Goal: Information Seeking & Learning: Learn about a topic

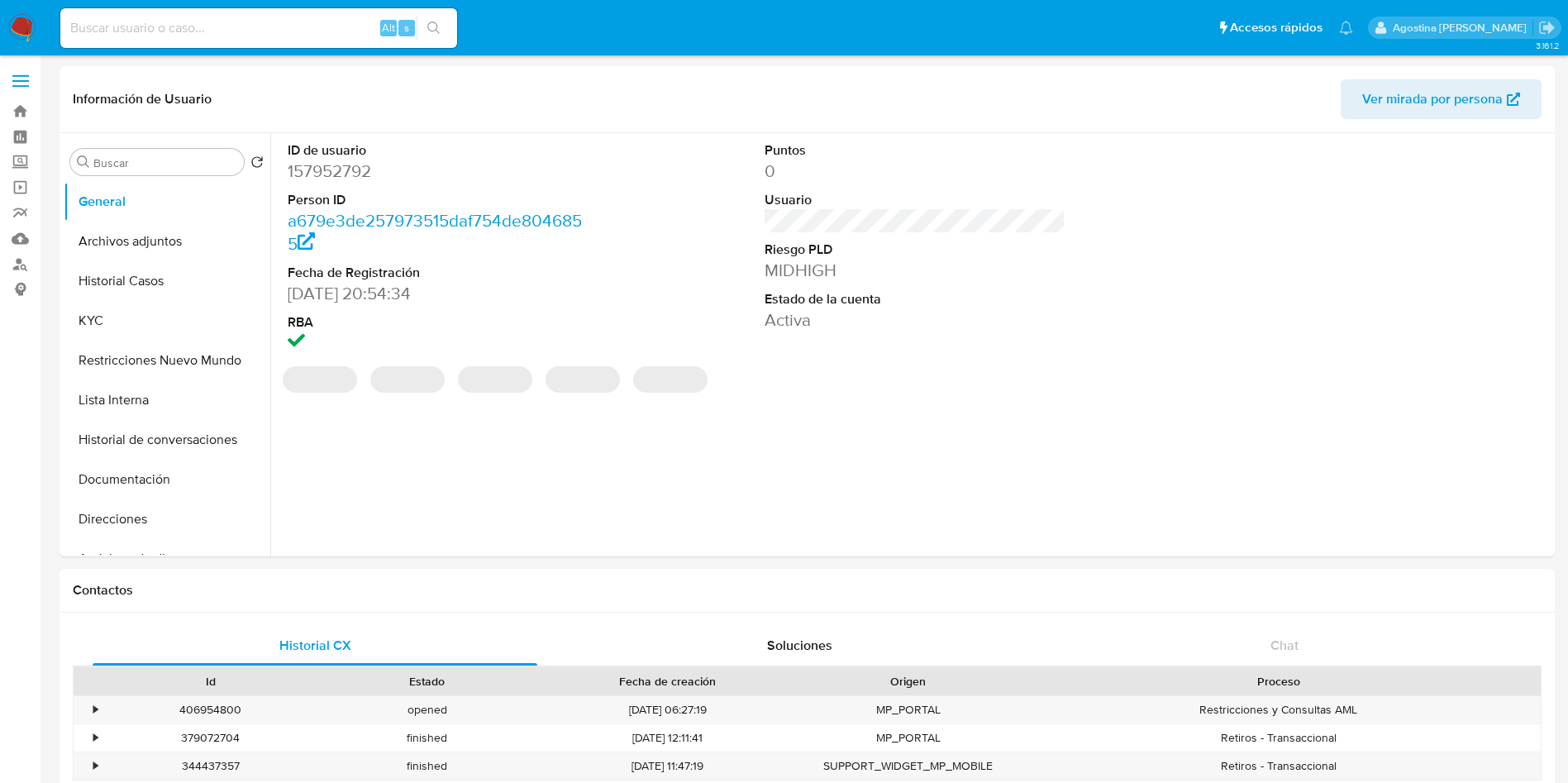
select select "10"
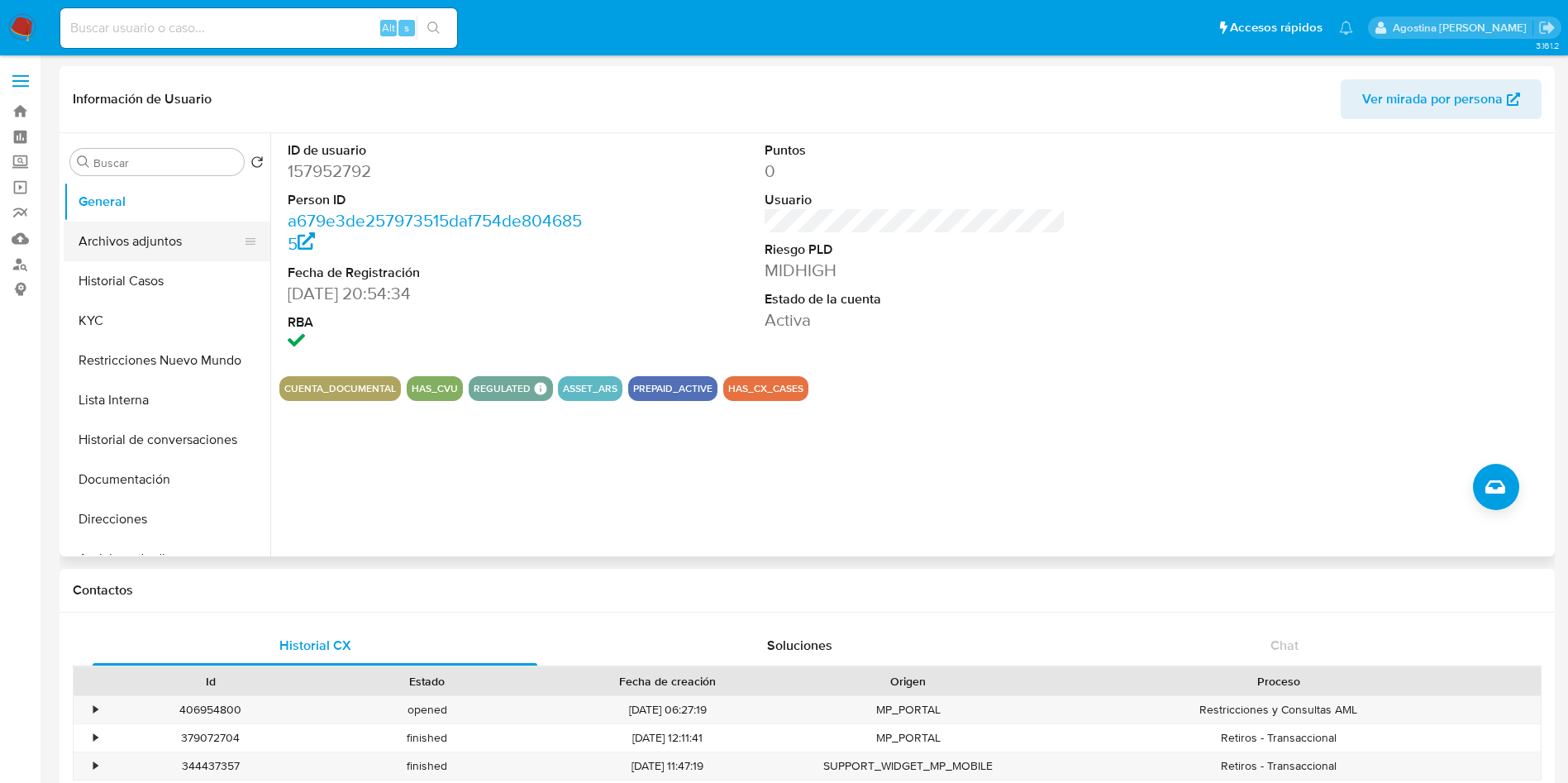
click at [155, 247] on button "Archivos adjuntos" at bounding box center [161, 241] width 194 height 40
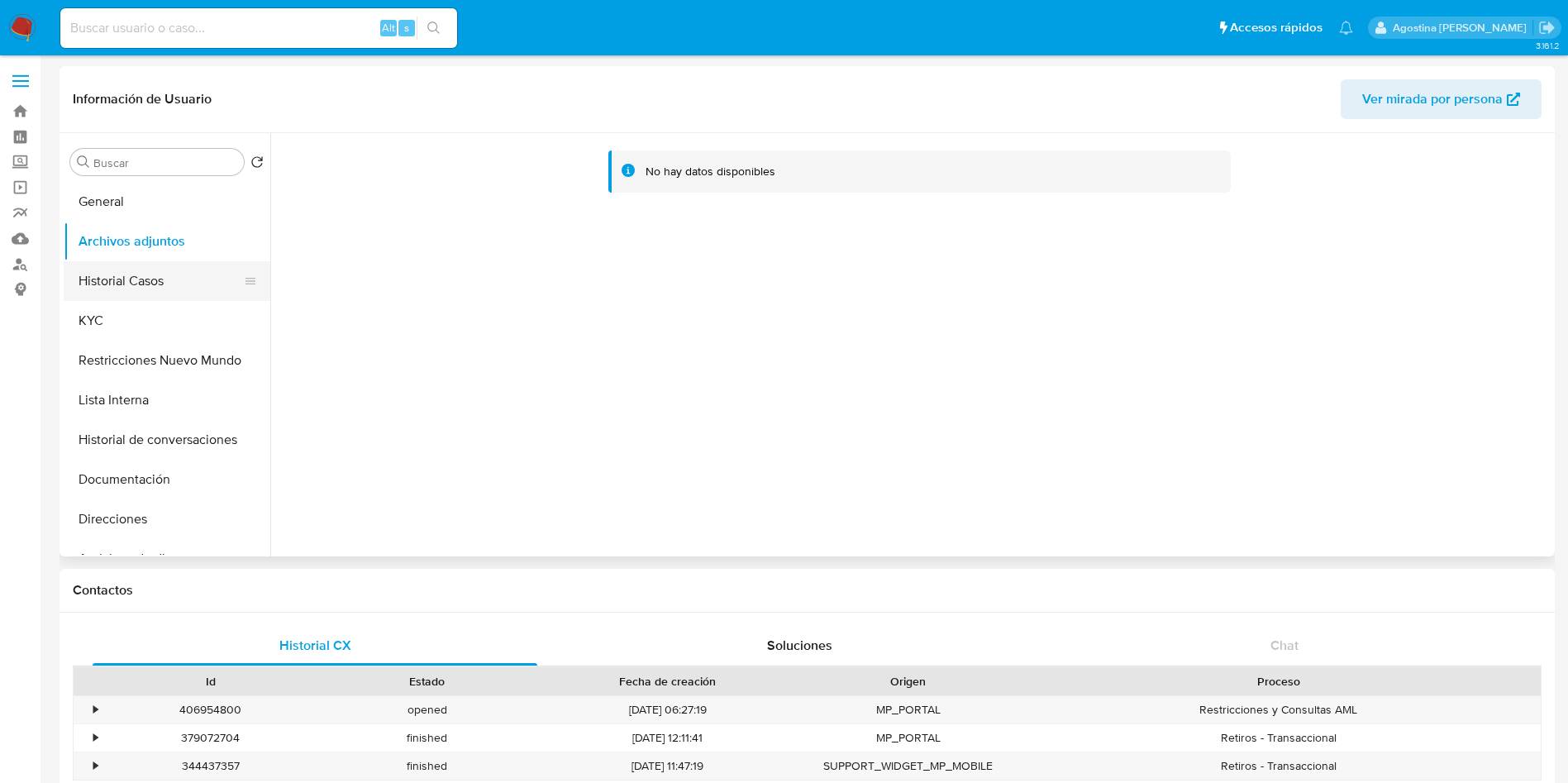
click at [189, 278] on button "Historial Casos" at bounding box center [161, 281] width 194 height 40
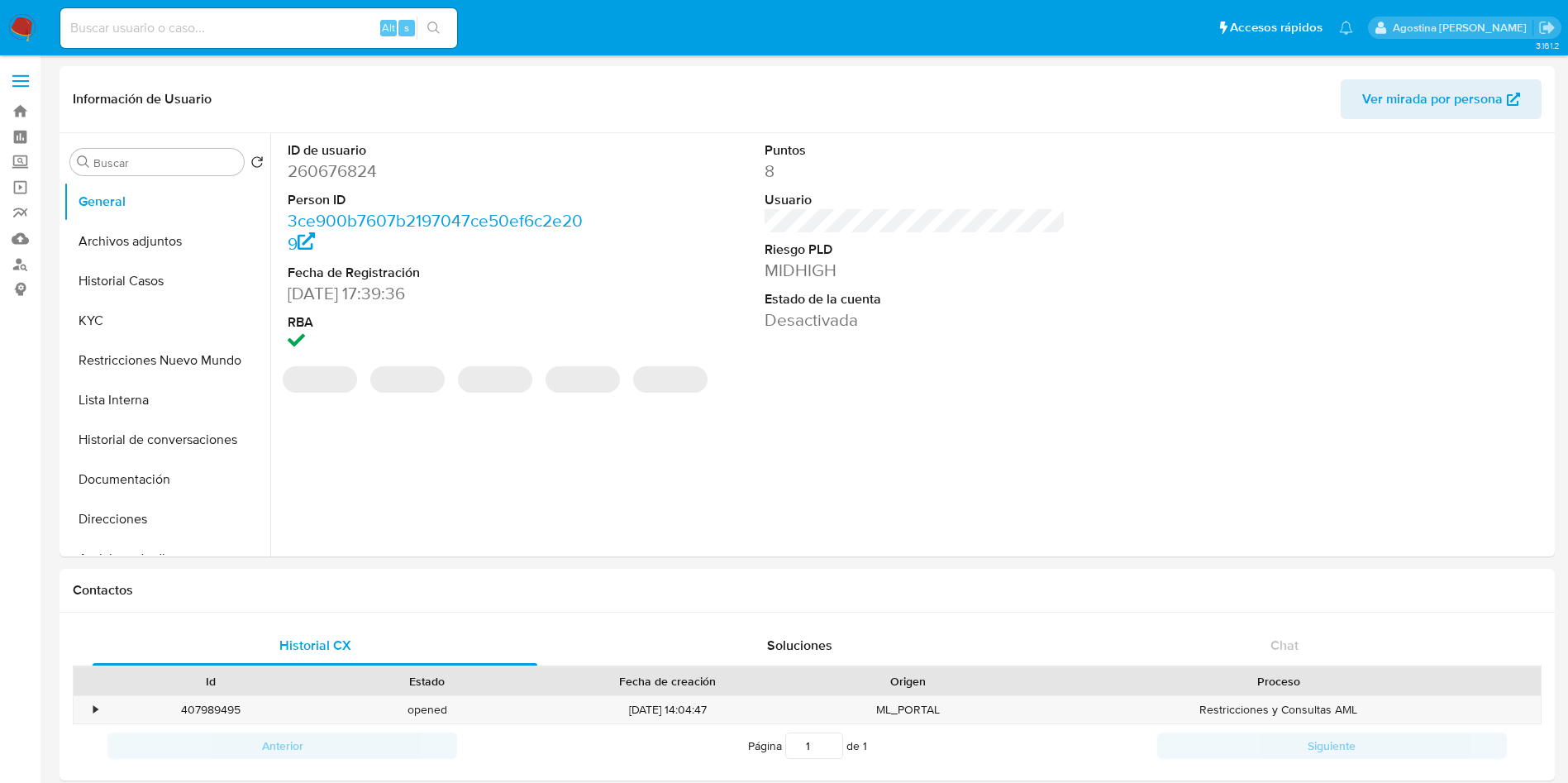
select select "10"
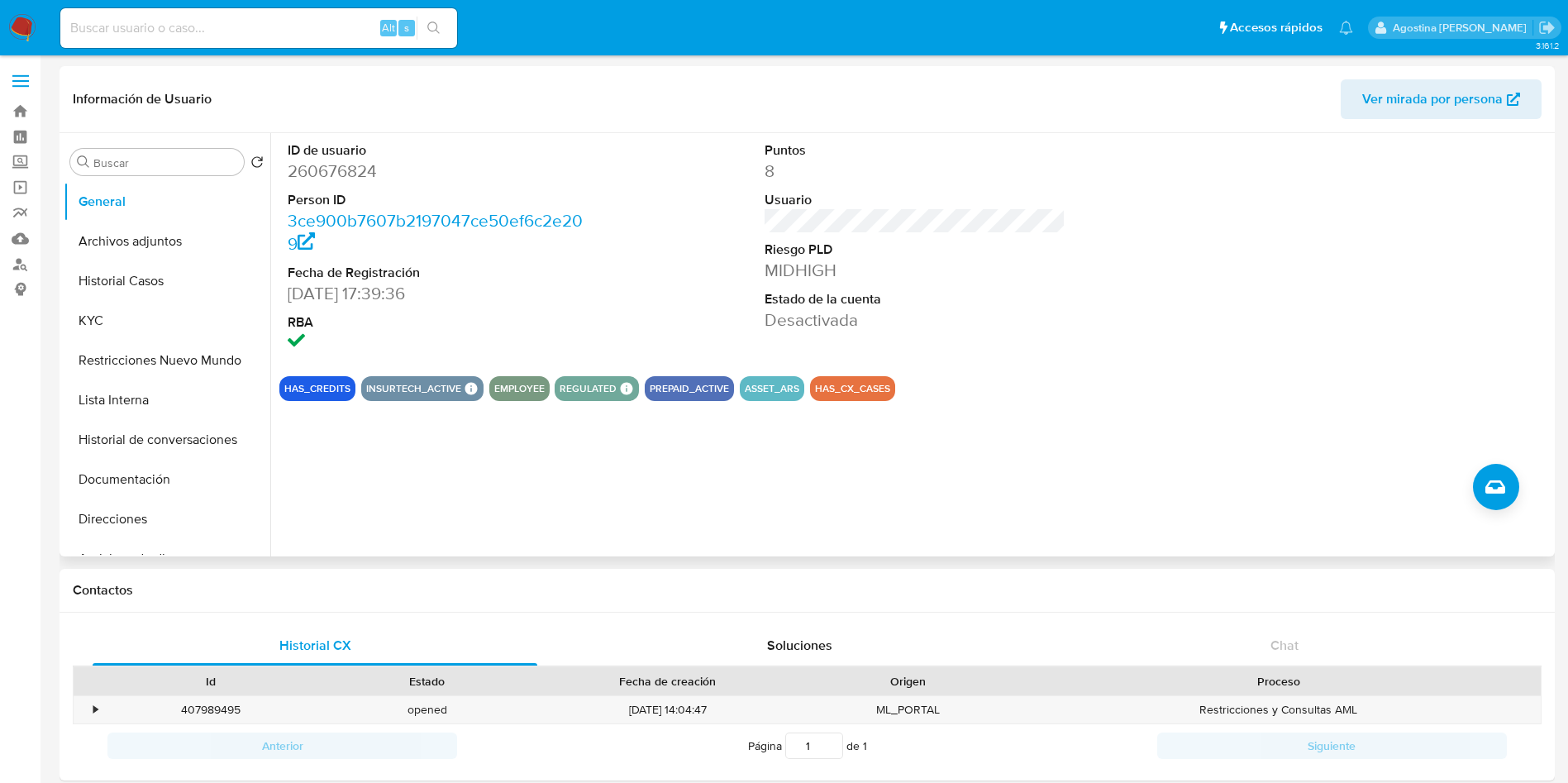
click at [735, 418] on div "ID de usuario 260676824 Person ID 3ce900b7607b2197047ce50ef6c2e209 Fecha de Reg…" at bounding box center [910, 344] width 1280 height 423
click at [143, 227] on button "Archivos adjuntos" at bounding box center [161, 241] width 194 height 40
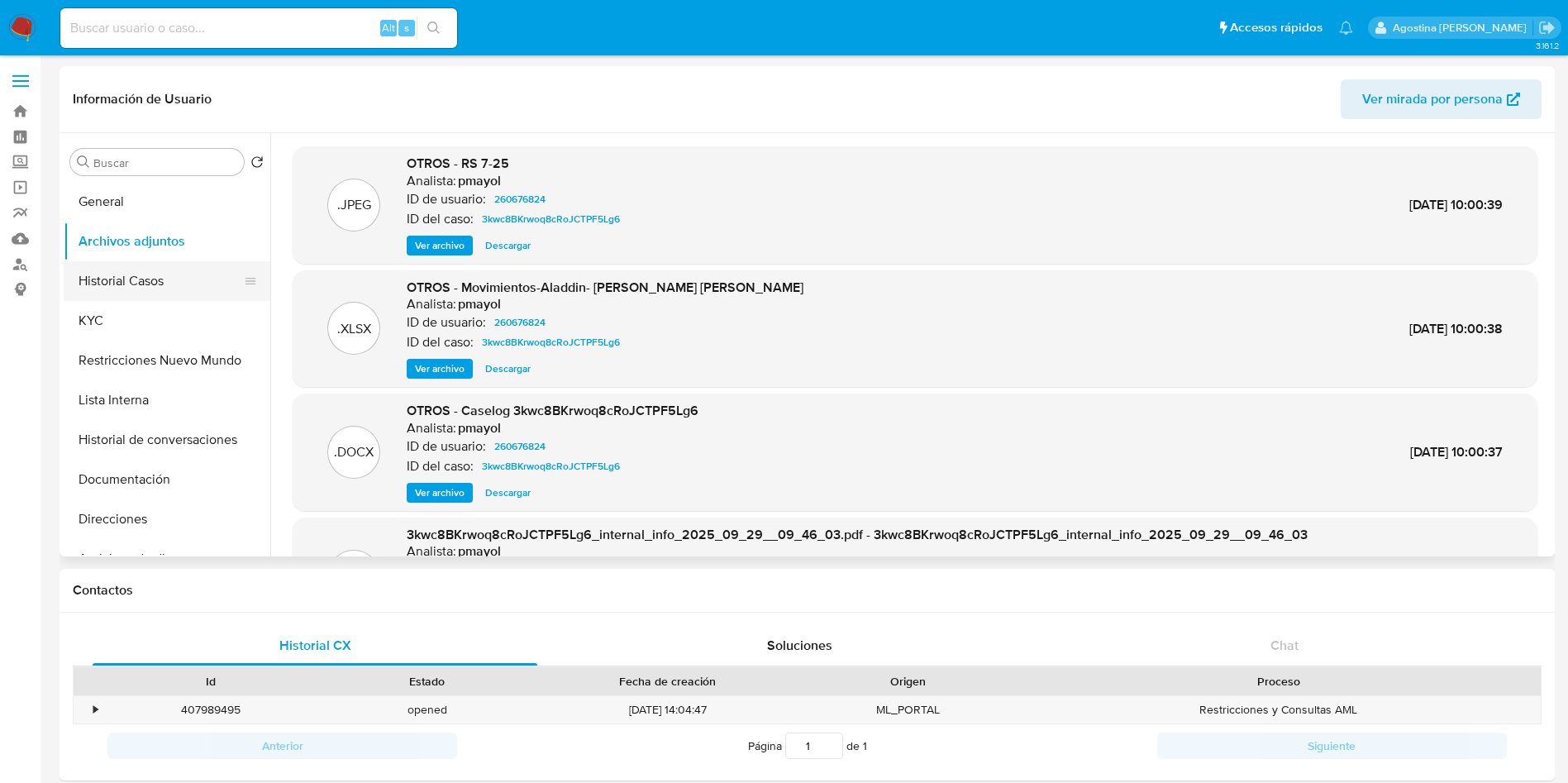
click at [155, 262] on button "Historial Casos" at bounding box center [161, 281] width 194 height 40
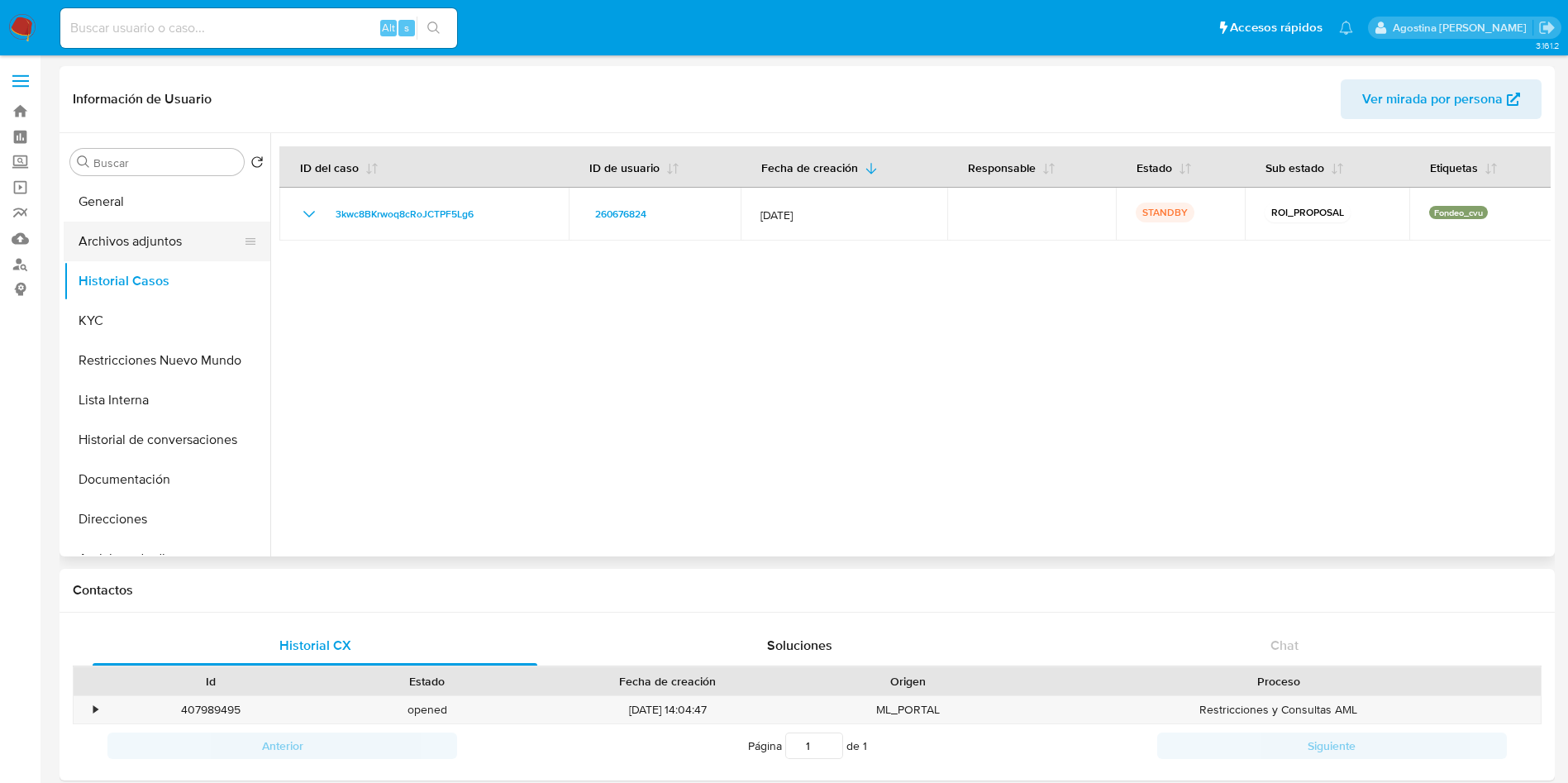
click at [177, 234] on button "Archivos adjuntos" at bounding box center [161, 241] width 194 height 40
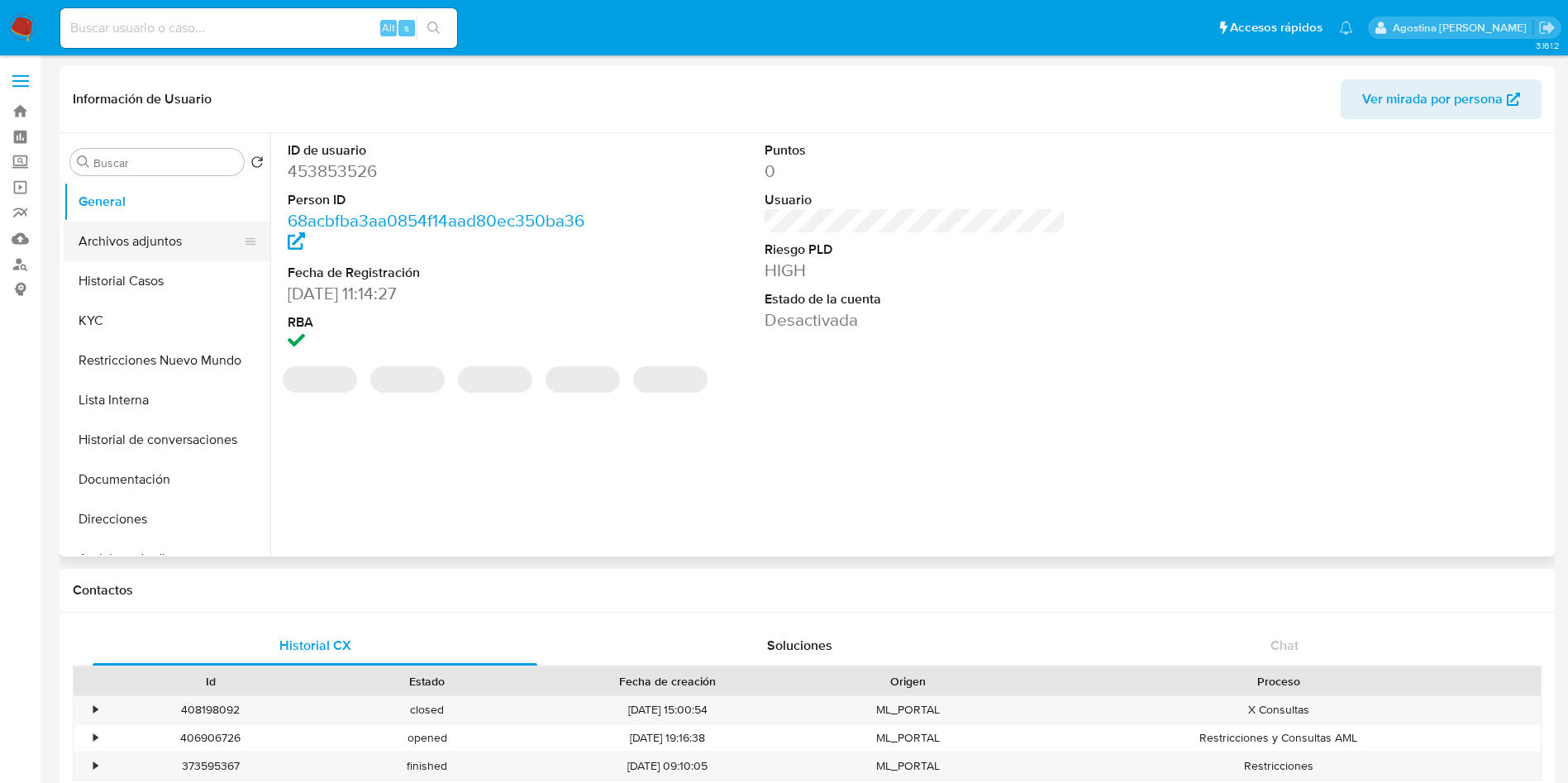
select select "10"
click at [205, 245] on button "Archivos adjuntos" at bounding box center [161, 241] width 194 height 40
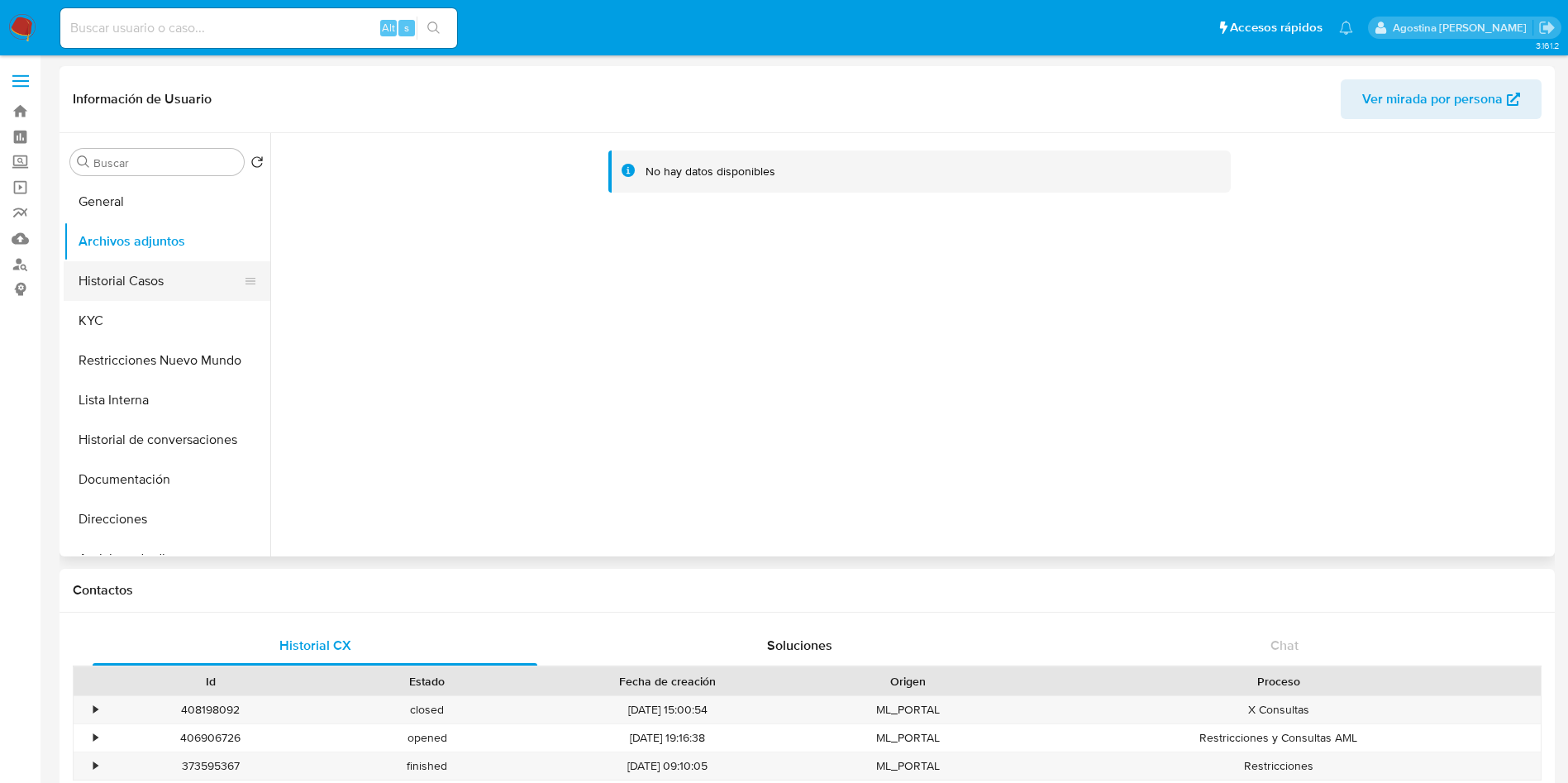
click at [189, 275] on button "Historial Casos" at bounding box center [161, 281] width 194 height 40
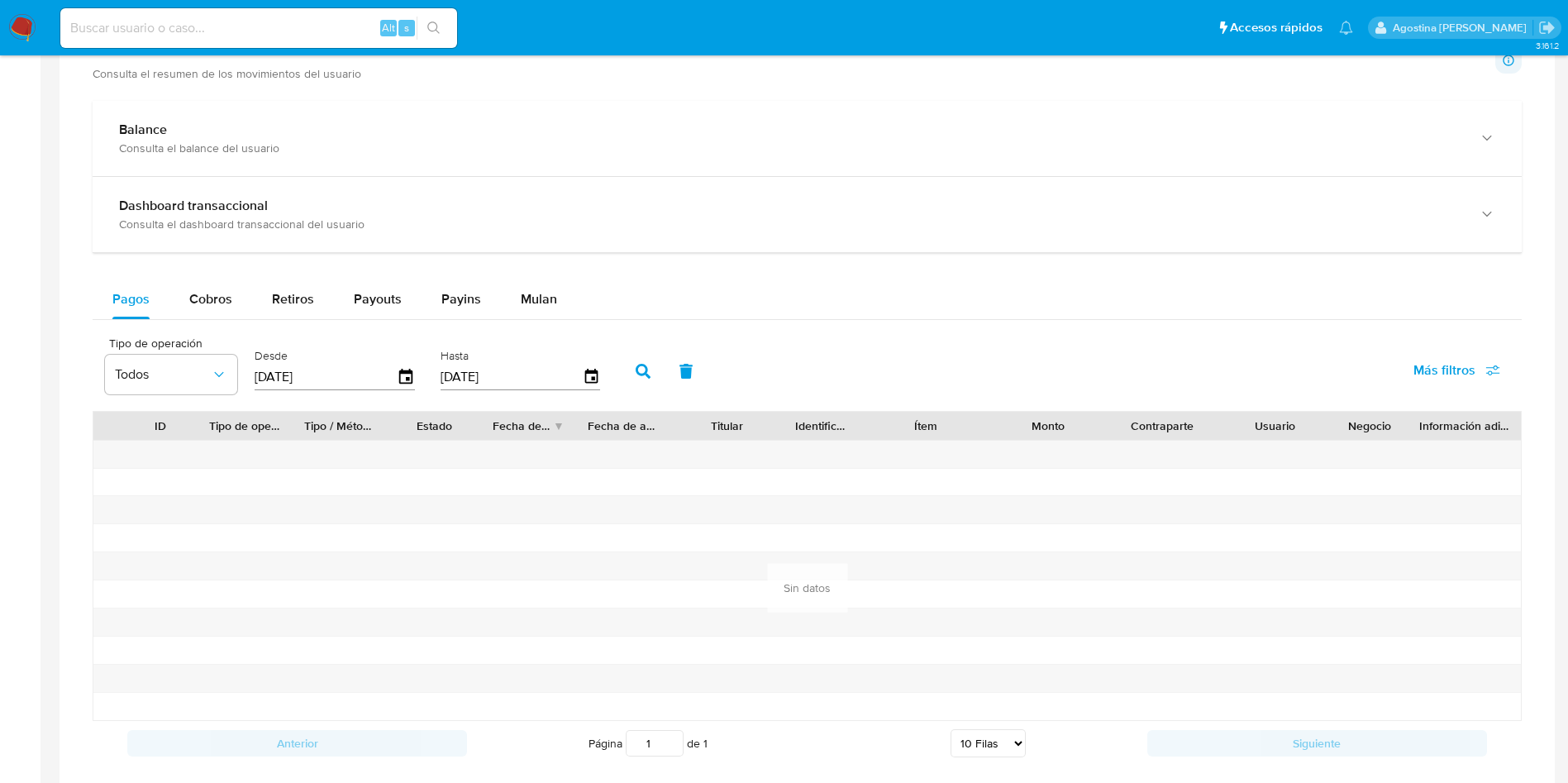
scroll to position [1209, 0]
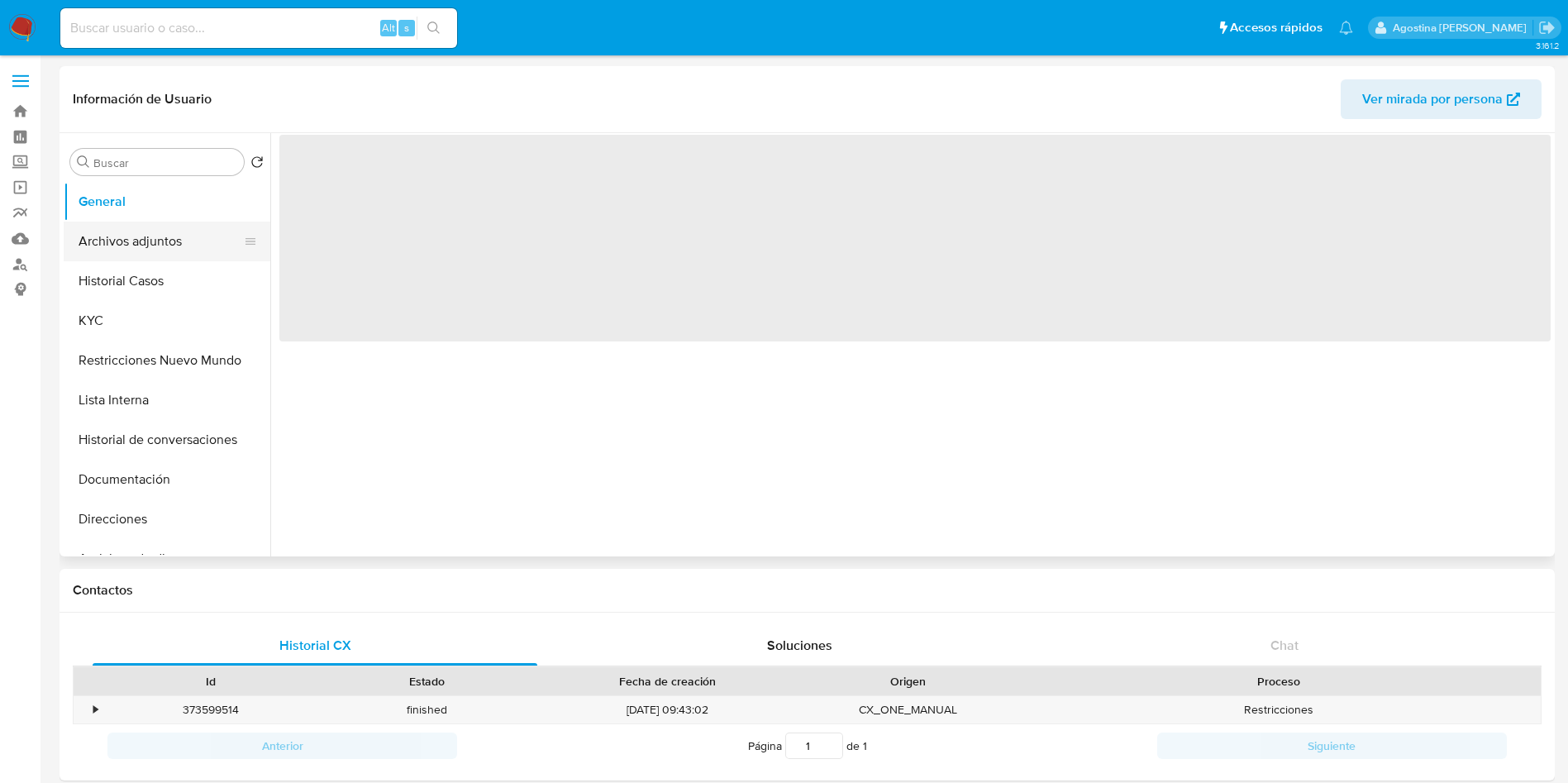
click at [176, 239] on button "Archivos adjuntos" at bounding box center [161, 241] width 194 height 40
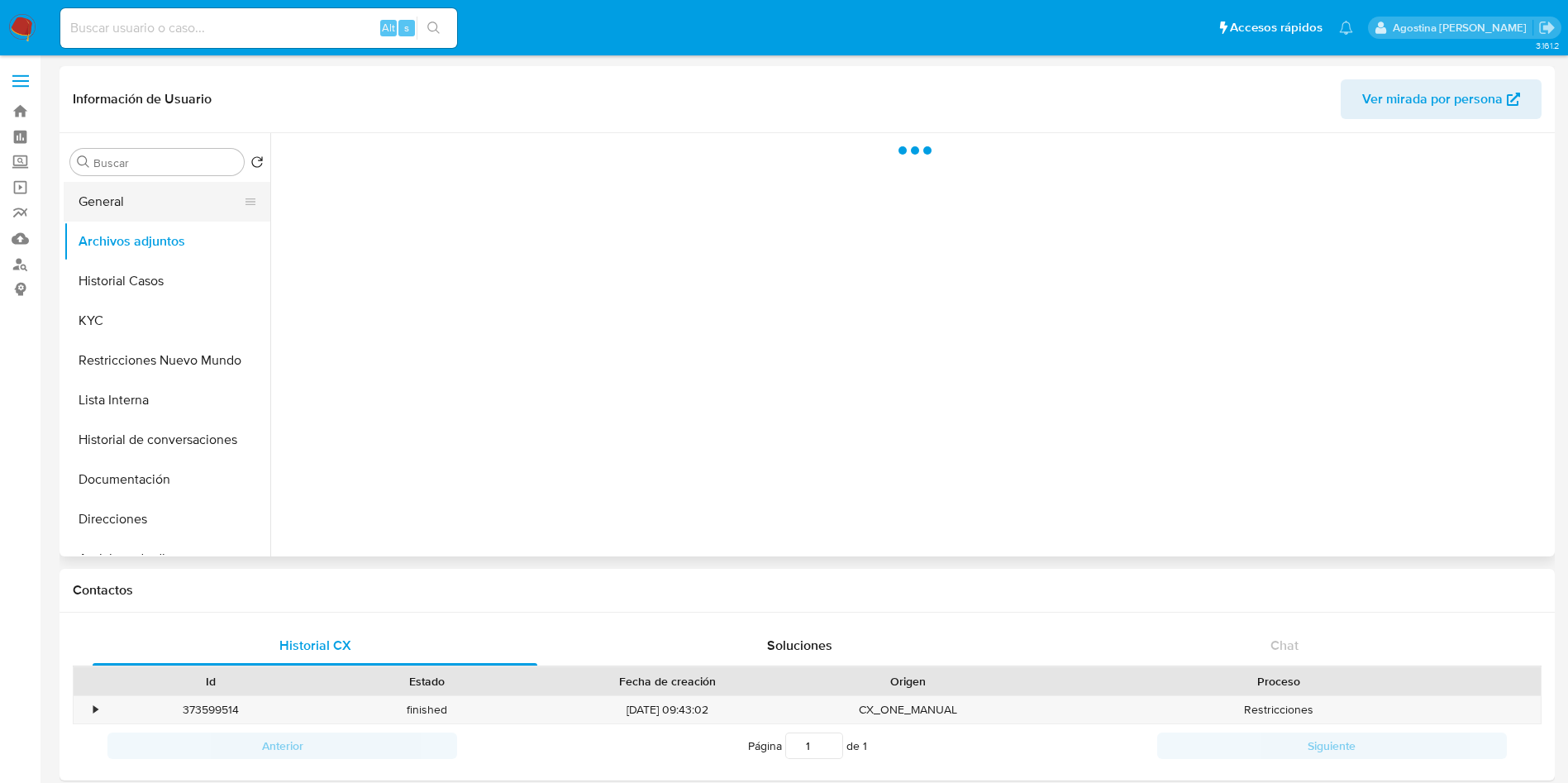
select select "10"
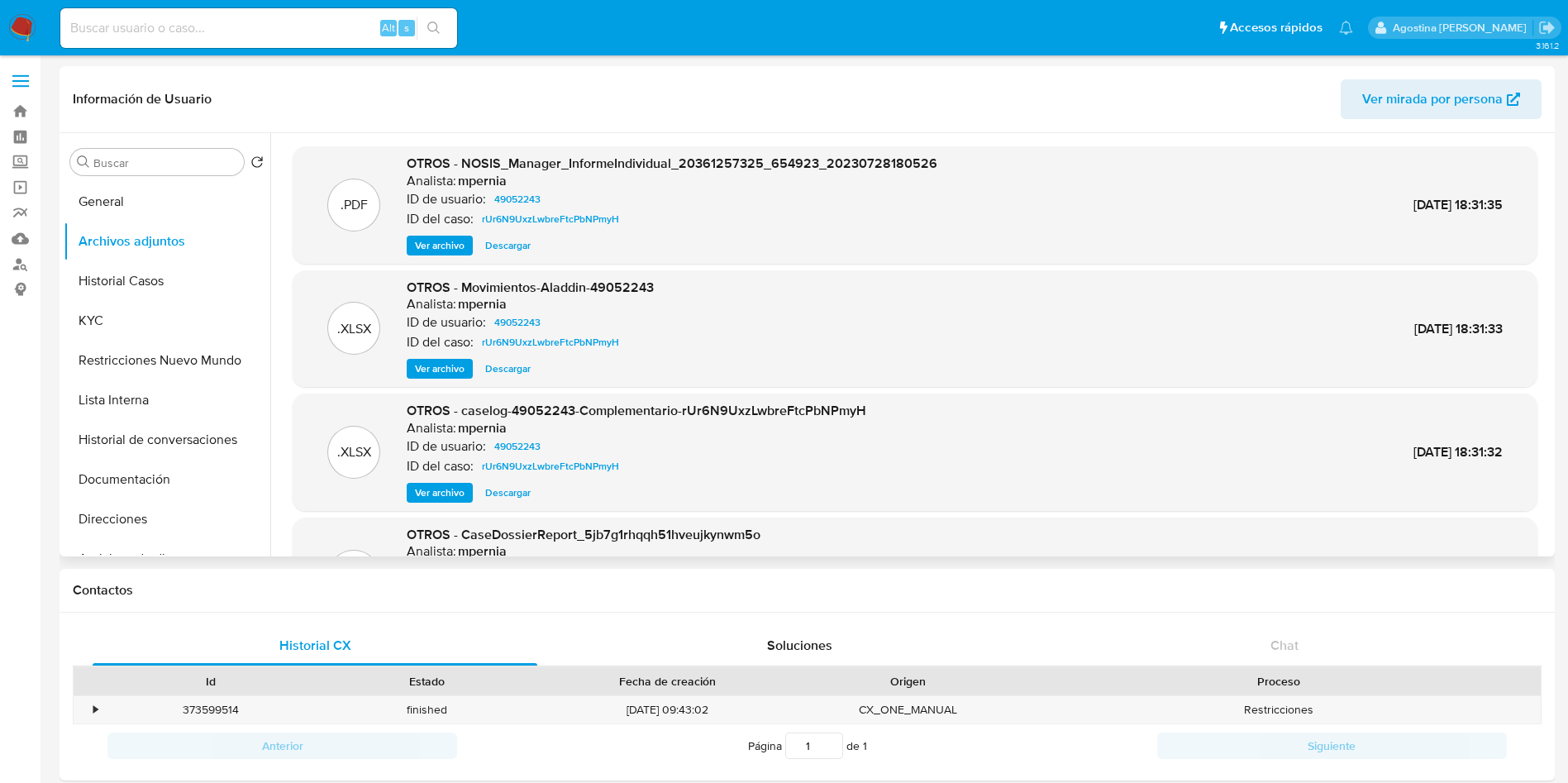
click at [457, 491] on span "Ver archivo" at bounding box center [439, 492] width 49 height 16
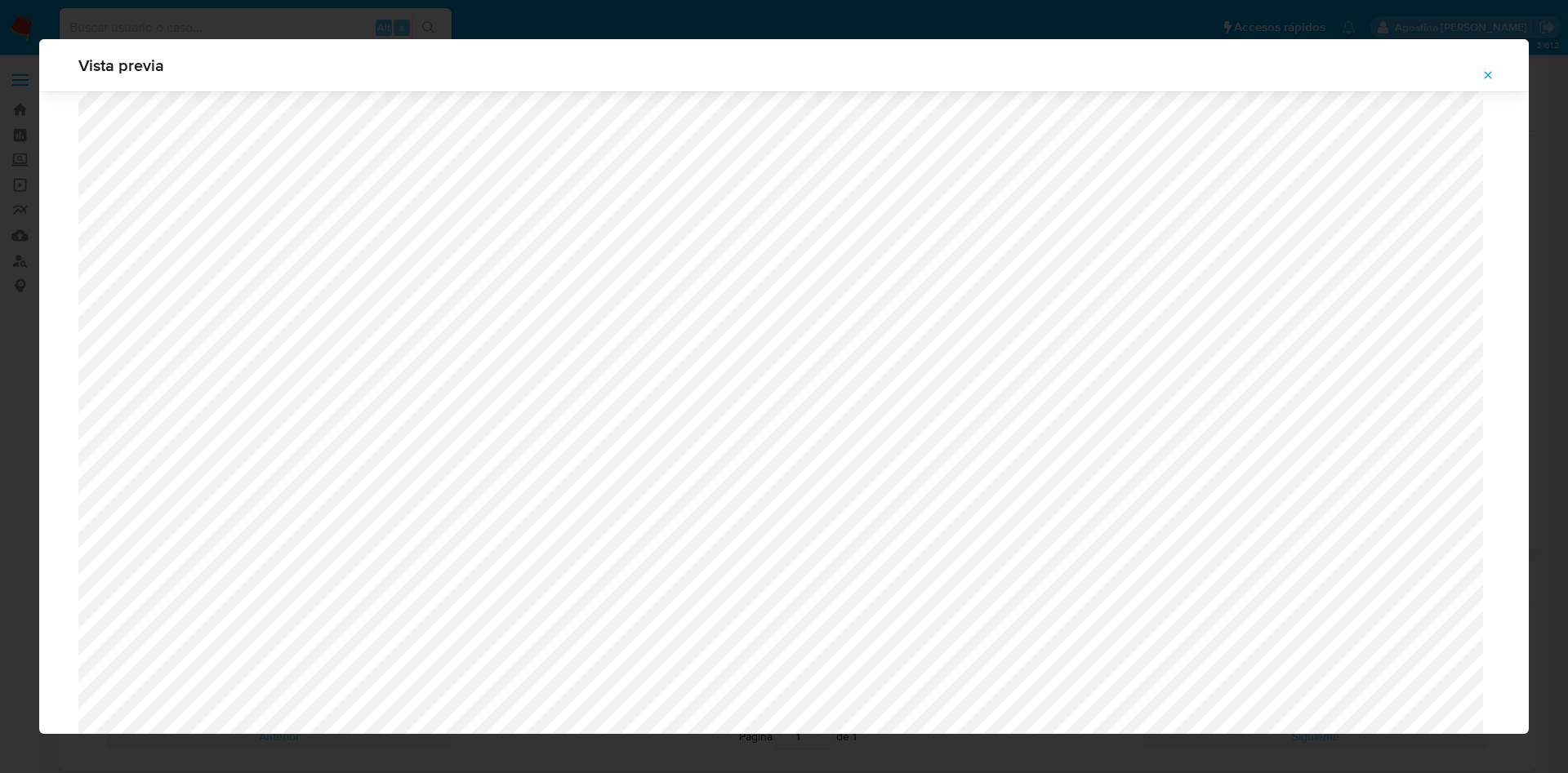
scroll to position [947, 0]
click at [1495, 70] on button "Attachment preview" at bounding box center [1489, 75] width 36 height 26
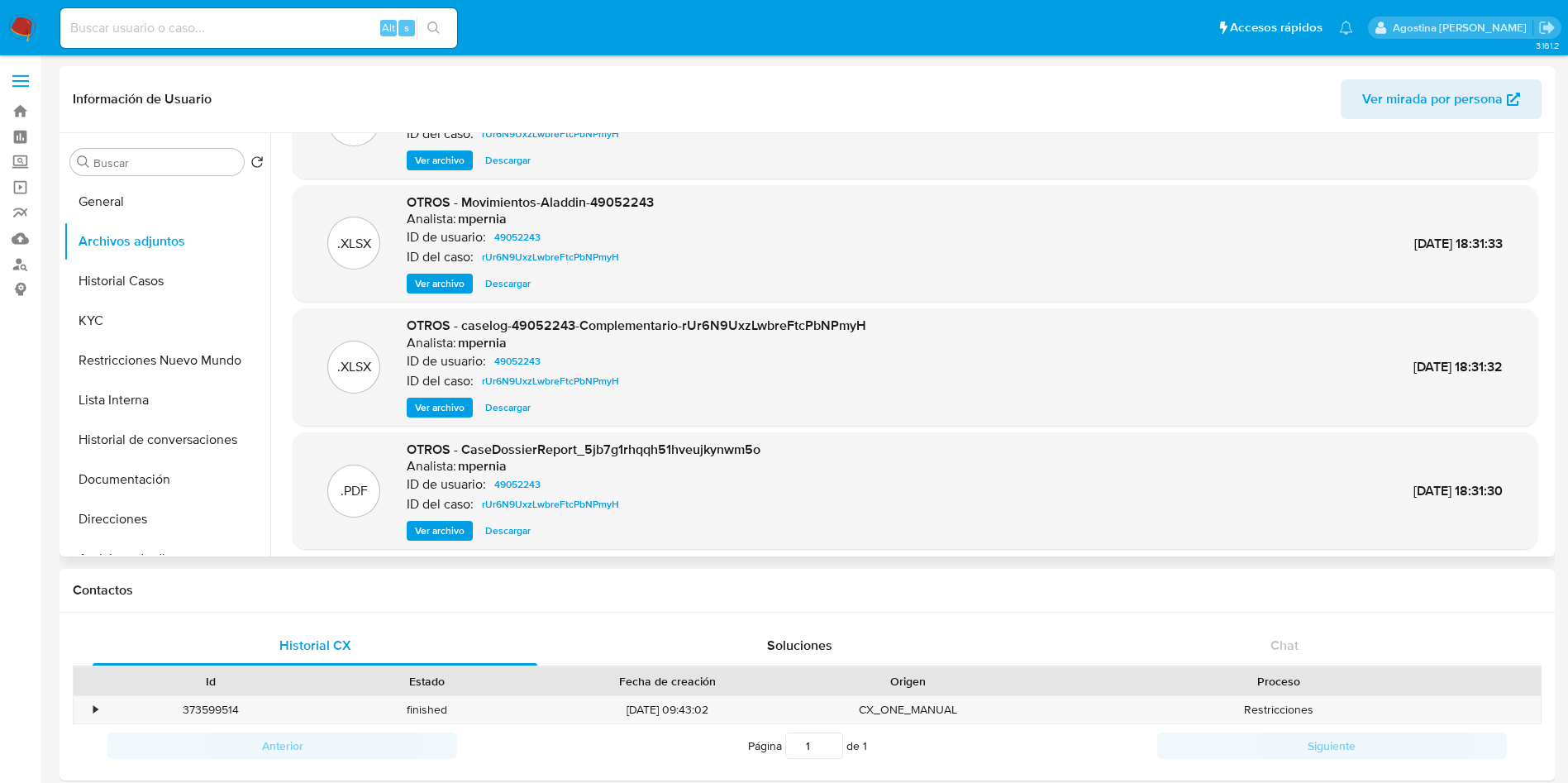
scroll to position [124, 0]
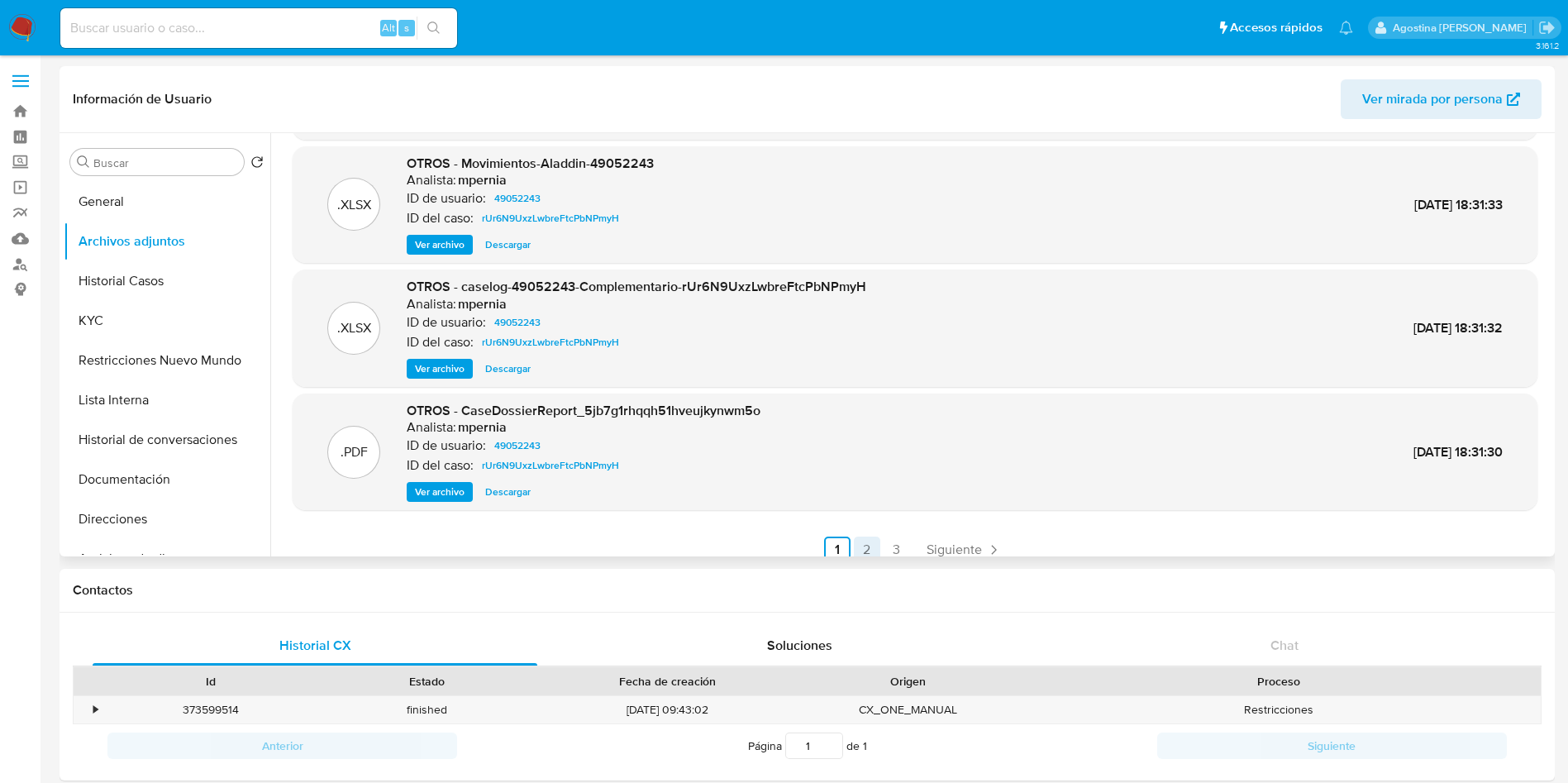
click at [862, 545] on link "2" at bounding box center [866, 549] width 26 height 26
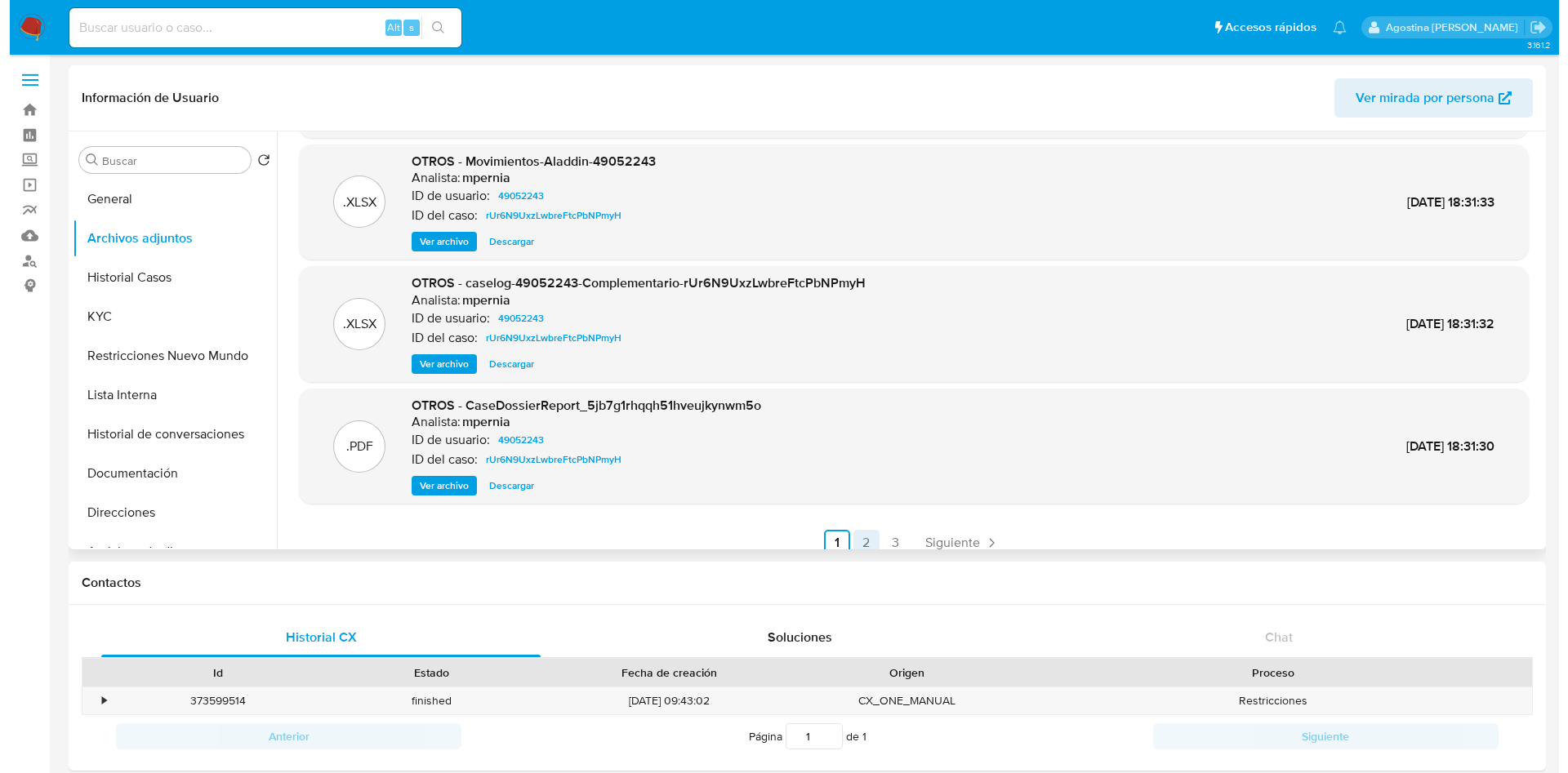
scroll to position [0, 0]
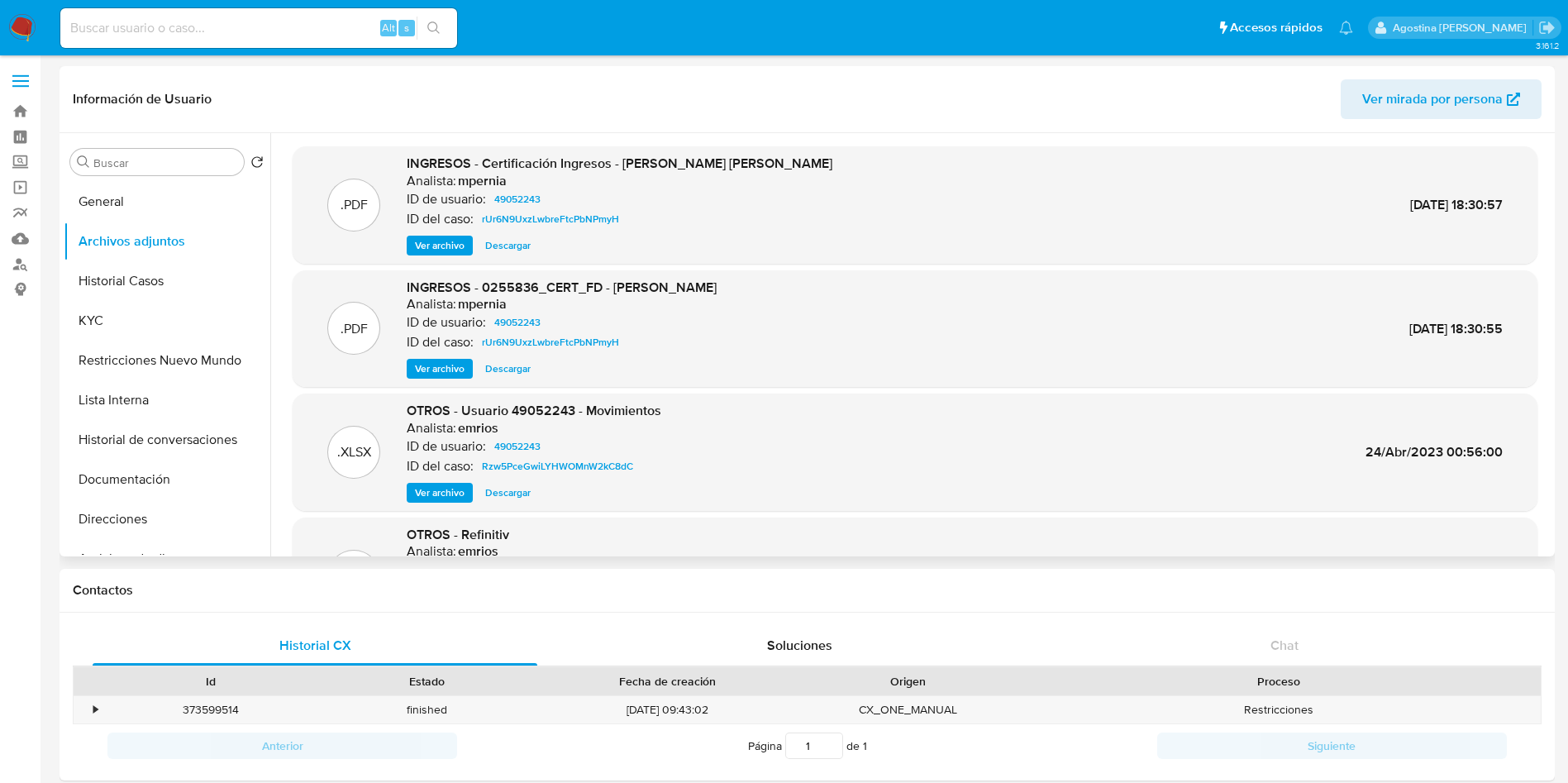
click at [445, 244] on span "Ver archivo" at bounding box center [439, 245] width 49 height 16
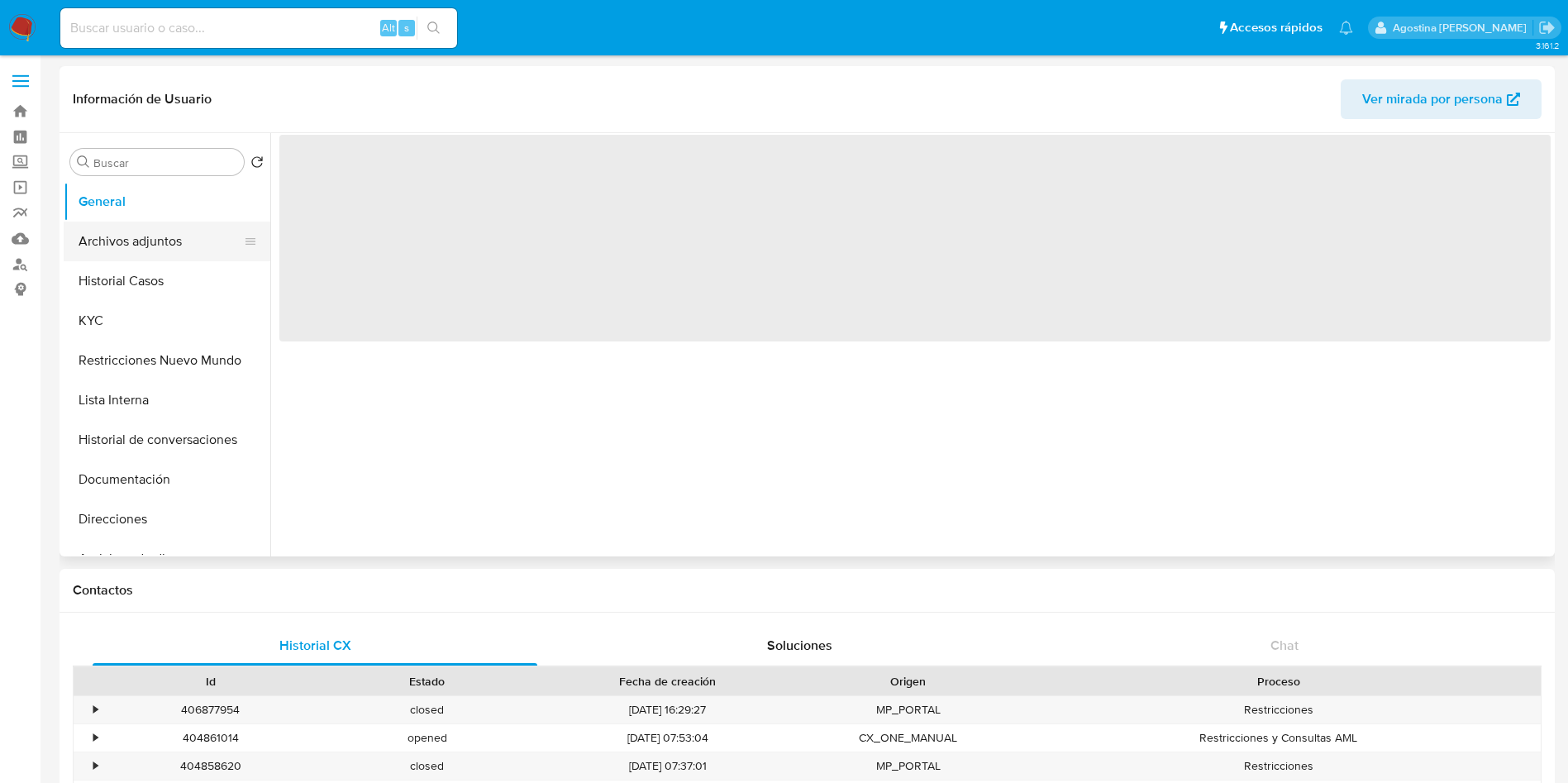
select select "10"
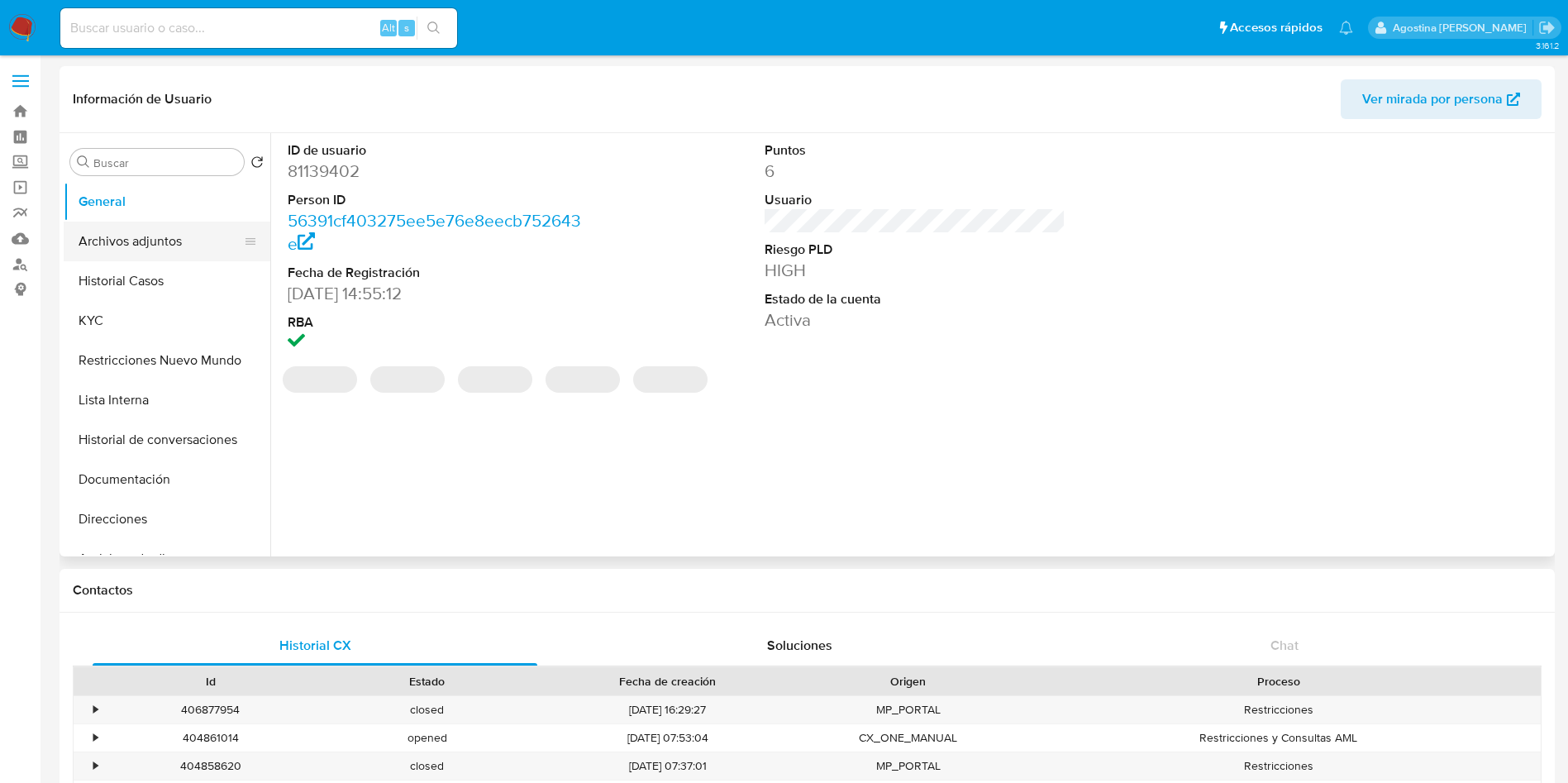
click at [176, 232] on button "Archivos adjuntos" at bounding box center [161, 241] width 194 height 40
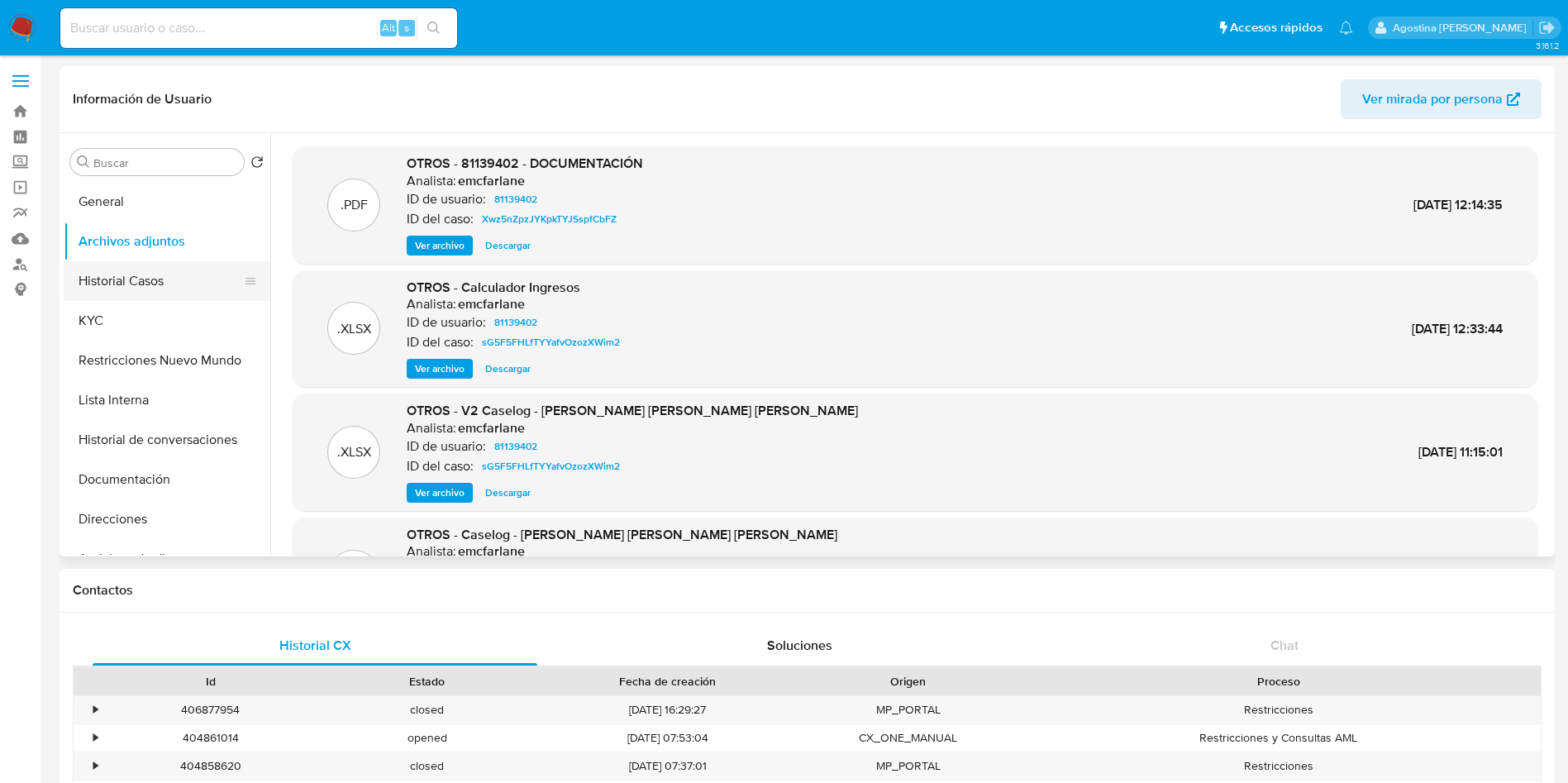
click at [195, 268] on button "Historial Casos" at bounding box center [161, 281] width 194 height 40
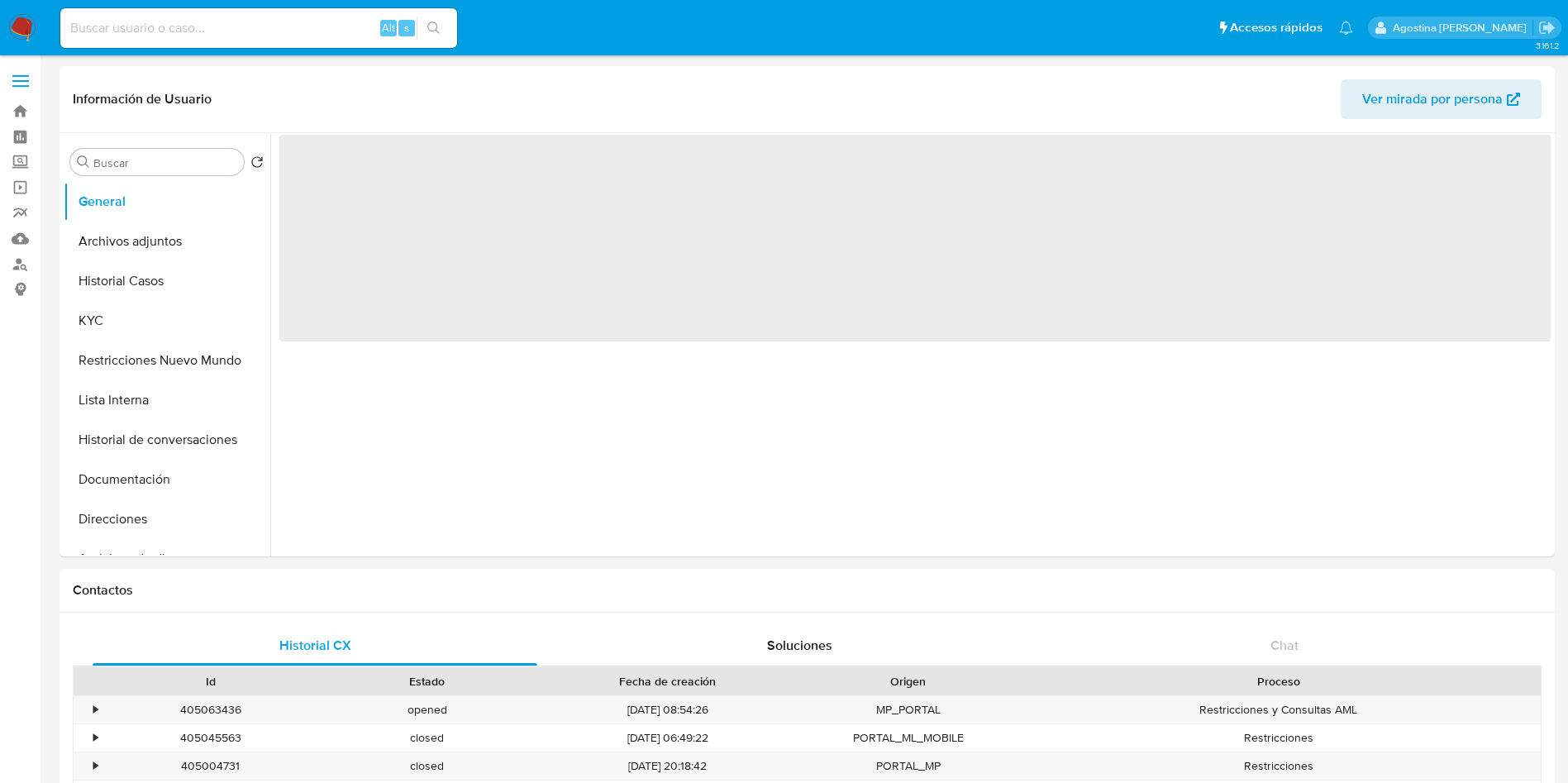
select select "10"
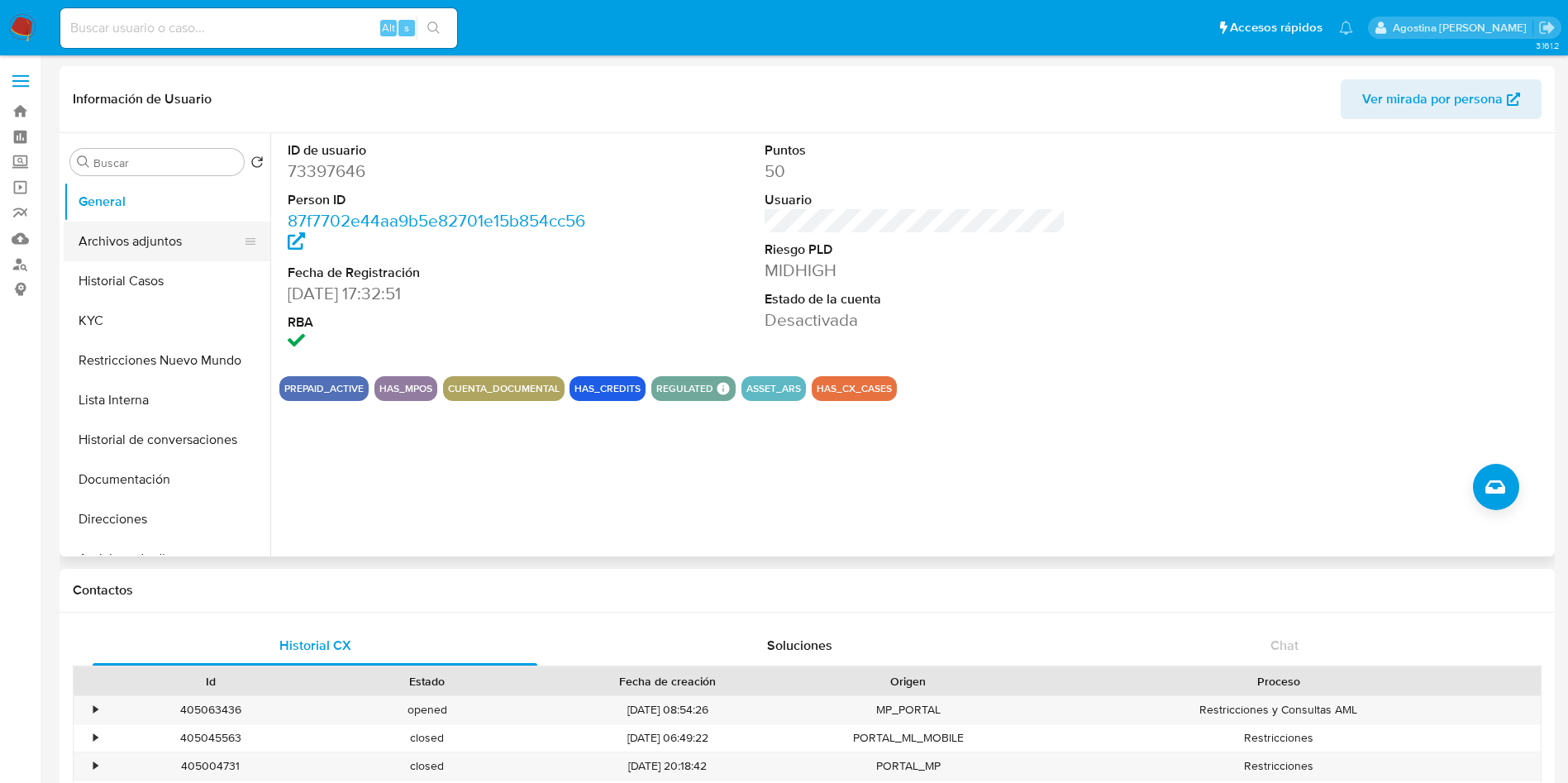
click at [146, 232] on button "Archivos adjuntos" at bounding box center [161, 241] width 194 height 40
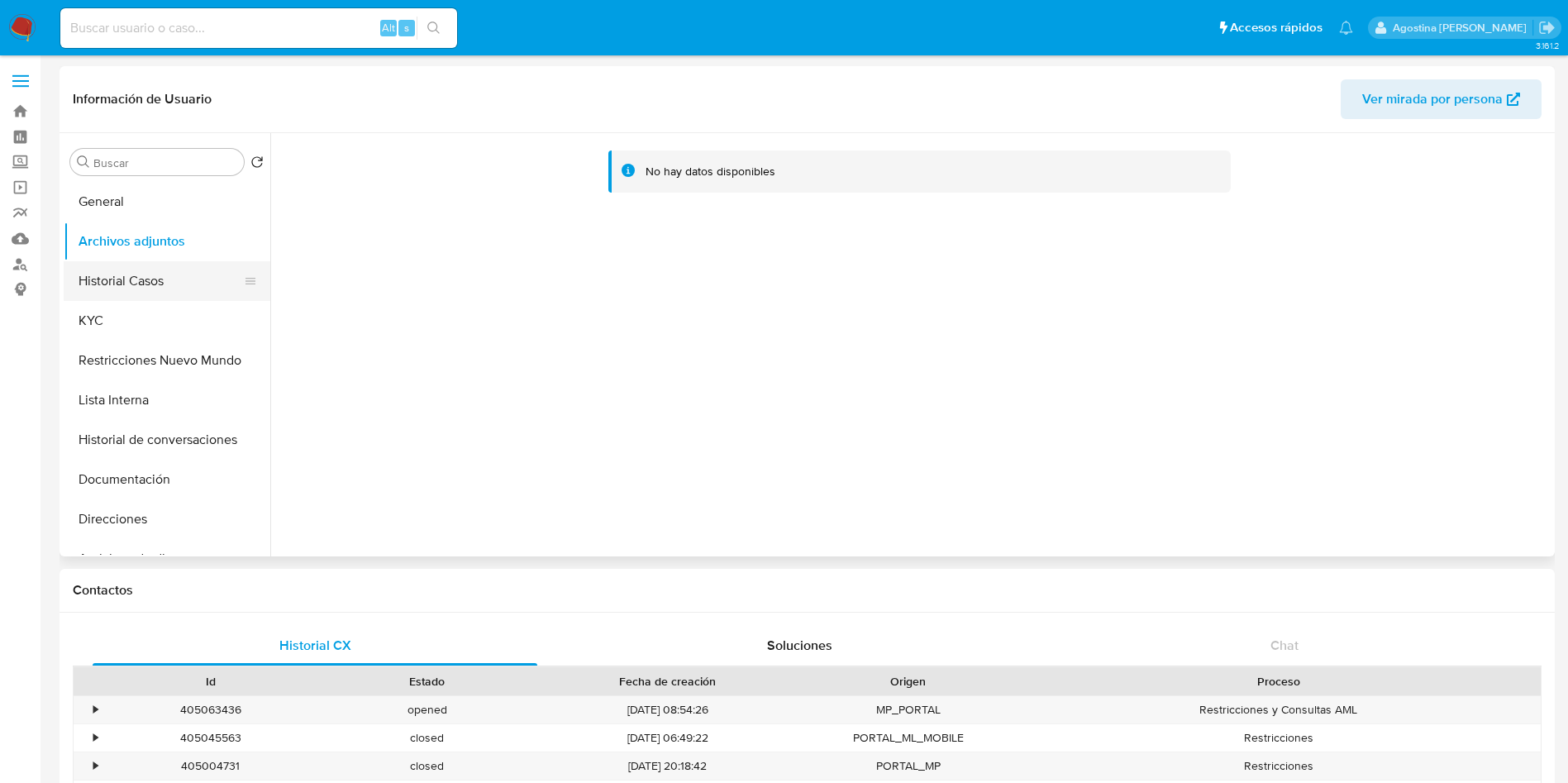
click at [184, 270] on button "Historial Casos" at bounding box center [161, 281] width 194 height 40
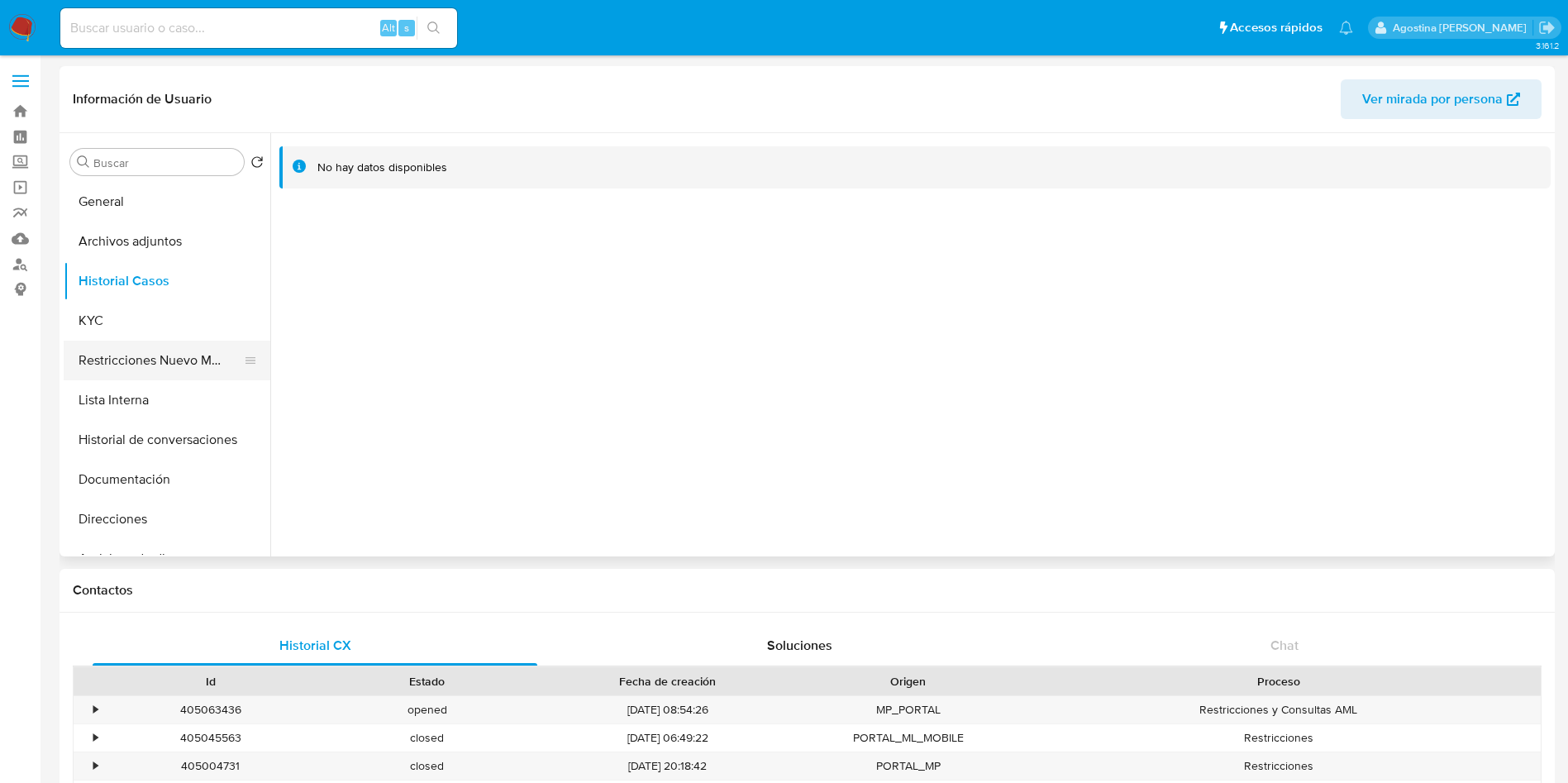
click at [171, 346] on button "Restricciones Nuevo Mundo" at bounding box center [161, 360] width 194 height 40
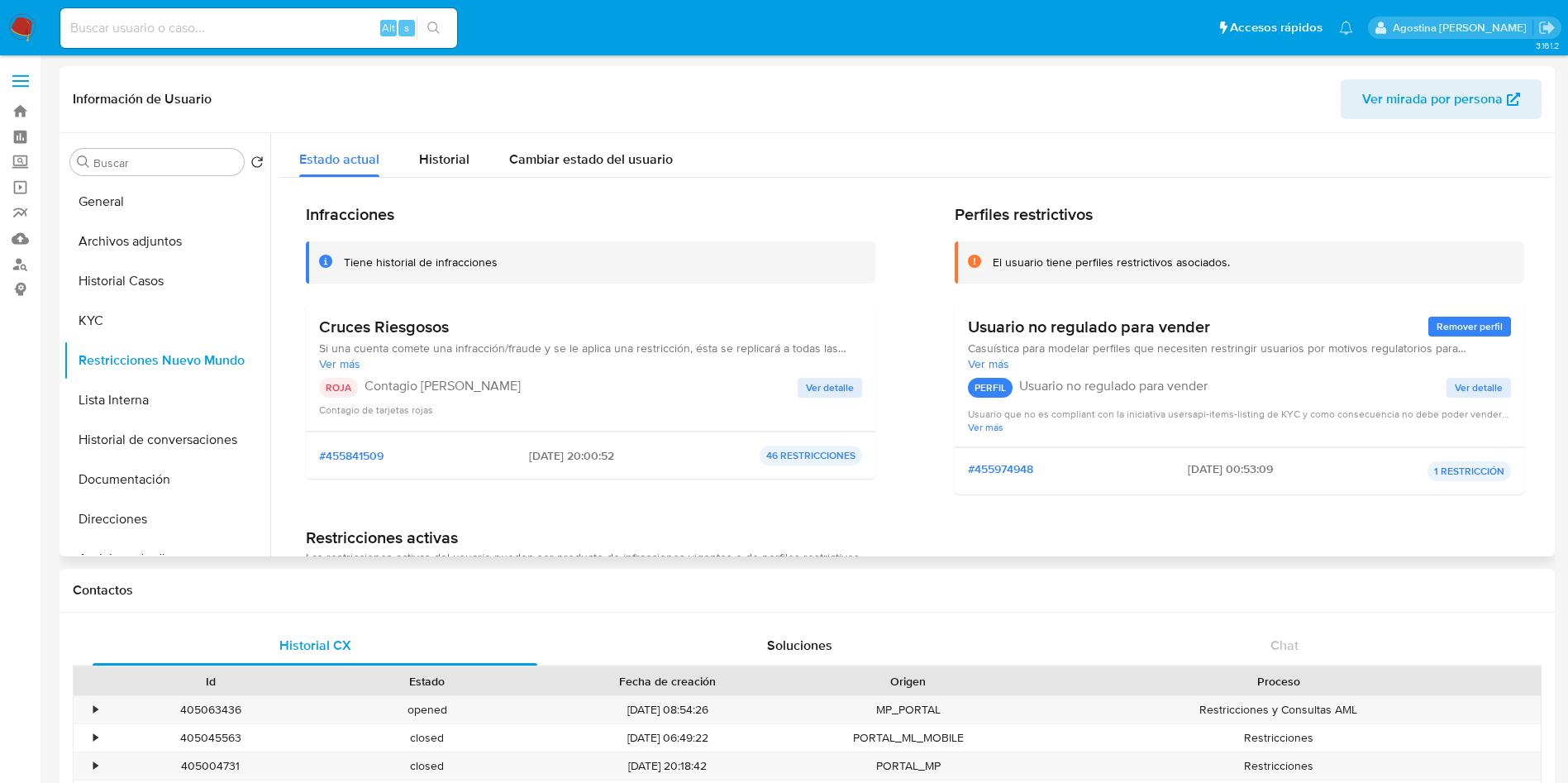
click at [822, 392] on span "Ver detalle" at bounding box center [830, 388] width 47 height 16
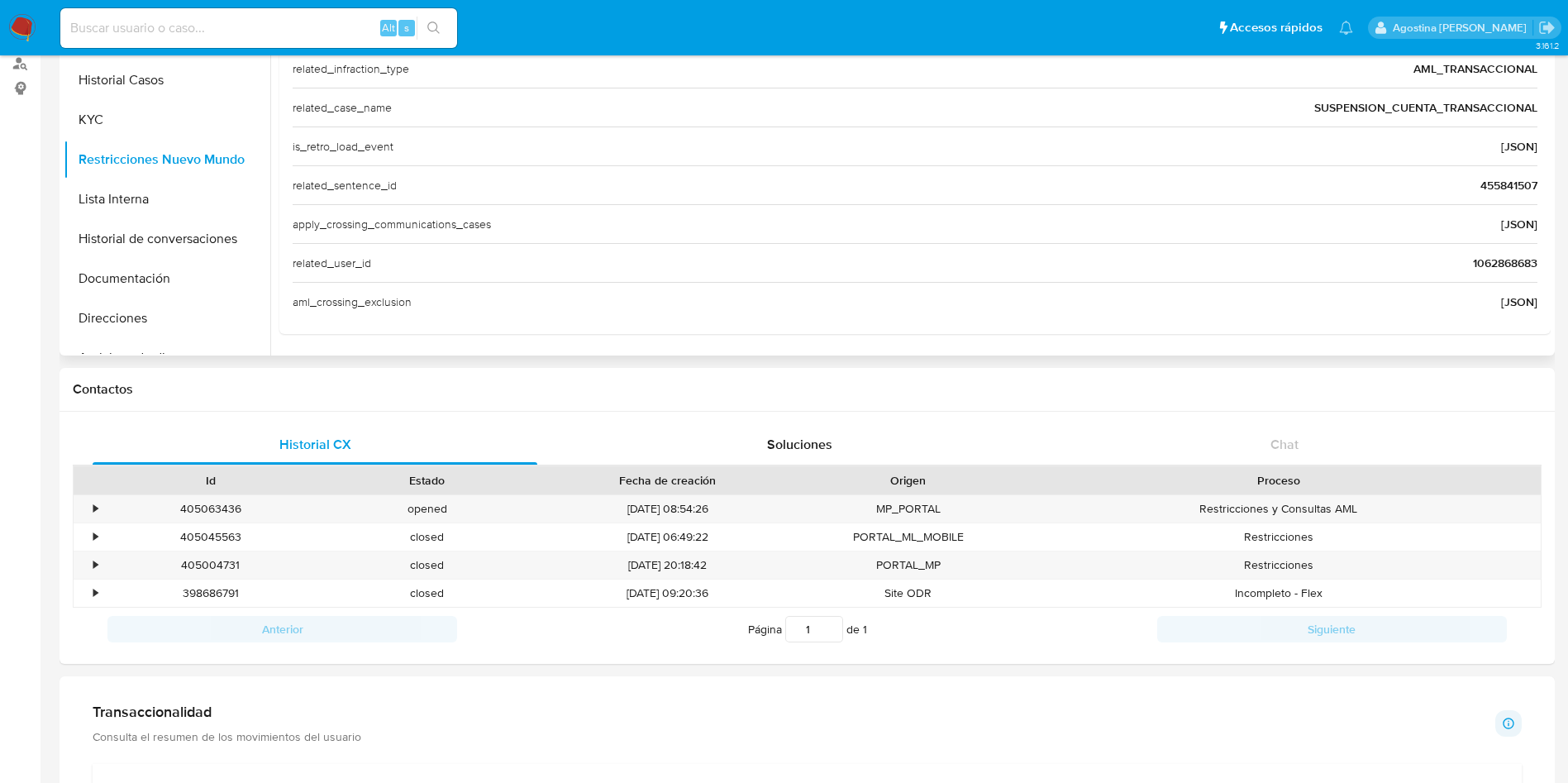
scroll to position [248, 0]
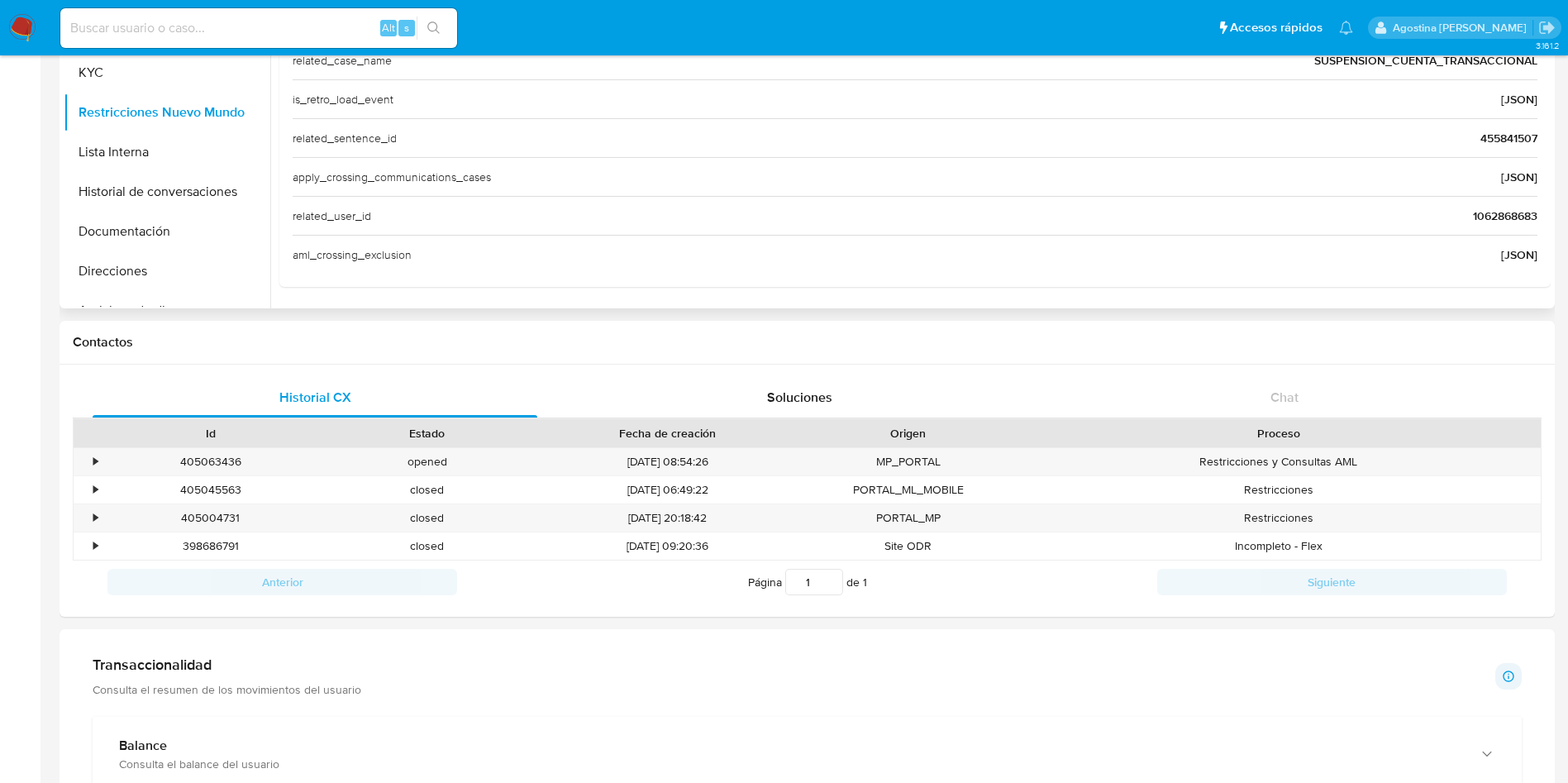
click at [1479, 217] on span "1062868683" at bounding box center [1505, 215] width 65 height 16
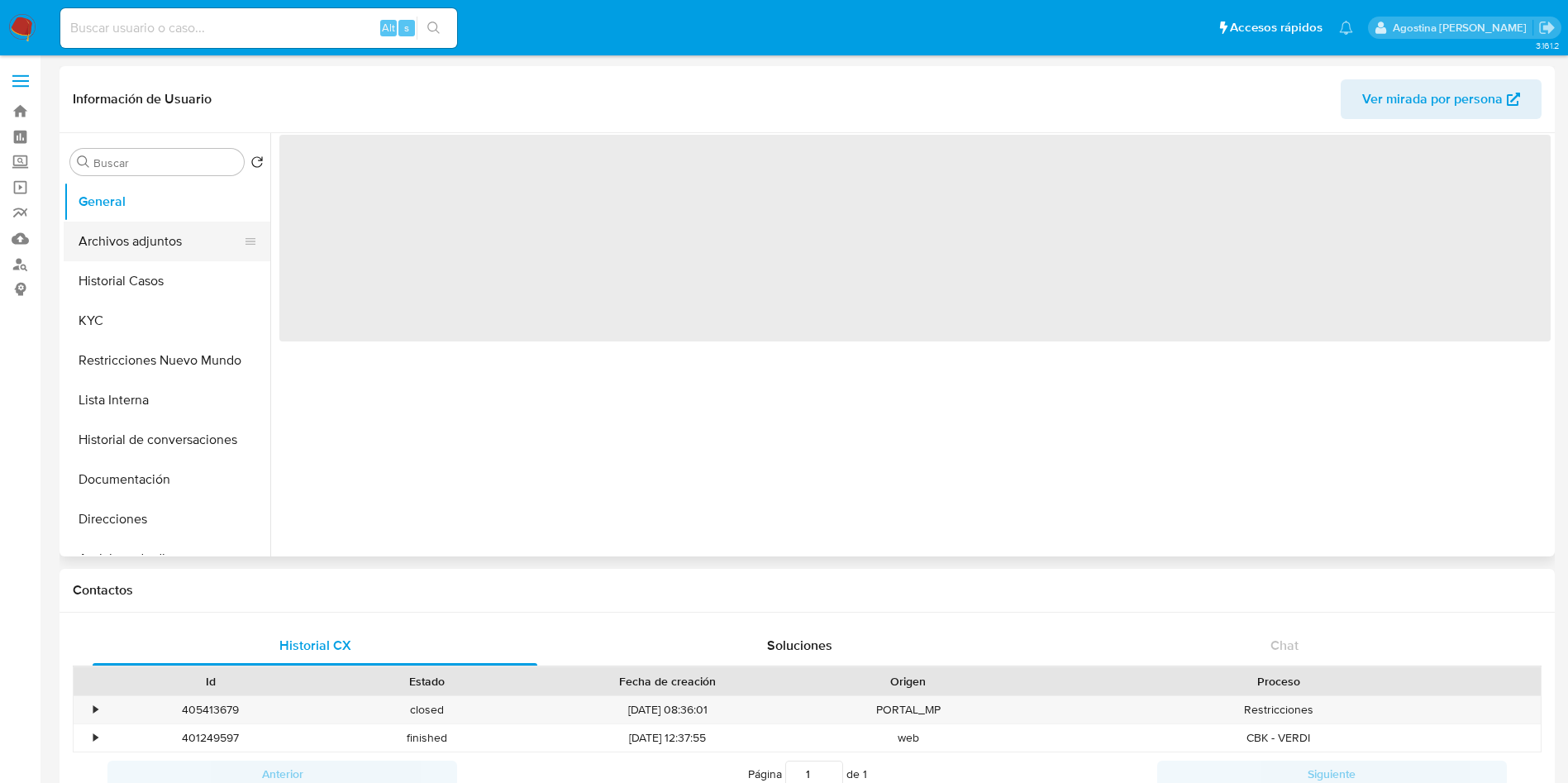
select select "10"
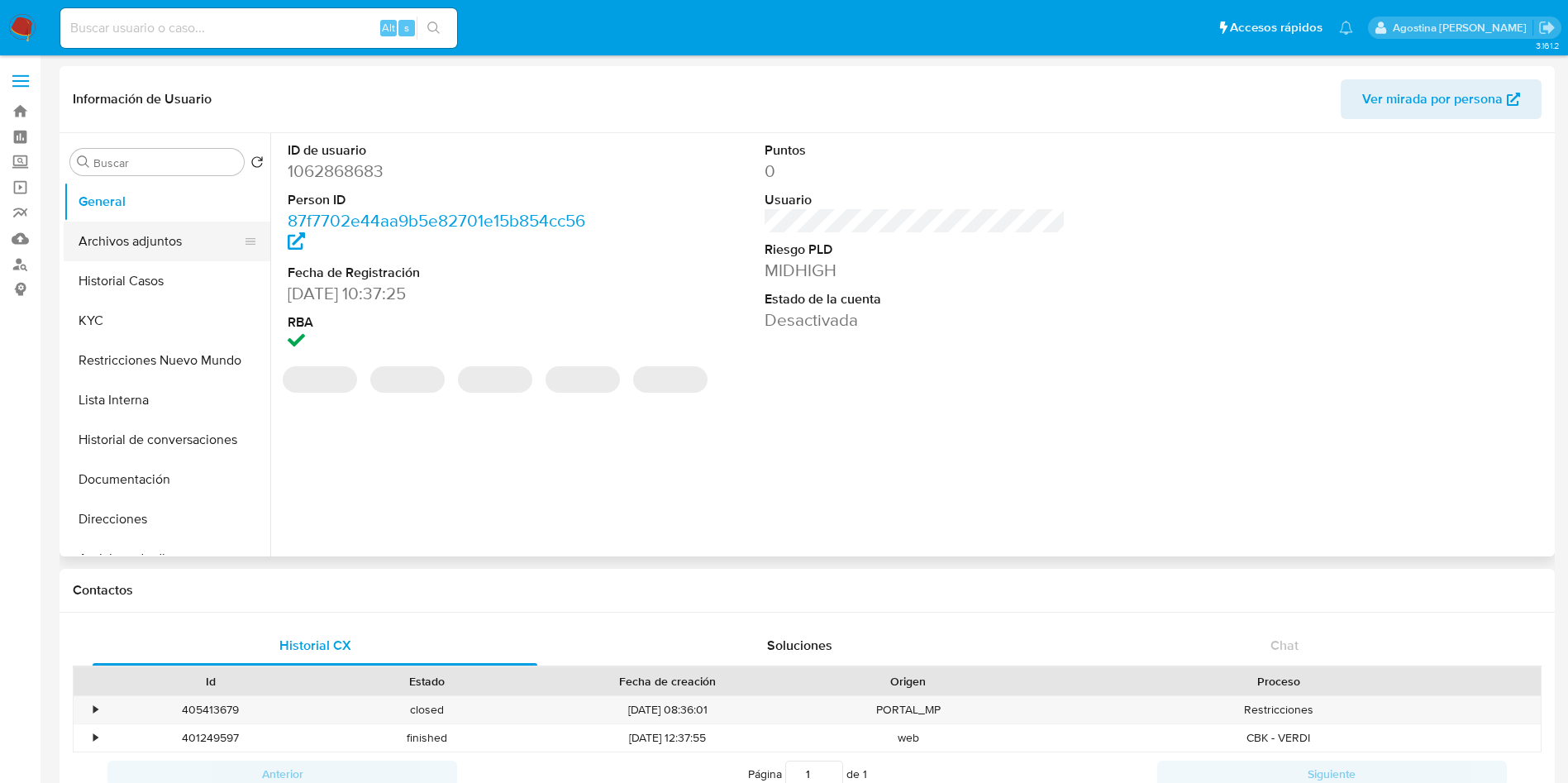
click at [190, 250] on button "Archivos adjuntos" at bounding box center [161, 241] width 194 height 40
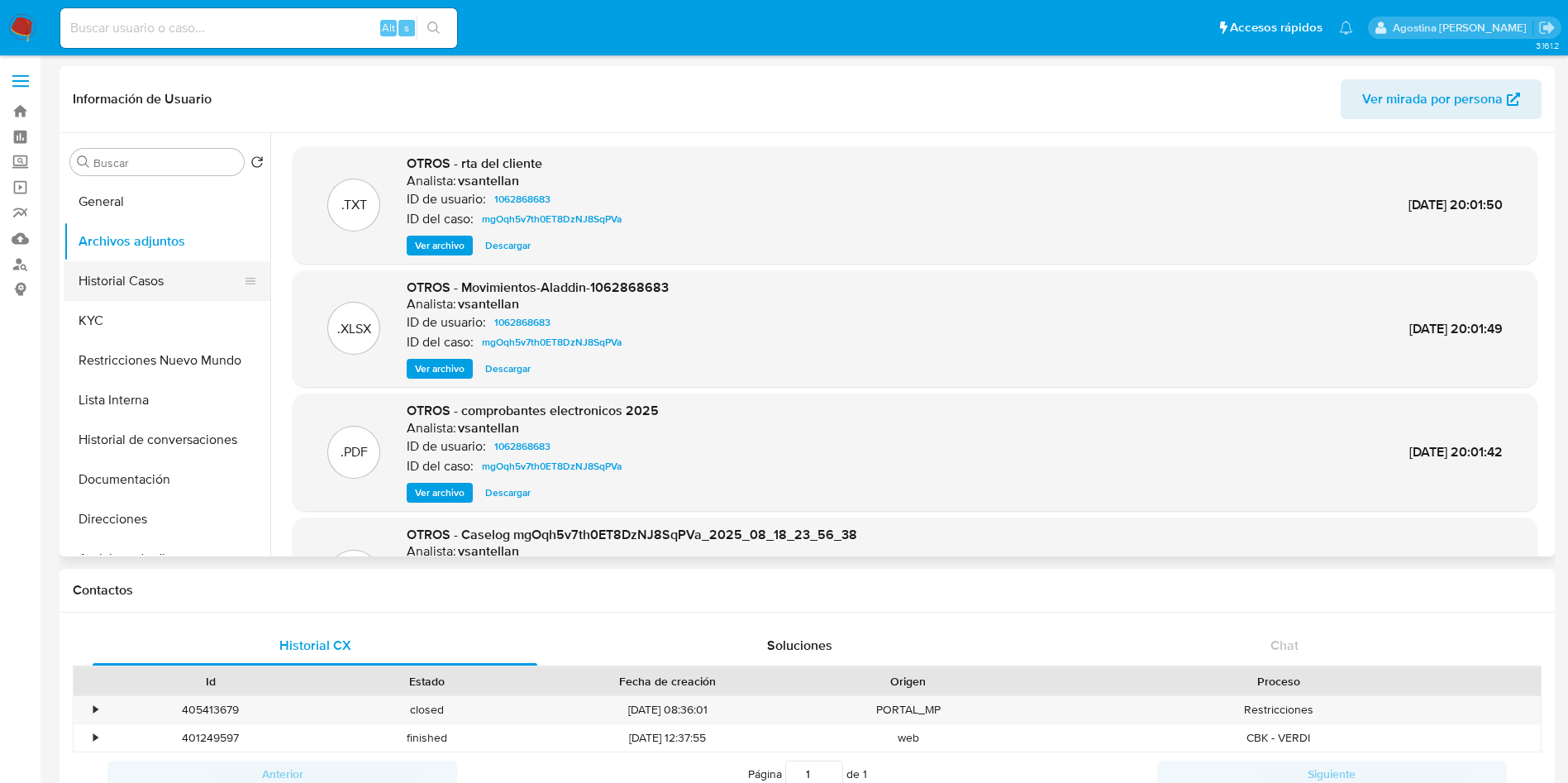
click at [189, 273] on button "Historial Casos" at bounding box center [161, 281] width 194 height 40
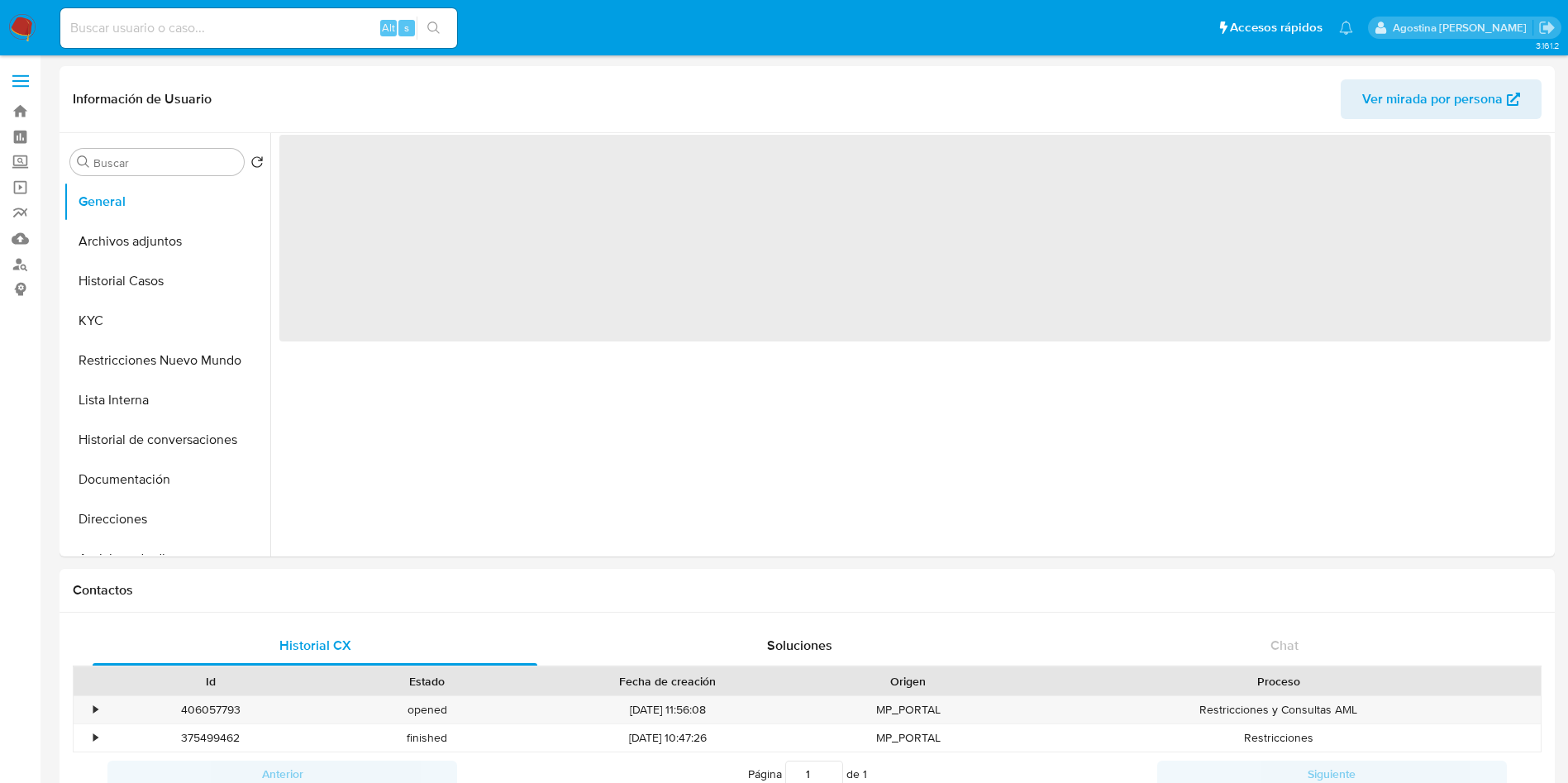
select select "10"
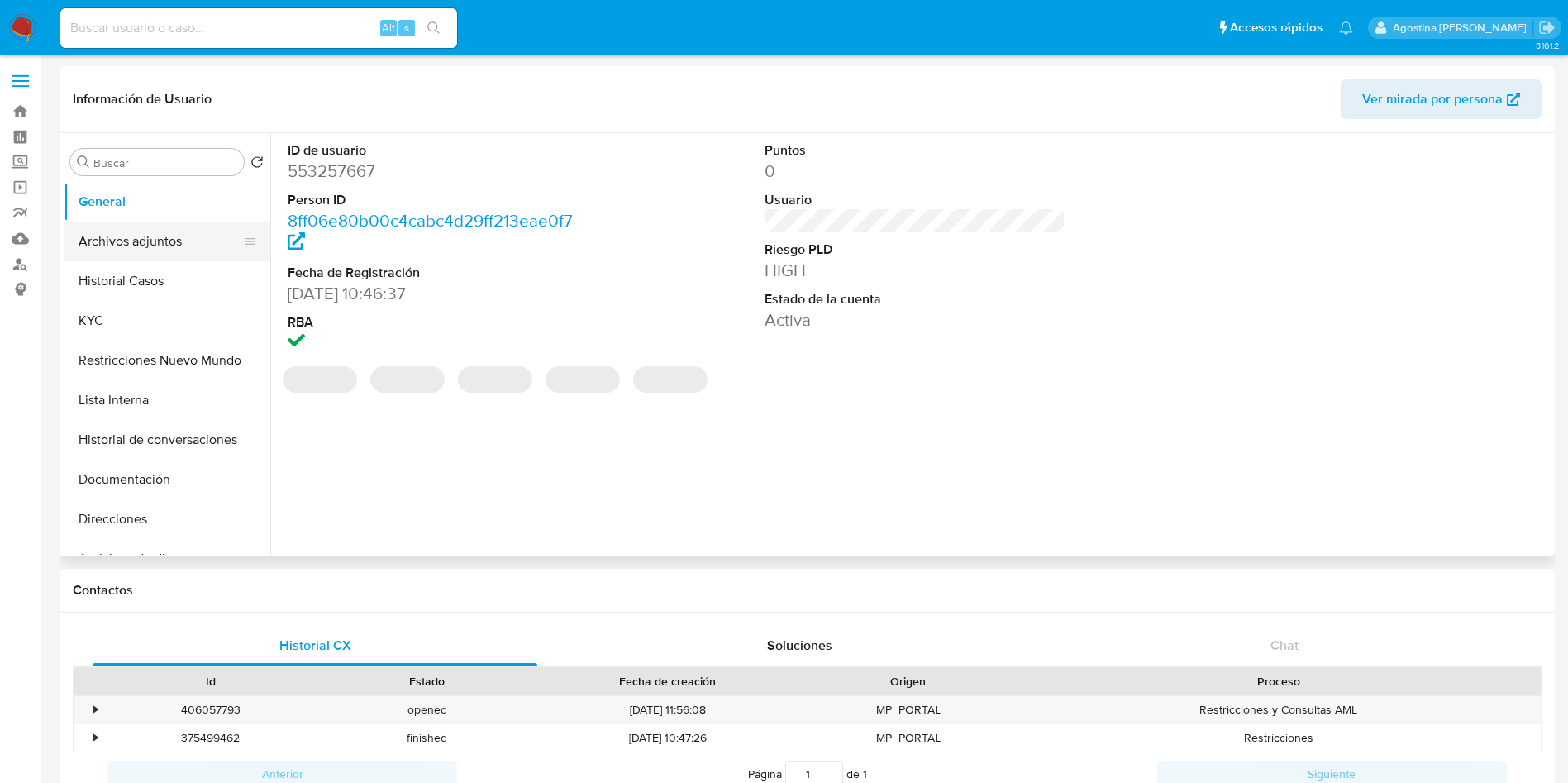
click at [183, 235] on button "Archivos adjuntos" at bounding box center [161, 241] width 194 height 40
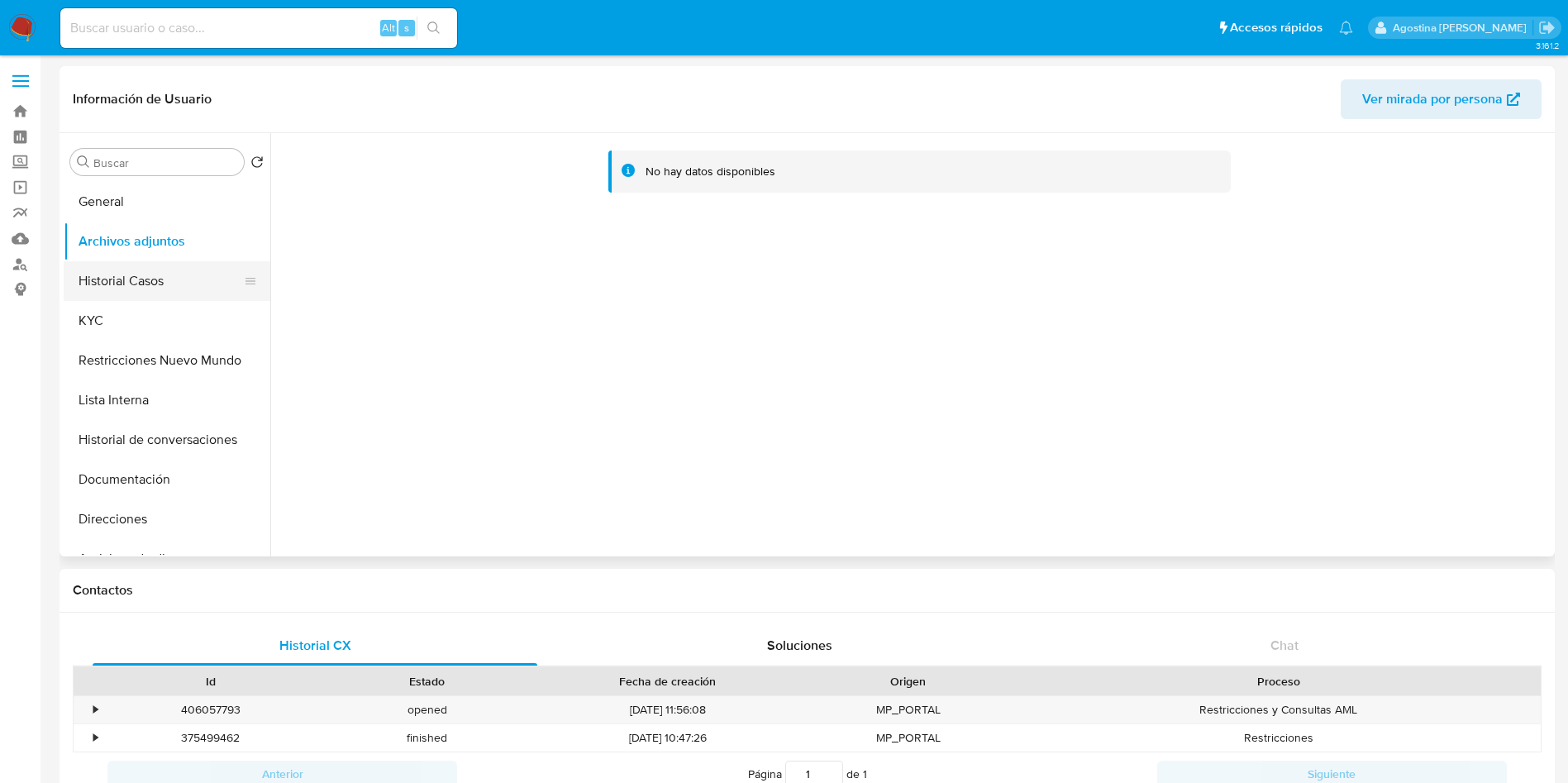
click at [179, 291] on button "Historial Casos" at bounding box center [161, 281] width 194 height 40
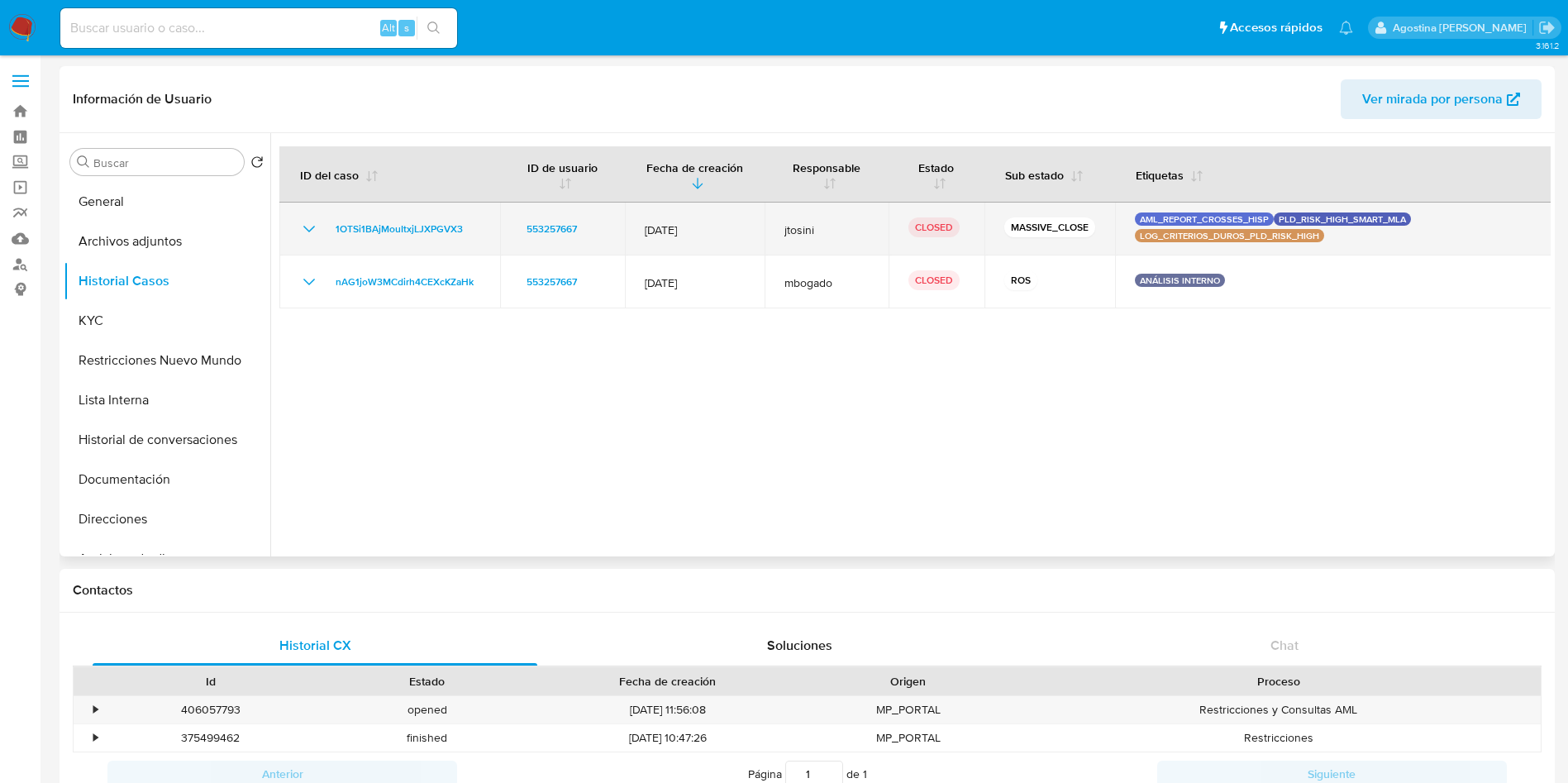
click at [297, 234] on td "1OTSi1BAjMouItxjLJXPGVX3" at bounding box center [390, 229] width 221 height 53
click at [311, 233] on icon "Mostrar/Ocultar" at bounding box center [309, 229] width 19 height 19
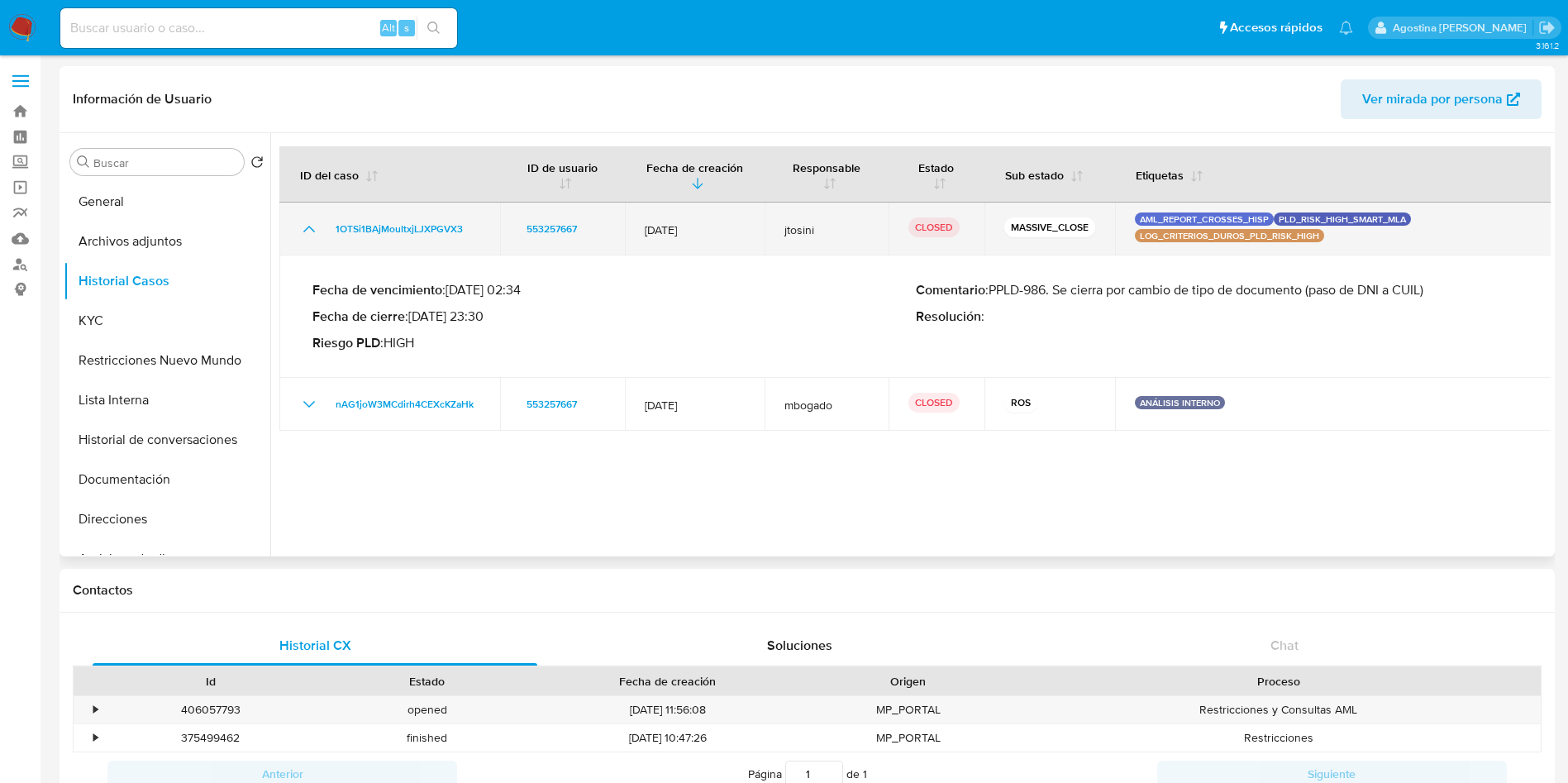
click at [311, 232] on icon "Mostrar/Ocultar" at bounding box center [309, 229] width 19 height 19
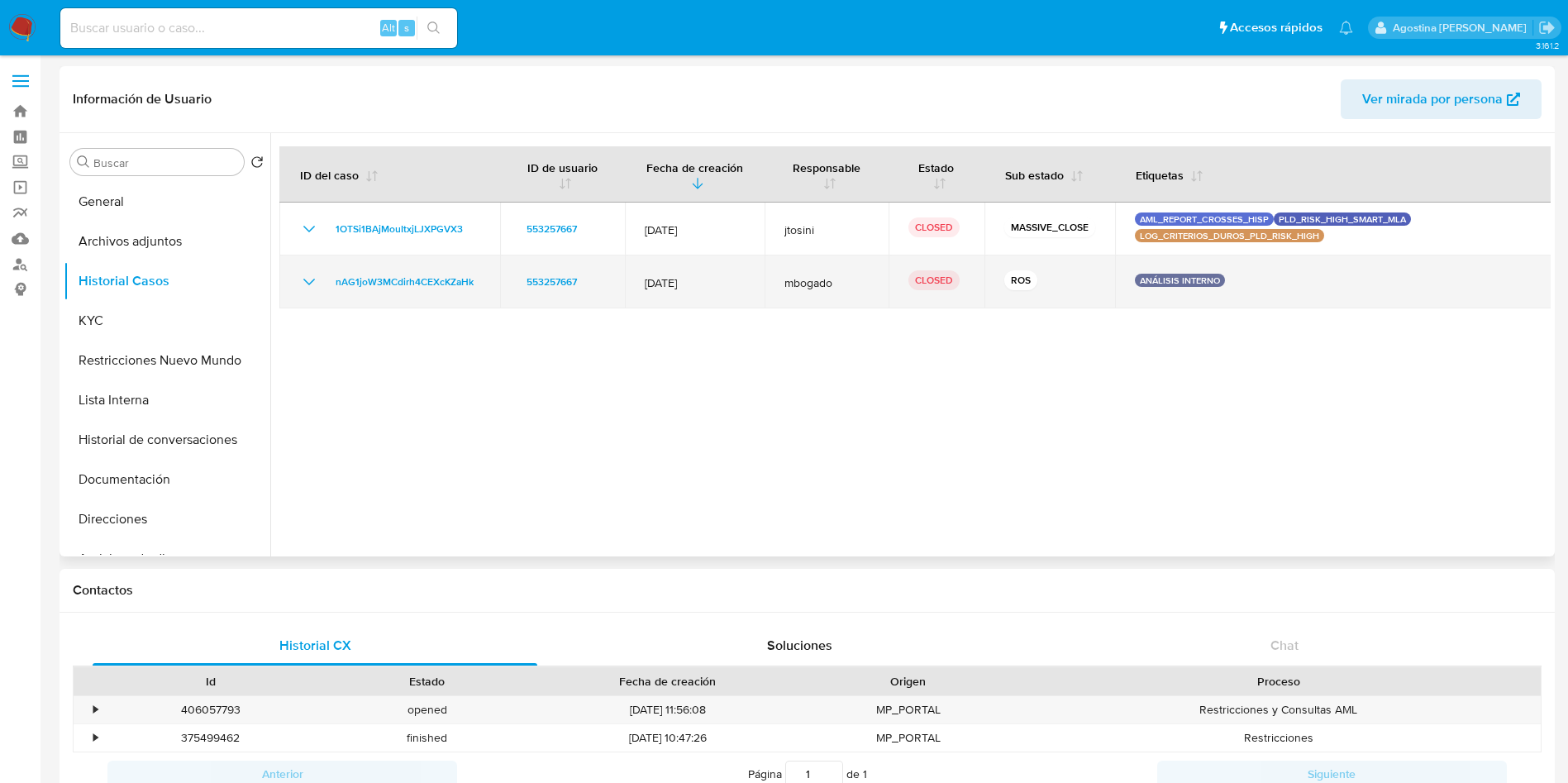
click at [310, 279] on icon "Mostrar/Ocultar" at bounding box center [309, 282] width 19 height 19
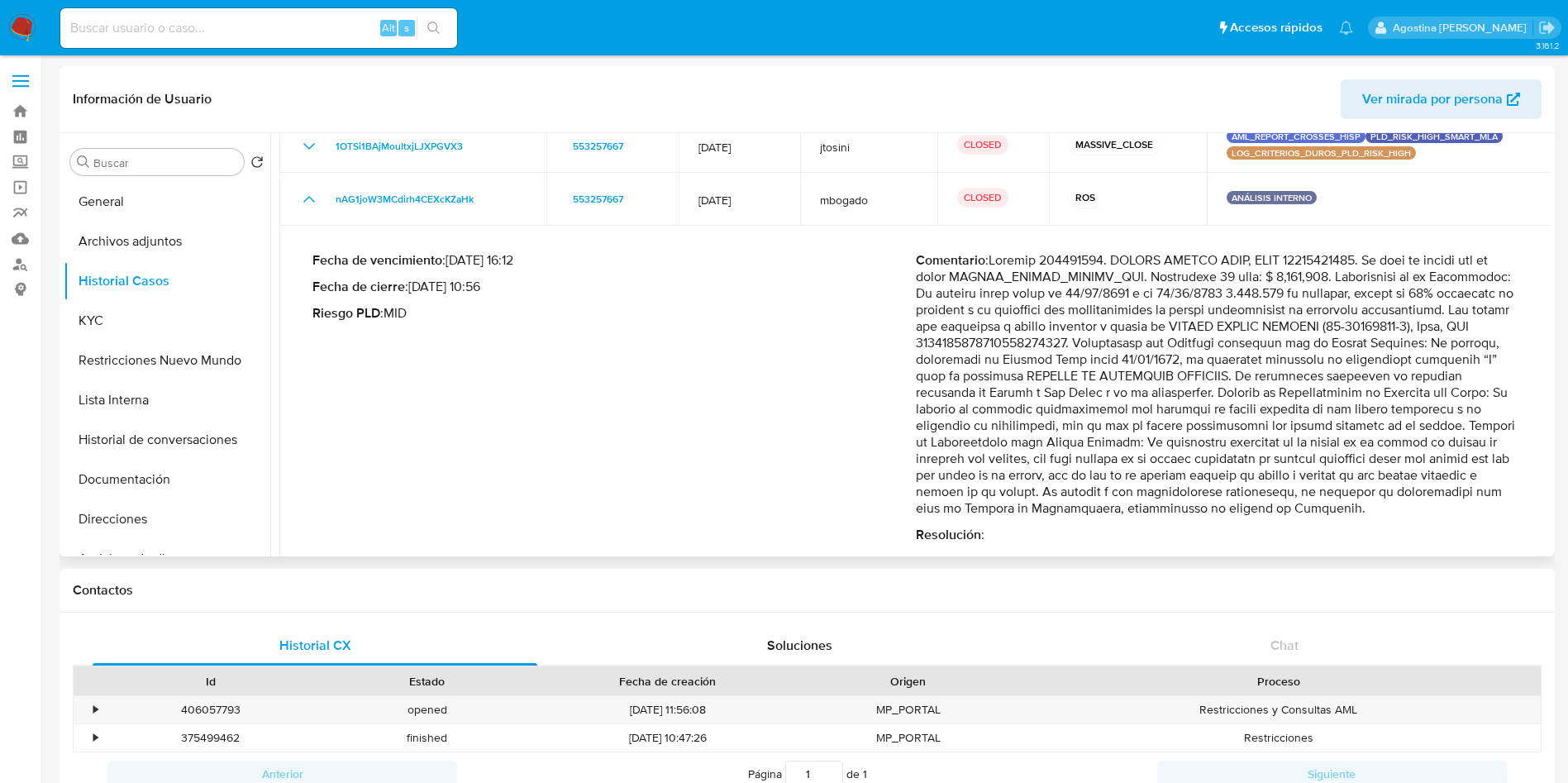
scroll to position [121, 0]
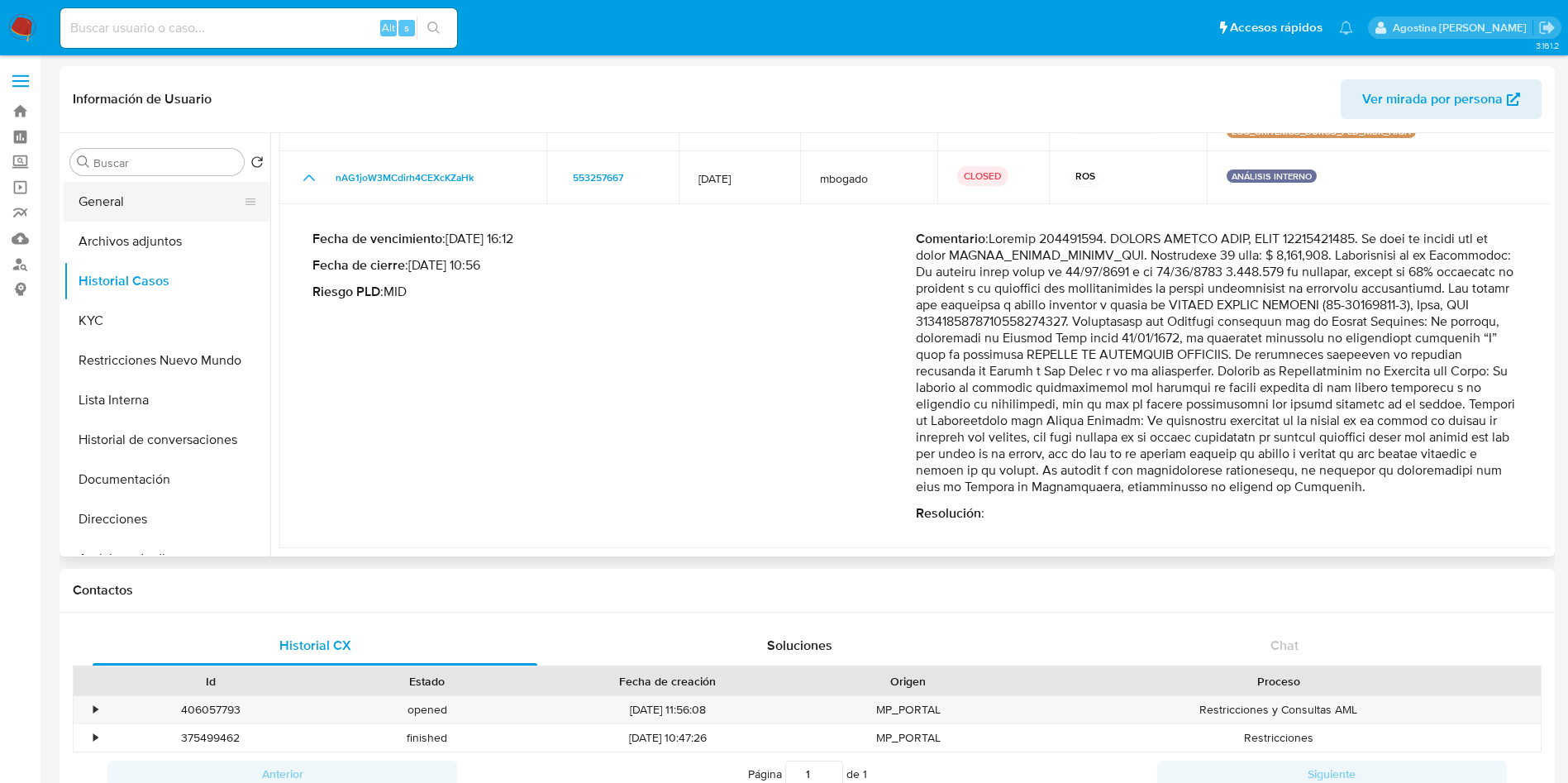
click at [141, 207] on button "General" at bounding box center [161, 202] width 194 height 40
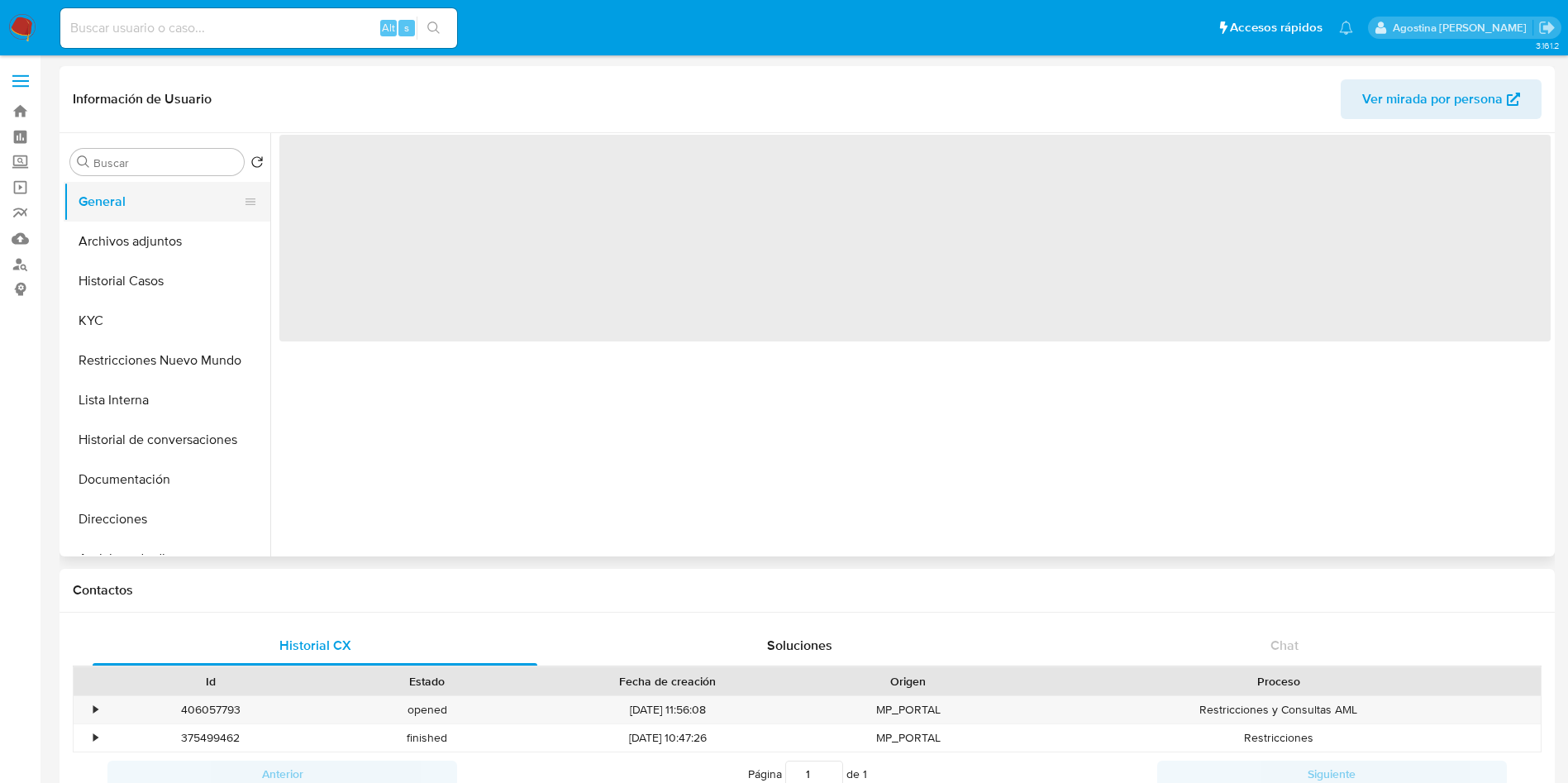
scroll to position [0, 0]
select select "10"
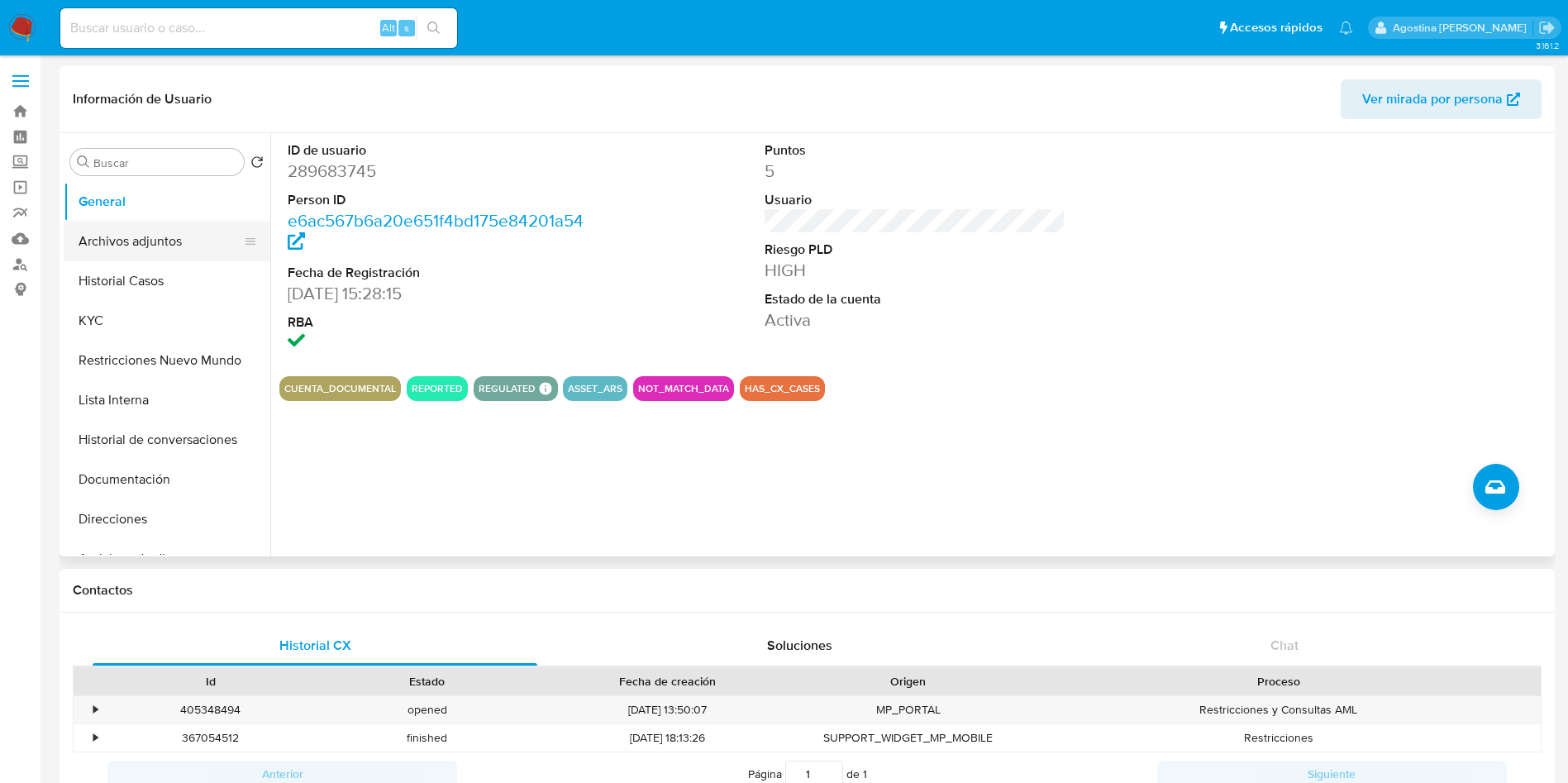
click at [177, 240] on button "Archivos adjuntos" at bounding box center [161, 241] width 194 height 40
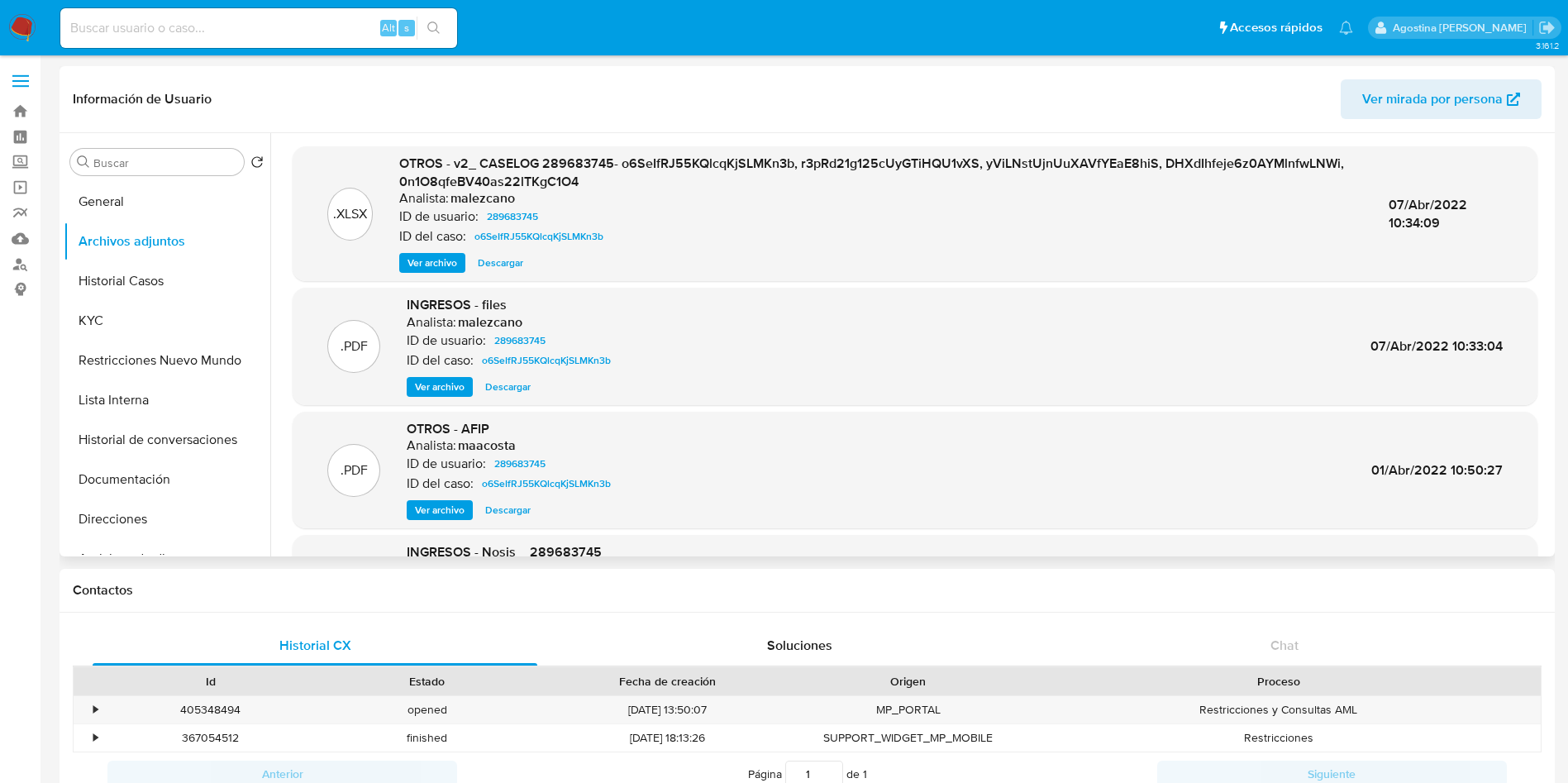
click at [424, 267] on span "Ver archivo" at bounding box center [432, 263] width 49 height 16
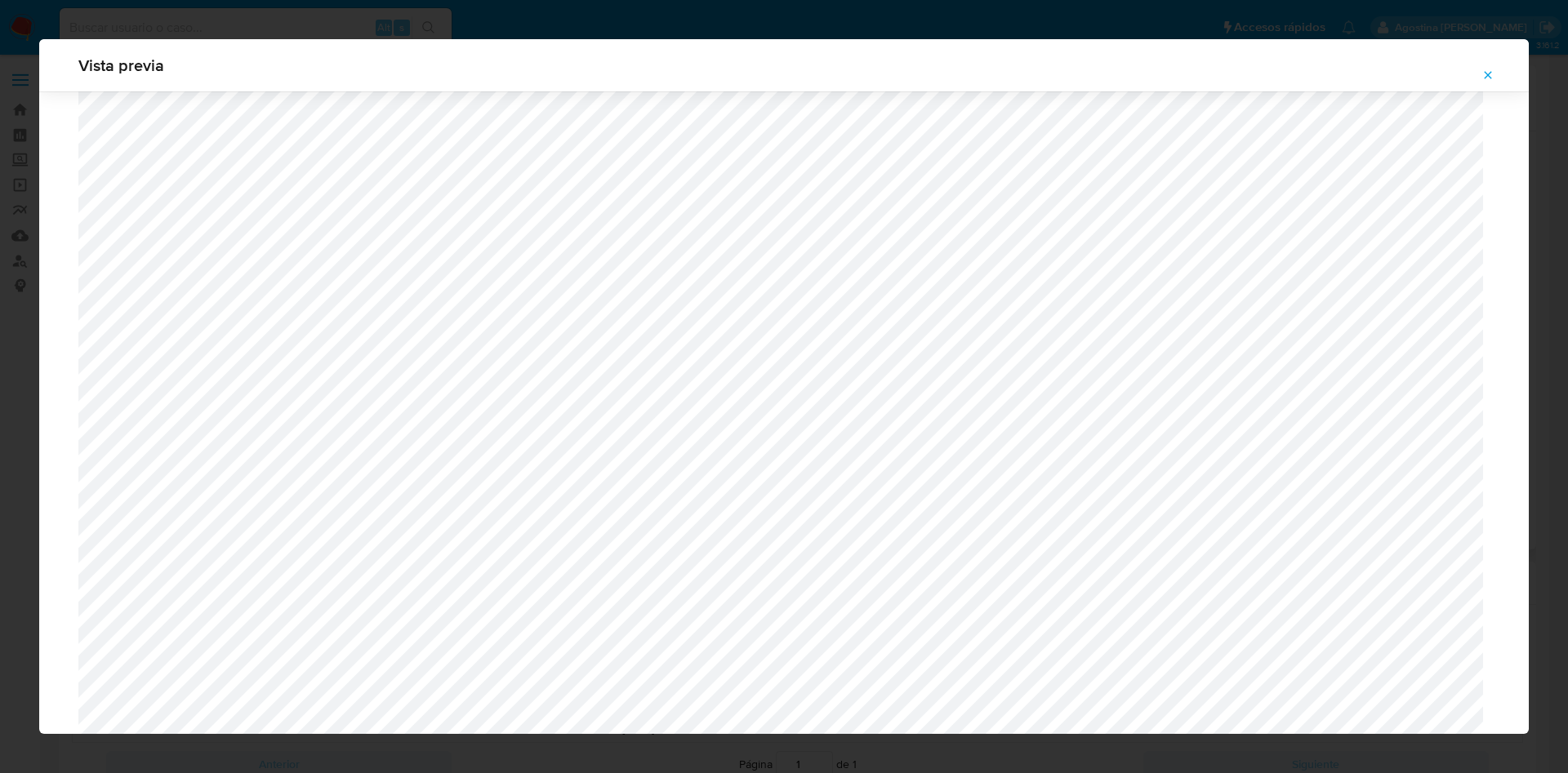
scroll to position [1070, 0]
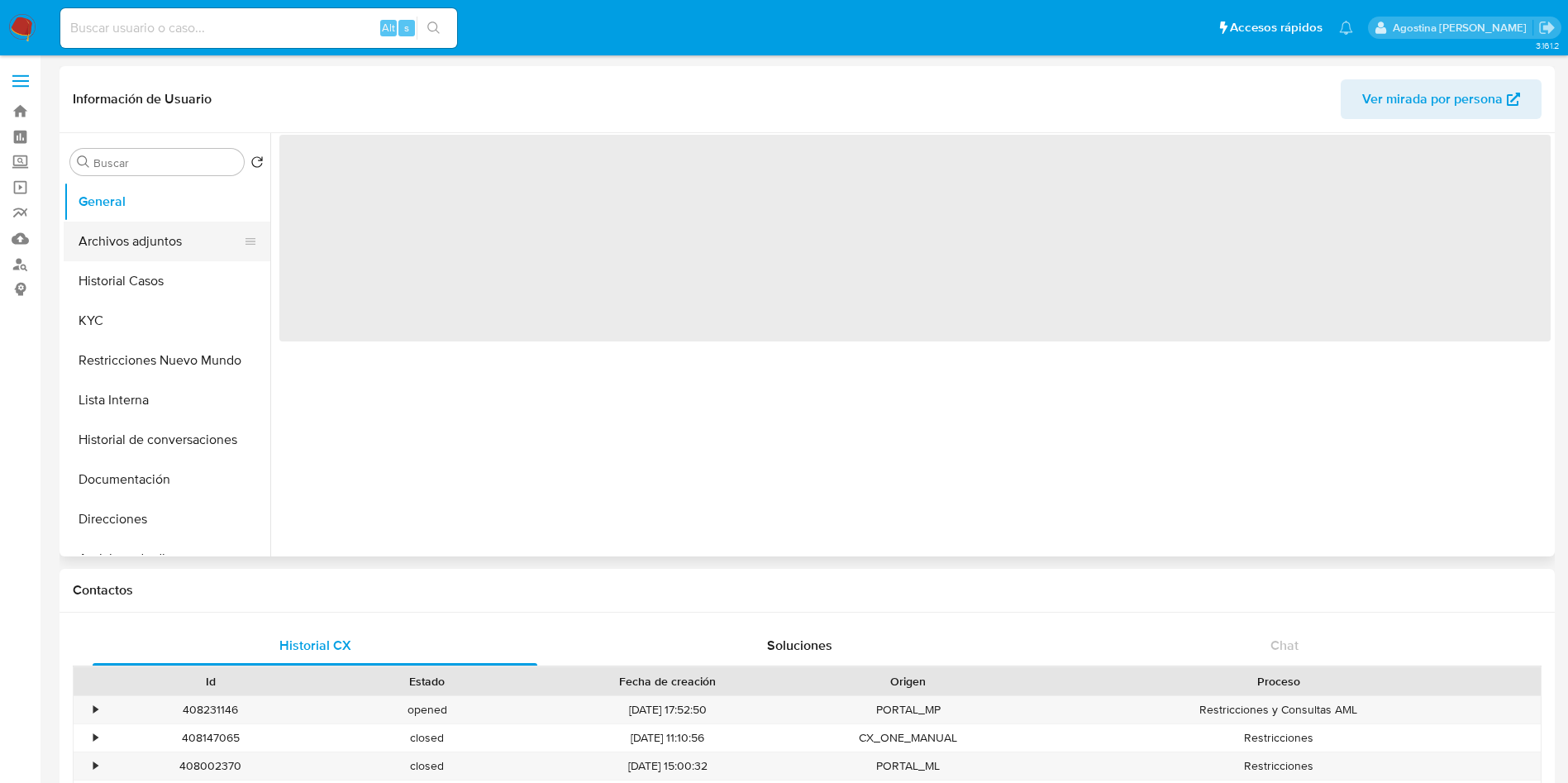
select select "10"
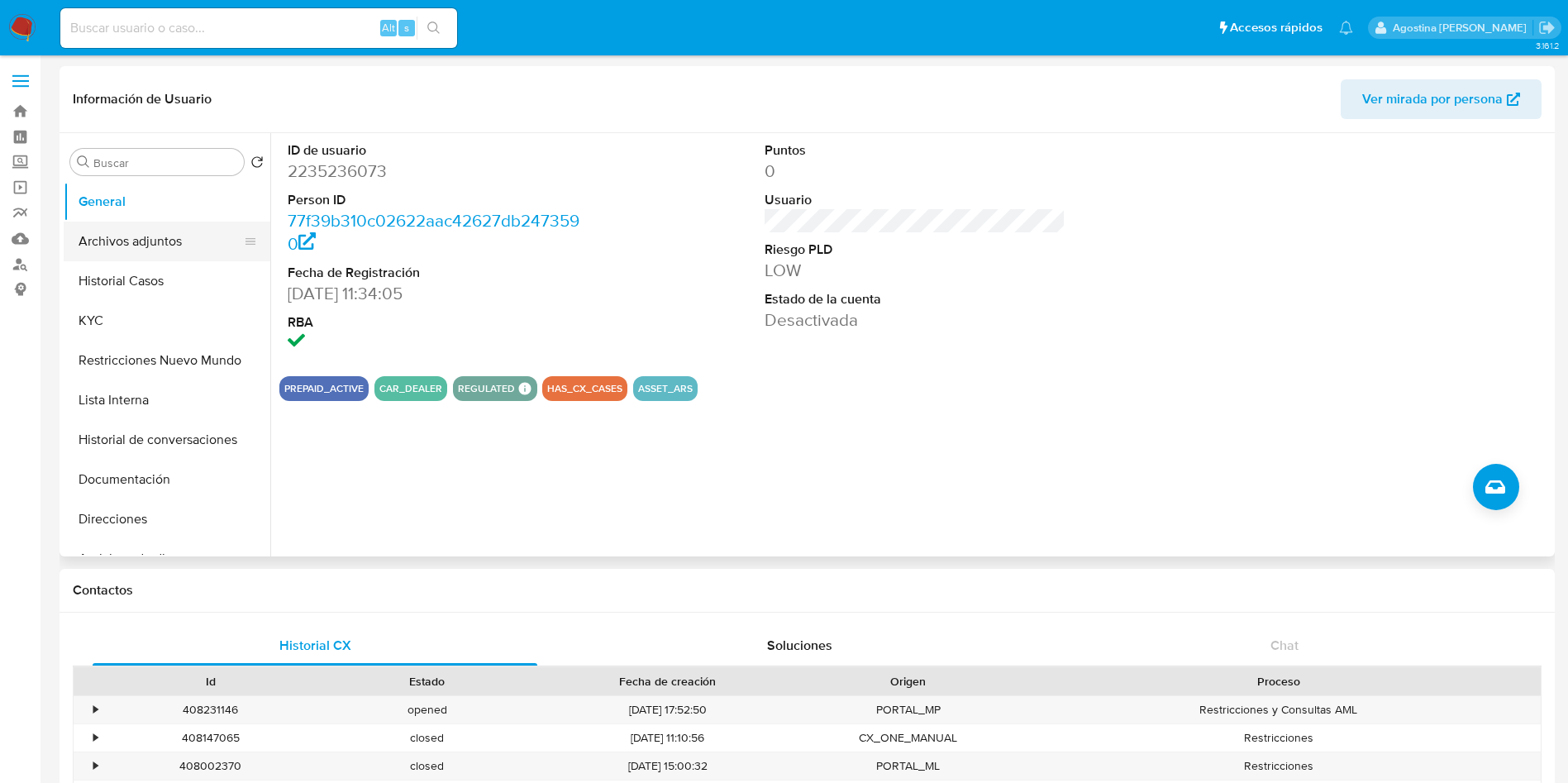
click at [161, 241] on button "Archivos adjuntos" at bounding box center [161, 241] width 194 height 40
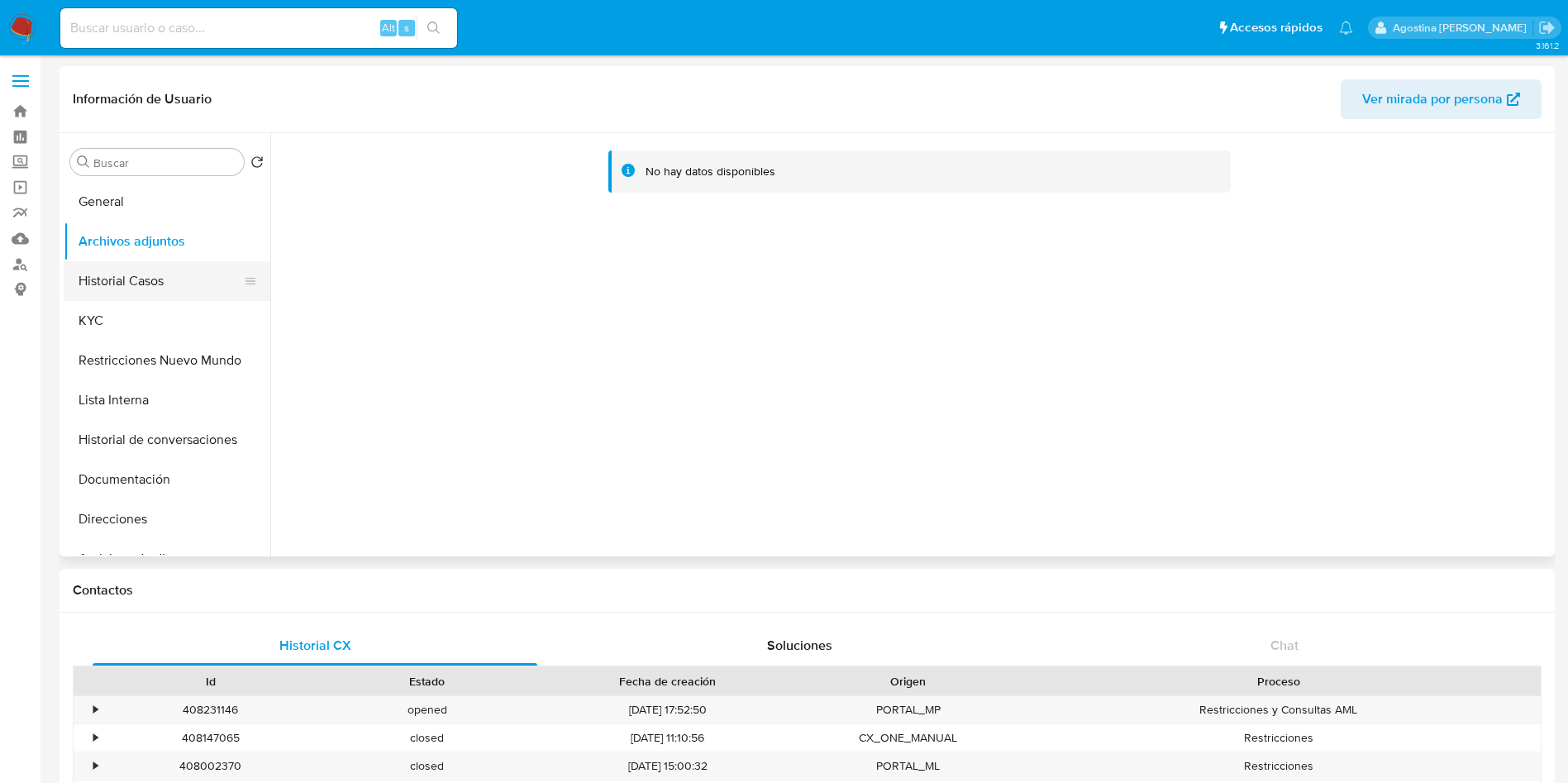
click at [178, 280] on button "Historial Casos" at bounding box center [161, 281] width 194 height 40
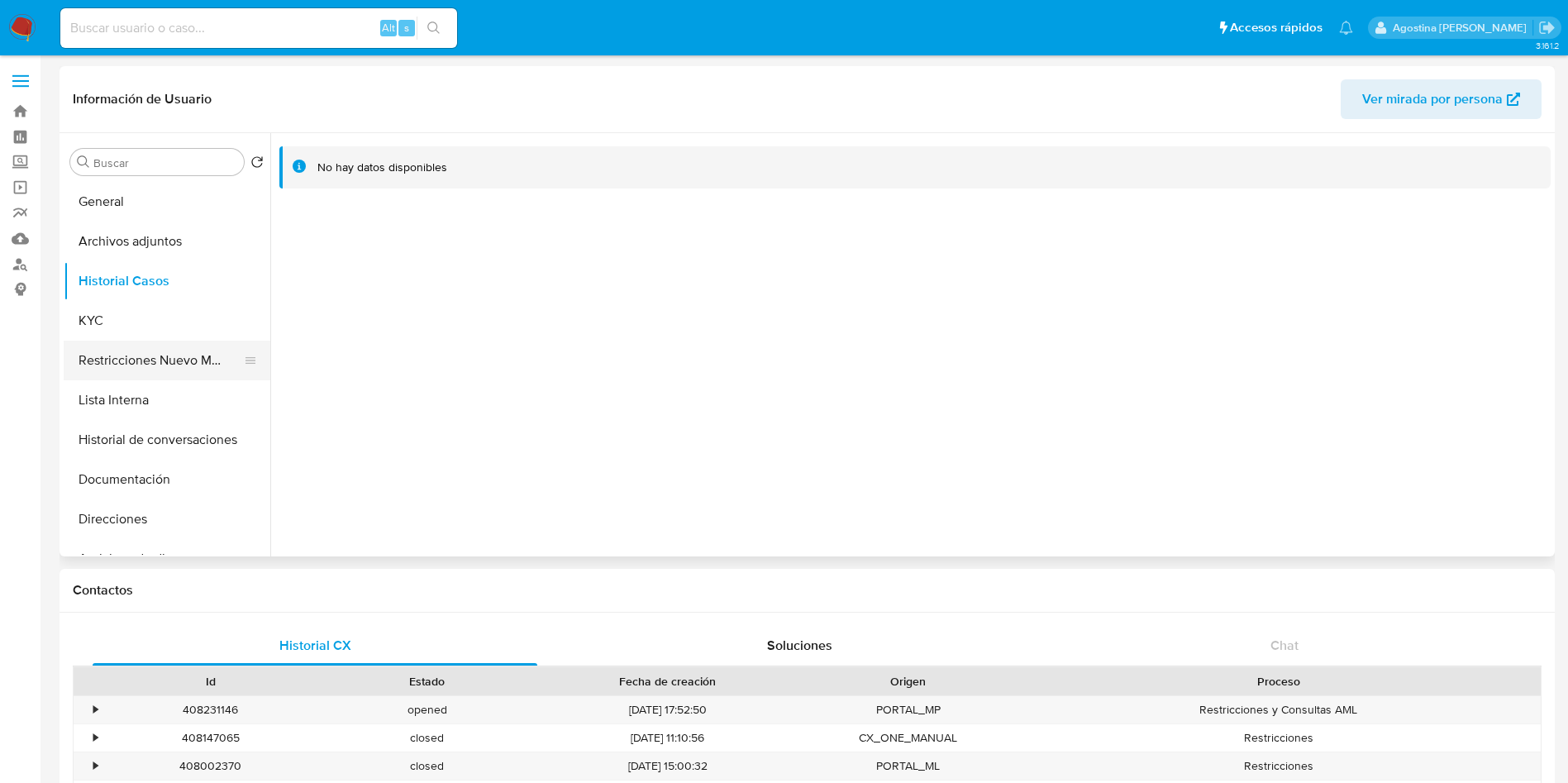
click at [183, 355] on button "Restricciones Nuevo Mundo" at bounding box center [161, 360] width 194 height 40
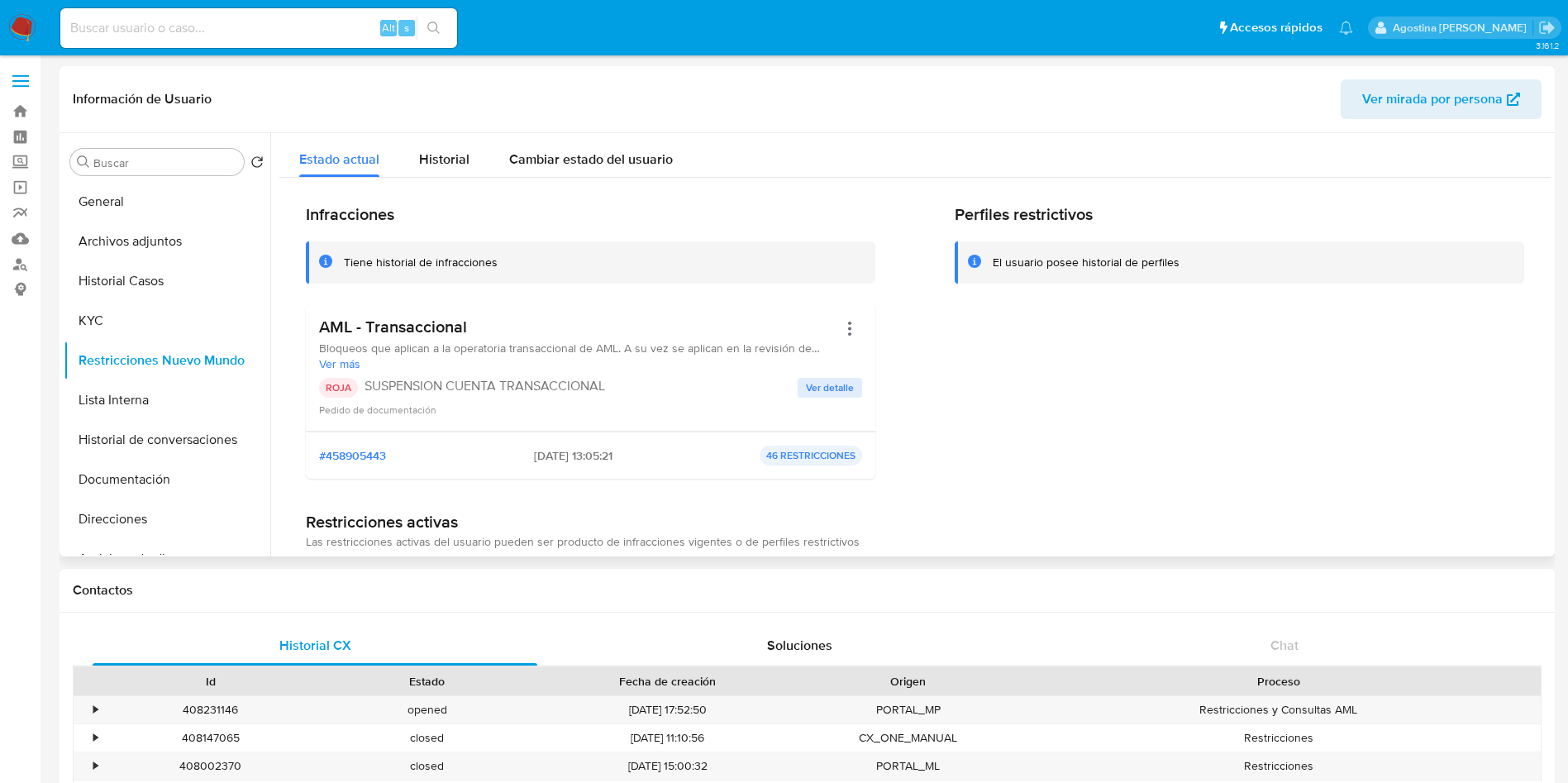
click at [819, 380] on span "Ver detalle" at bounding box center [830, 388] width 47 height 16
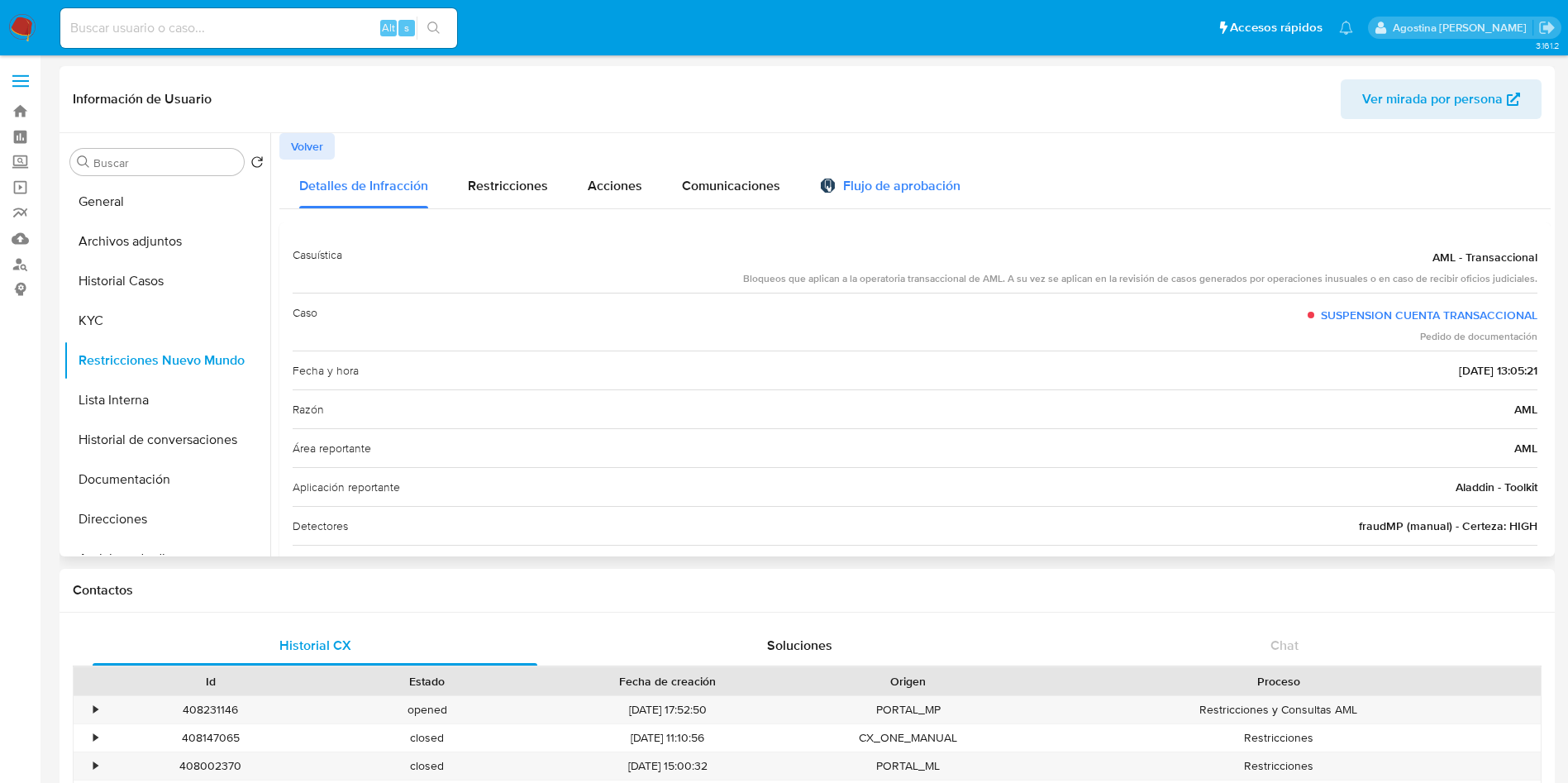
click at [842, 172] on div "Flujo de aprobación" at bounding box center [890, 184] width 141 height 48
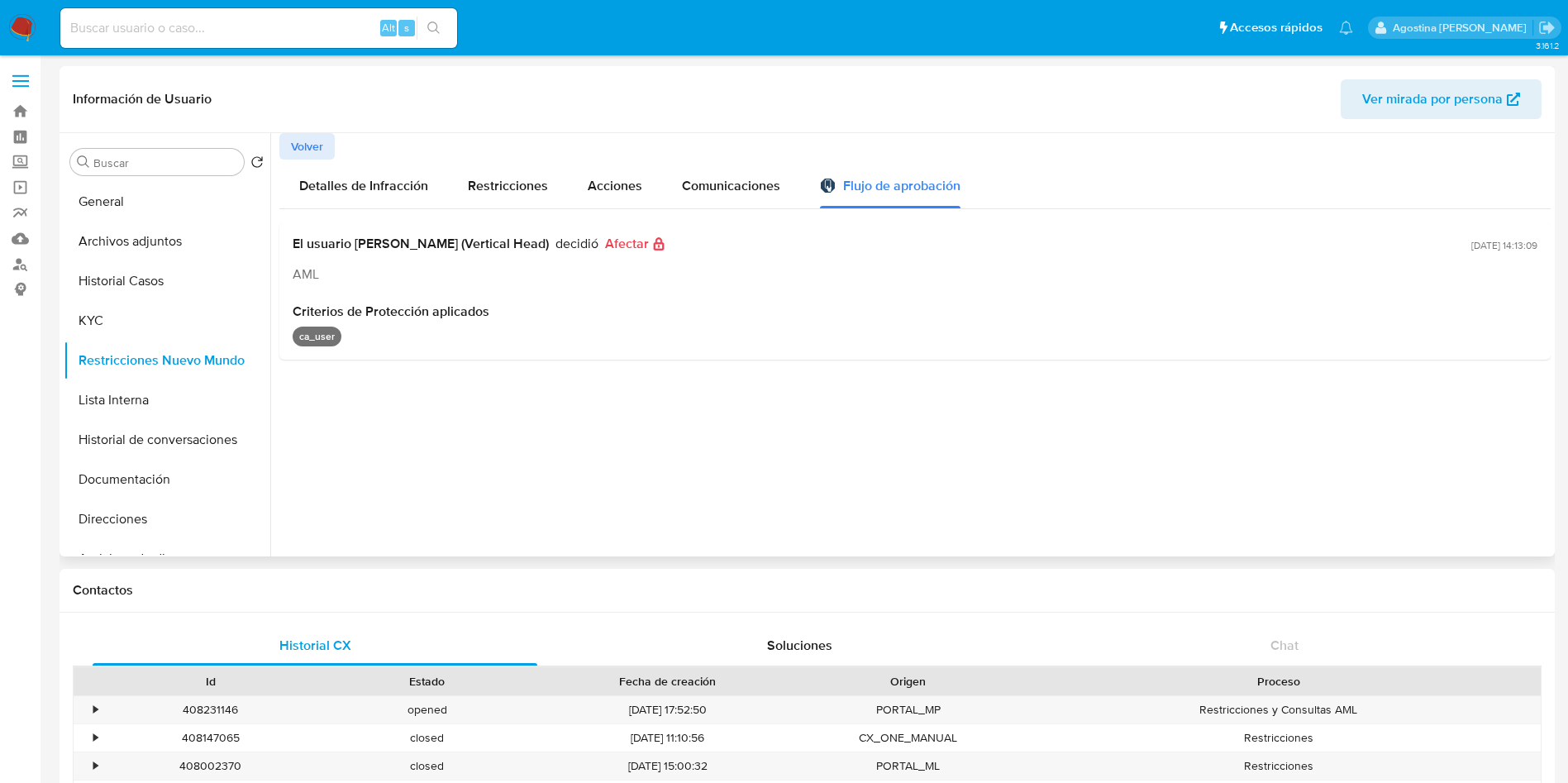
click at [318, 130] on div "Información de Usuario Ver mirada por persona" at bounding box center [806, 99] width 1495 height 67
click at [328, 141] on button "Volver" at bounding box center [306, 145] width 55 height 26
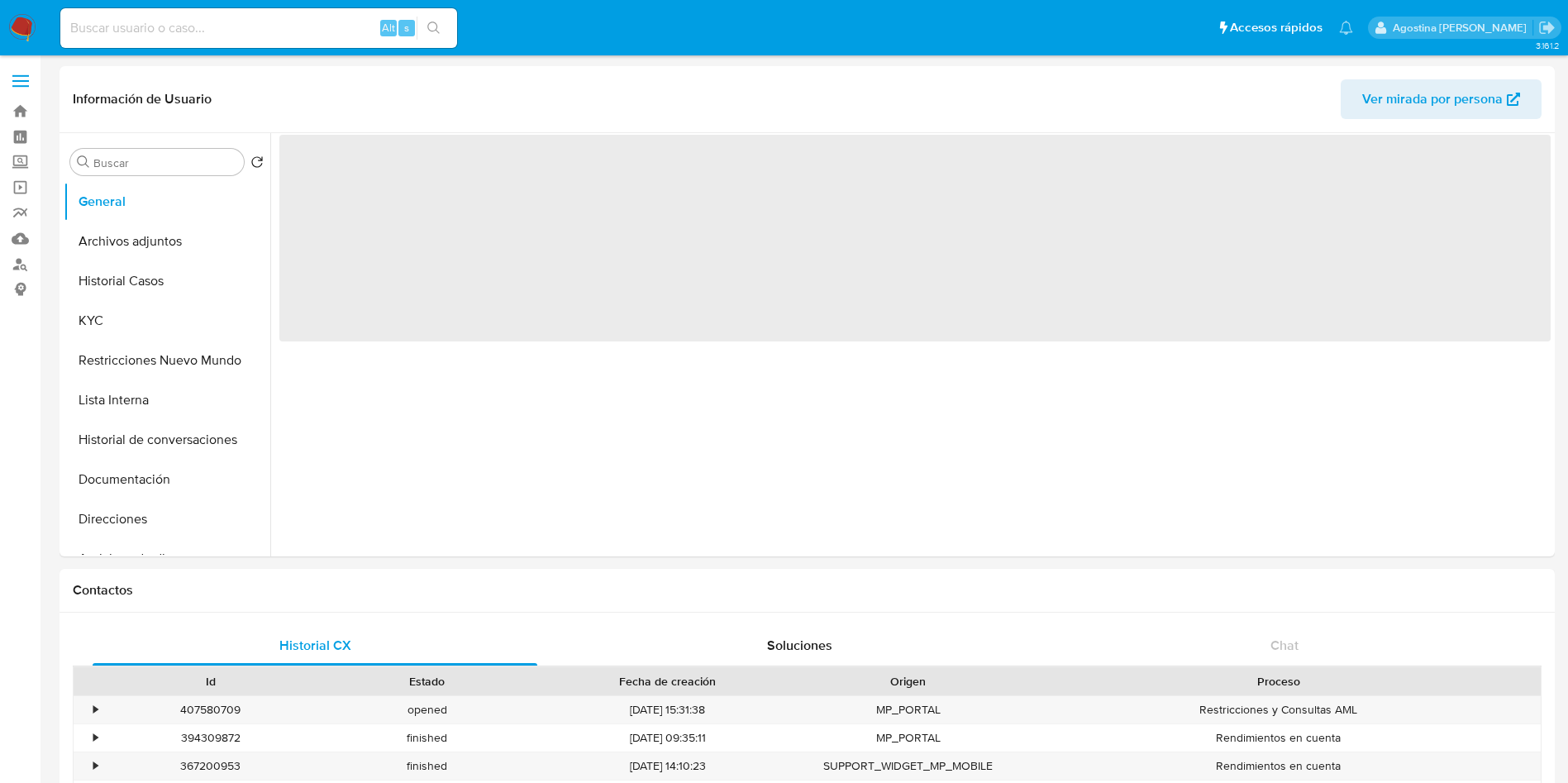
select select "10"
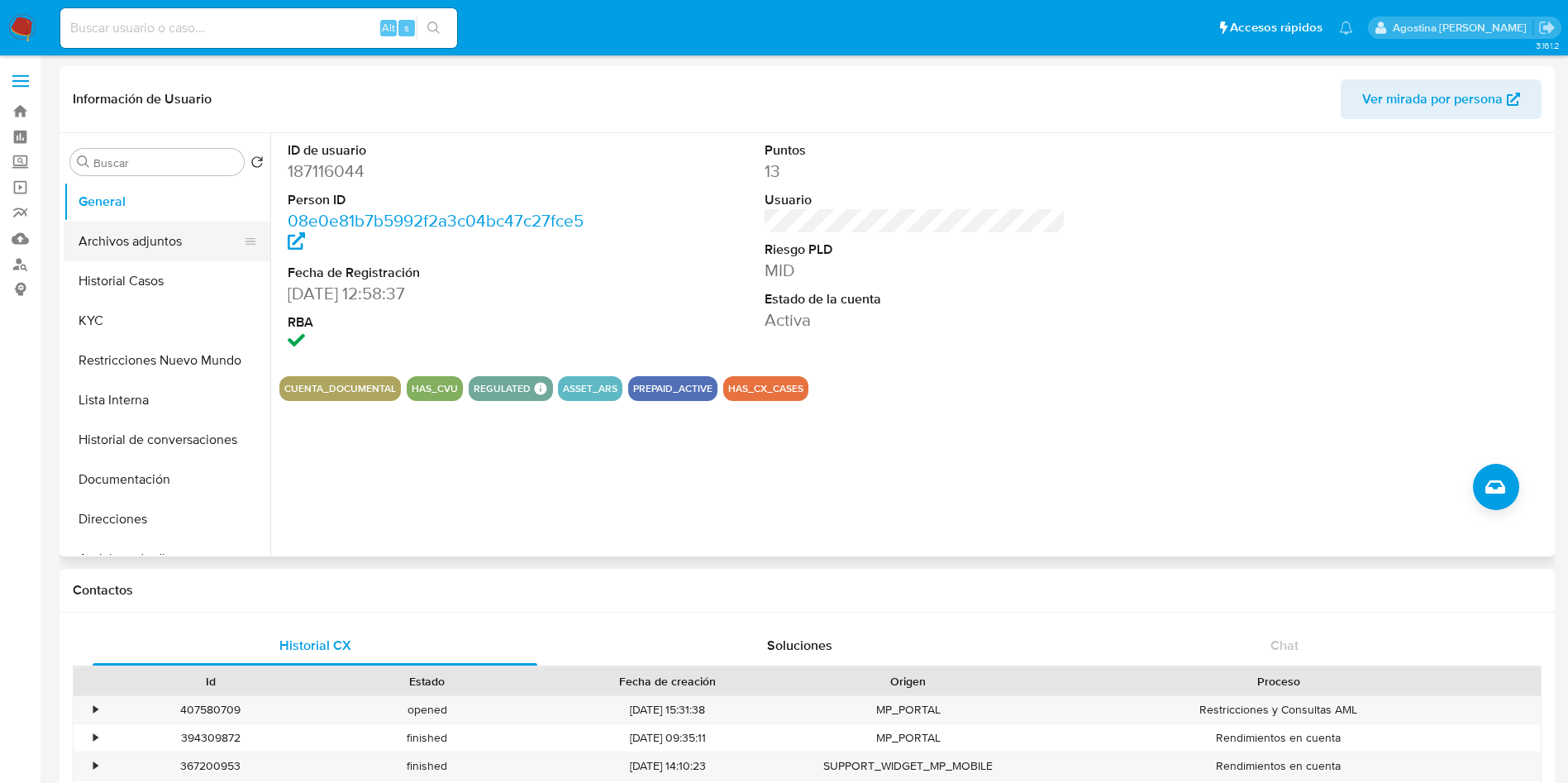
click at [172, 230] on button "Archivos adjuntos" at bounding box center [161, 241] width 194 height 40
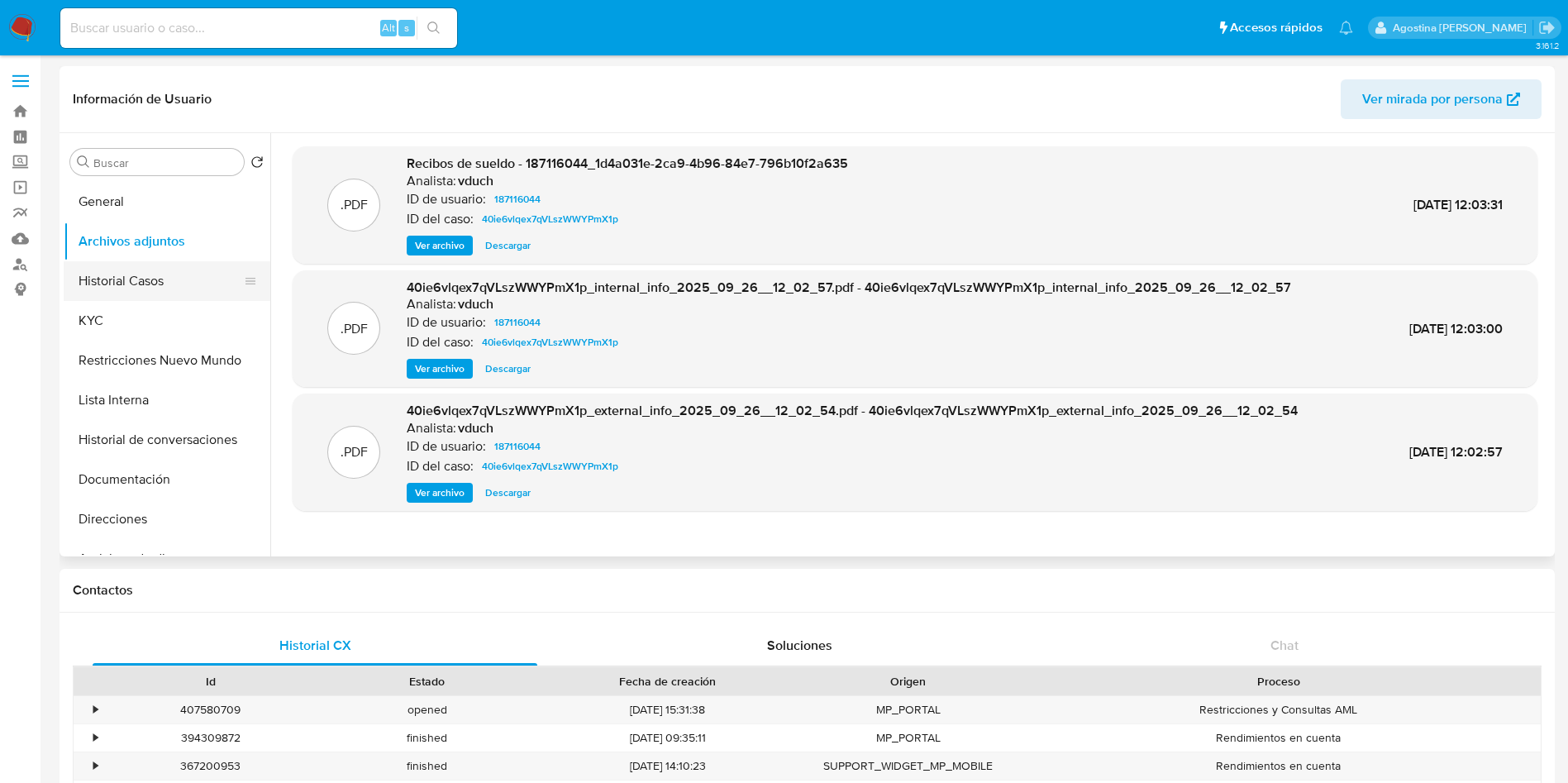
click at [203, 292] on button "Historial Casos" at bounding box center [161, 281] width 194 height 40
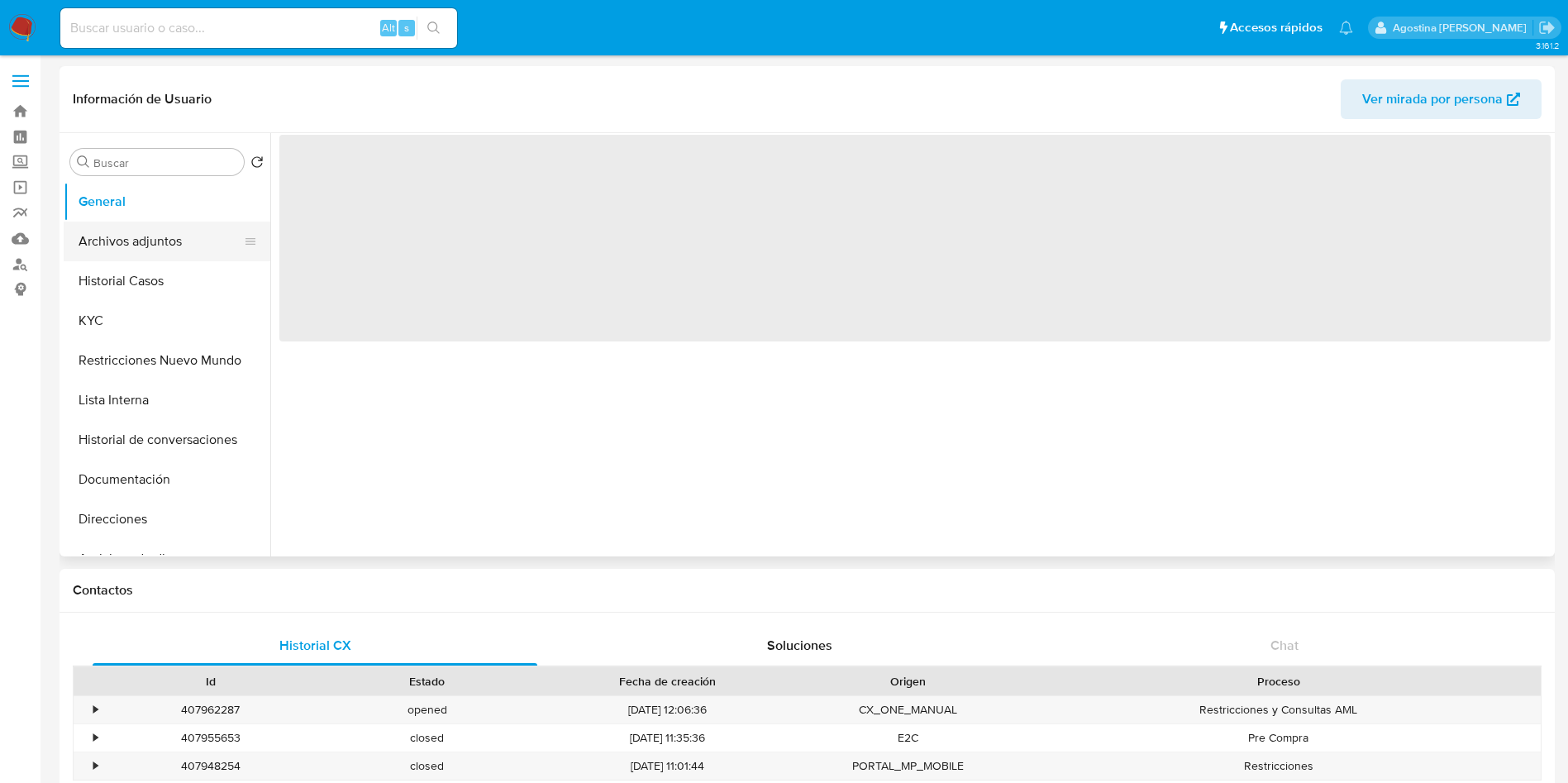
select select "10"
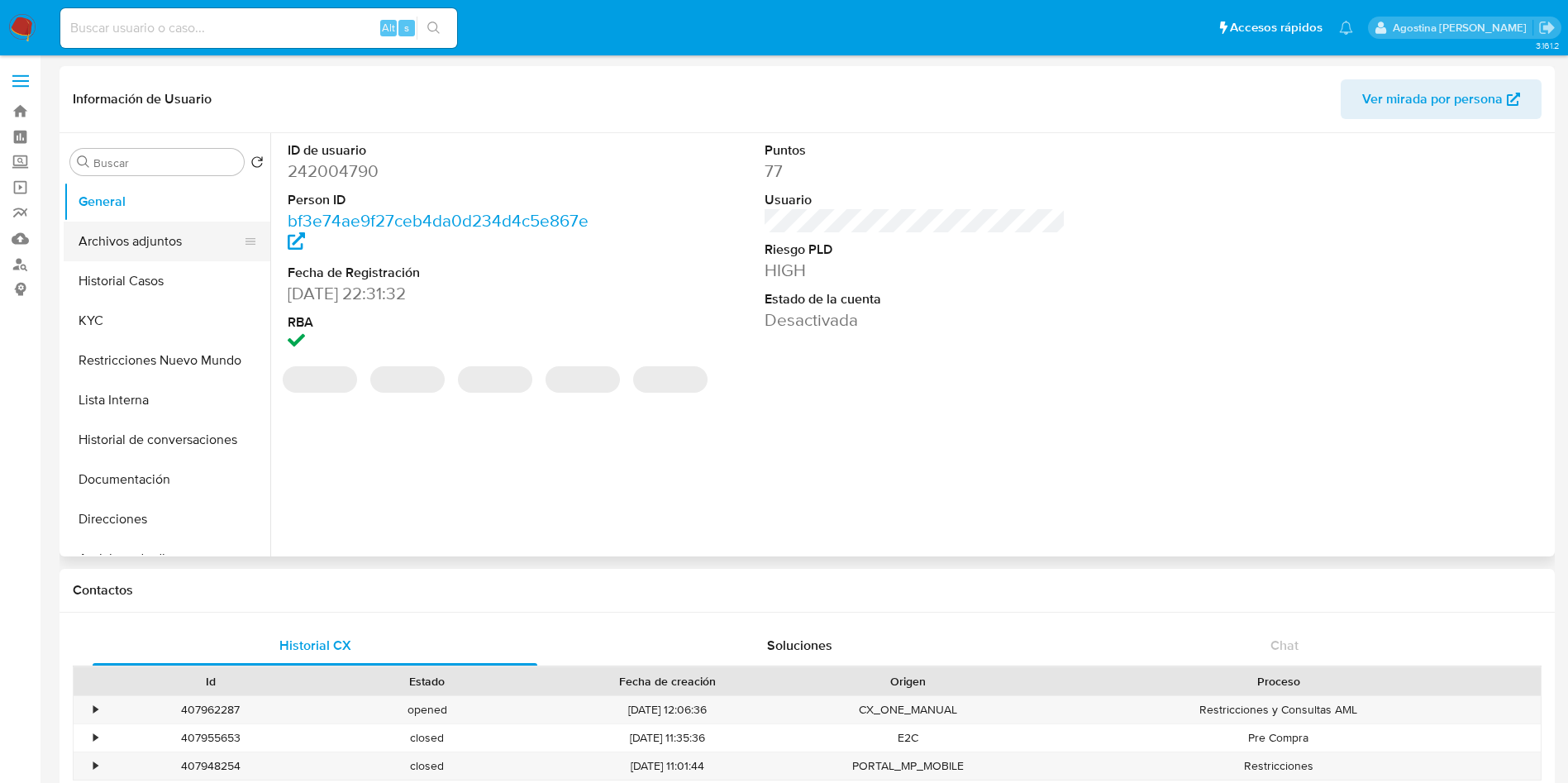
click at [172, 253] on button "Archivos adjuntos" at bounding box center [161, 241] width 194 height 40
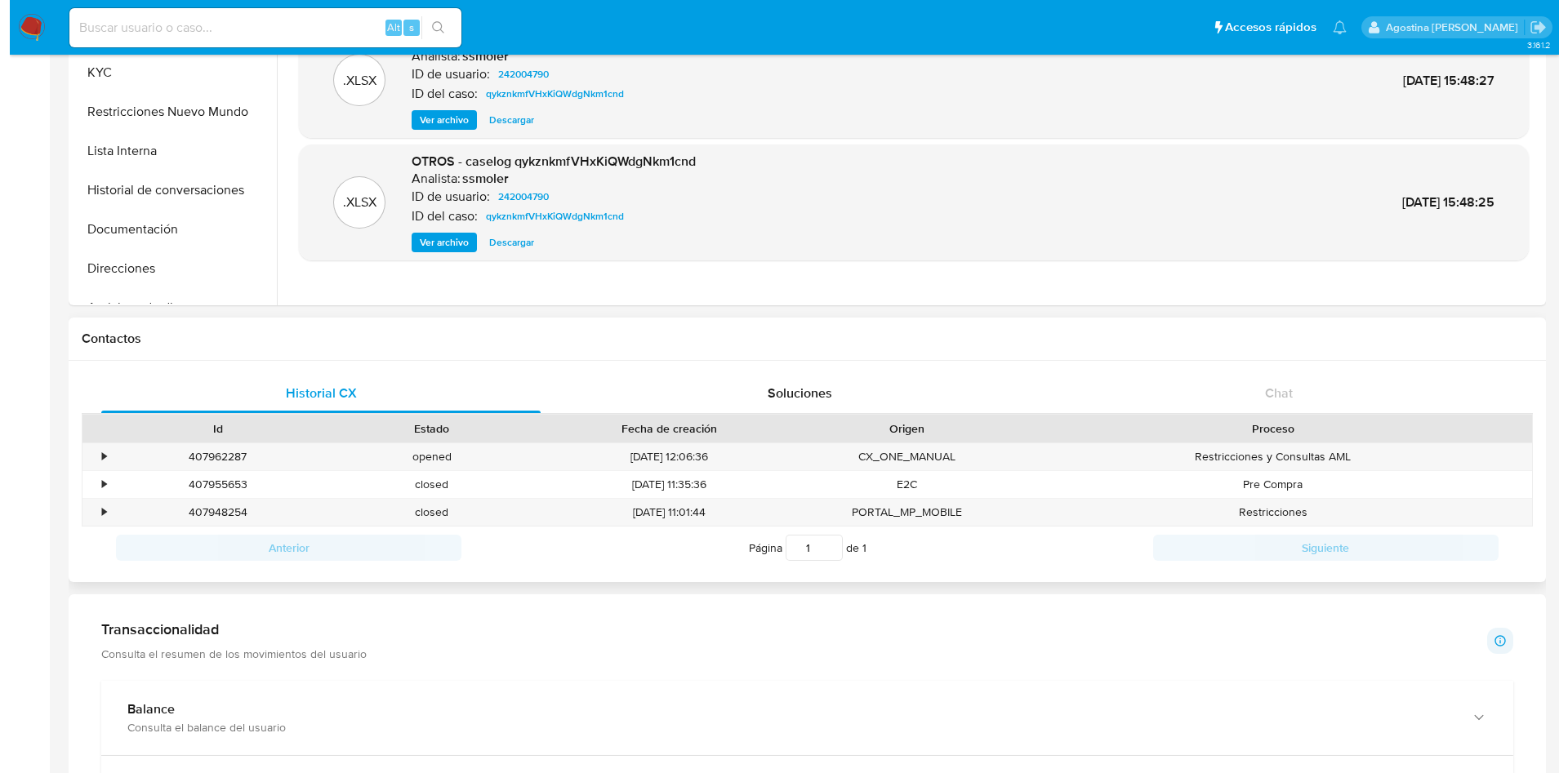
scroll to position [245, 0]
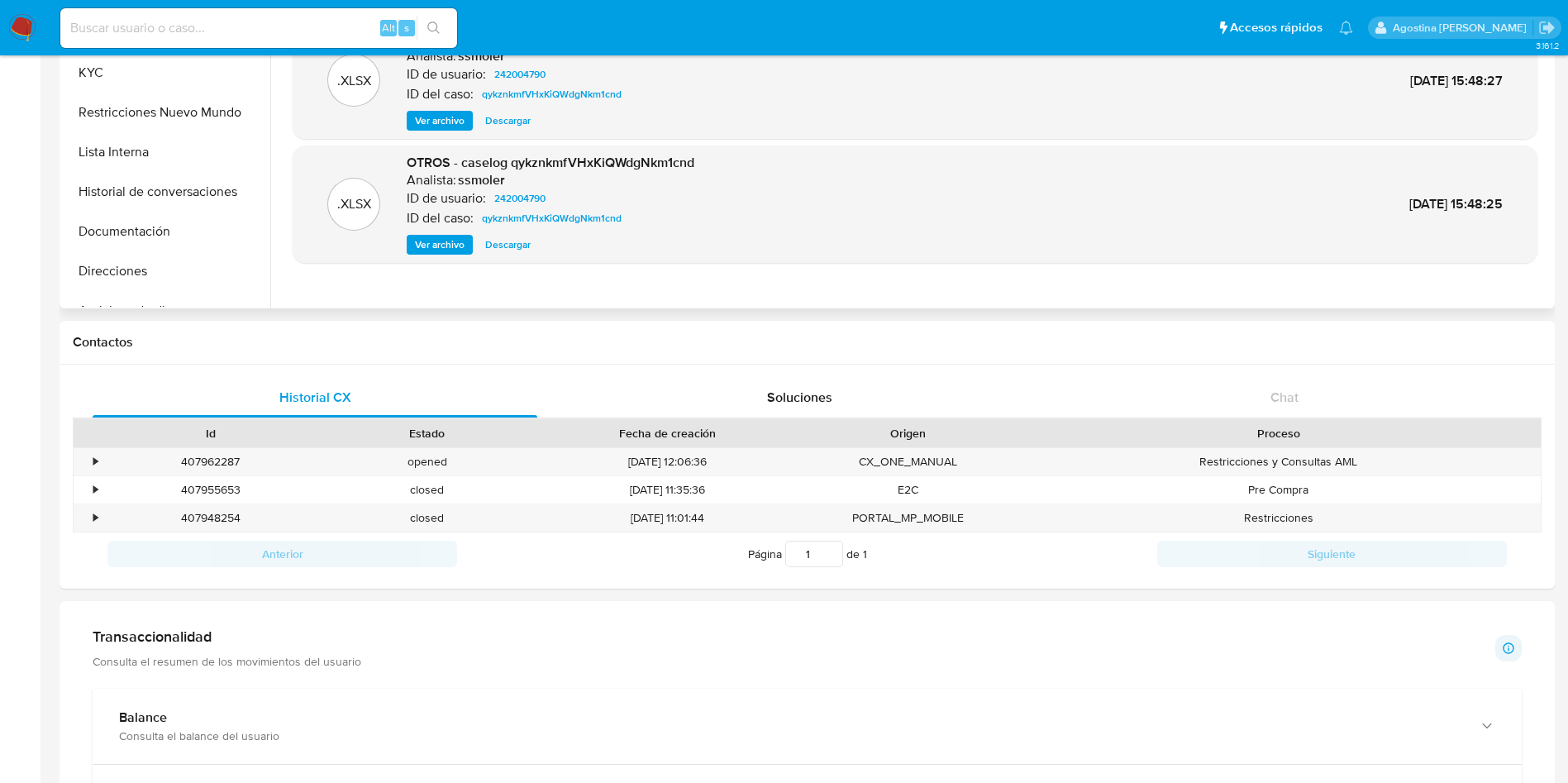
click at [445, 245] on span "Ver archivo" at bounding box center [439, 244] width 49 height 16
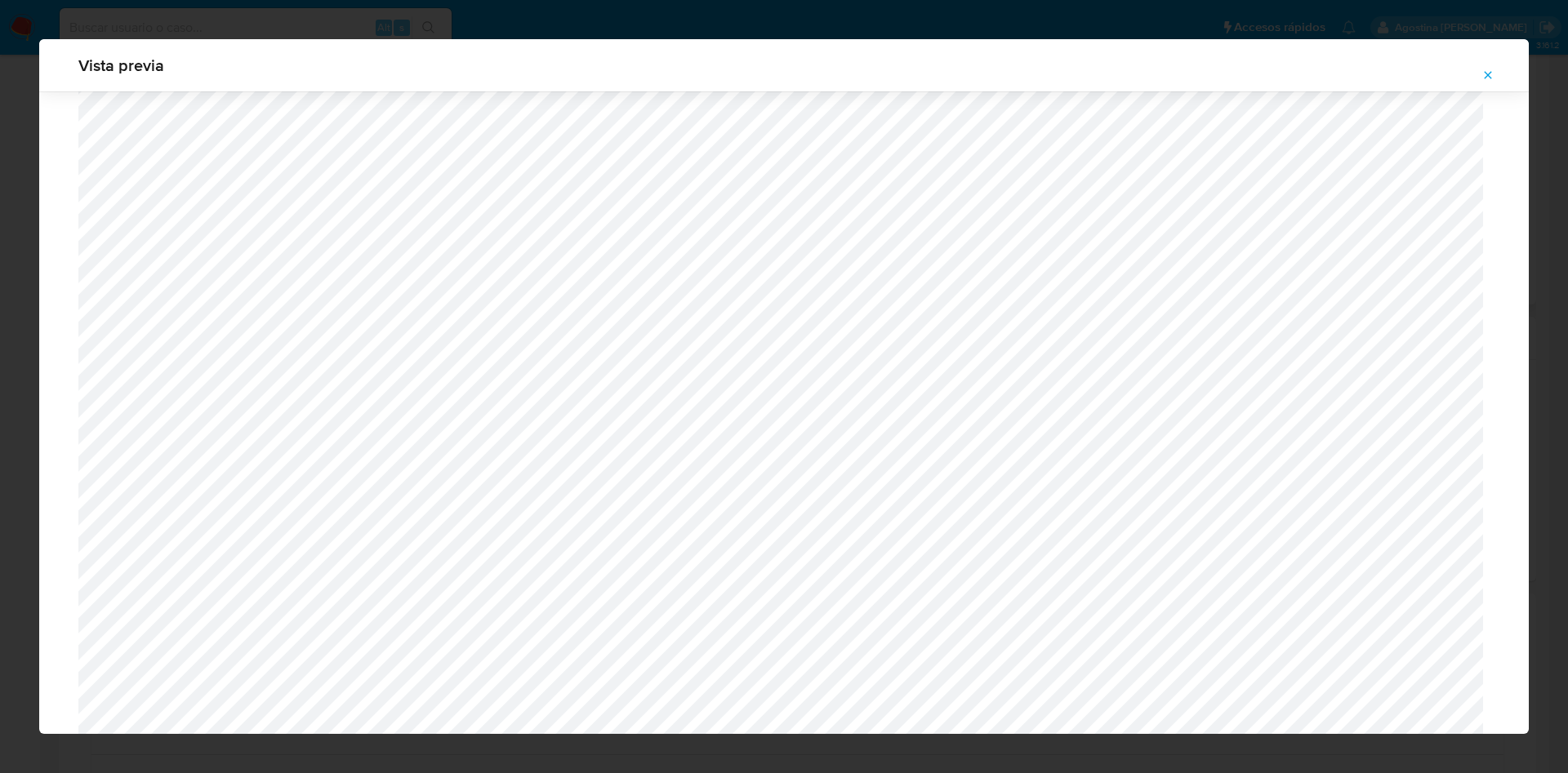
scroll to position [947, 0]
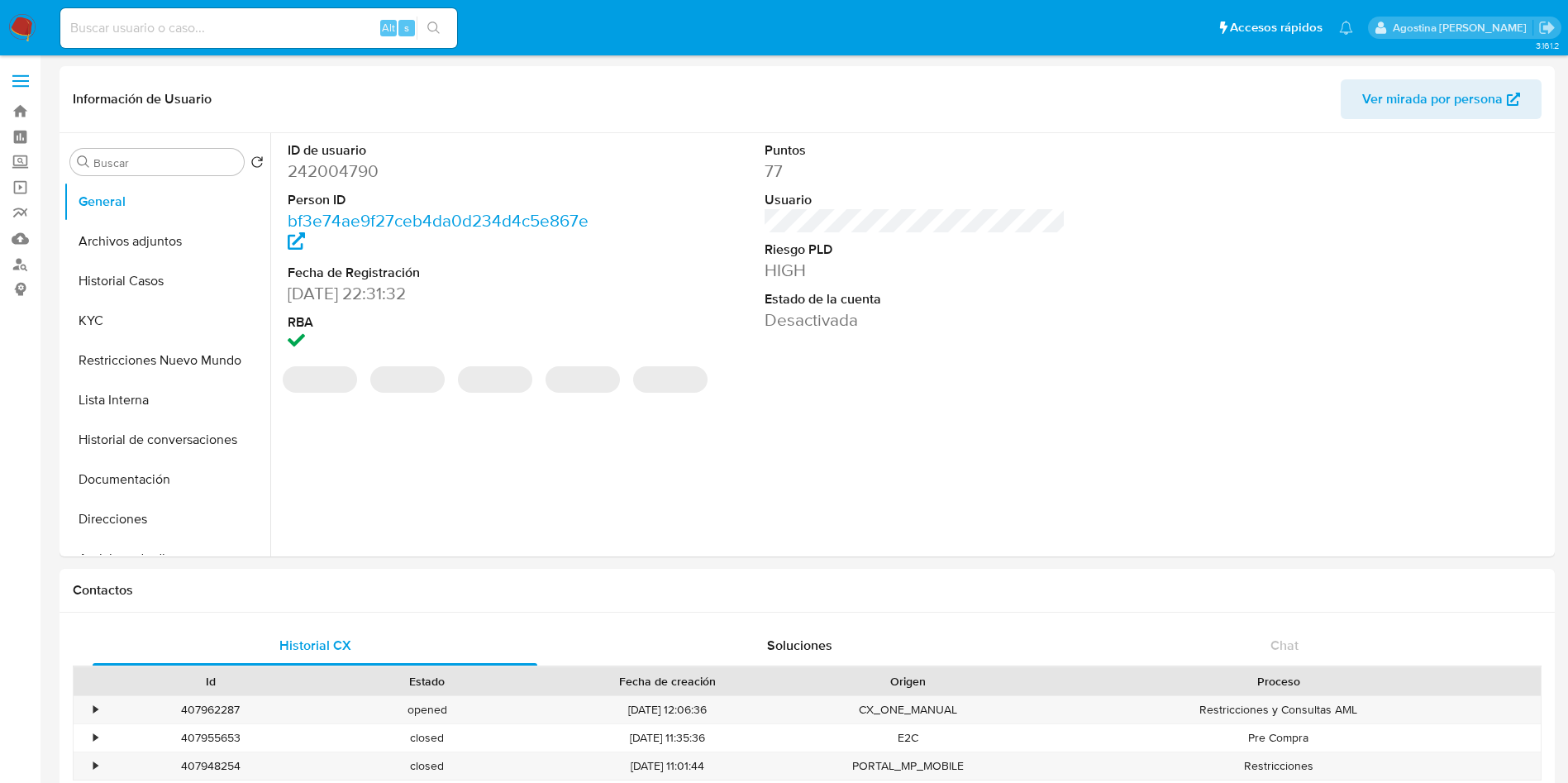
select select "10"
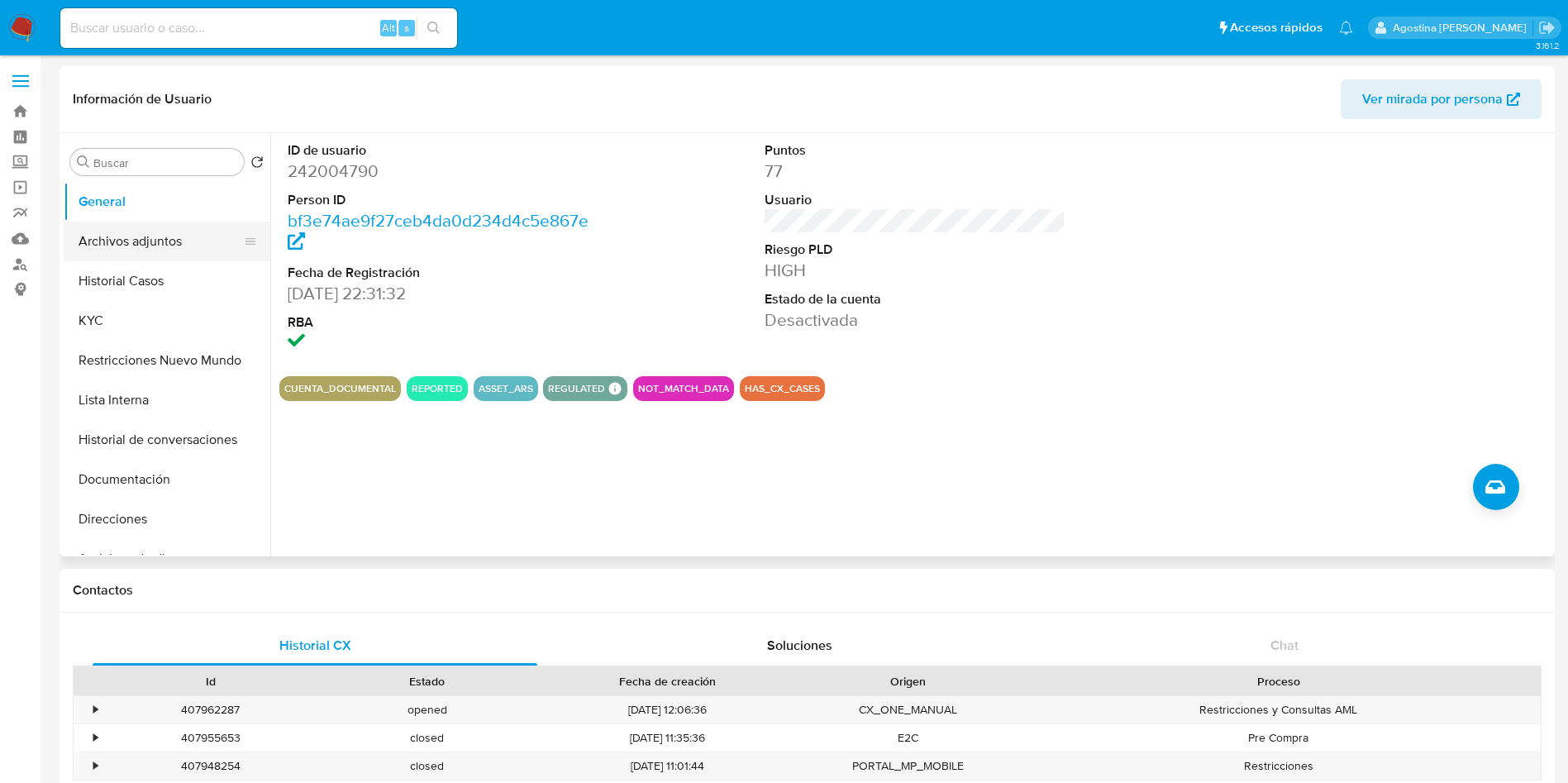
click at [180, 231] on button "Archivos adjuntos" at bounding box center [161, 241] width 194 height 40
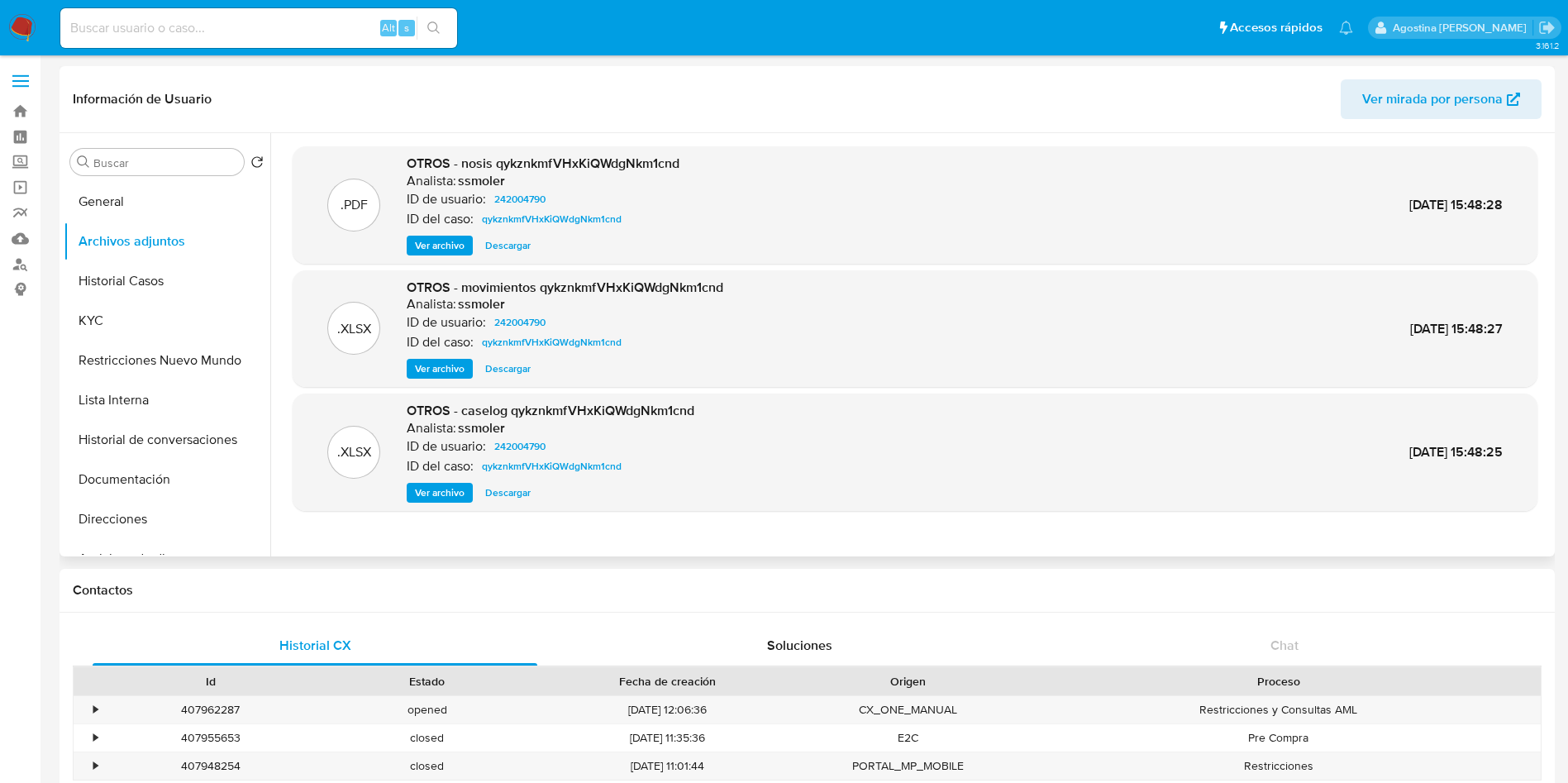
click at [461, 501] on span "Ver archivo" at bounding box center [439, 492] width 49 height 16
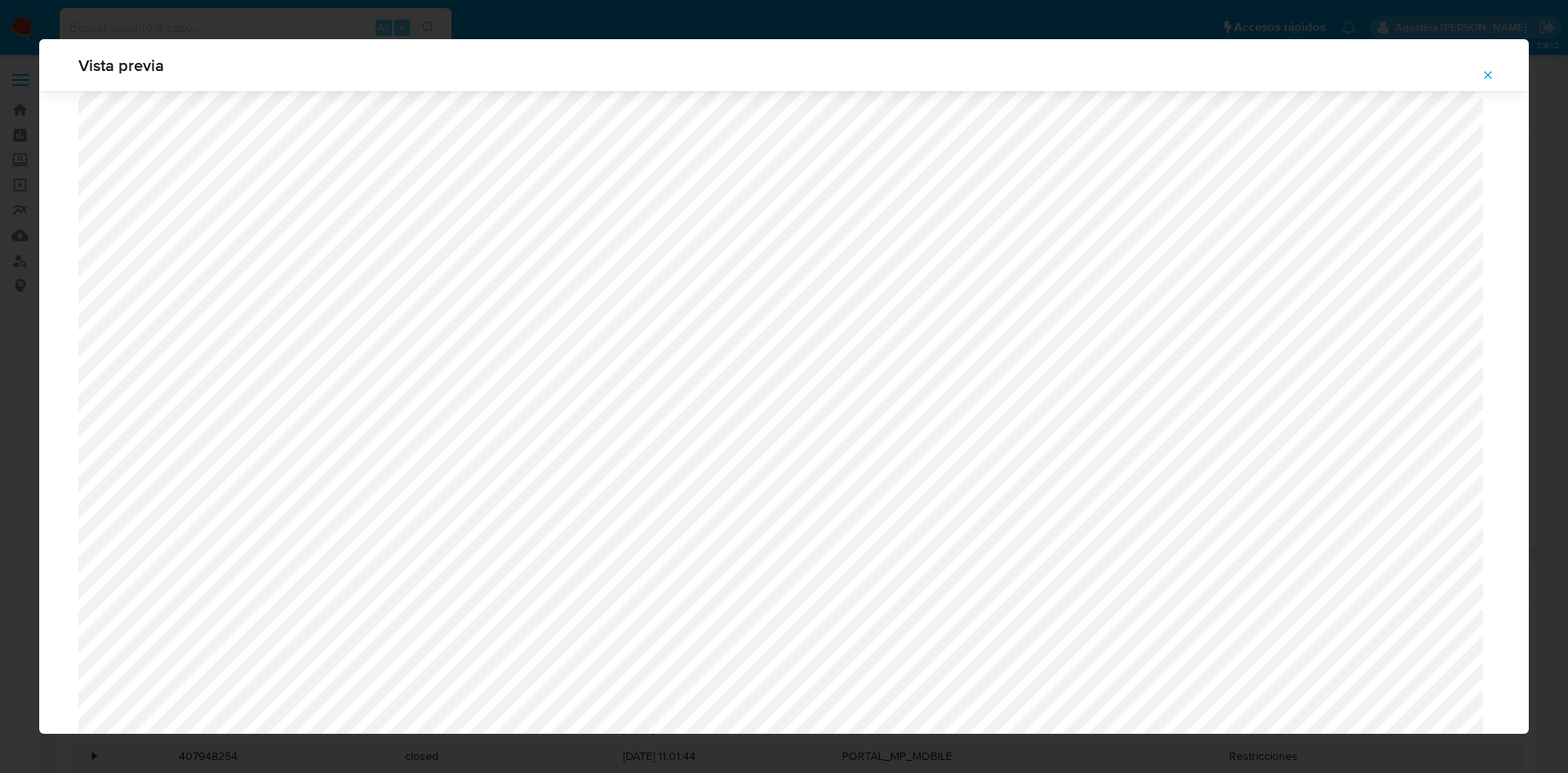
scroll to position [947, 0]
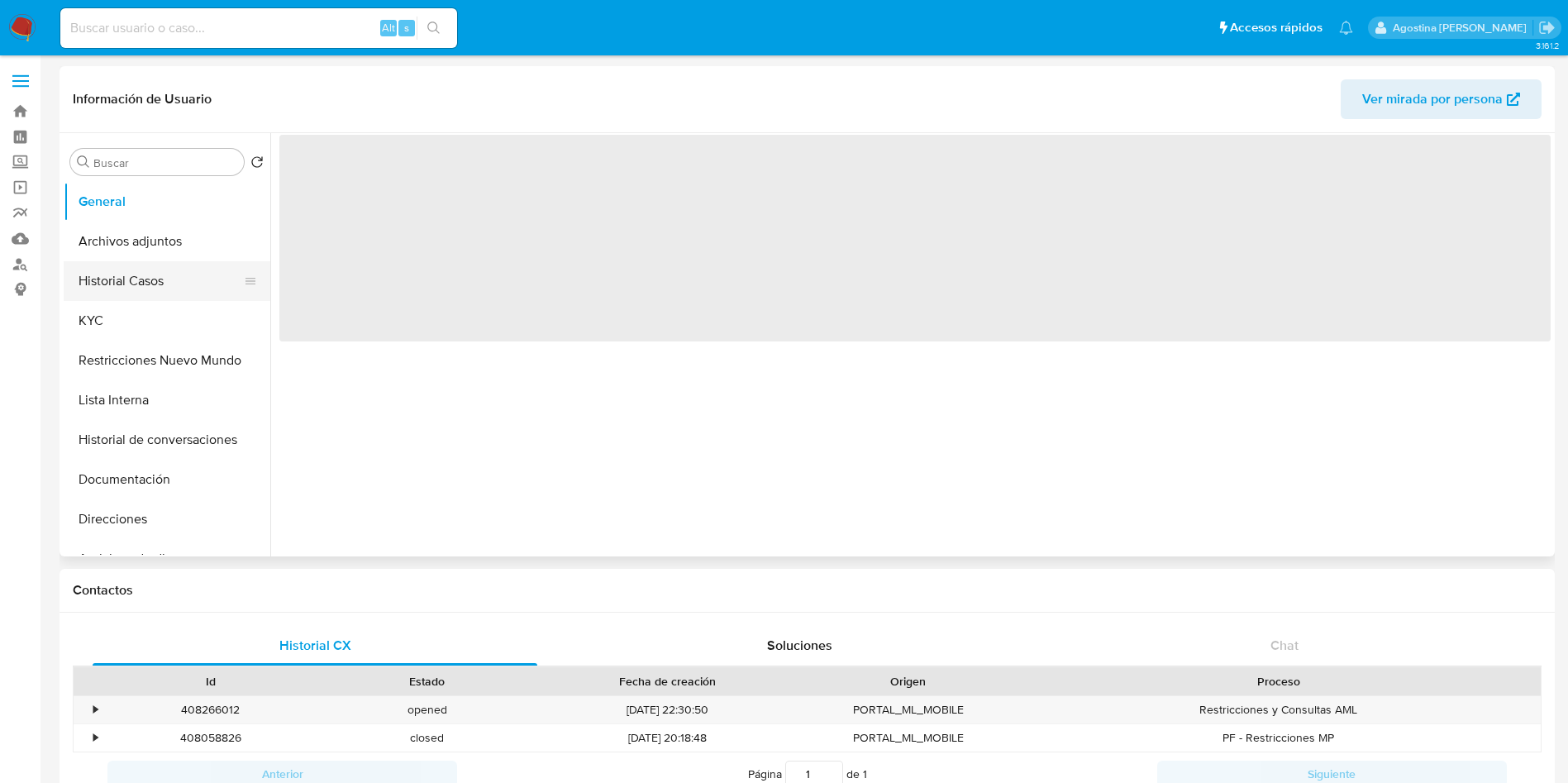
click at [178, 279] on button "Historial Casos" at bounding box center [161, 281] width 194 height 40
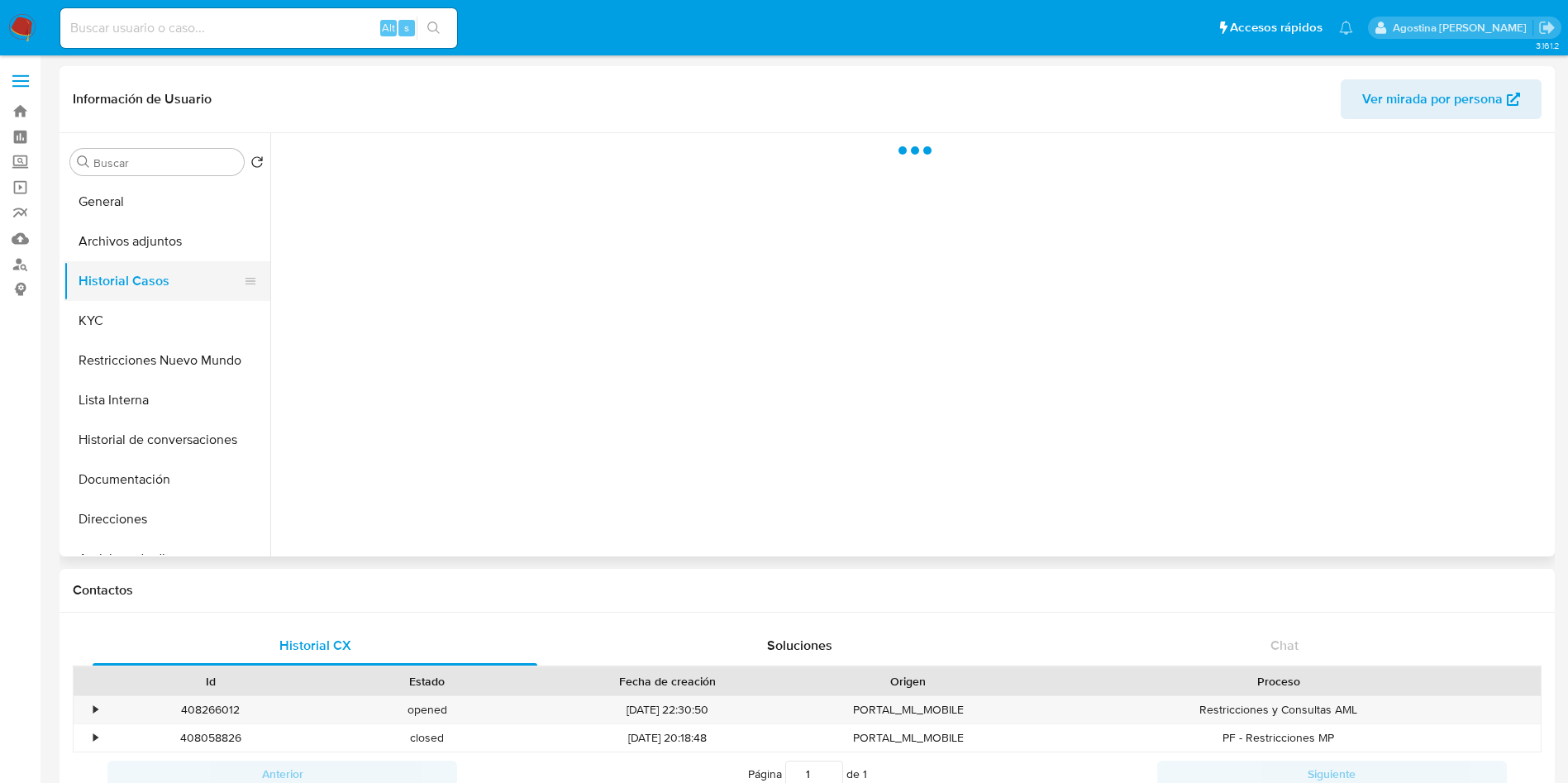
select select "10"
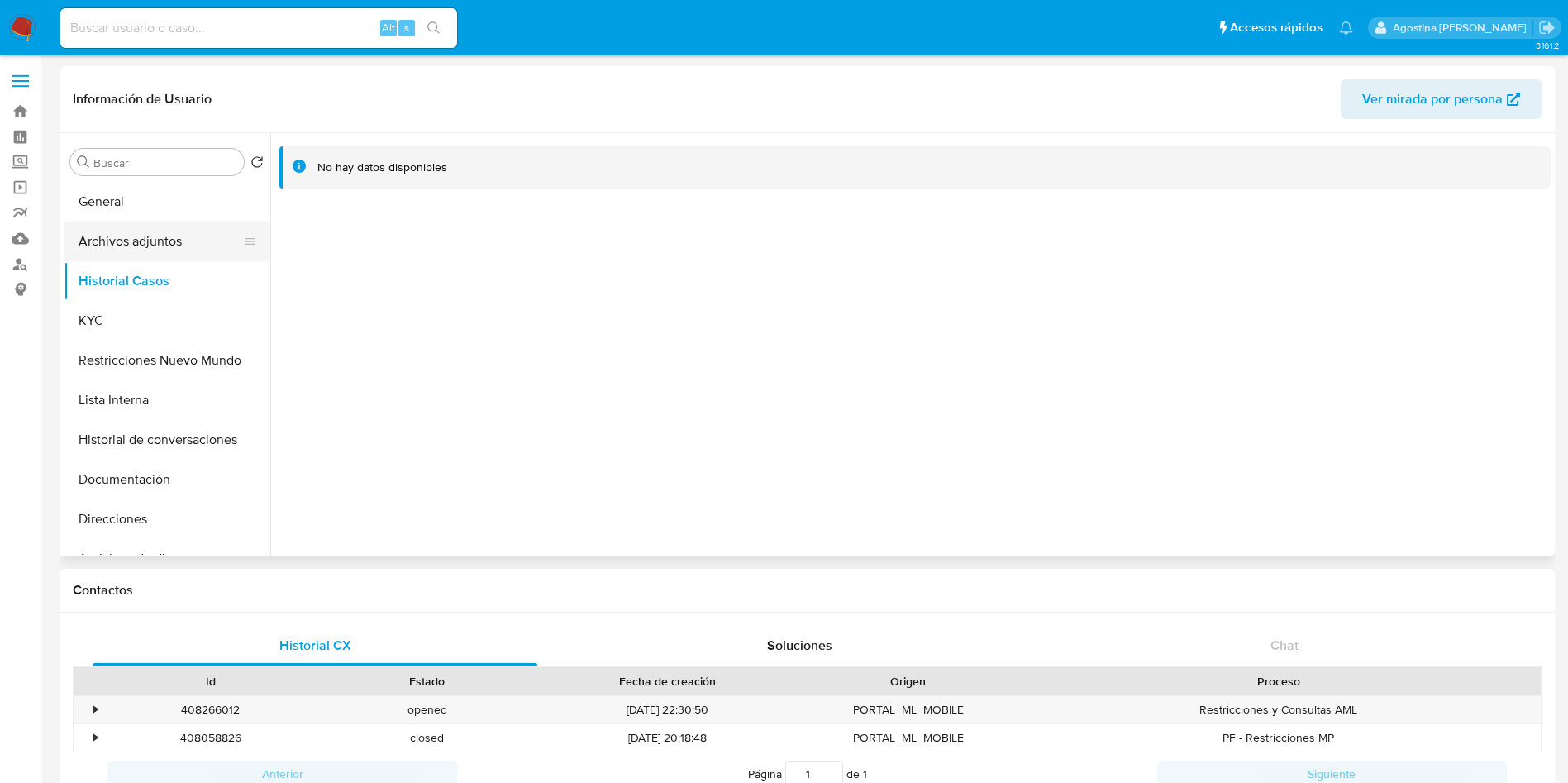
click at [160, 239] on button "Archivos adjuntos" at bounding box center [161, 241] width 194 height 40
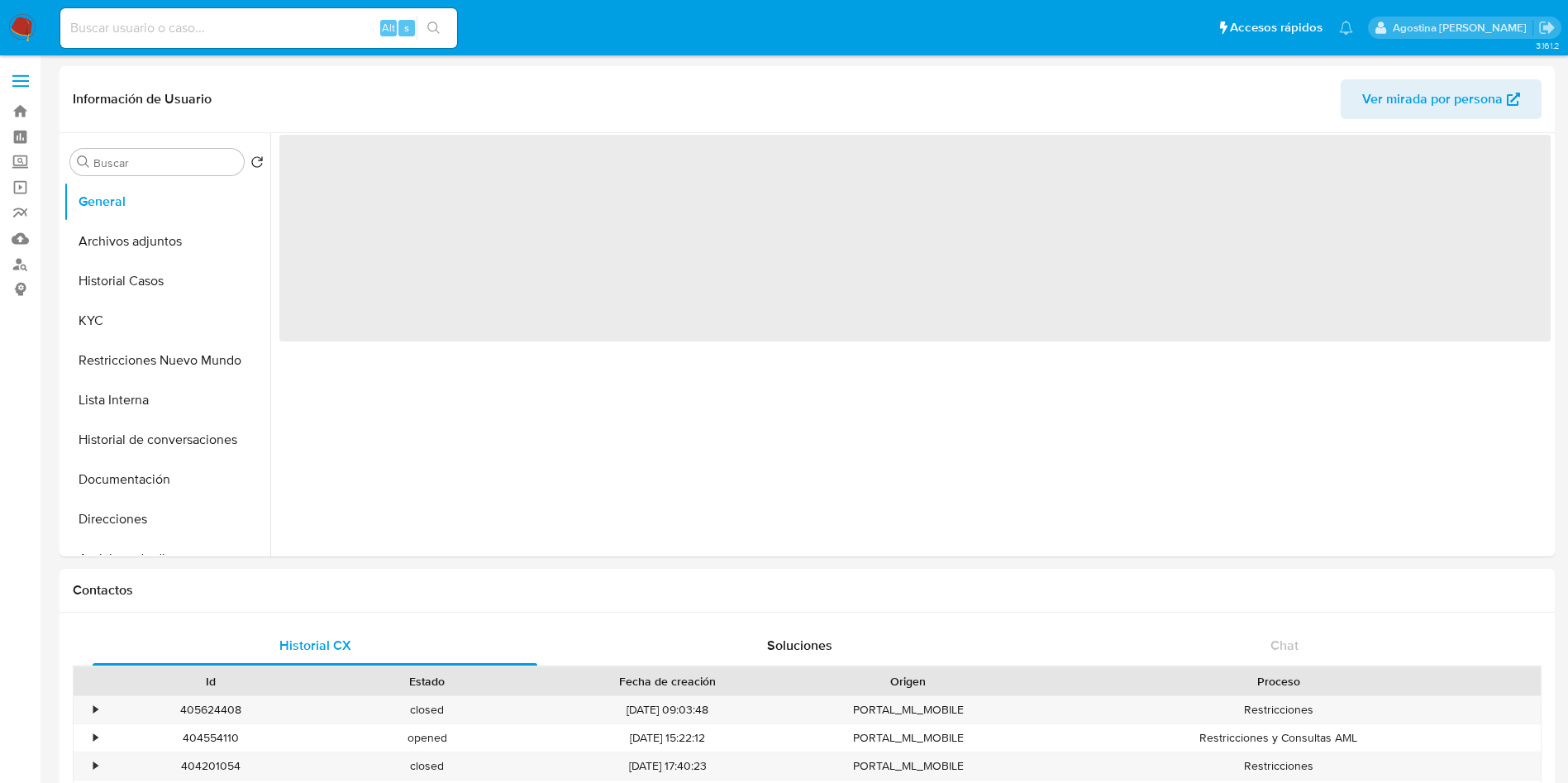
select select "10"
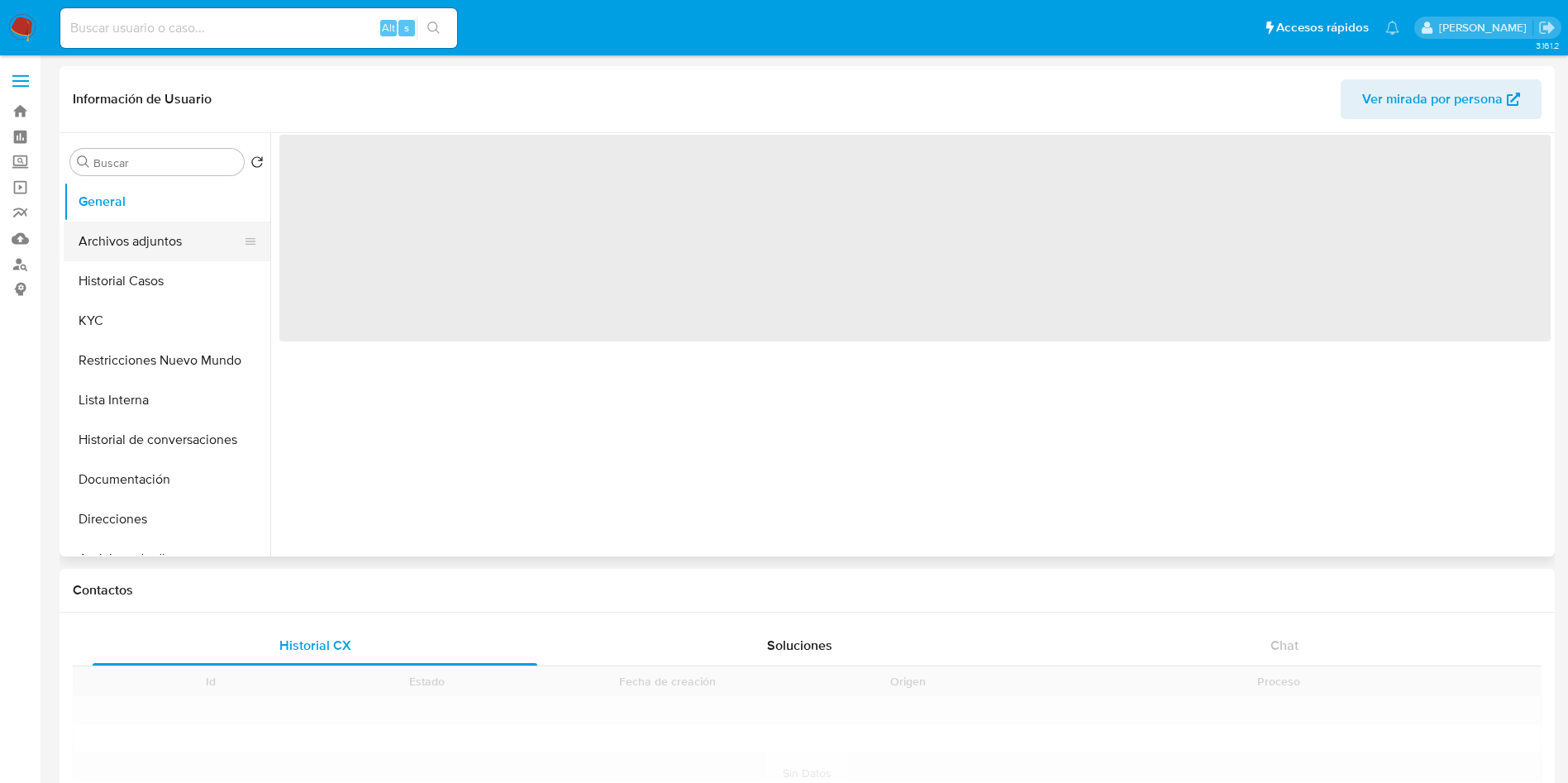
click at [171, 232] on button "Archivos adjuntos" at bounding box center [161, 241] width 194 height 40
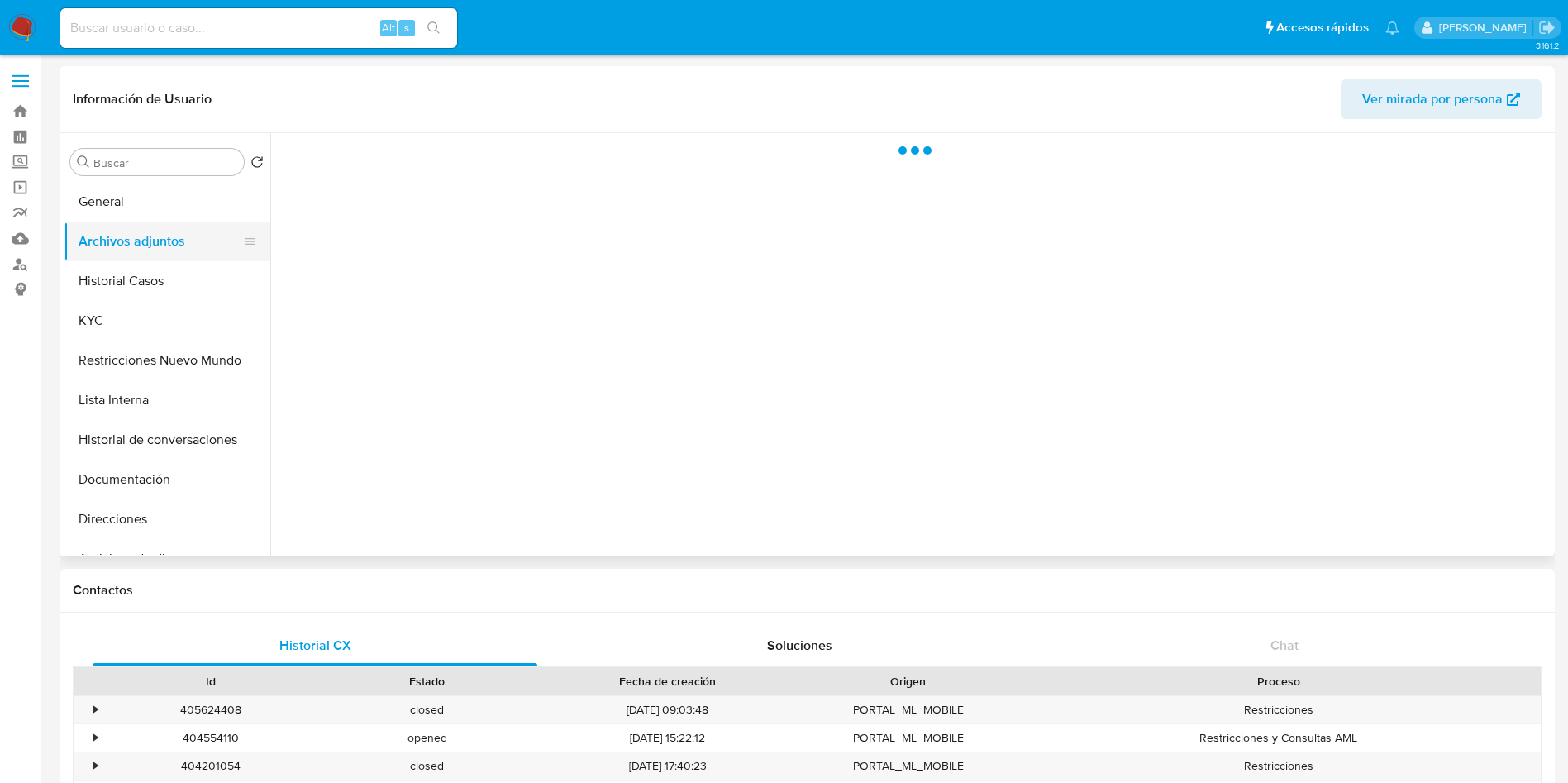
select select "10"
click at [171, 232] on button "Archivos adjuntos" at bounding box center [161, 241] width 194 height 40
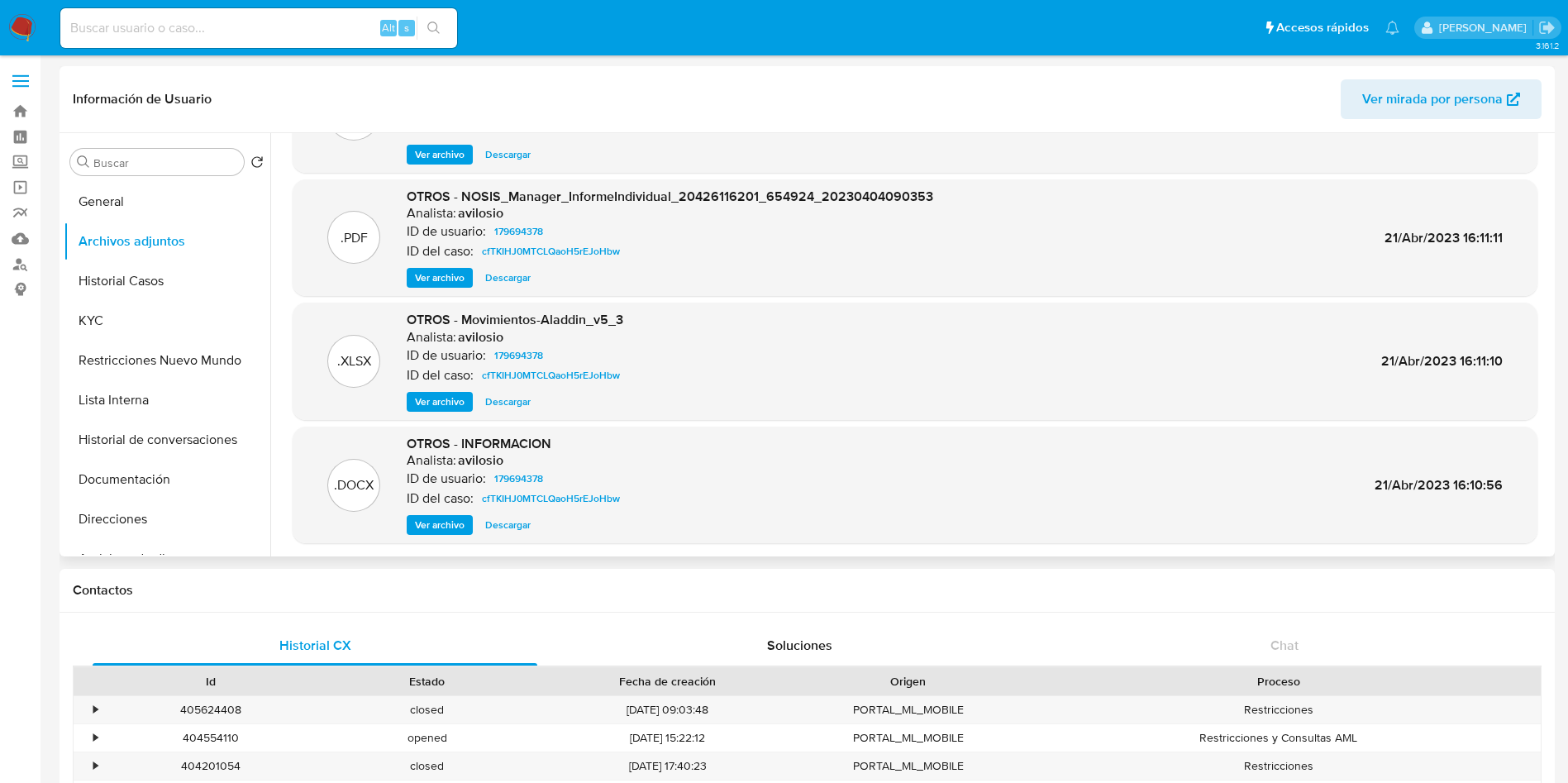
scroll to position [124, 0]
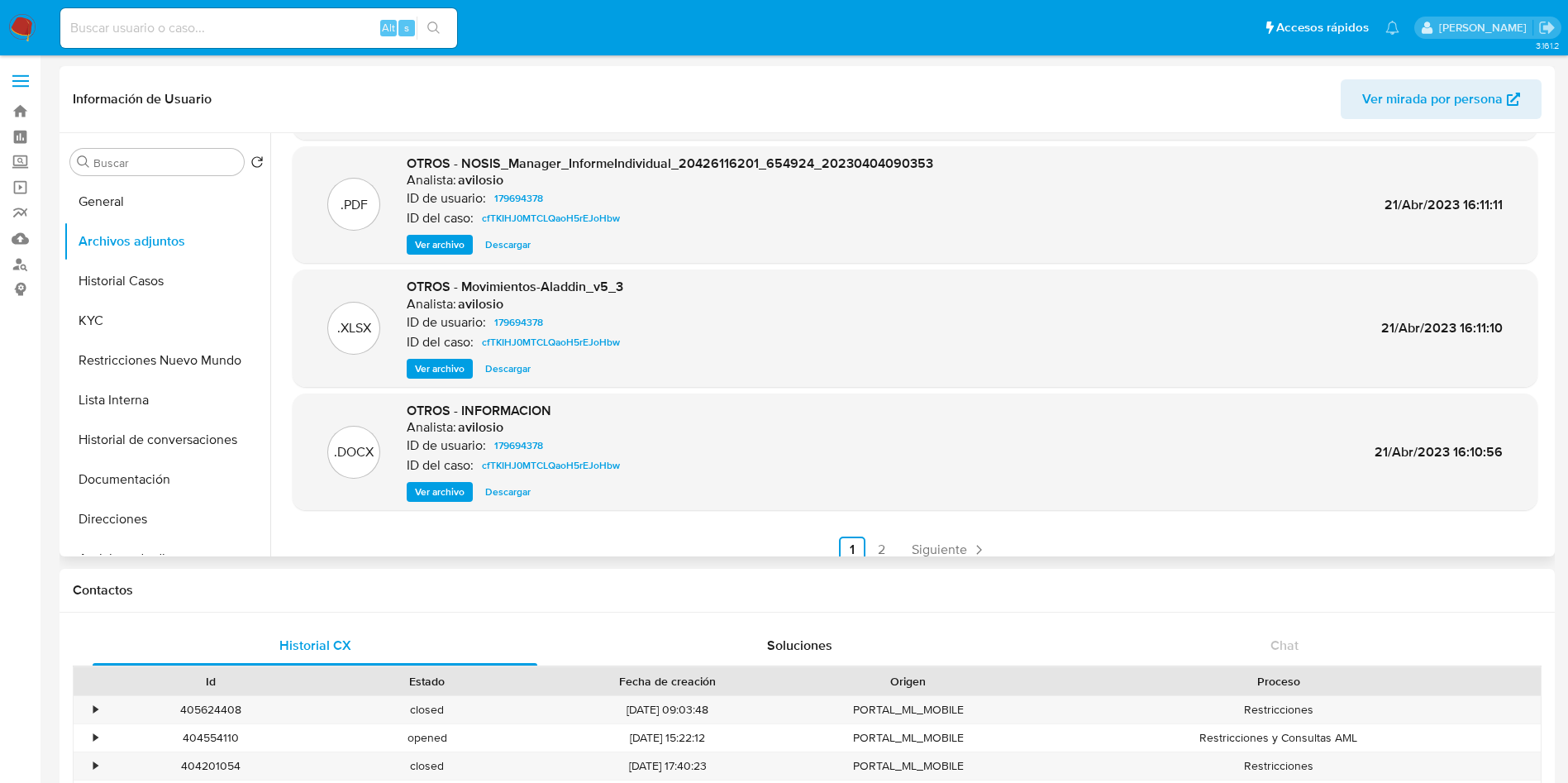
click at [458, 484] on span "Ver archivo" at bounding box center [439, 491] width 49 height 16
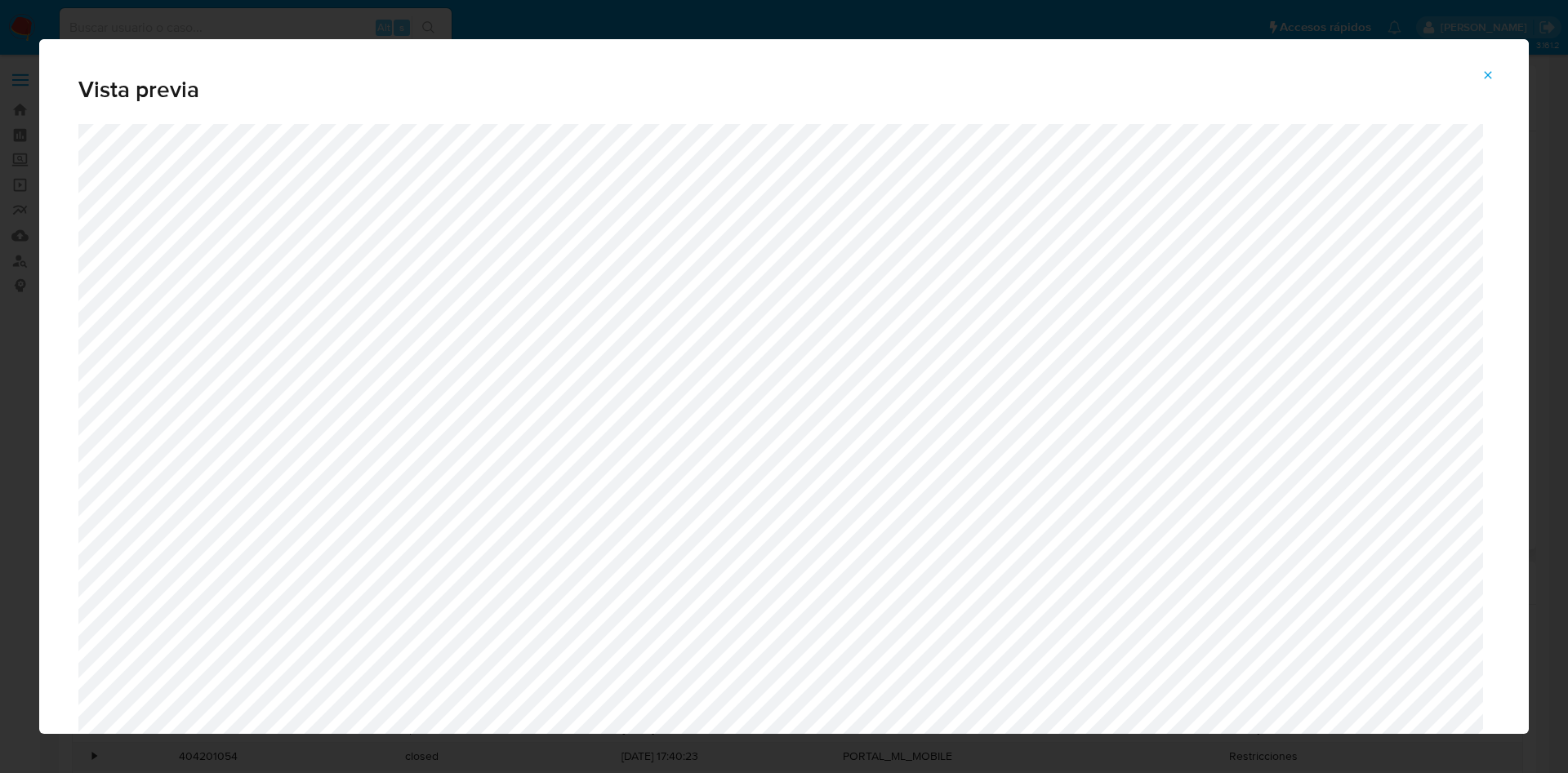
click at [1492, 62] on button "Attachment preview" at bounding box center [1489, 75] width 36 height 26
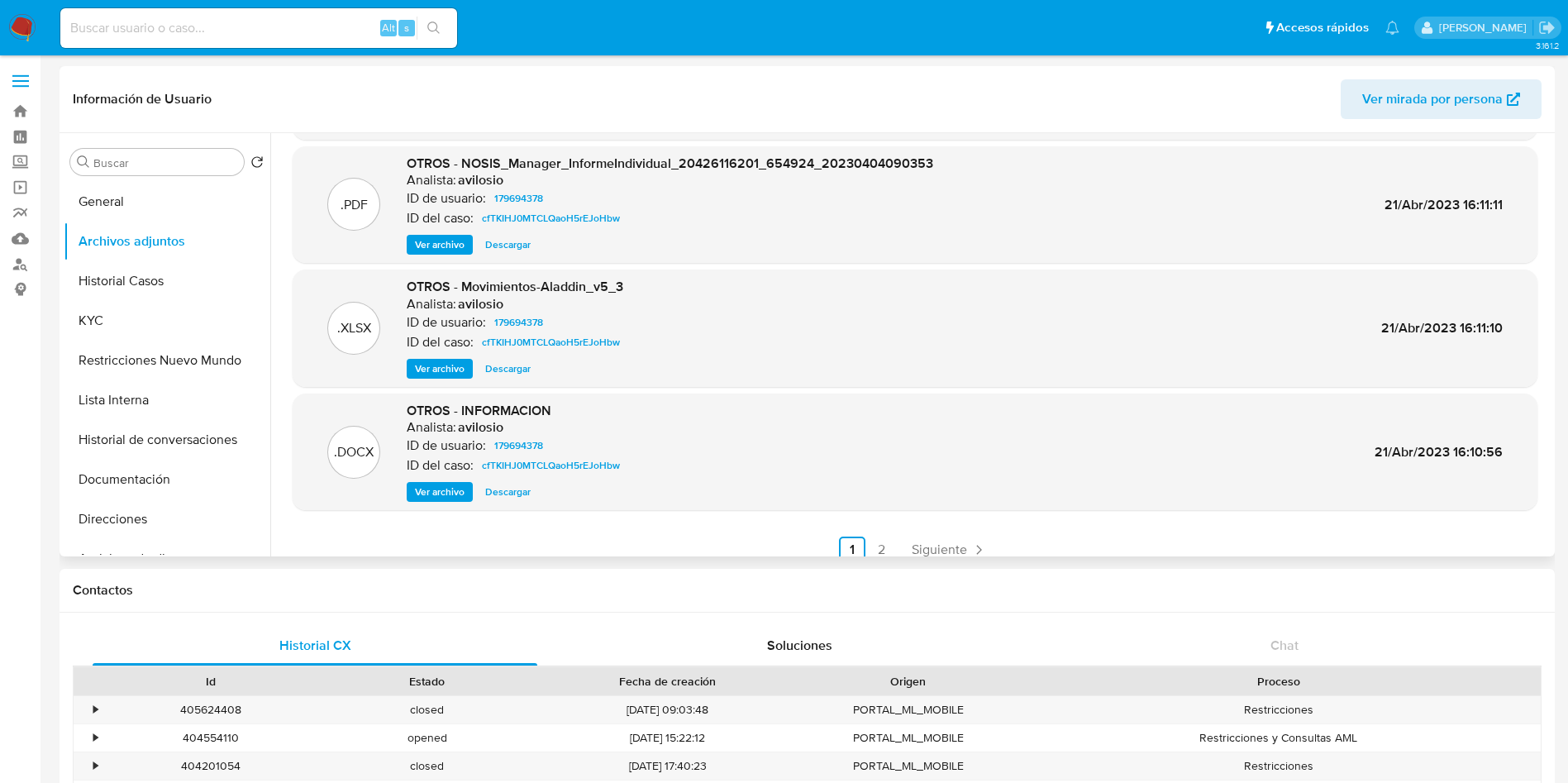
click at [878, 535] on div ".PDF OTROS - CaseDossierReport_20426116201 Analista: avilosio ID de usuario: 17…" at bounding box center [915, 293] width 1245 height 541
click at [878, 540] on link "2" at bounding box center [882, 549] width 26 height 26
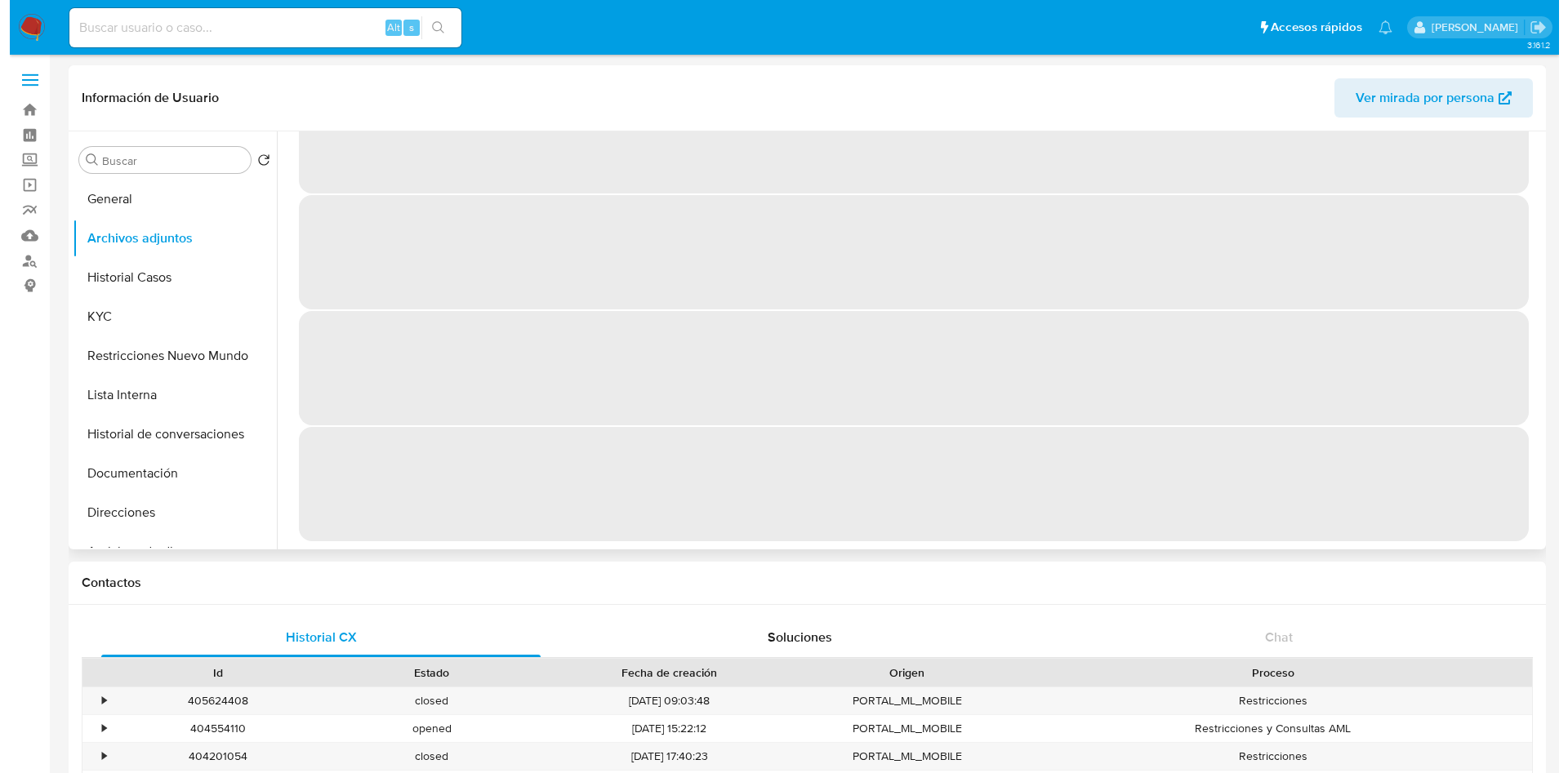
scroll to position [0, 0]
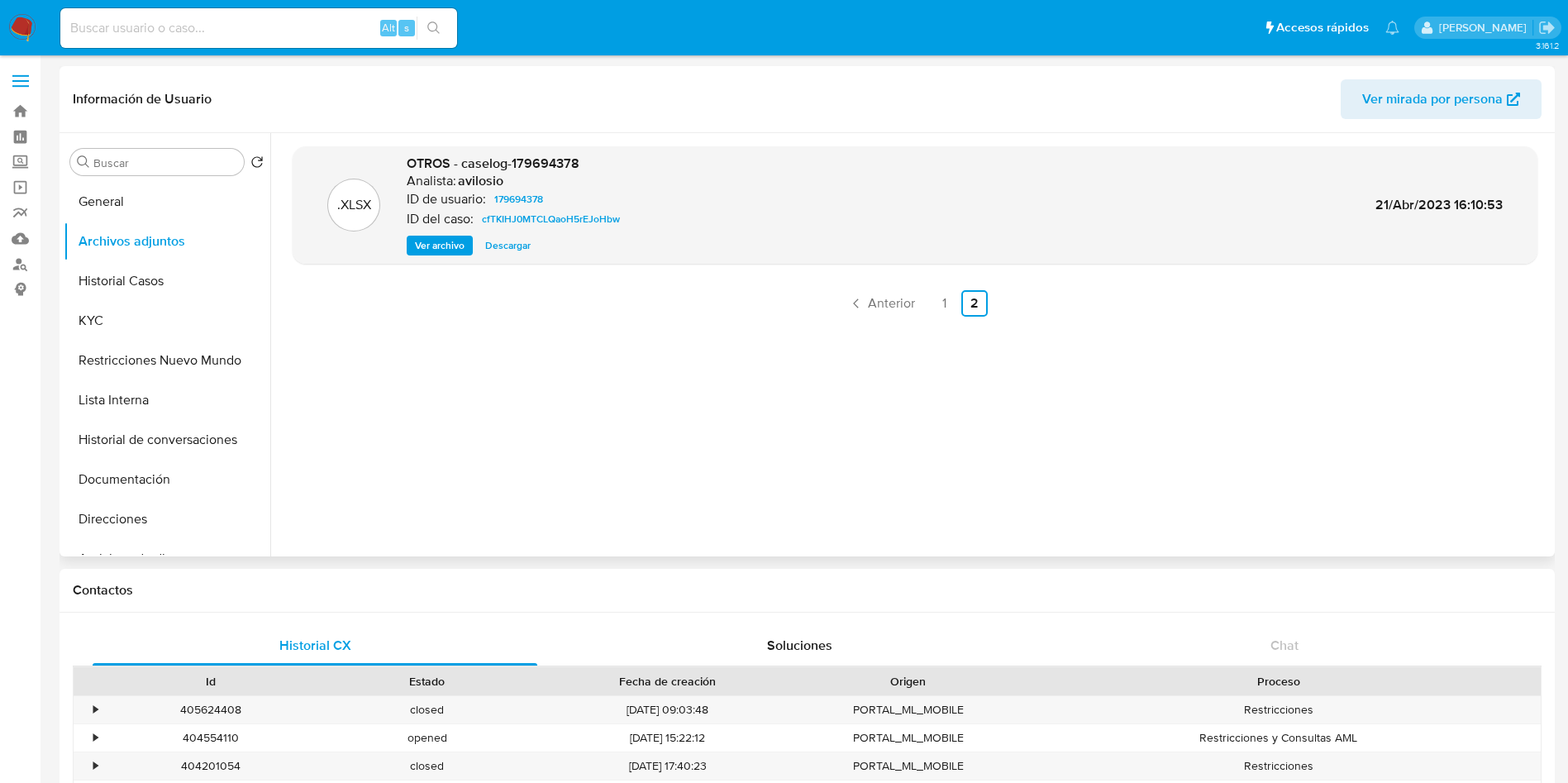
click at [450, 248] on span "Ver archivo" at bounding box center [439, 245] width 49 height 16
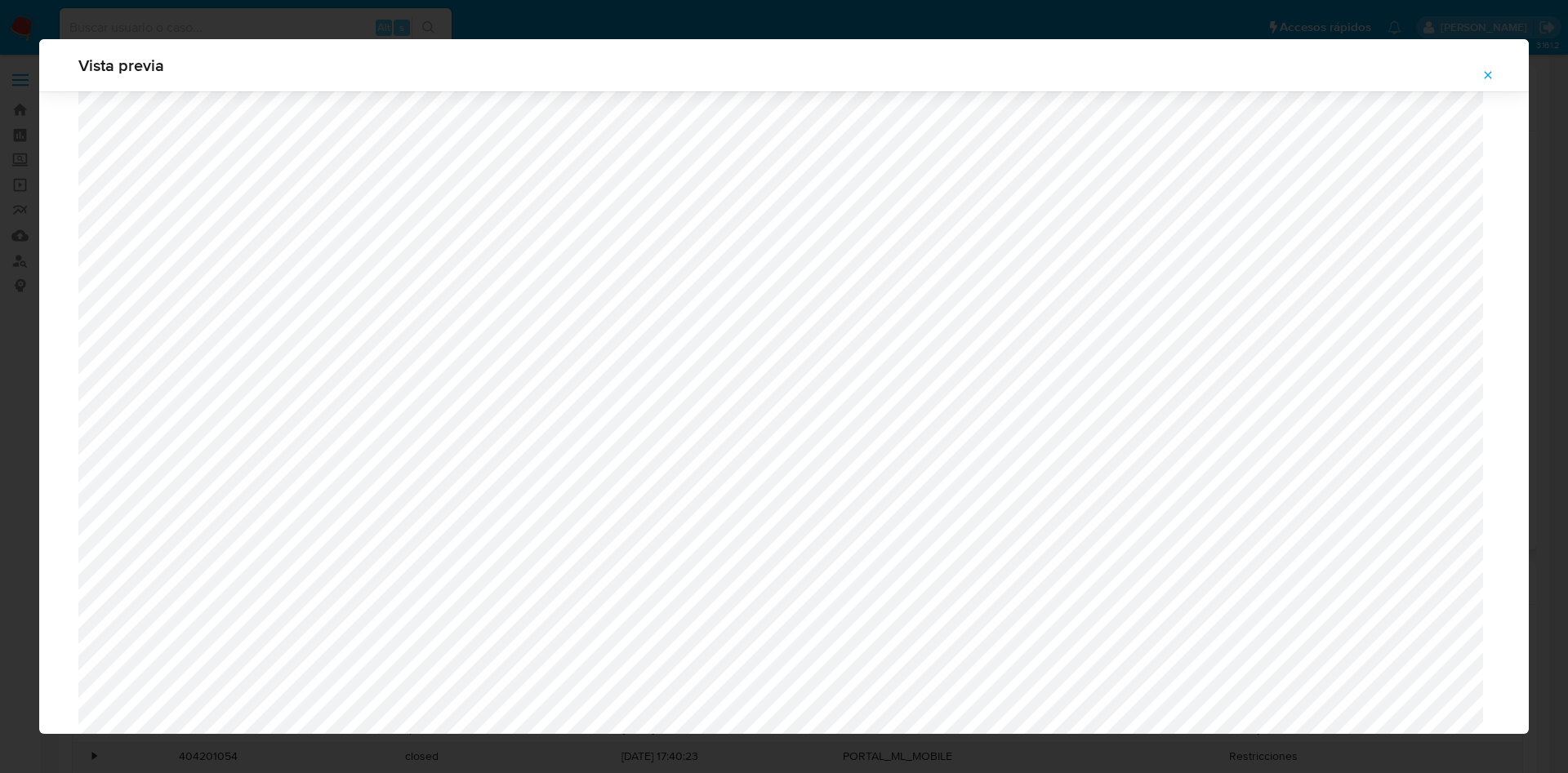
scroll to position [1070, 0]
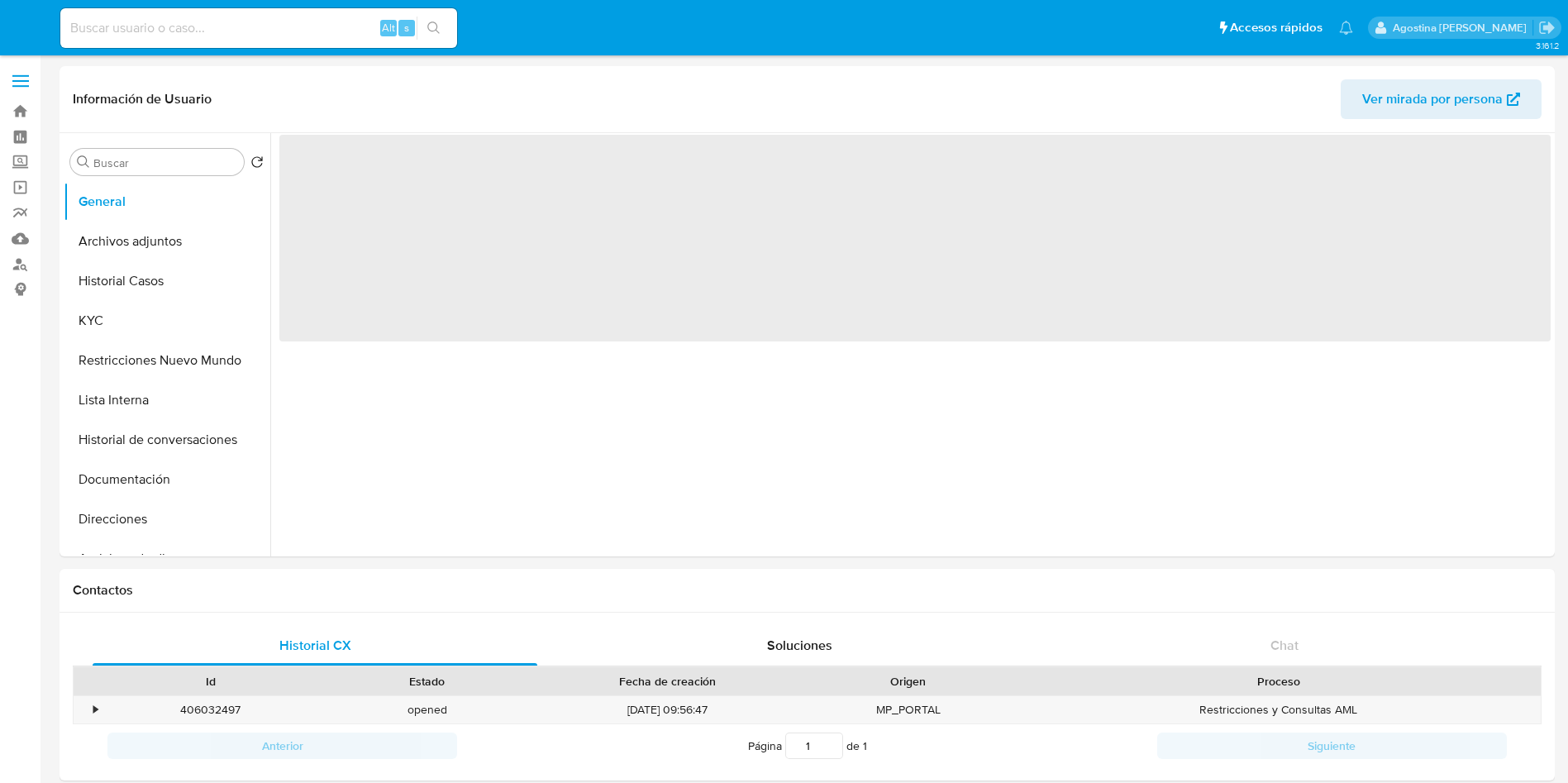
select select "10"
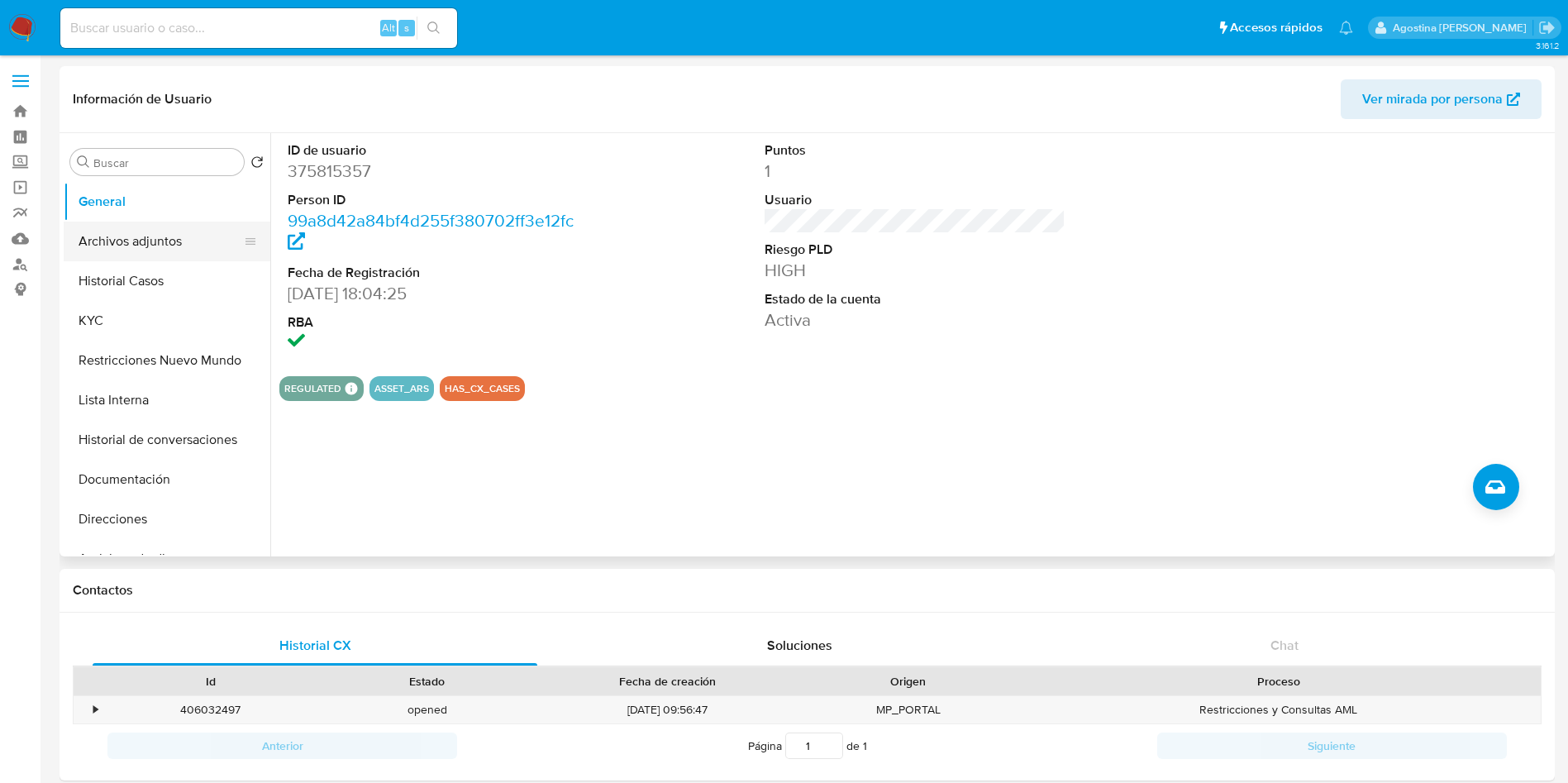
click at [211, 227] on button "Archivos adjuntos" at bounding box center [161, 241] width 194 height 40
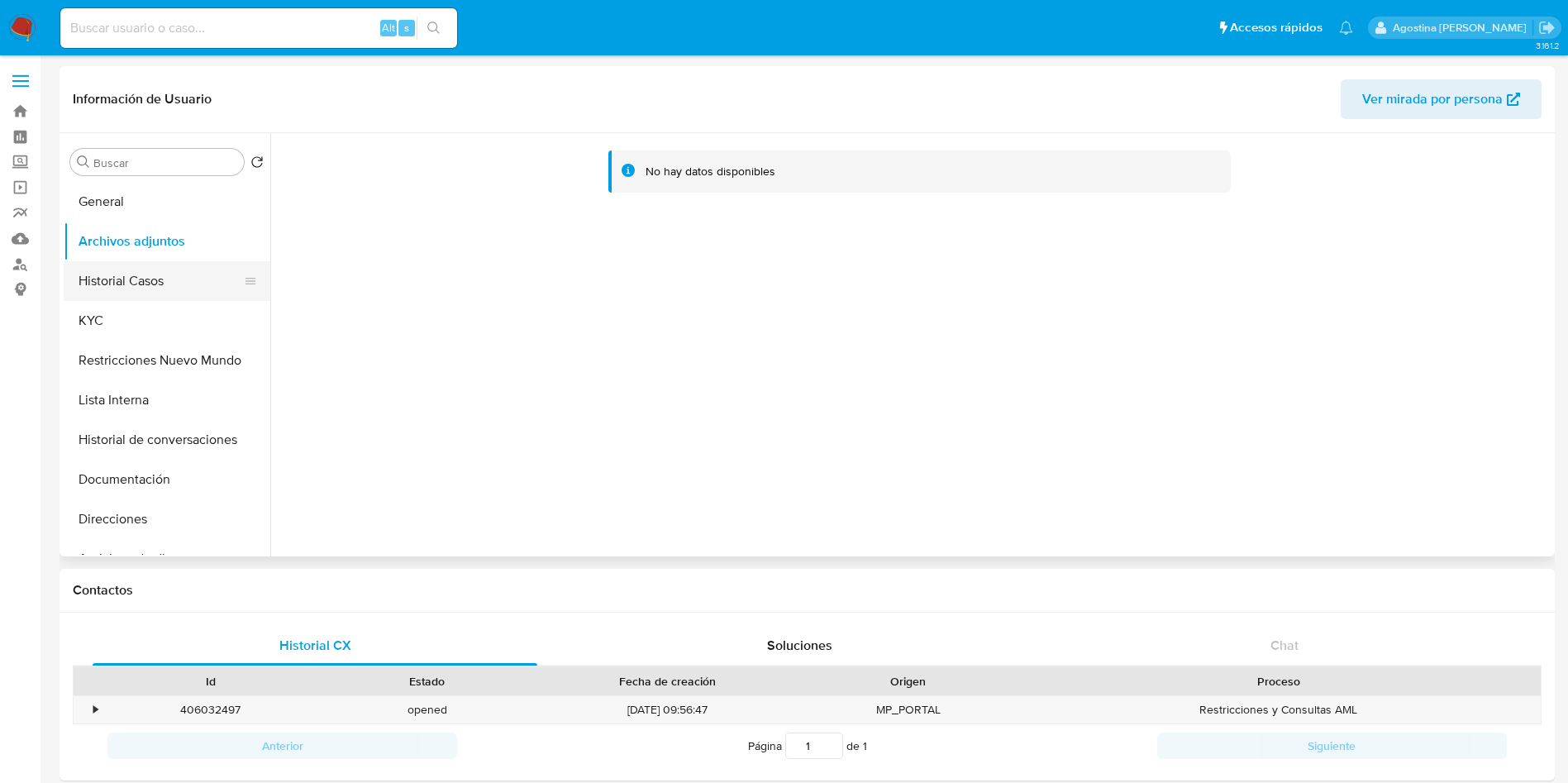
click at [139, 282] on button "Historial Casos" at bounding box center [161, 281] width 194 height 40
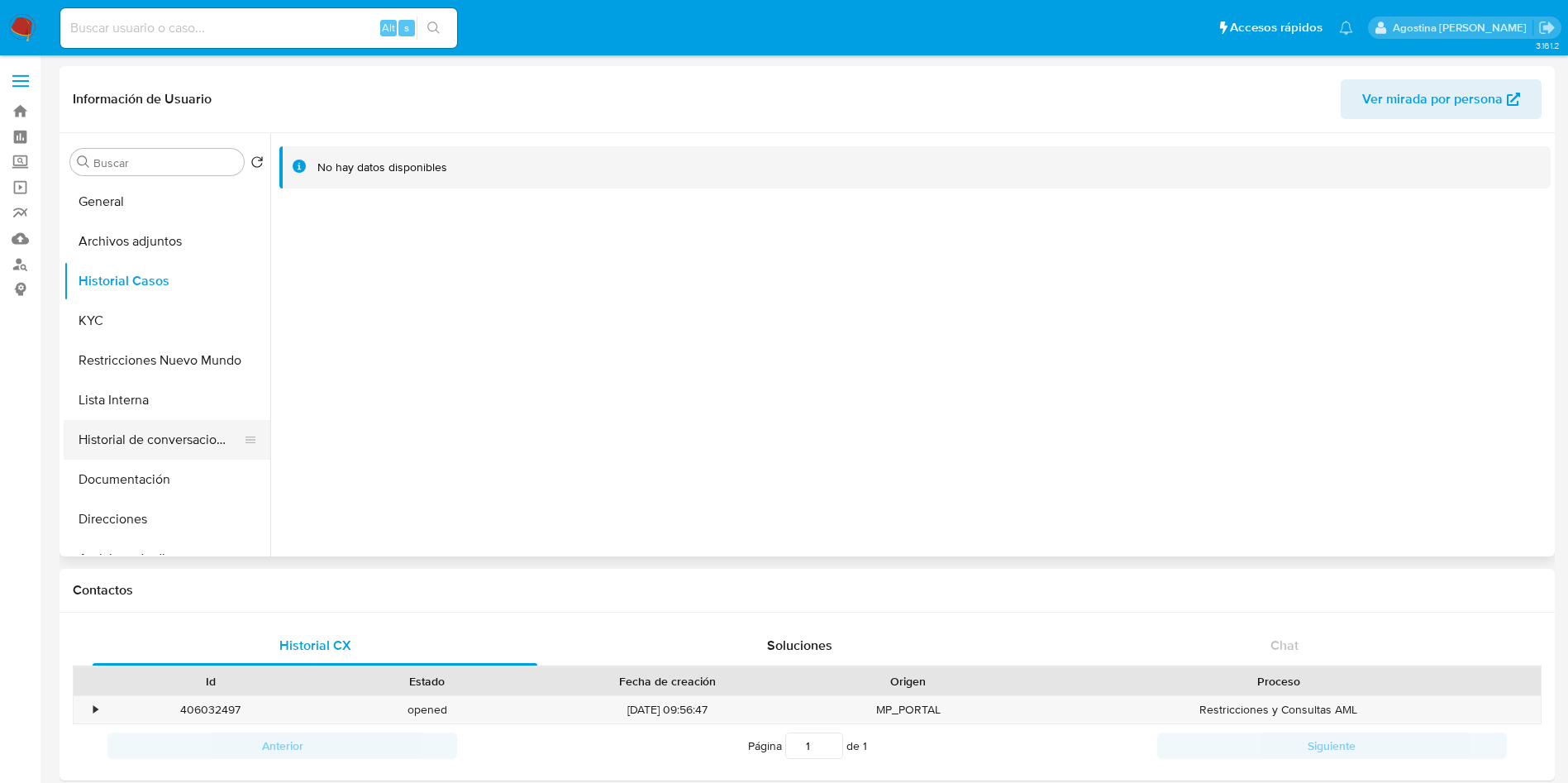
click at [149, 425] on button "Historial de conversaciones" at bounding box center [161, 439] width 194 height 40
click at [135, 286] on button "Historial Casos" at bounding box center [161, 281] width 194 height 40
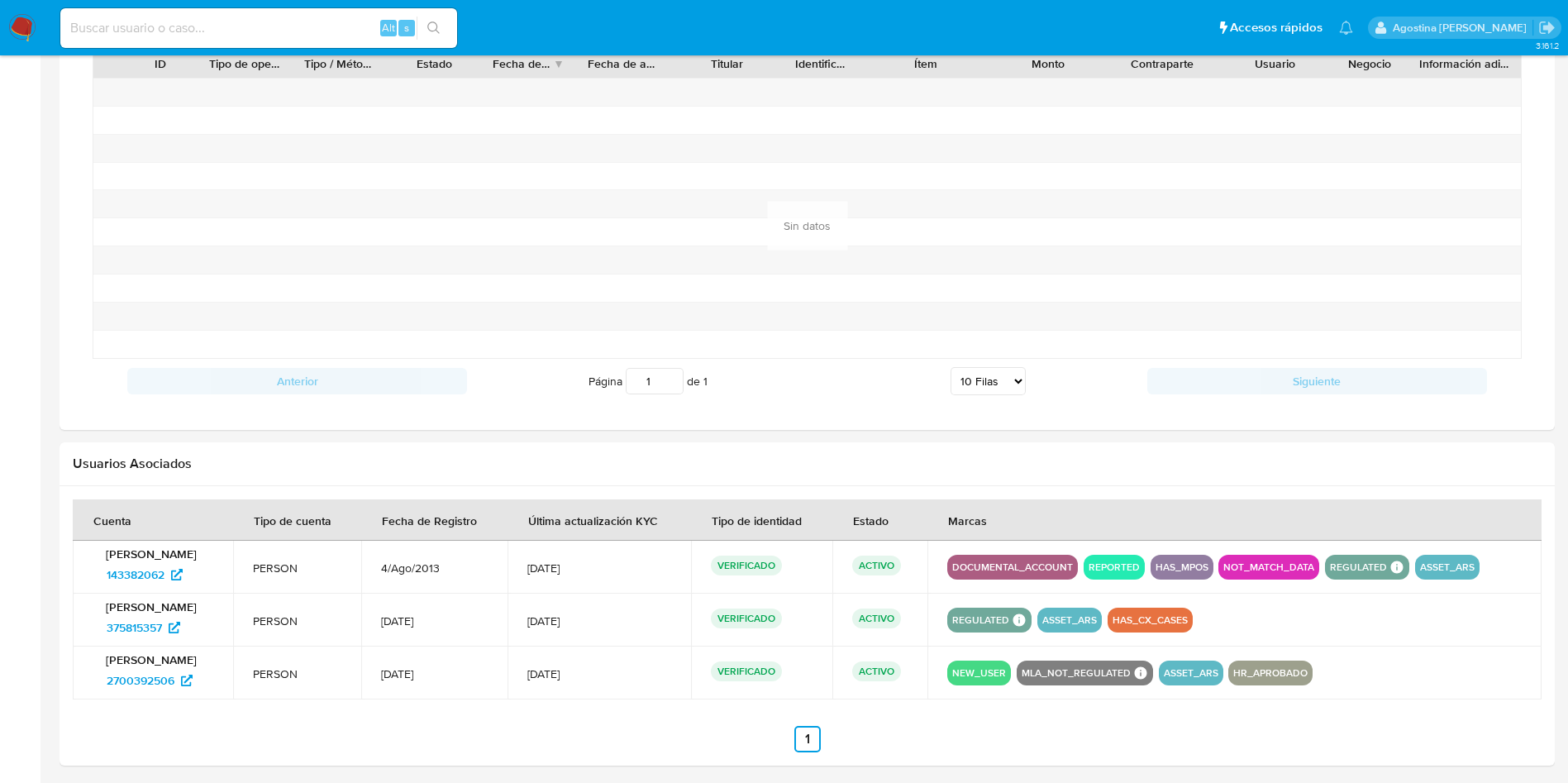
scroll to position [1207, 0]
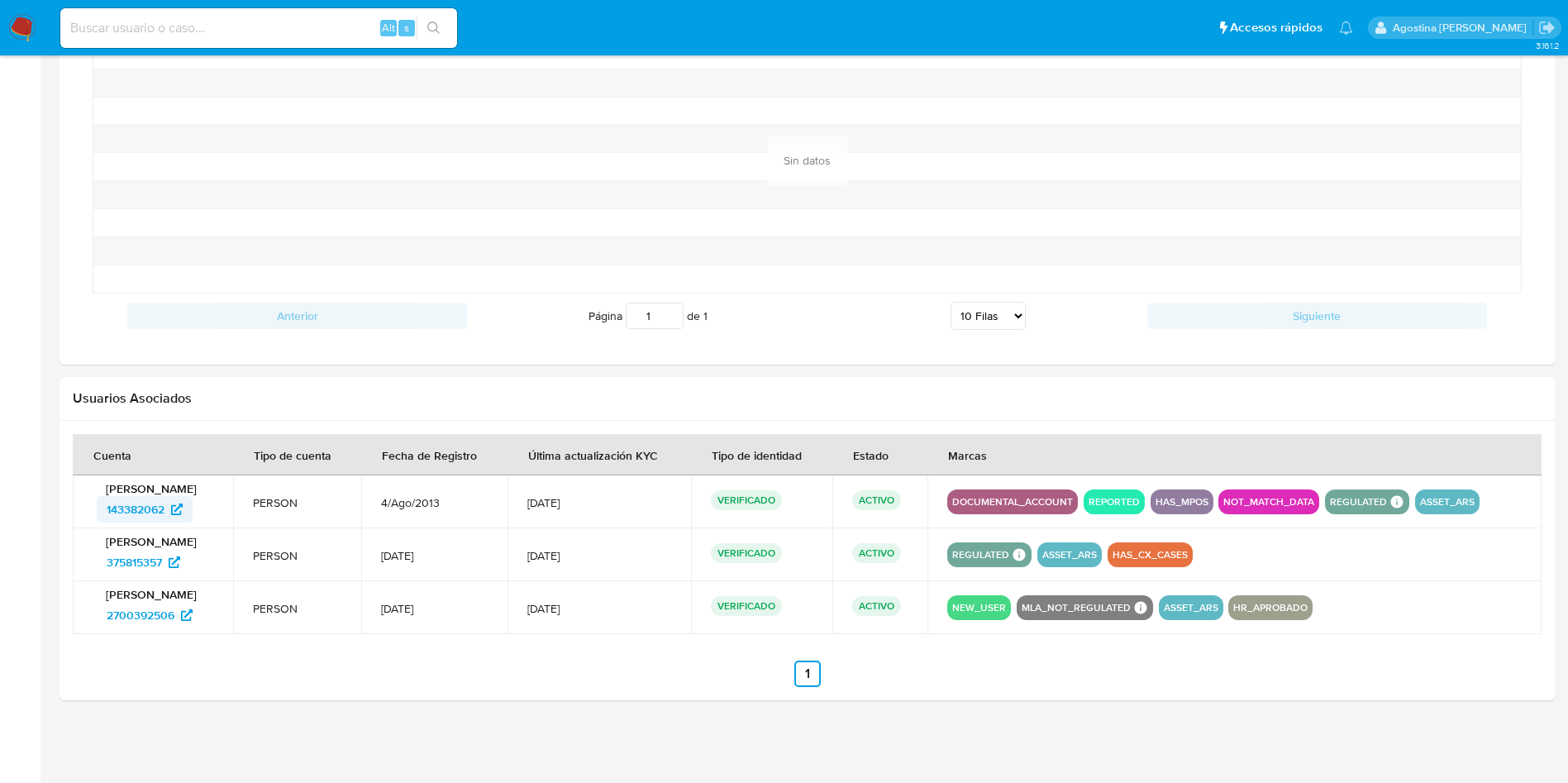
click at [149, 505] on span "143382062" at bounding box center [136, 509] width 58 height 26
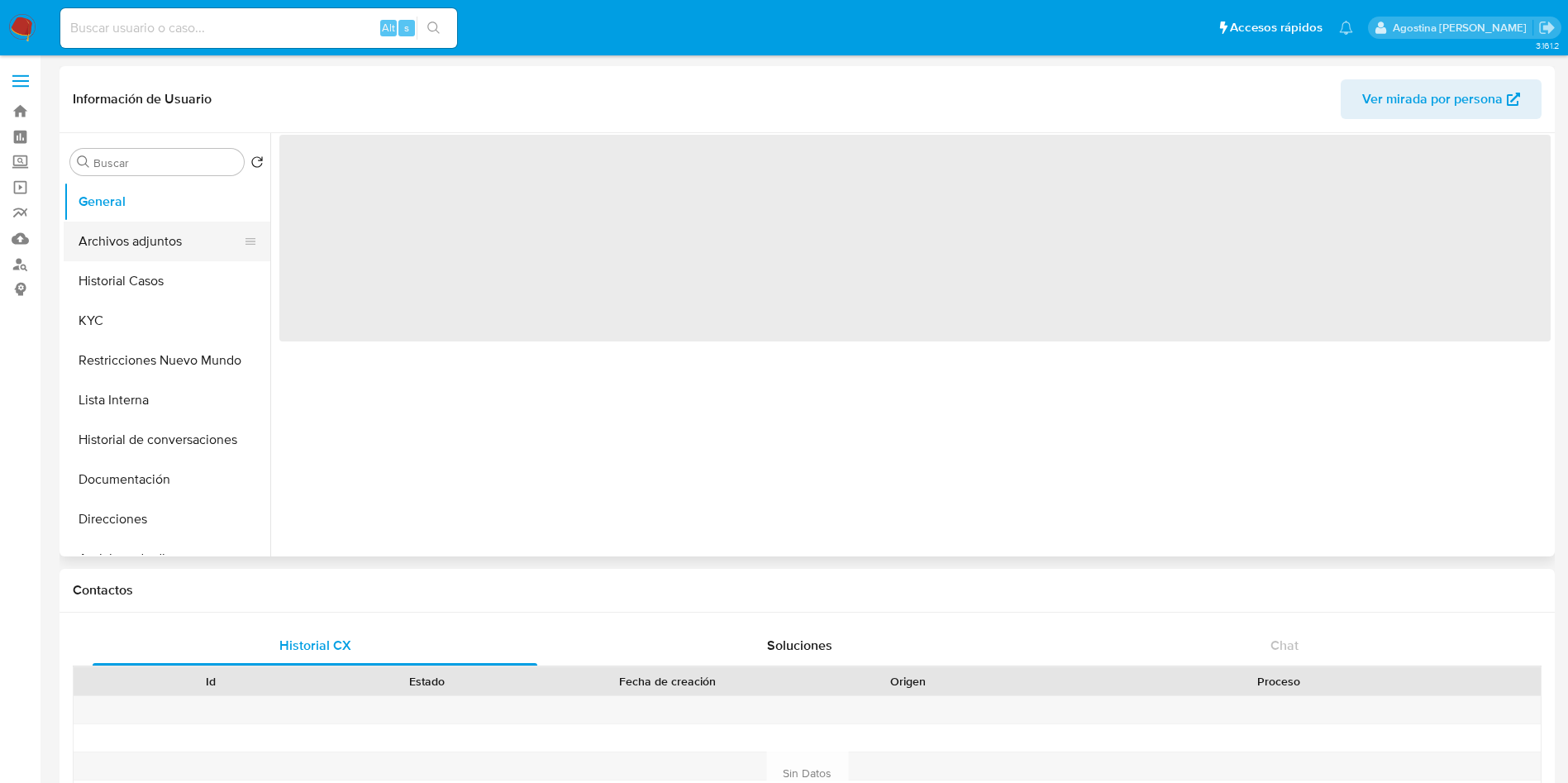
click at [190, 232] on button "Archivos adjuntos" at bounding box center [161, 241] width 194 height 40
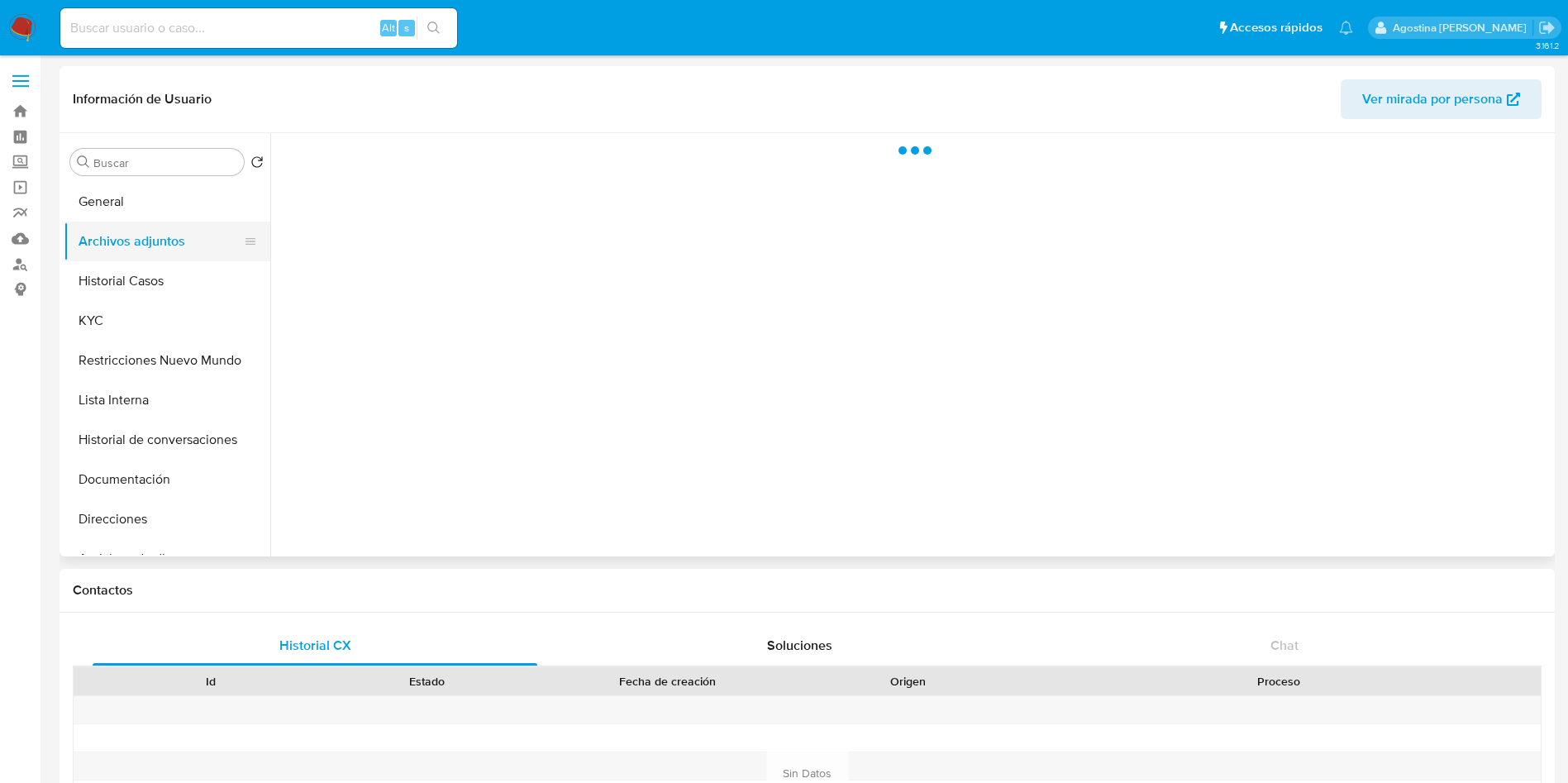
select select "10"
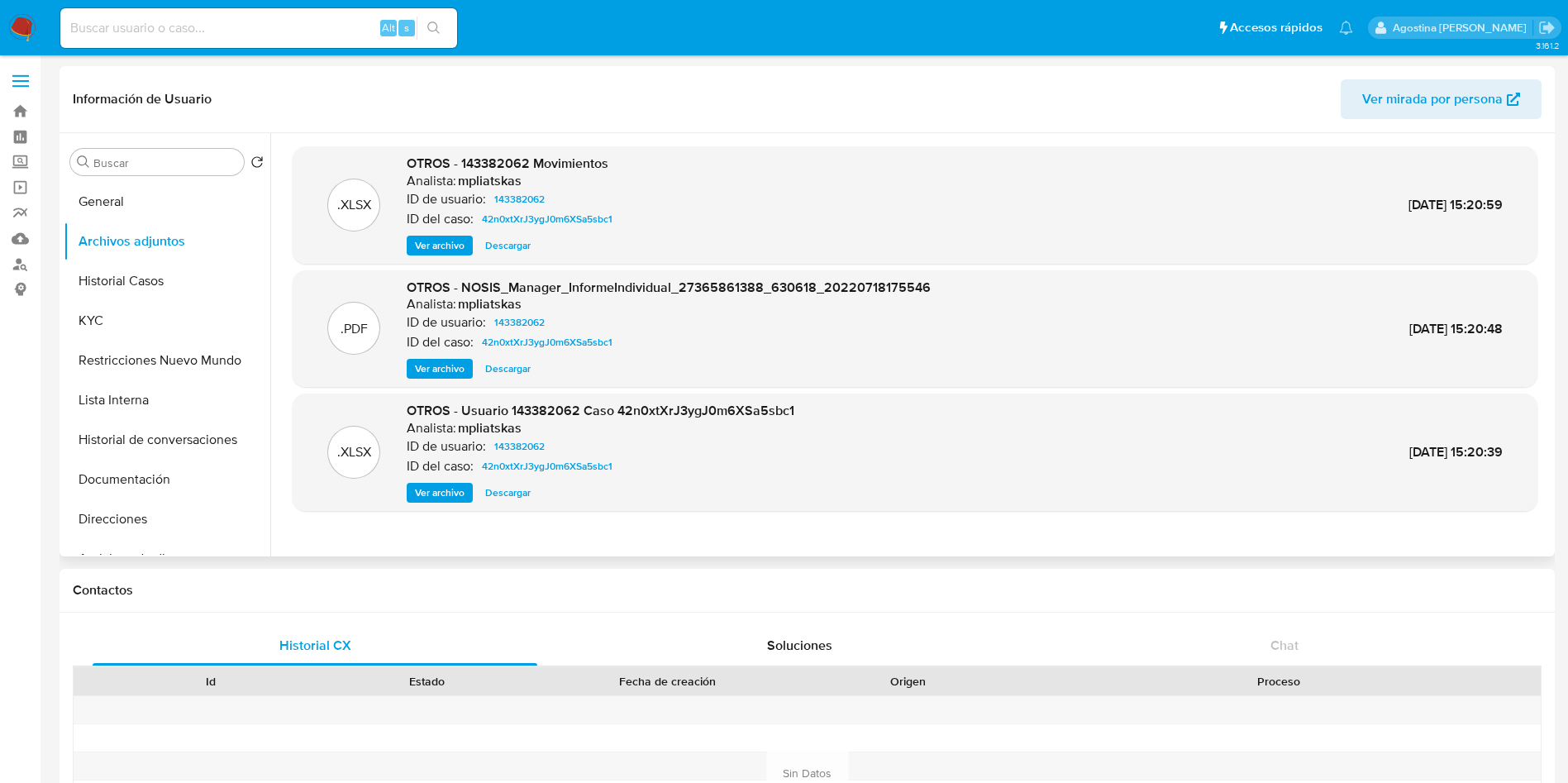
click at [447, 499] on span "Ver archivo" at bounding box center [439, 492] width 49 height 16
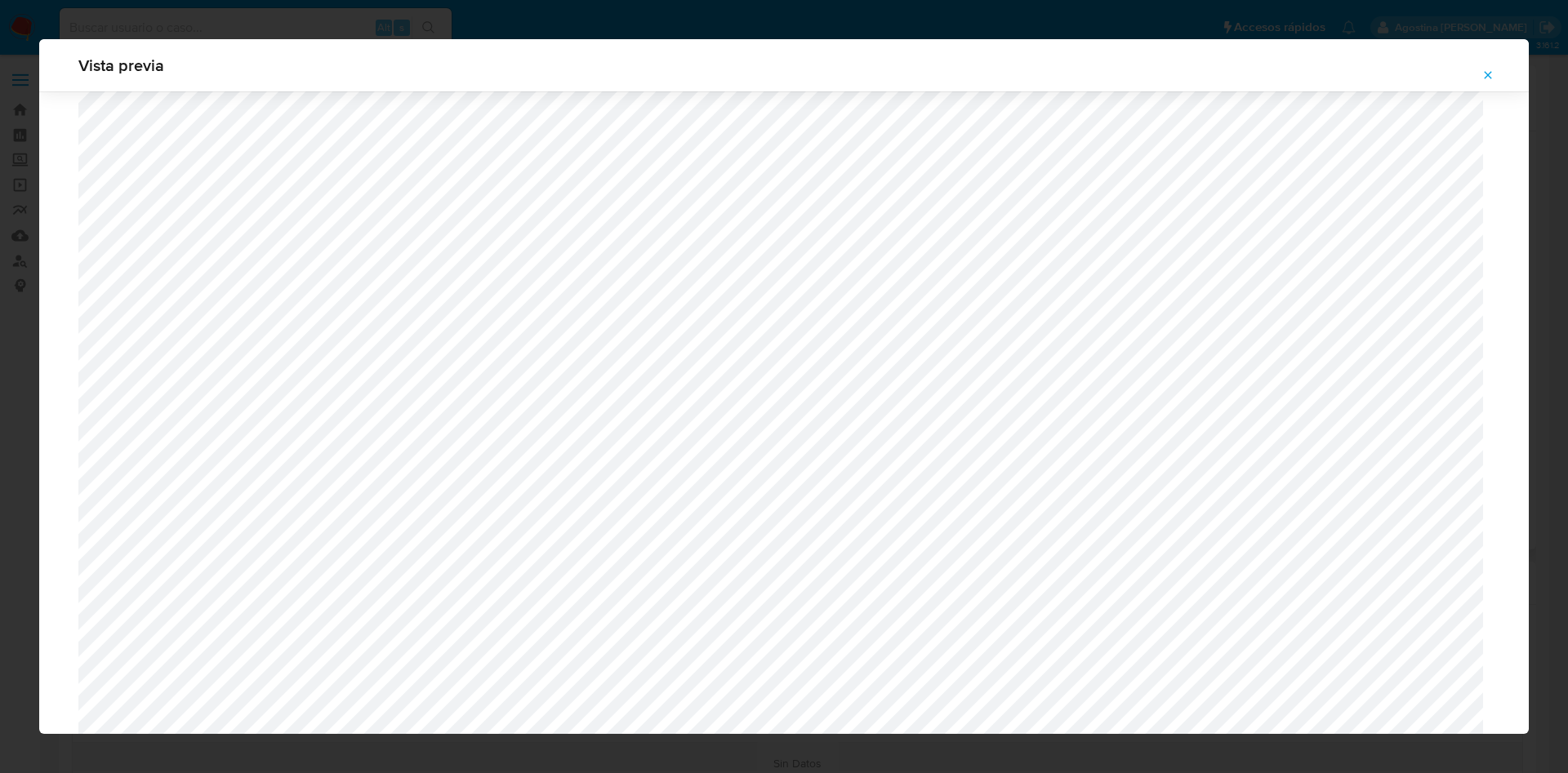
scroll to position [947, 0]
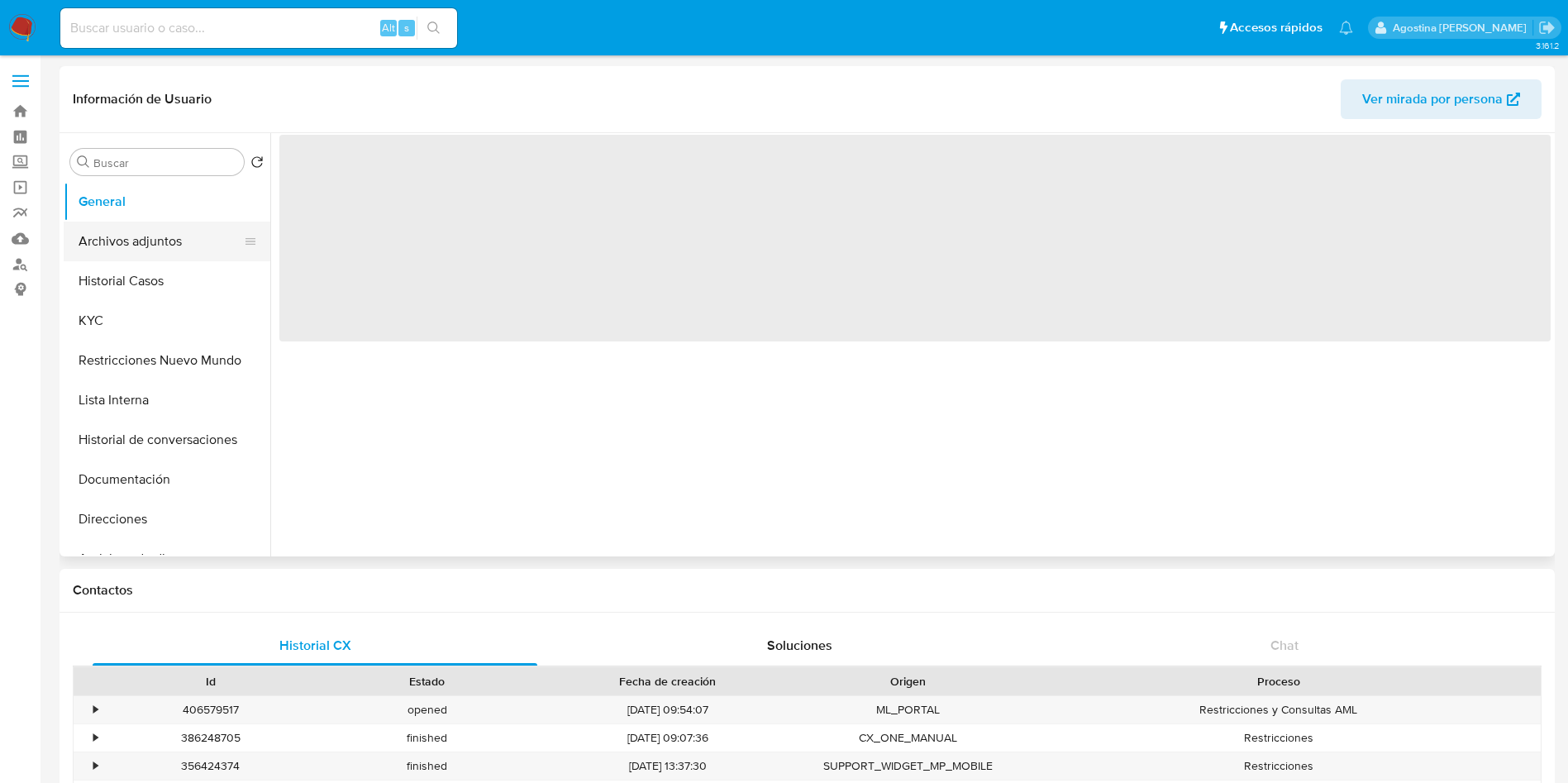
select select "10"
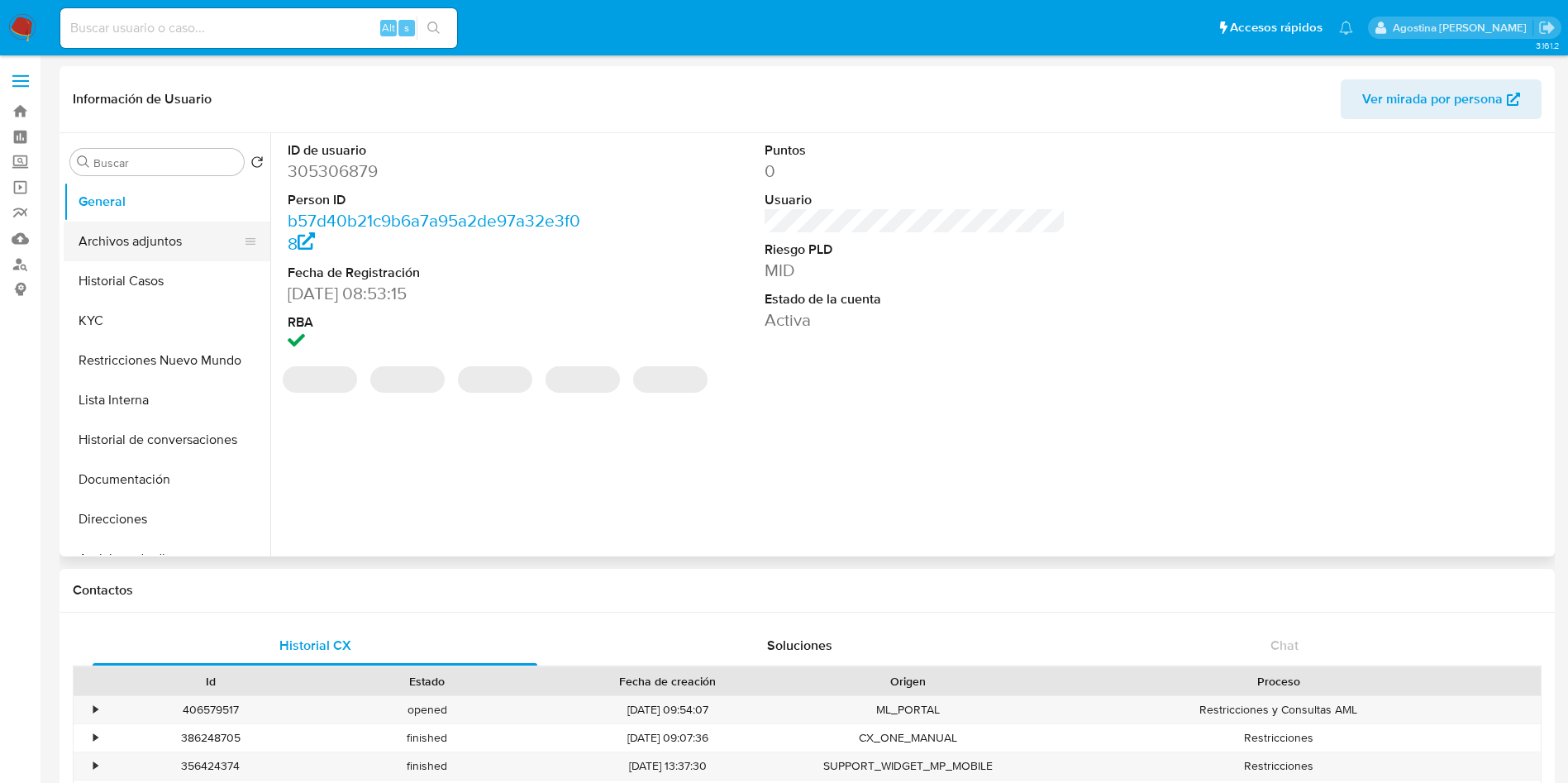
click at [188, 238] on button "Archivos adjuntos" at bounding box center [161, 241] width 194 height 40
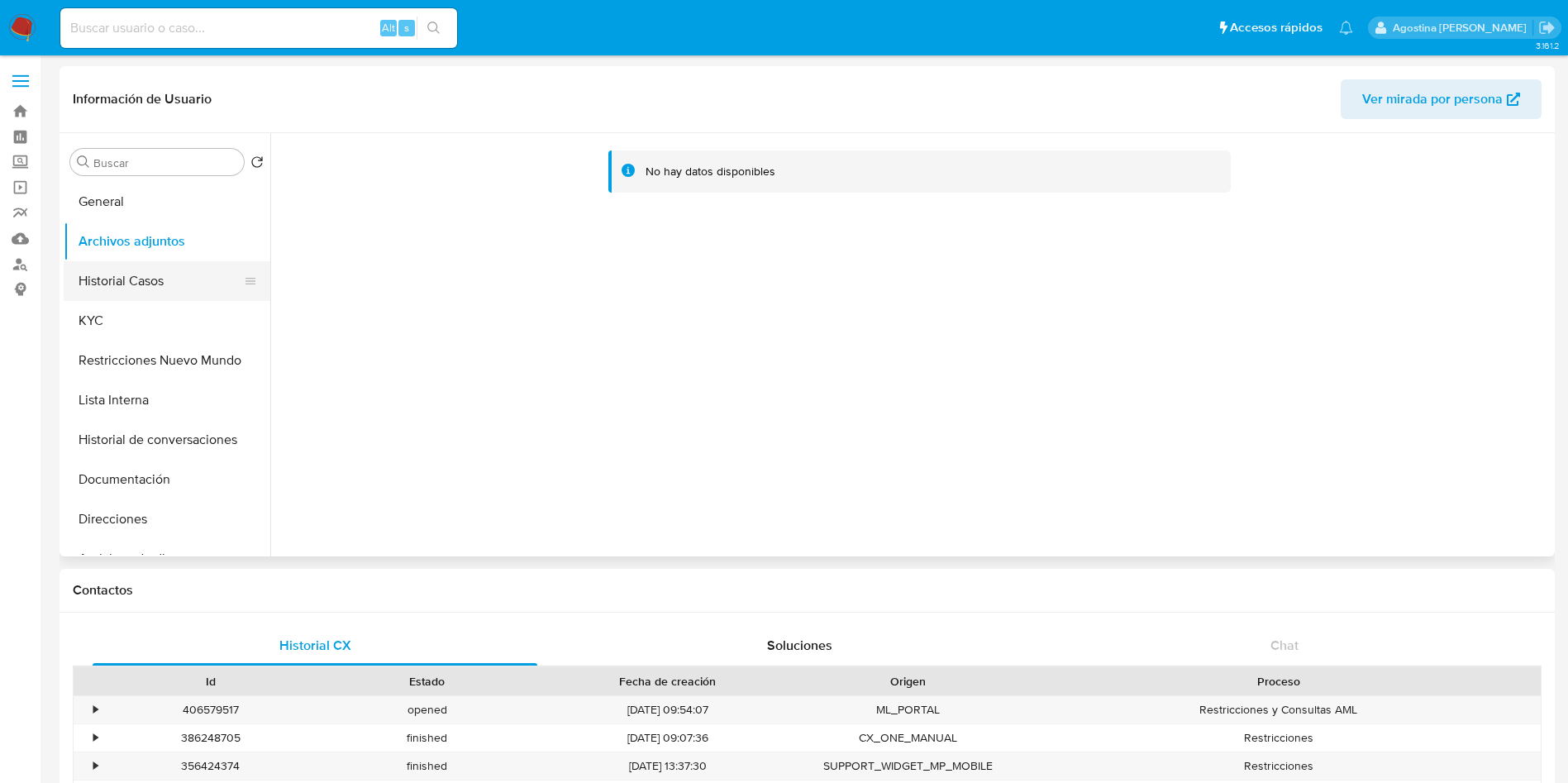
click at [162, 284] on button "Historial Casos" at bounding box center [161, 281] width 194 height 40
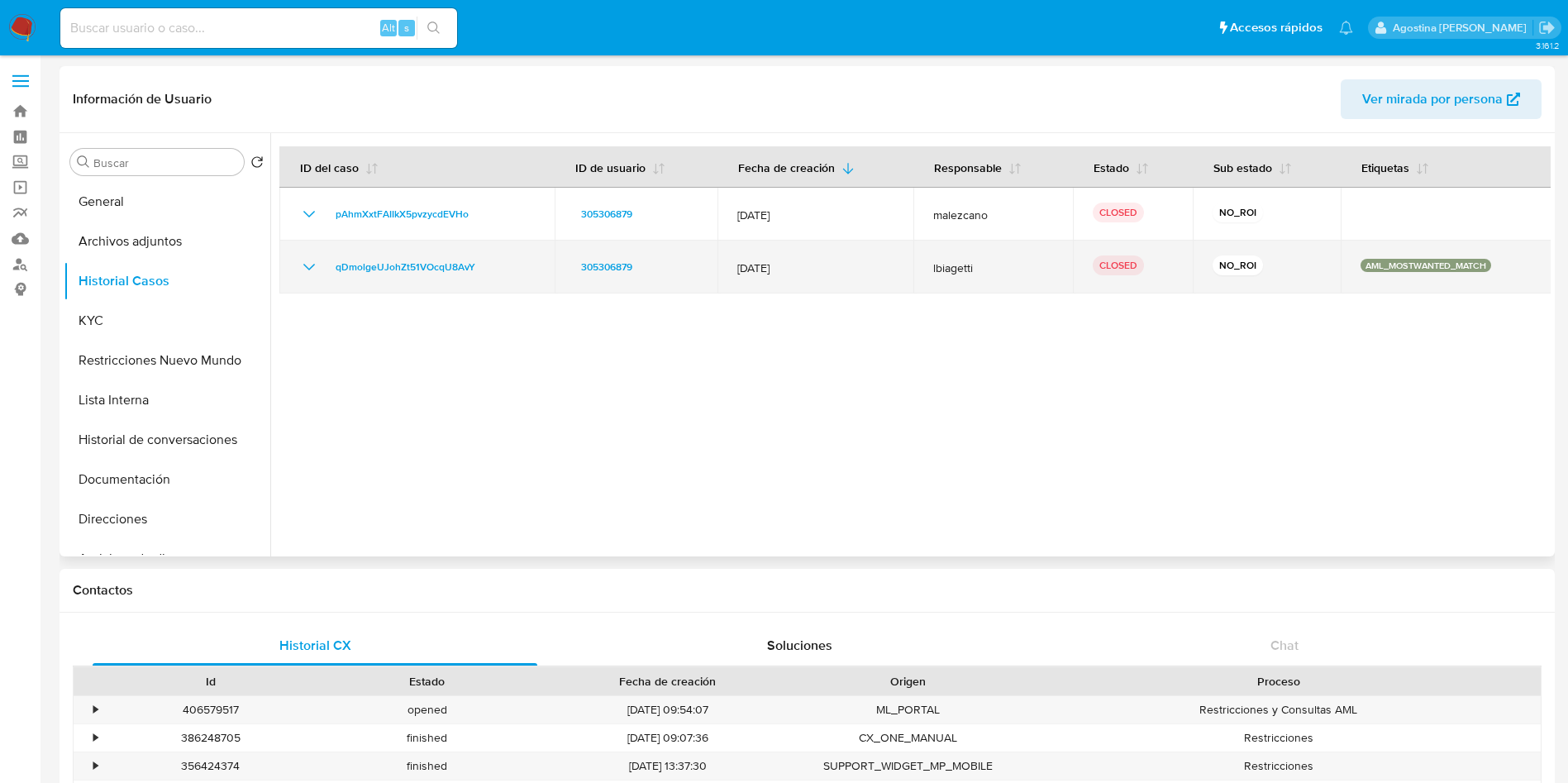
click at [305, 266] on icon "Mostrar/Ocultar" at bounding box center [309, 266] width 19 height 19
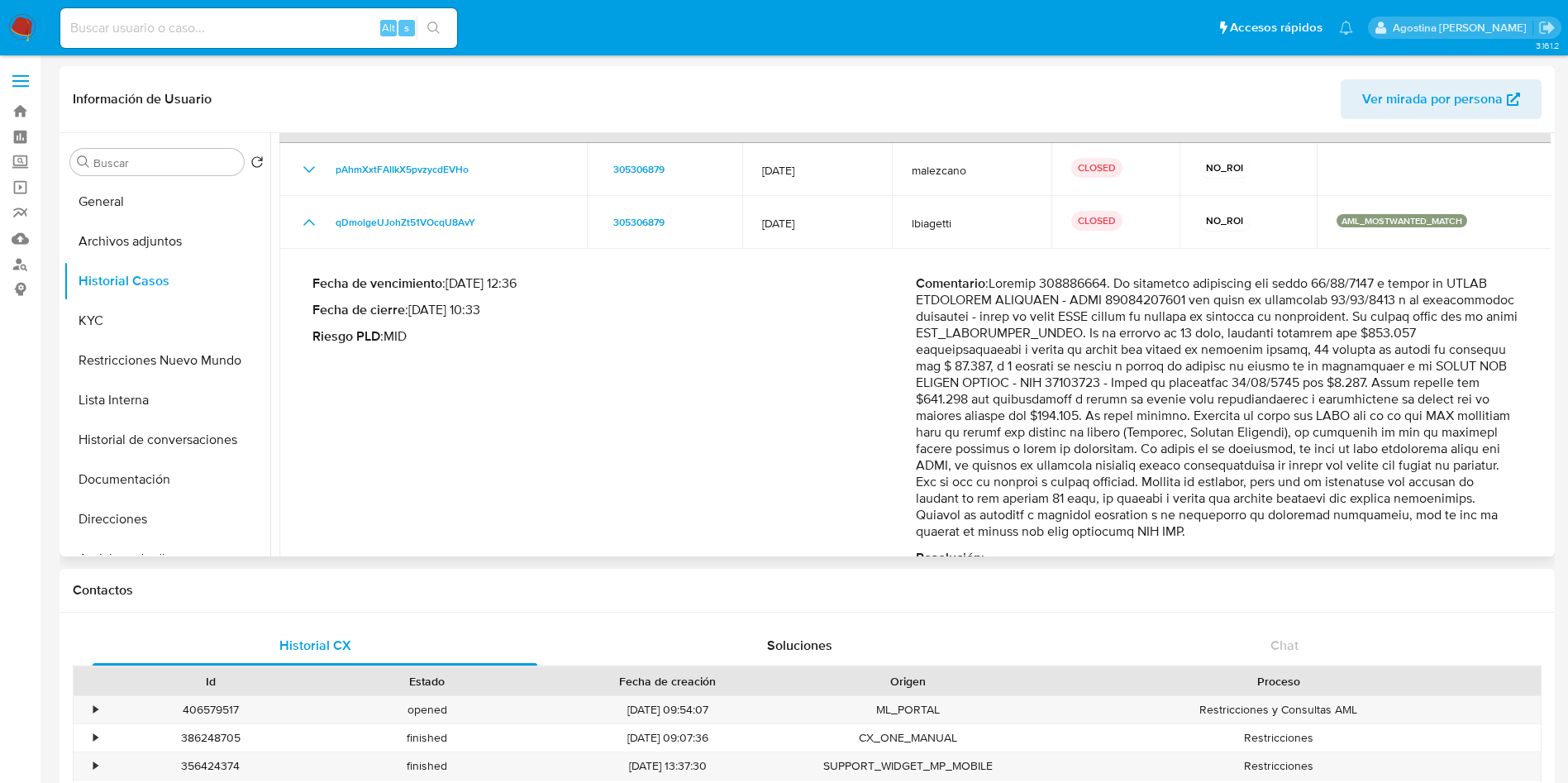
scroll to position [89, 0]
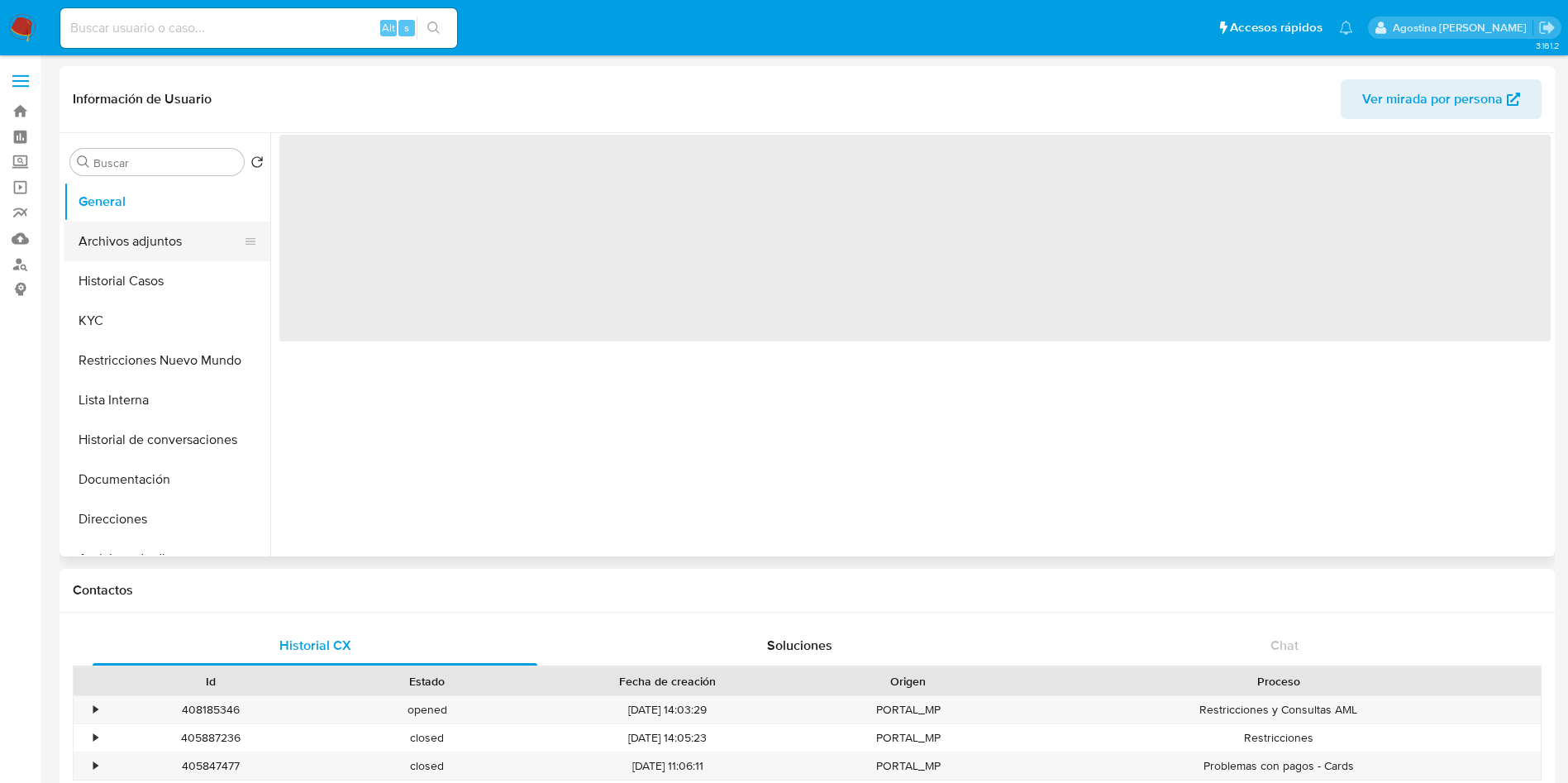
select select "10"
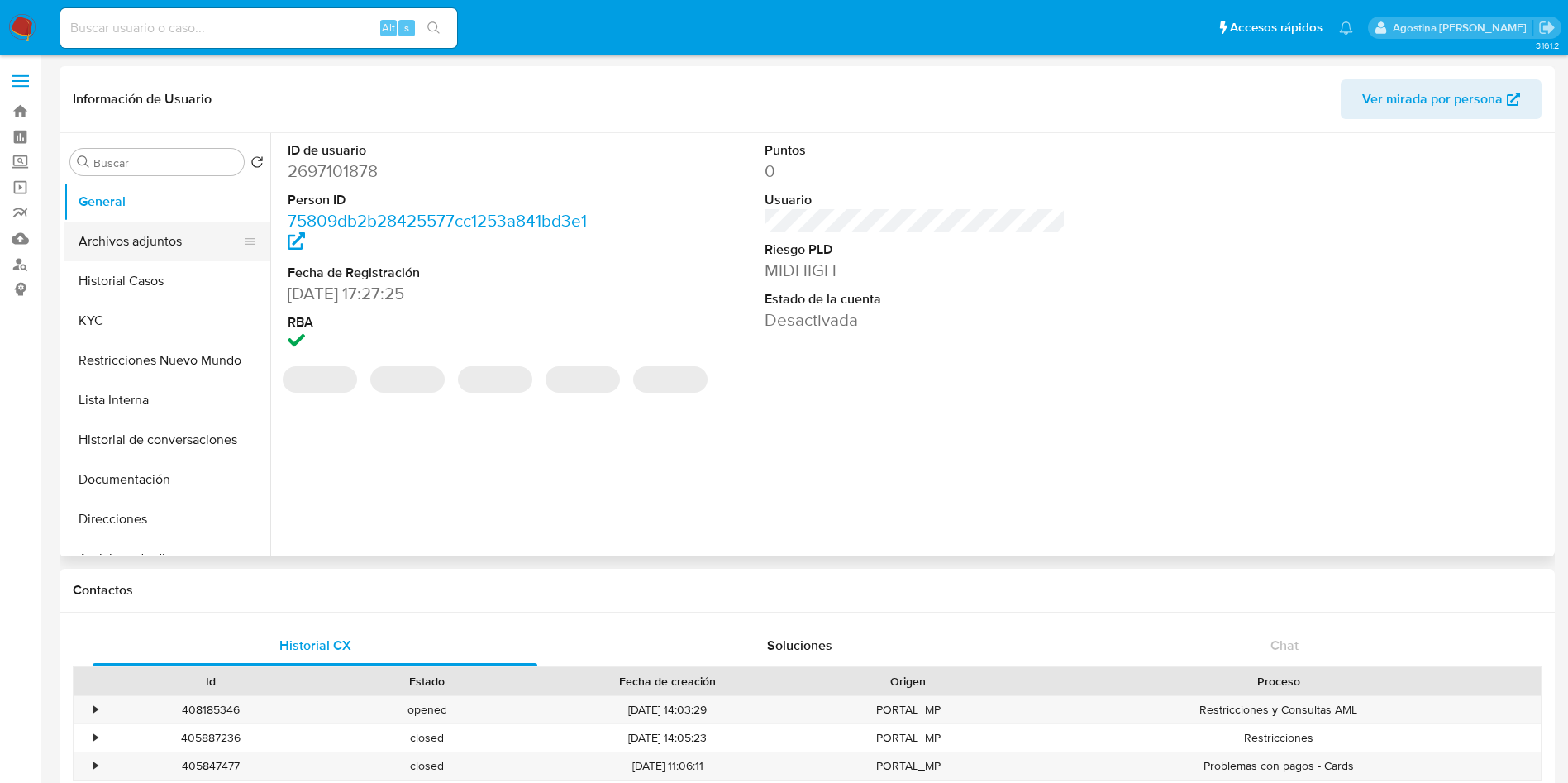
click at [141, 260] on button "Archivos adjuntos" at bounding box center [161, 241] width 194 height 40
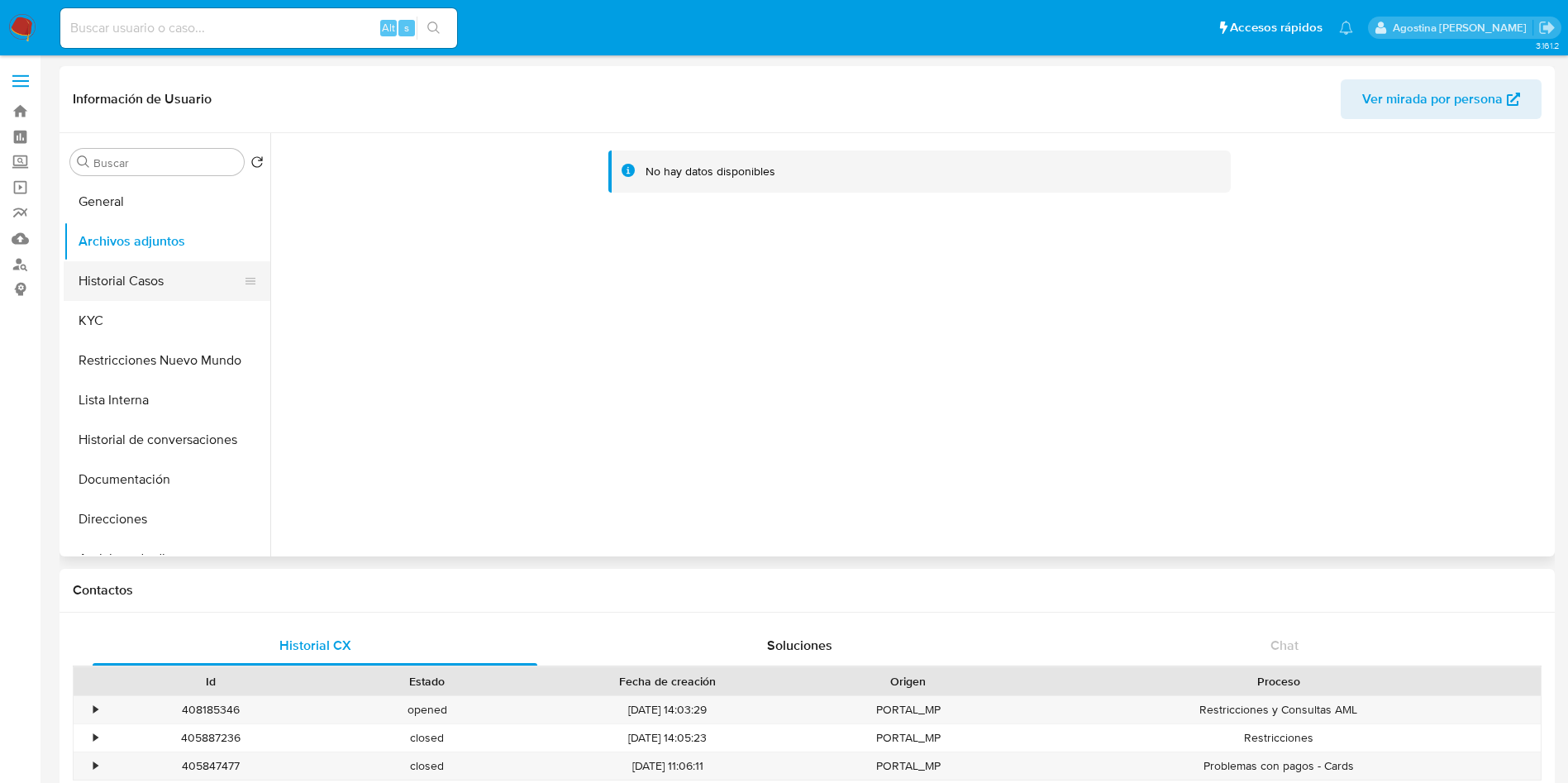
click at [208, 278] on button "Historial Casos" at bounding box center [161, 281] width 194 height 40
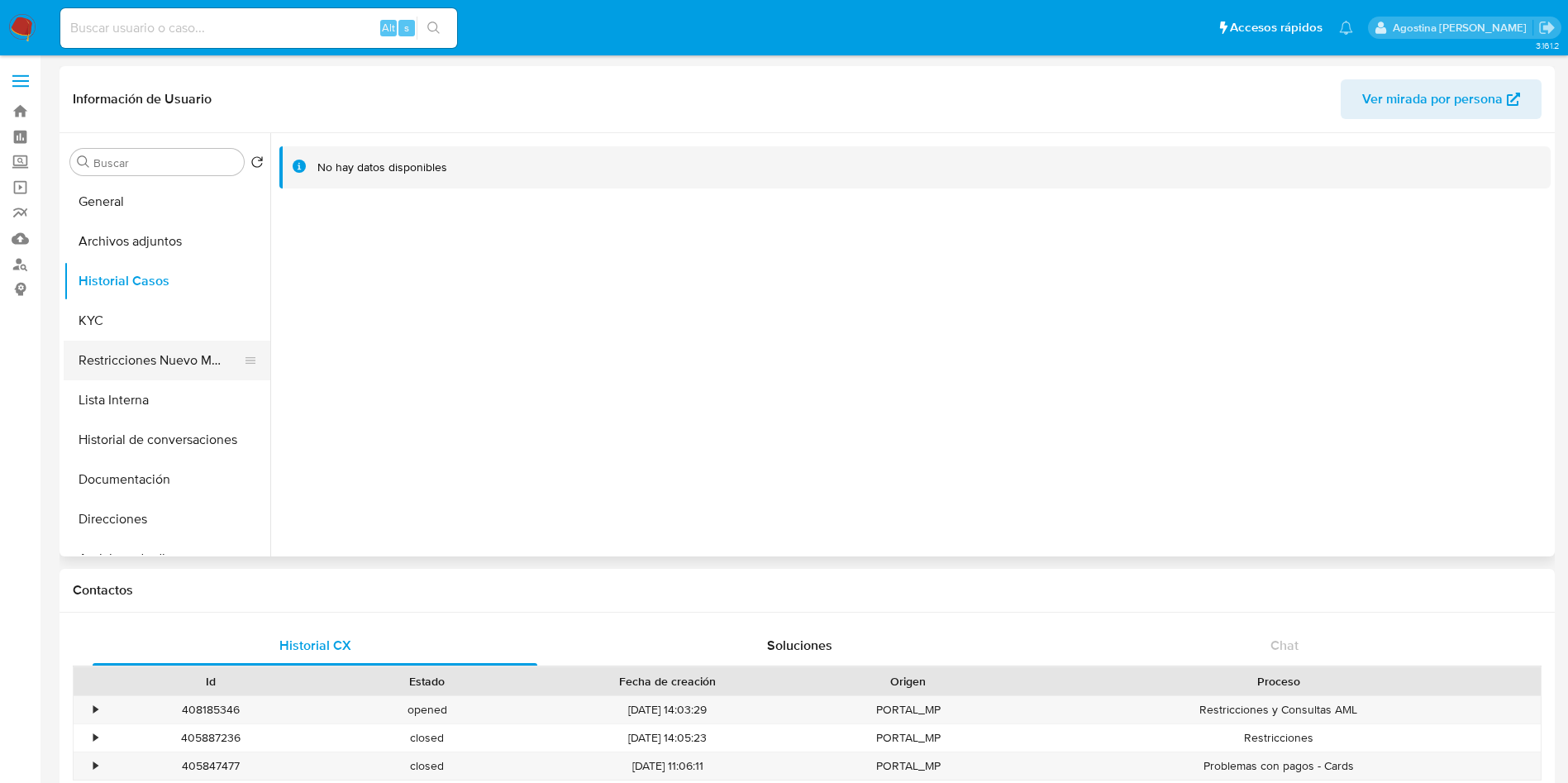
click at [204, 346] on button "Restricciones Nuevo Mundo" at bounding box center [161, 360] width 194 height 40
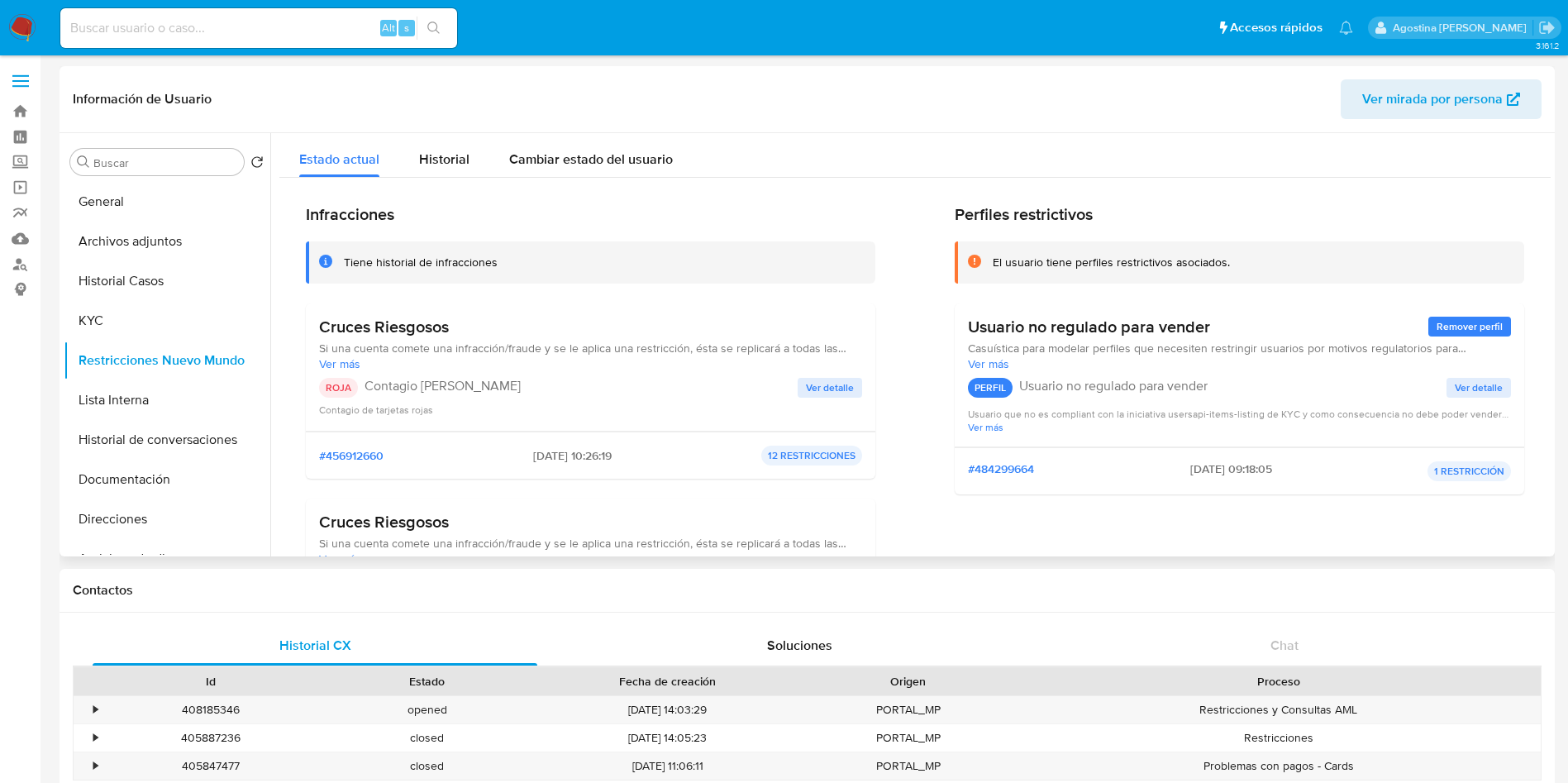
click at [806, 389] on span "Ver detalle" at bounding box center [830, 388] width 47 height 16
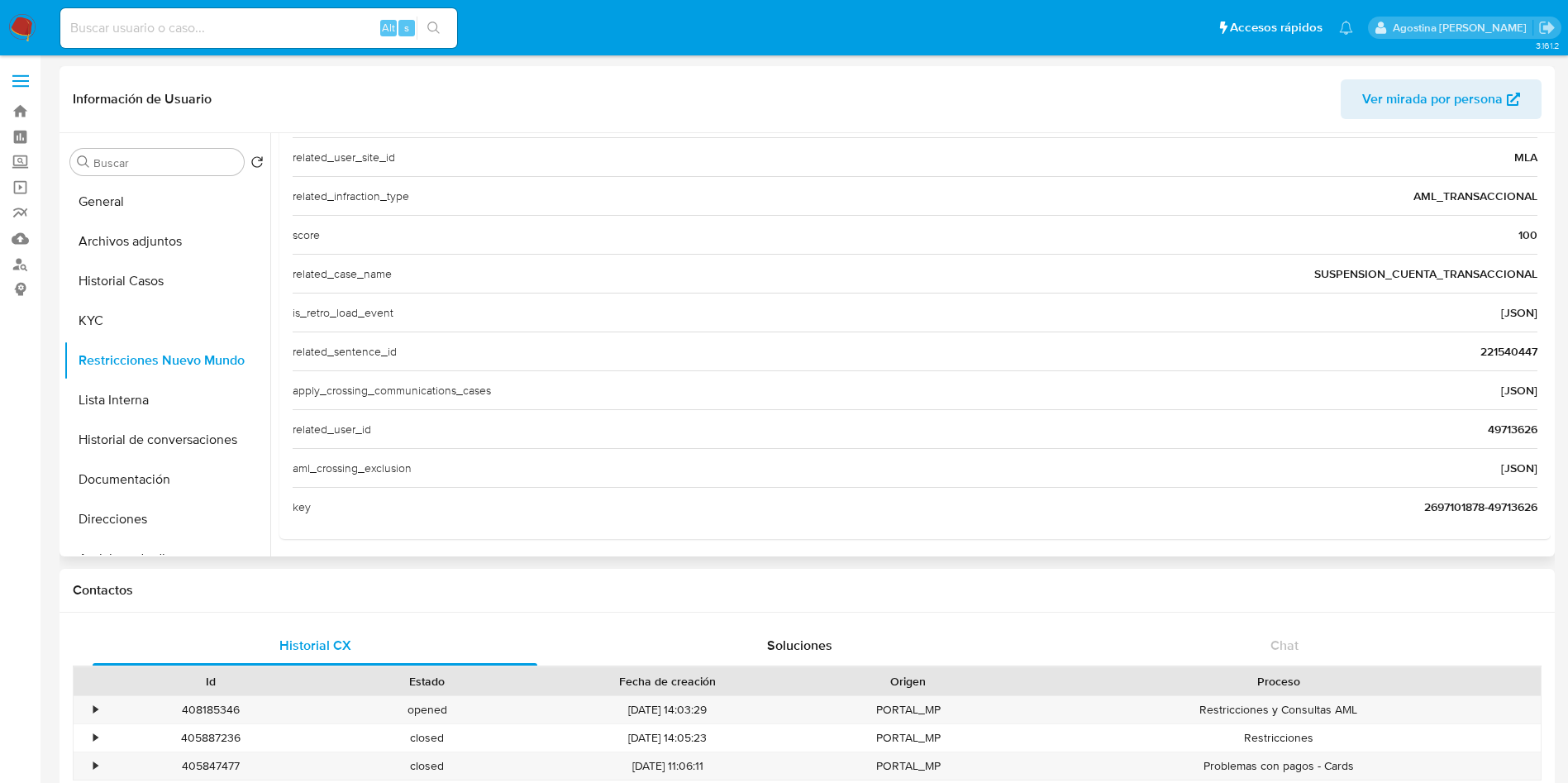
scroll to position [639, 0]
click at [1493, 420] on span "49713626" at bounding box center [1513, 424] width 49 height 16
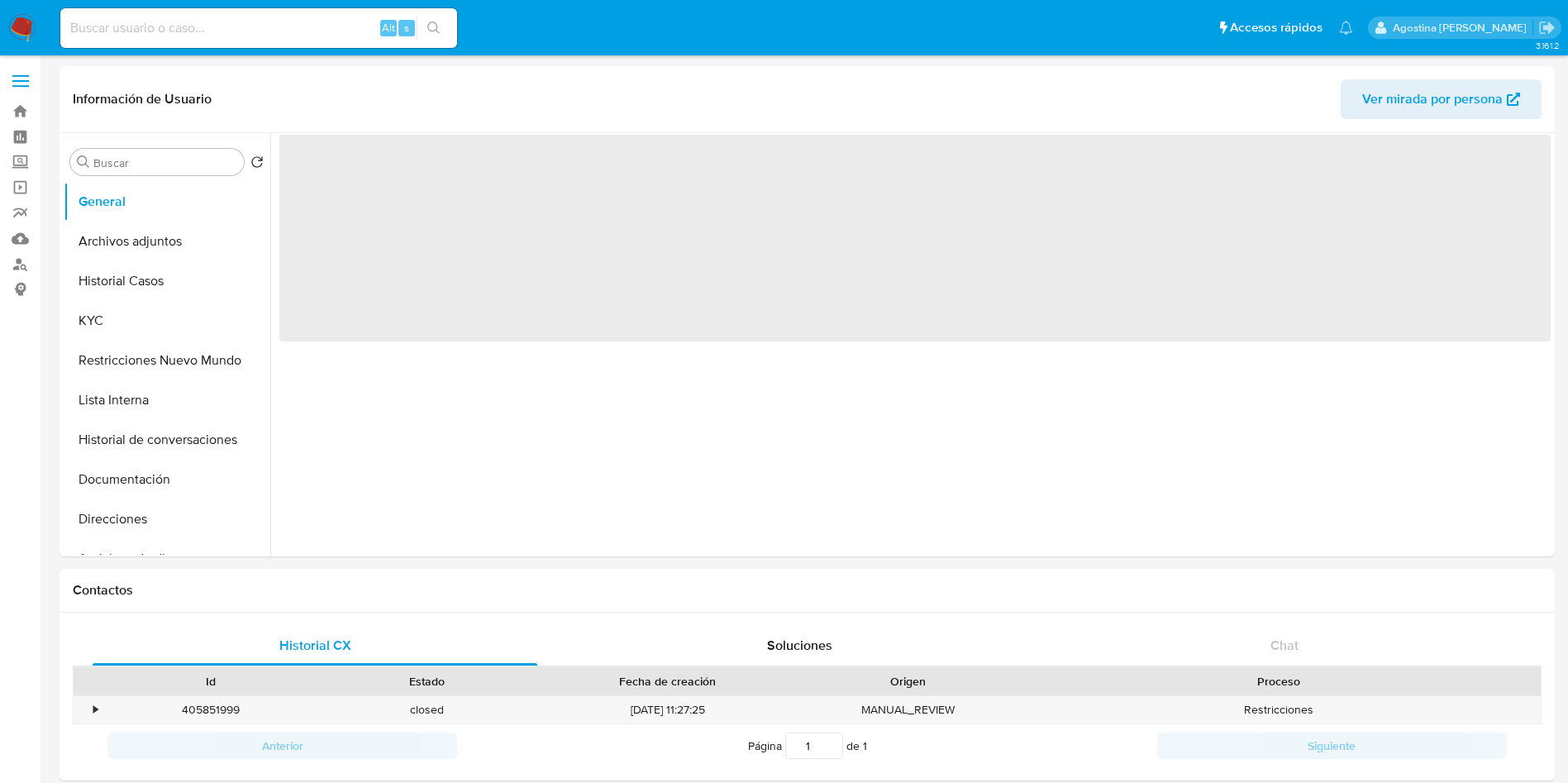
select select "10"
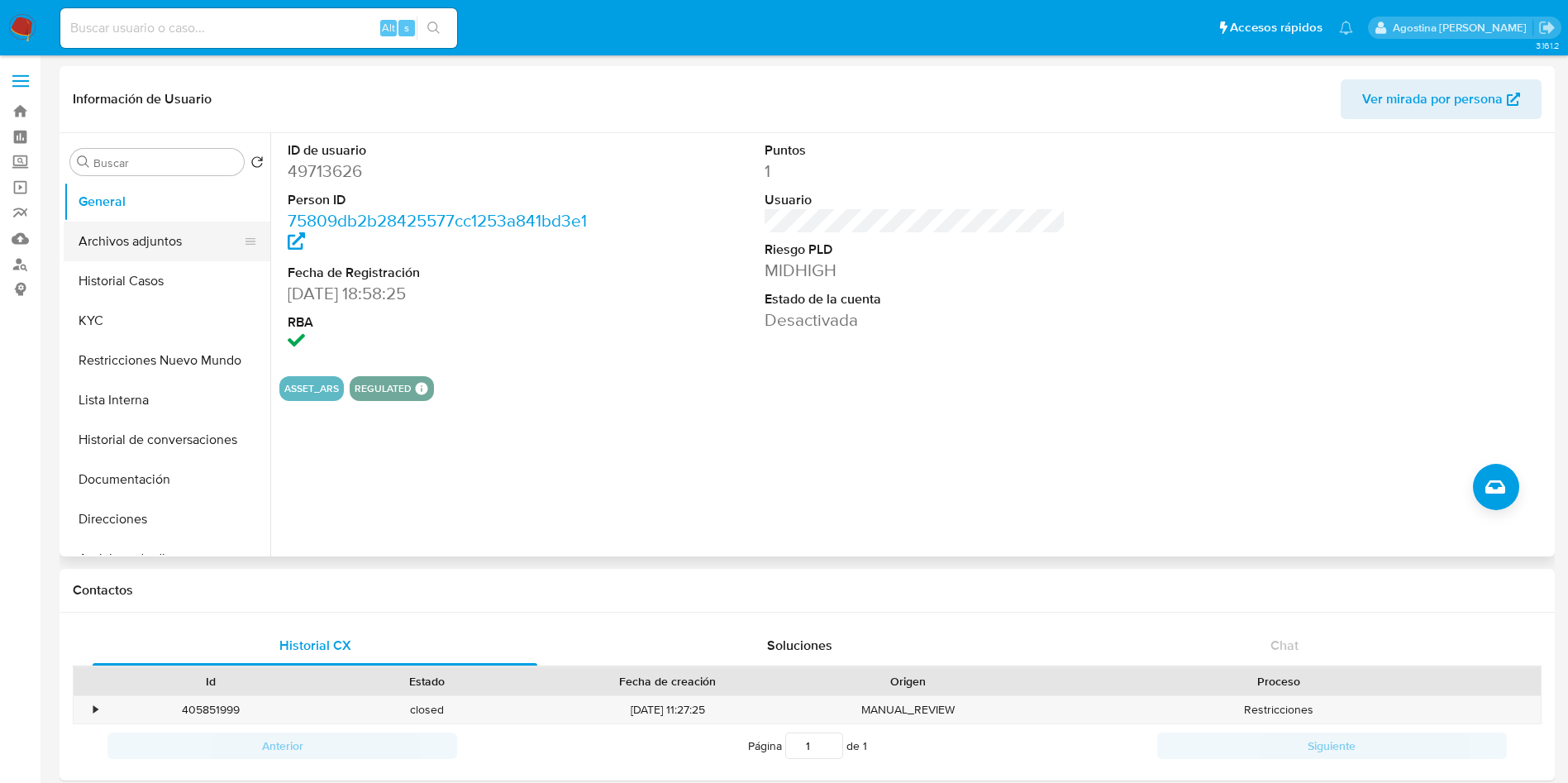
click at [172, 232] on button "Archivos adjuntos" at bounding box center [161, 241] width 194 height 40
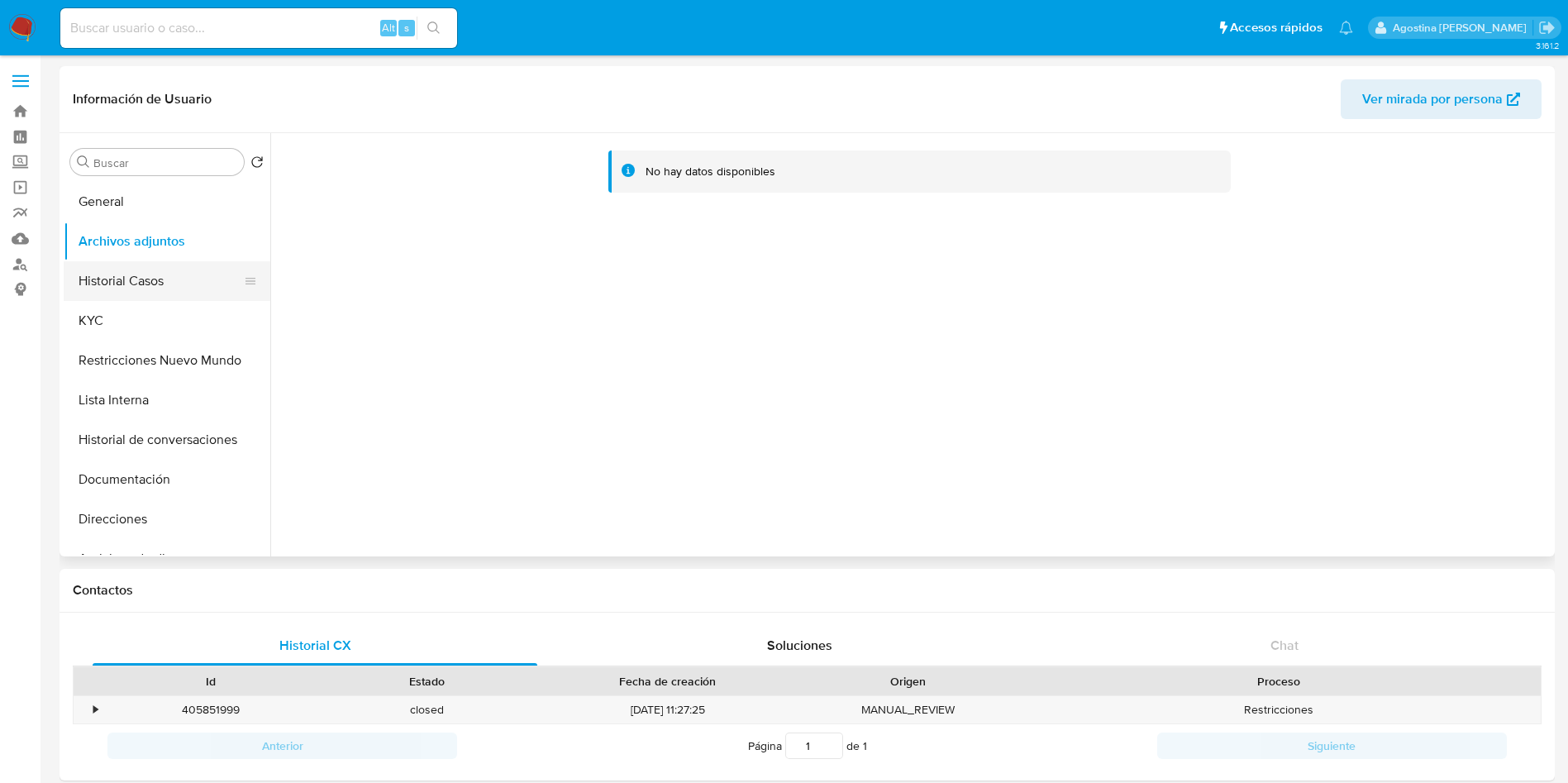
click at [170, 284] on button "Historial Casos" at bounding box center [161, 281] width 194 height 40
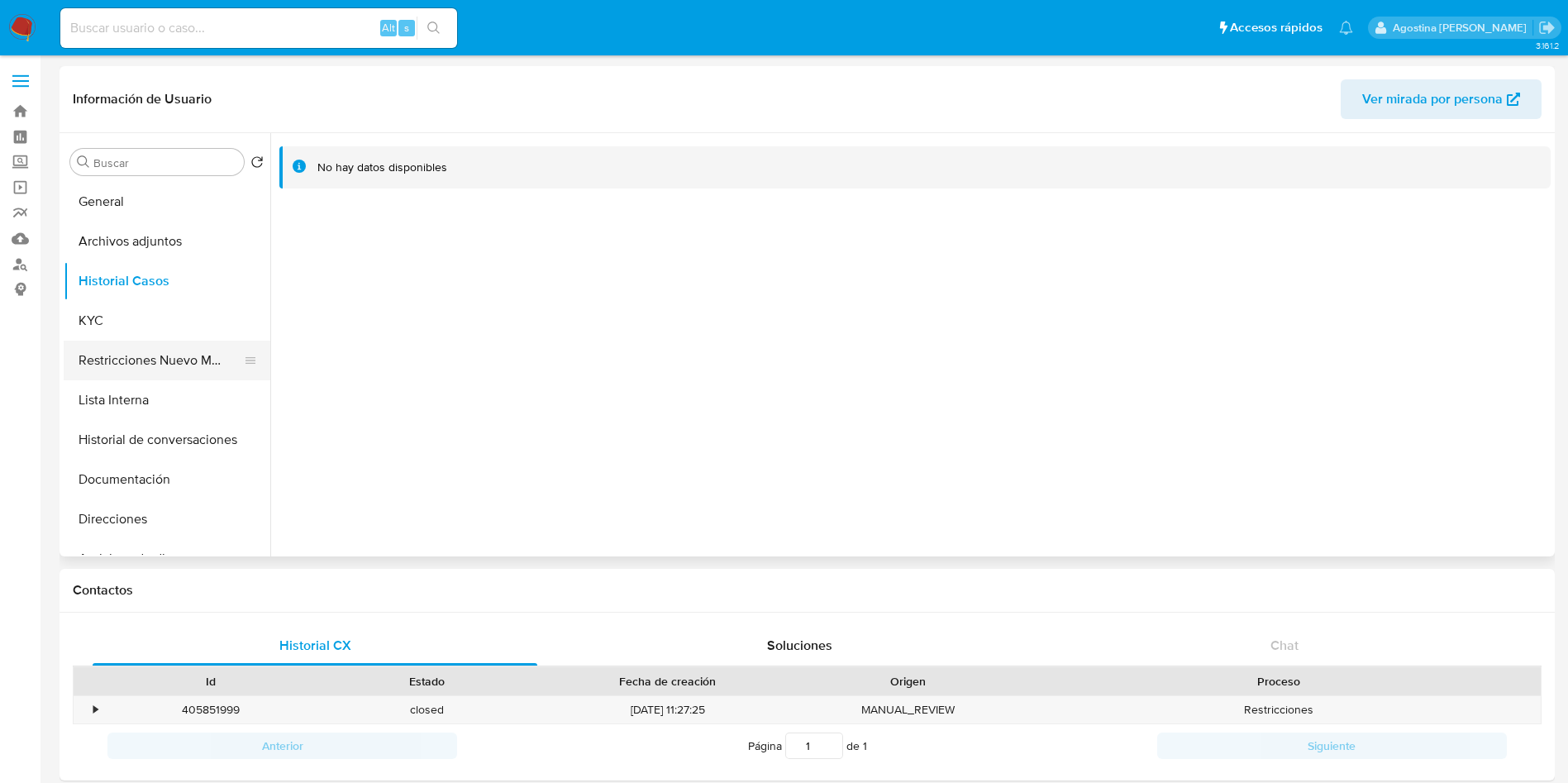
click at [177, 350] on button "Restricciones Nuevo Mundo" at bounding box center [161, 360] width 194 height 40
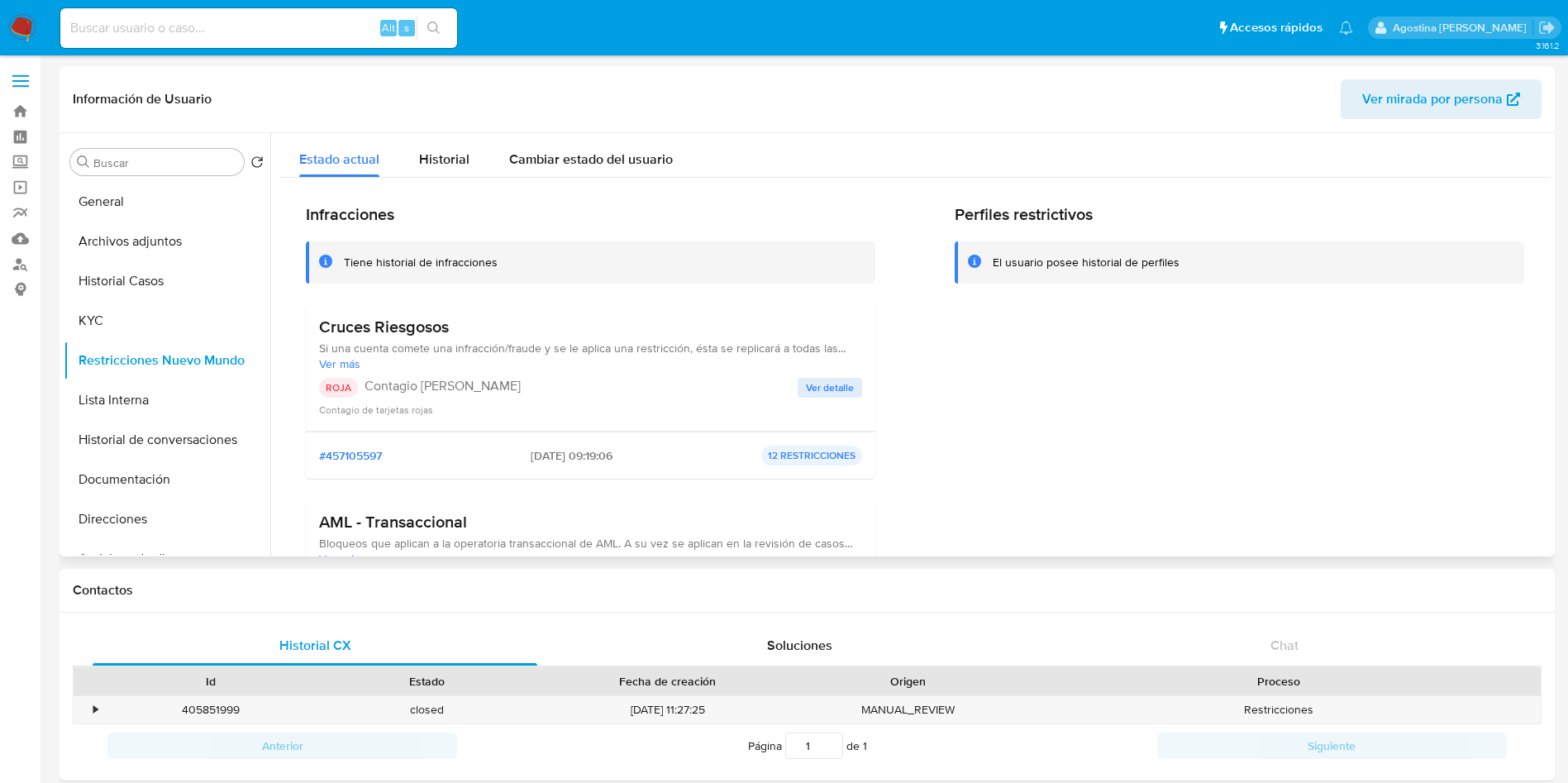
click at [806, 388] on span "Ver detalle" at bounding box center [830, 388] width 47 height 16
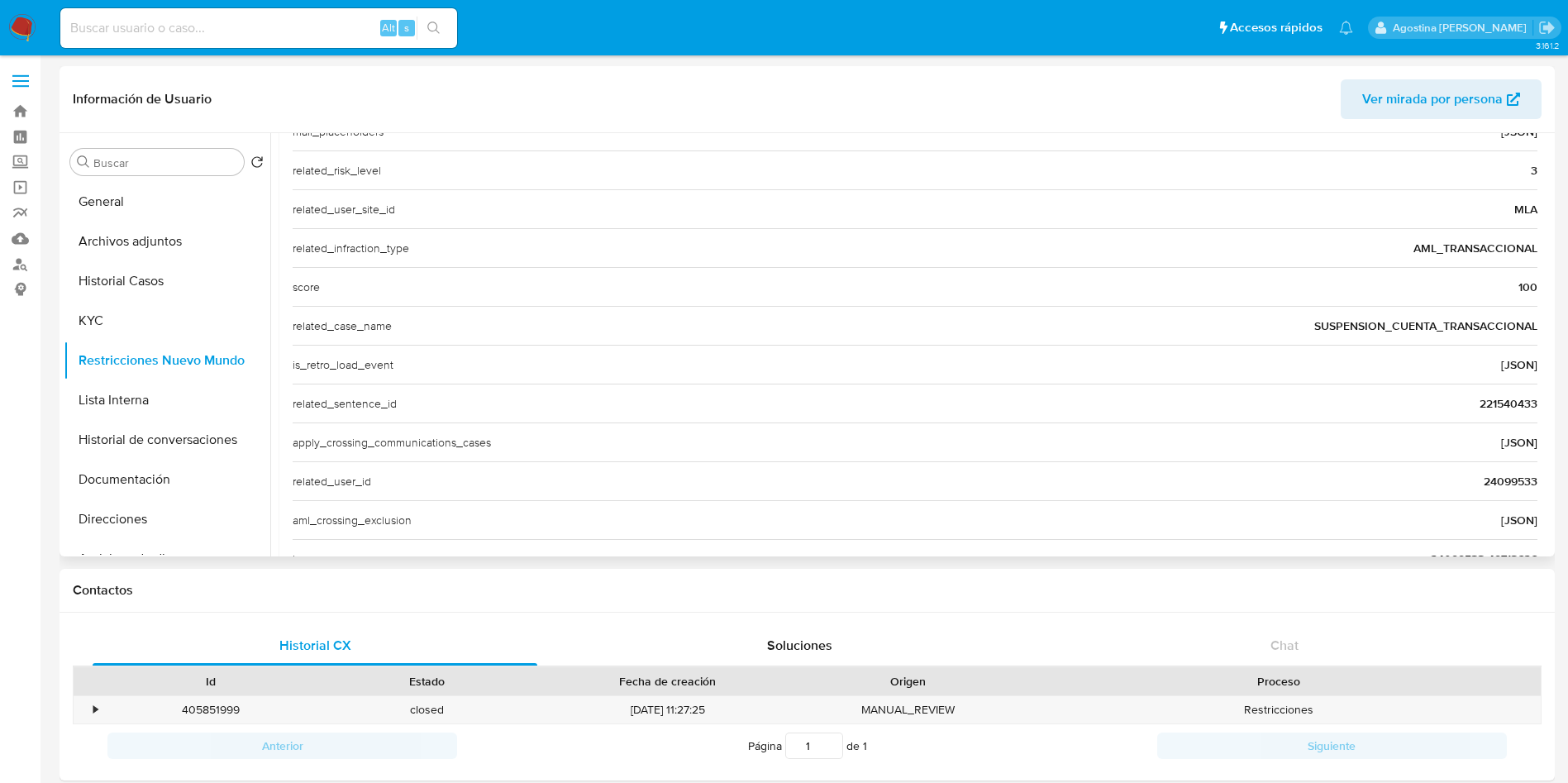
scroll to position [620, 0]
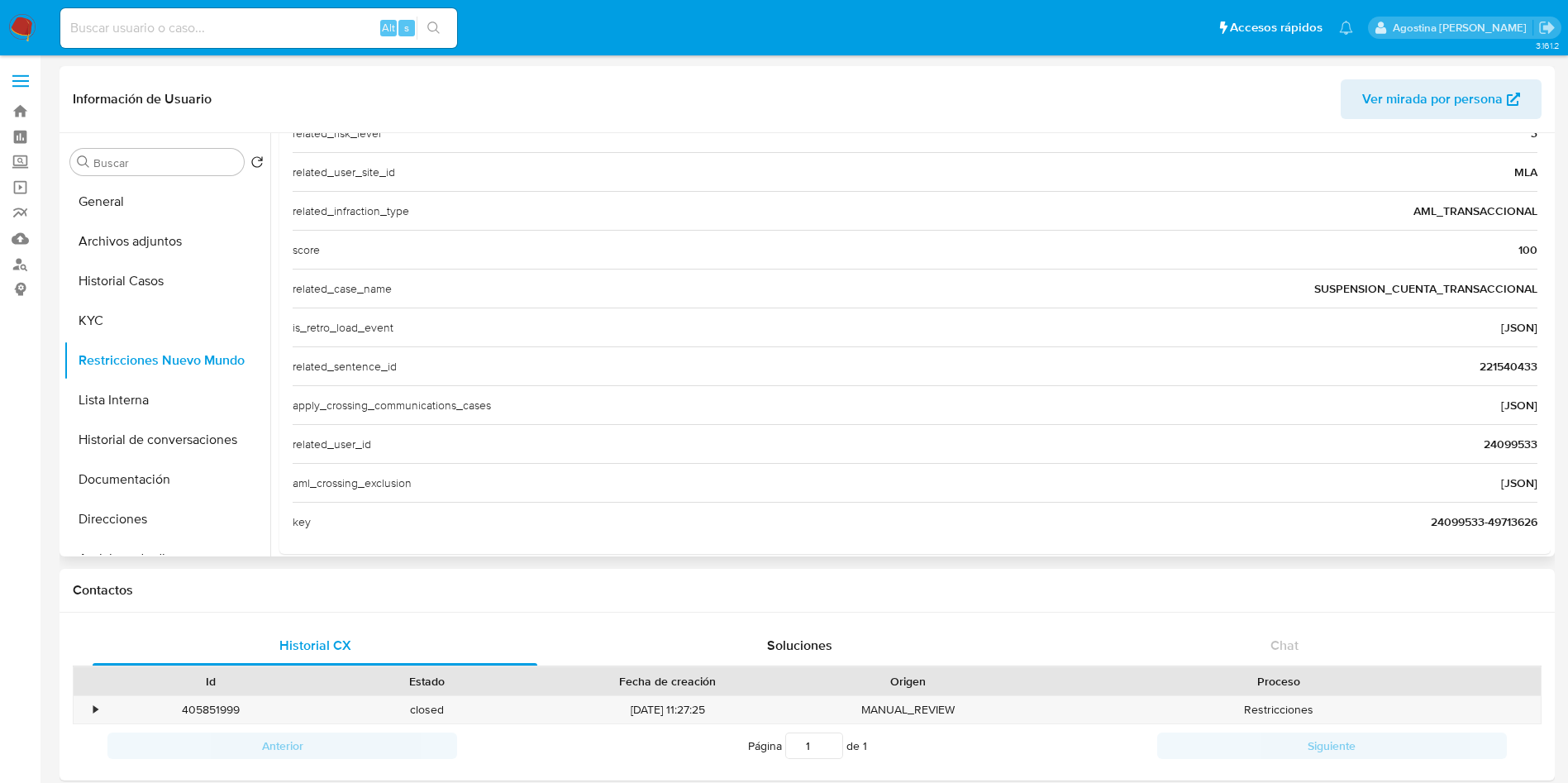
click at [1510, 442] on span "24099533" at bounding box center [1510, 444] width 53 height 16
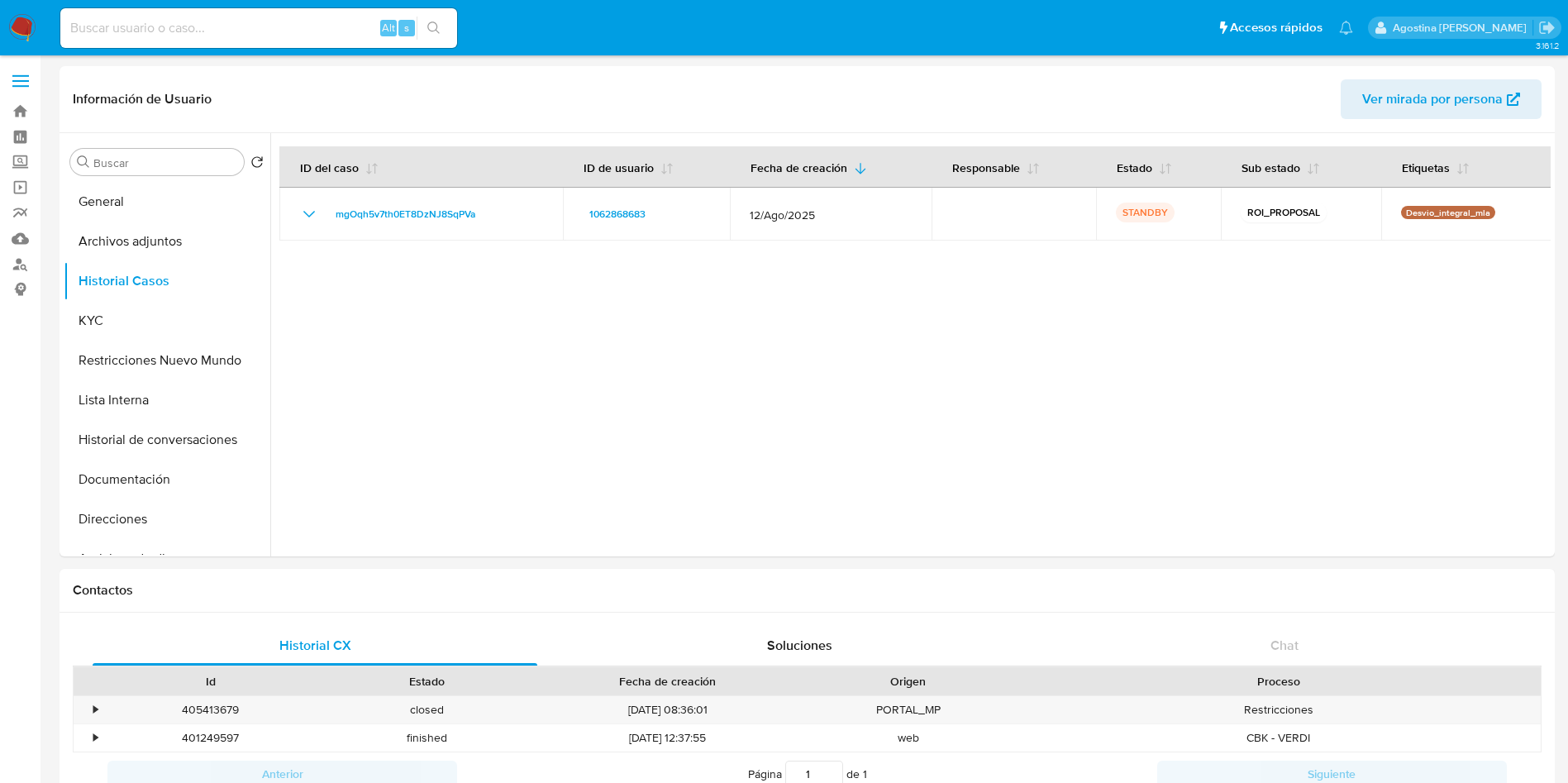
select select "10"
click at [172, 362] on button "Restricciones Nuevo Mundo" at bounding box center [161, 360] width 194 height 40
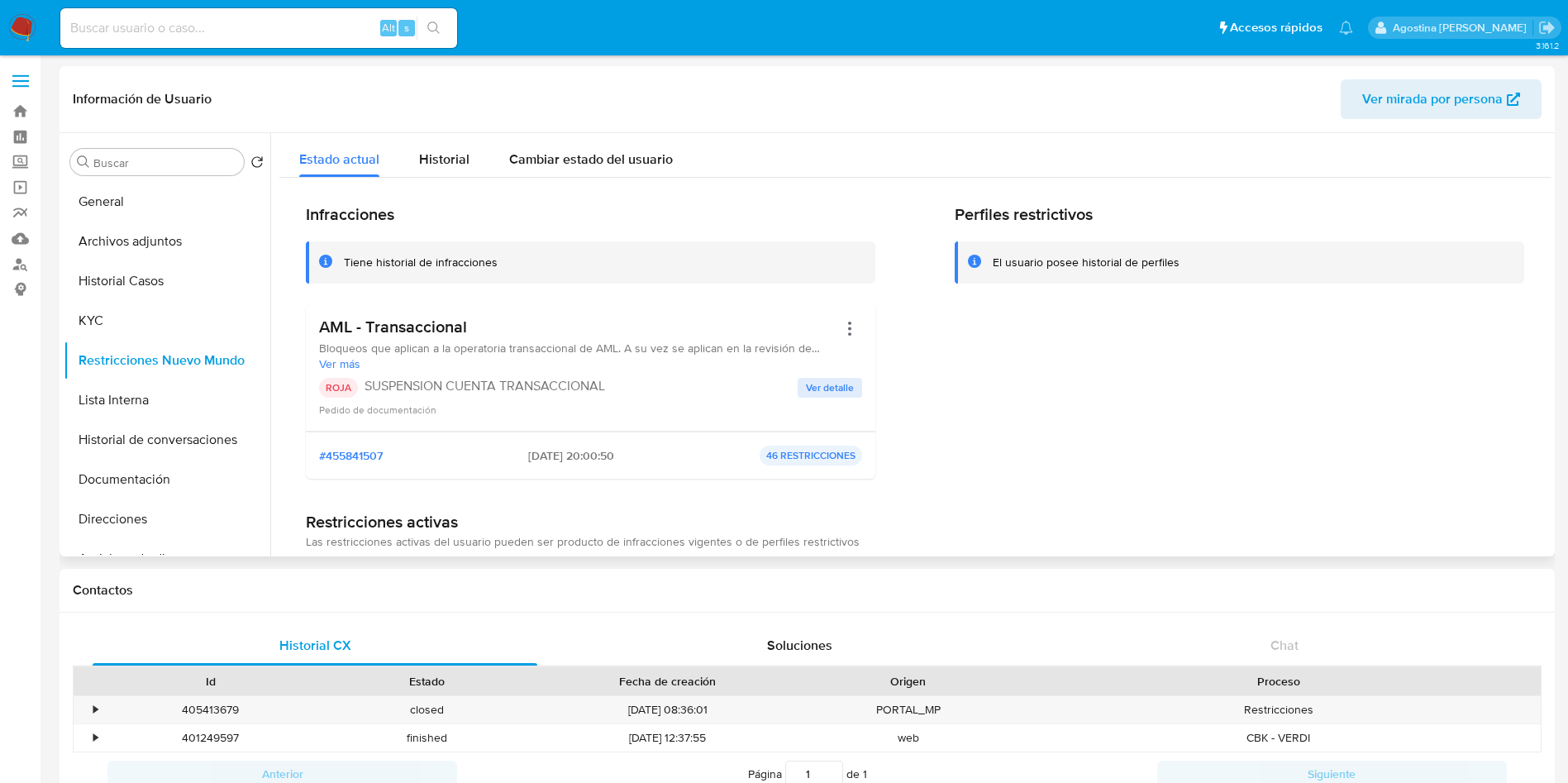
click at [813, 399] on div "ROJA SUSPENSION CUENTA TRANSACCIONAL Ver detalle Pedido de documentación" at bounding box center [590, 397] width 543 height 40
click at [821, 390] on span "Ver detalle" at bounding box center [830, 388] width 47 height 16
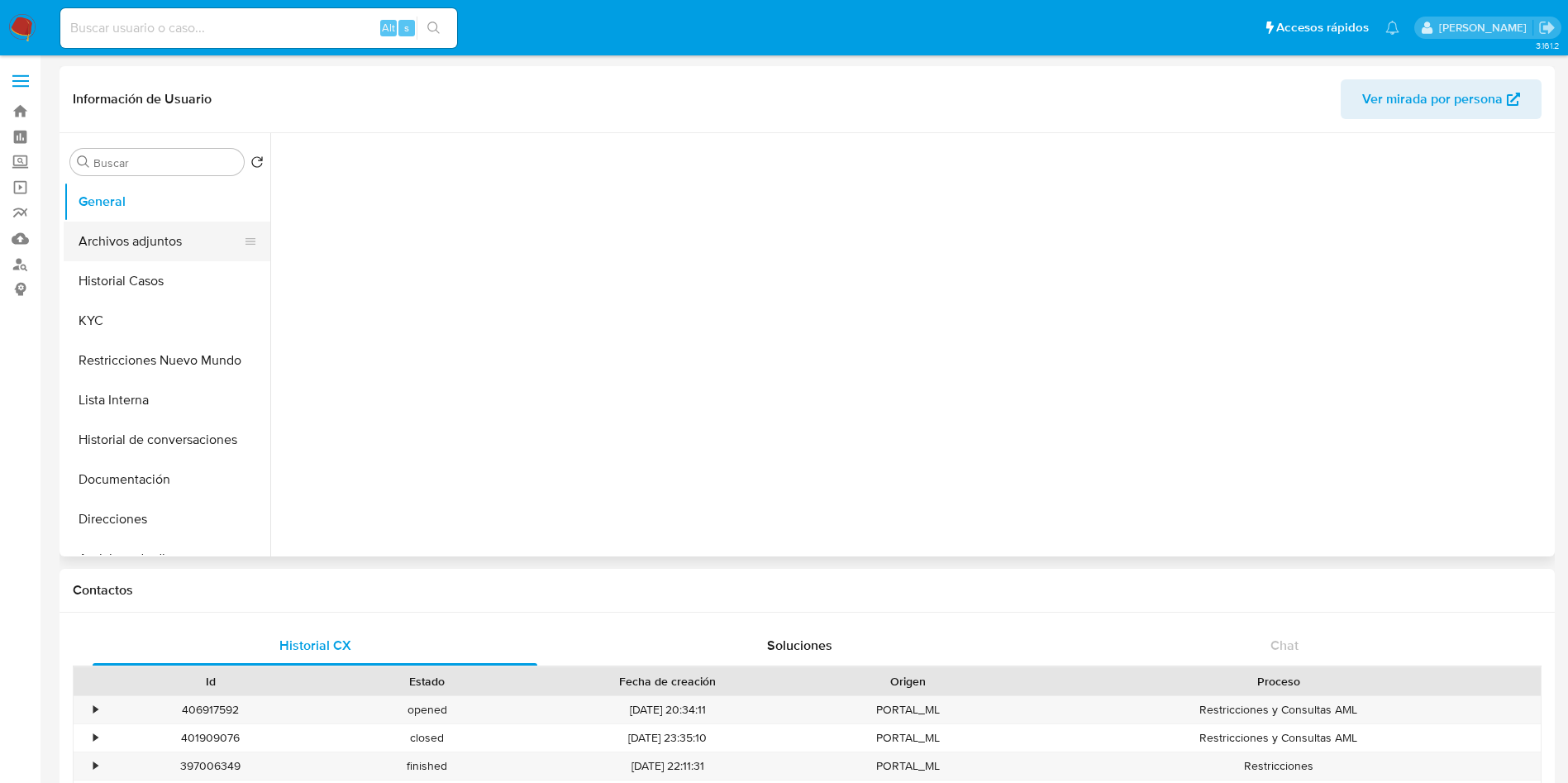
select select "10"
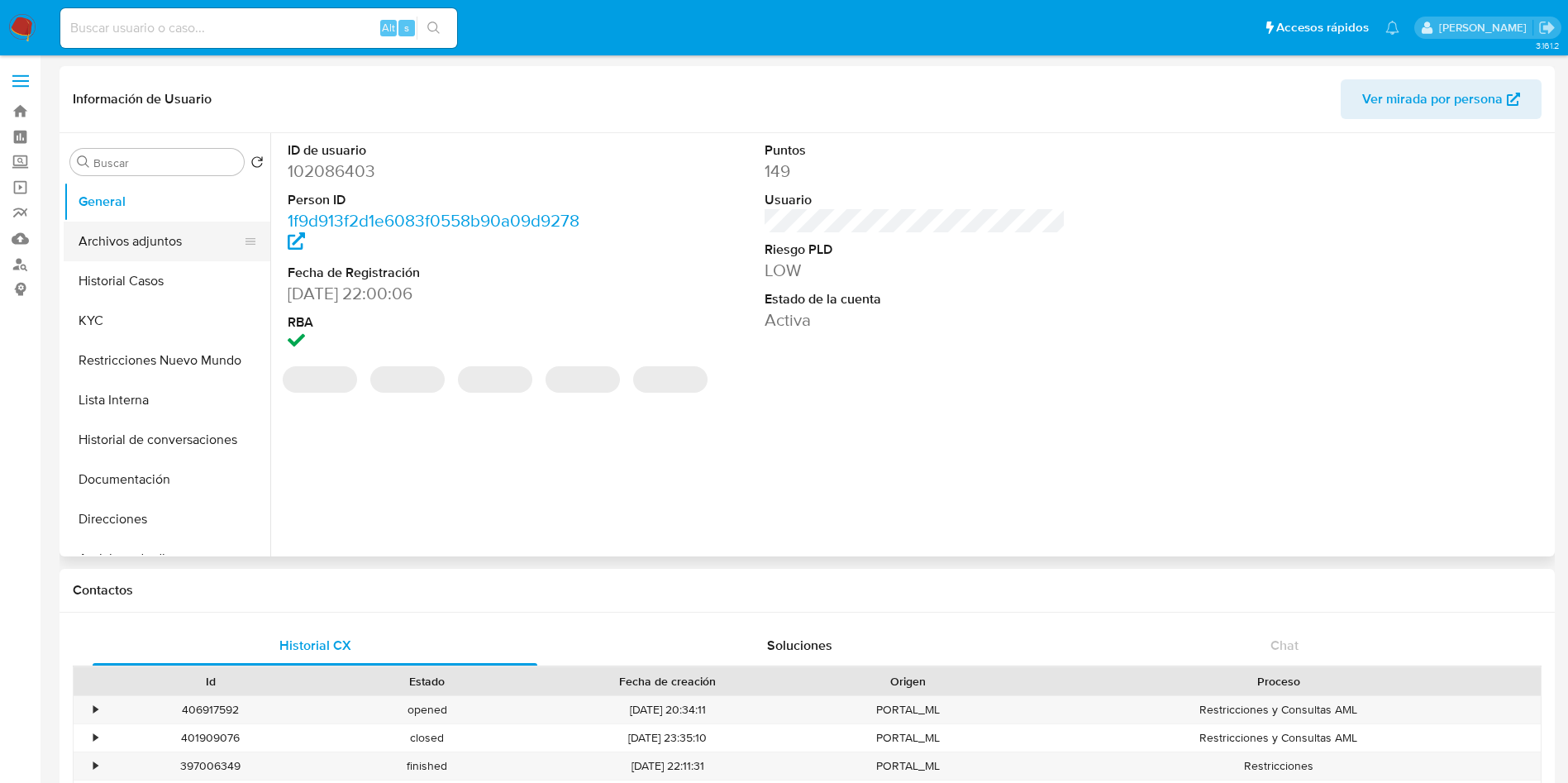
click at [189, 241] on button "Archivos adjuntos" at bounding box center [161, 241] width 194 height 40
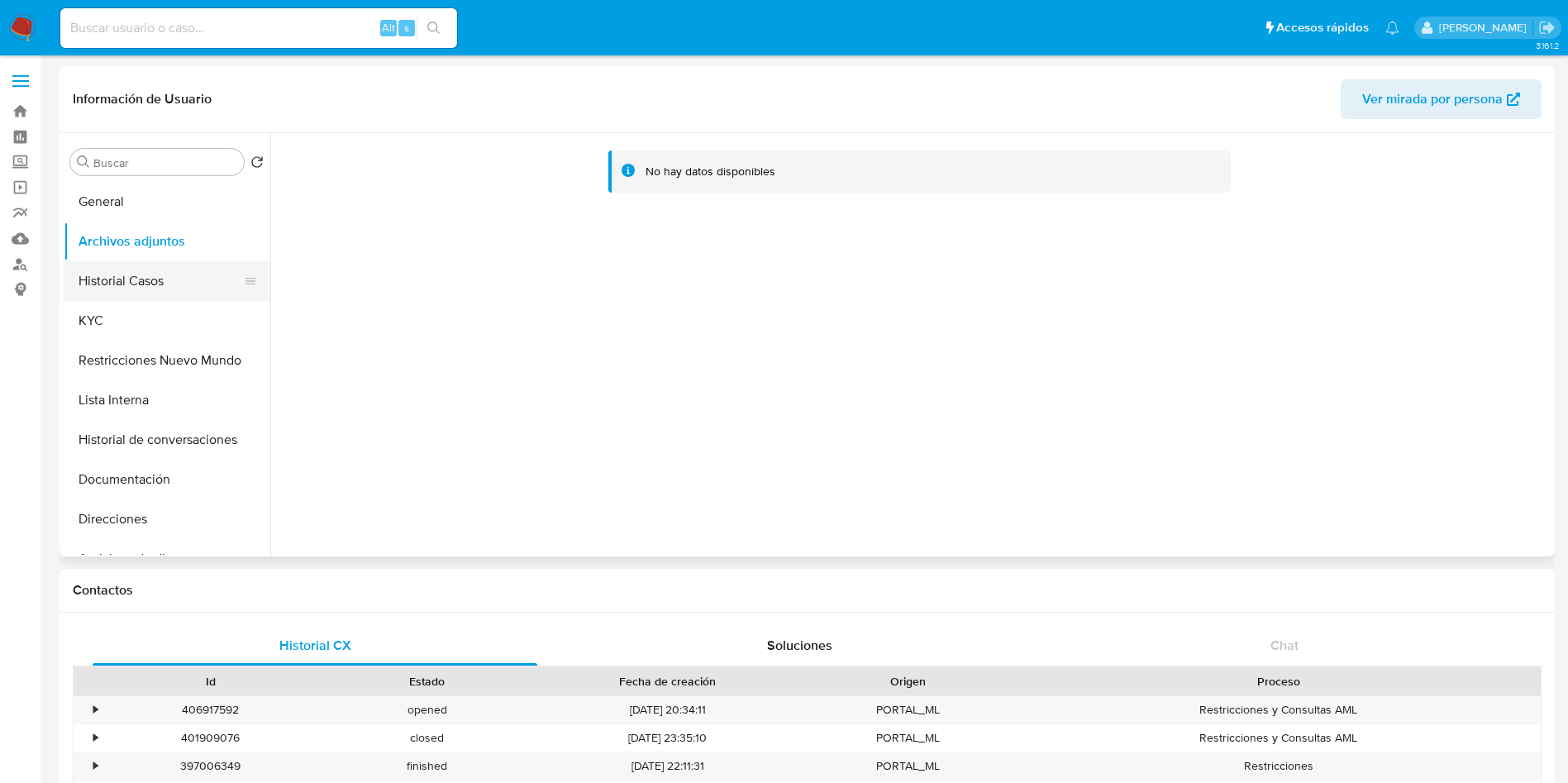
click at [194, 283] on button "Historial Casos" at bounding box center [161, 281] width 194 height 40
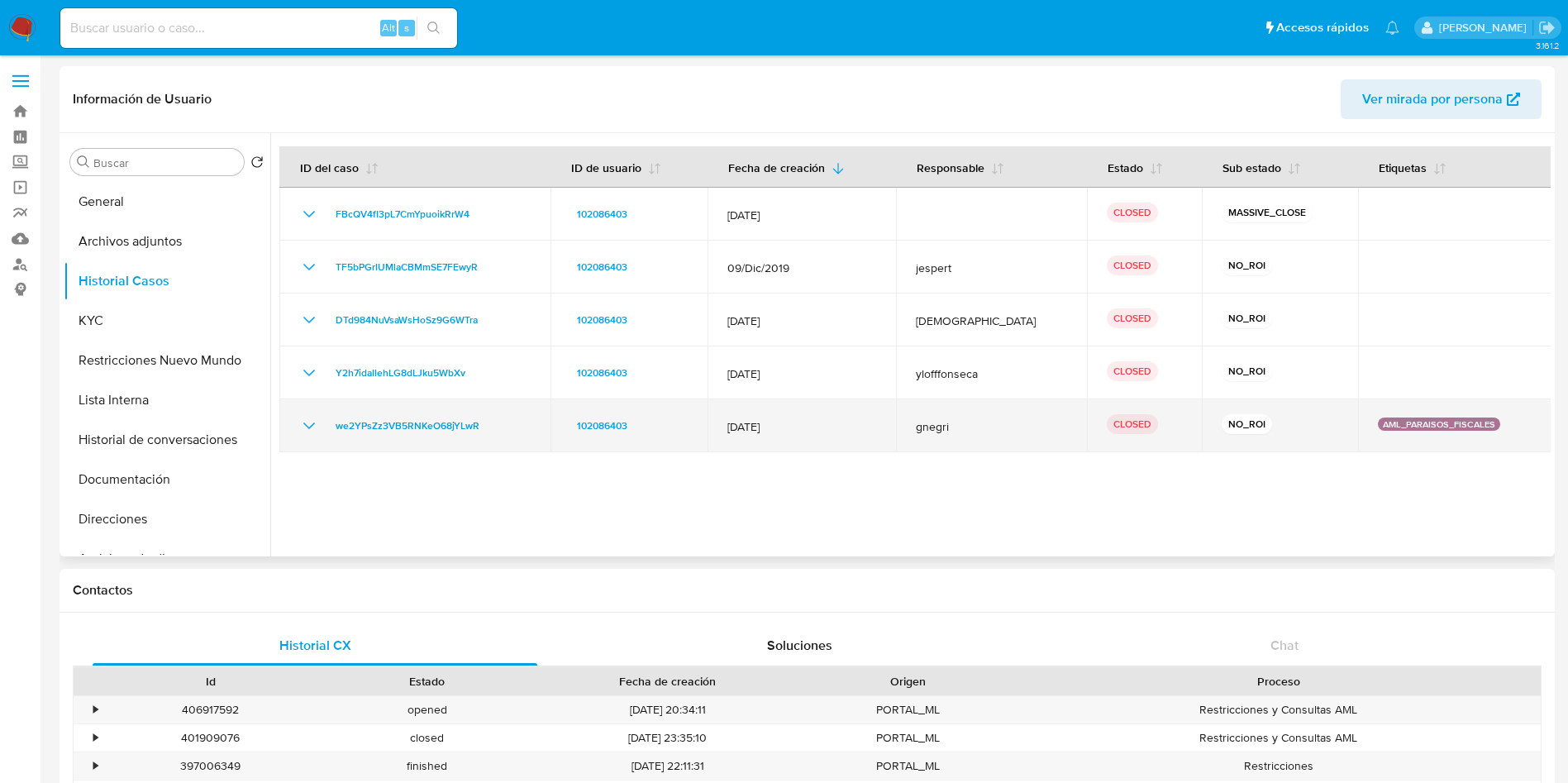
click at [311, 416] on icon "Mostrar/Ocultar" at bounding box center [309, 425] width 19 height 19
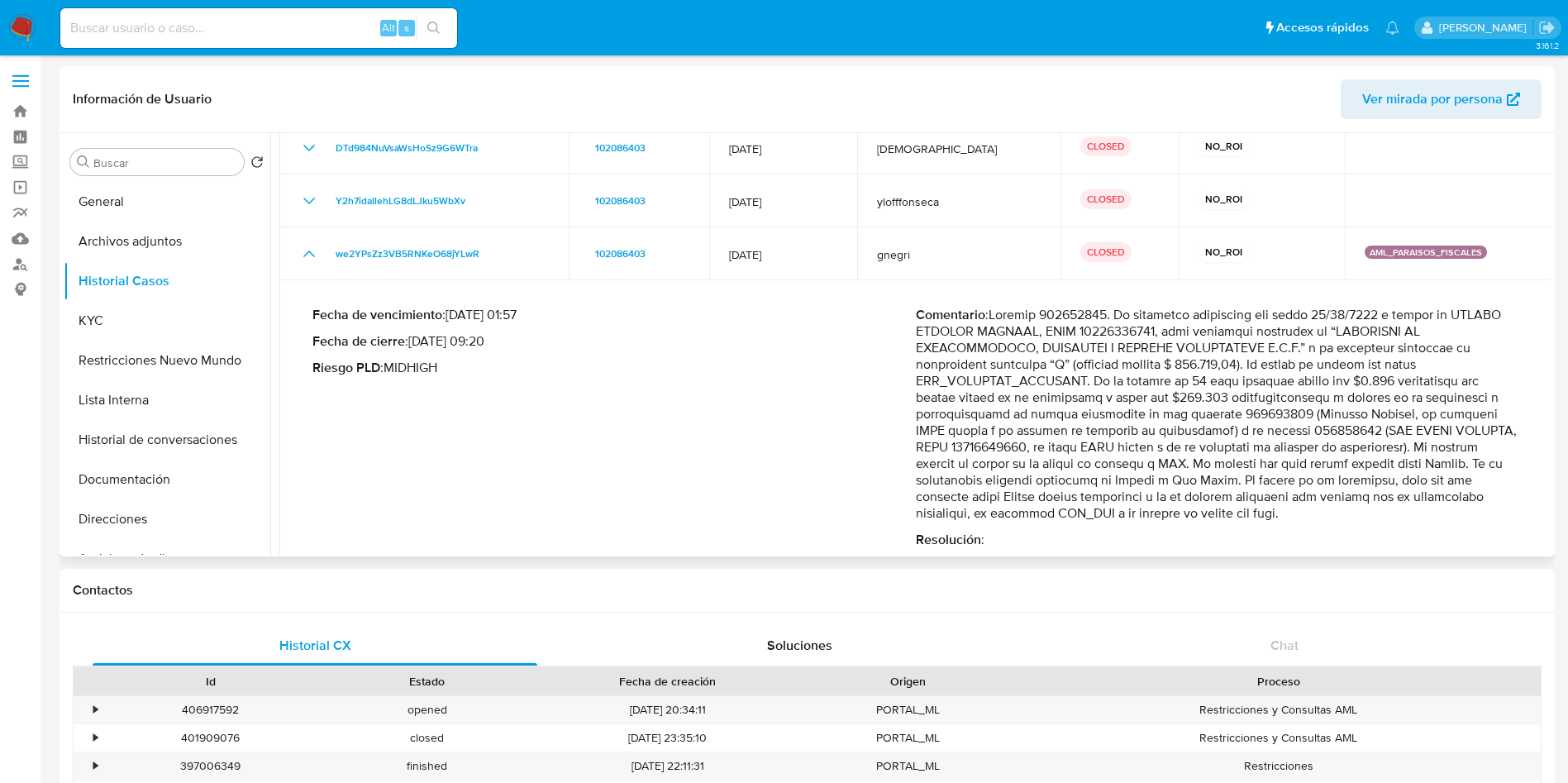
scroll to position [199, 0]
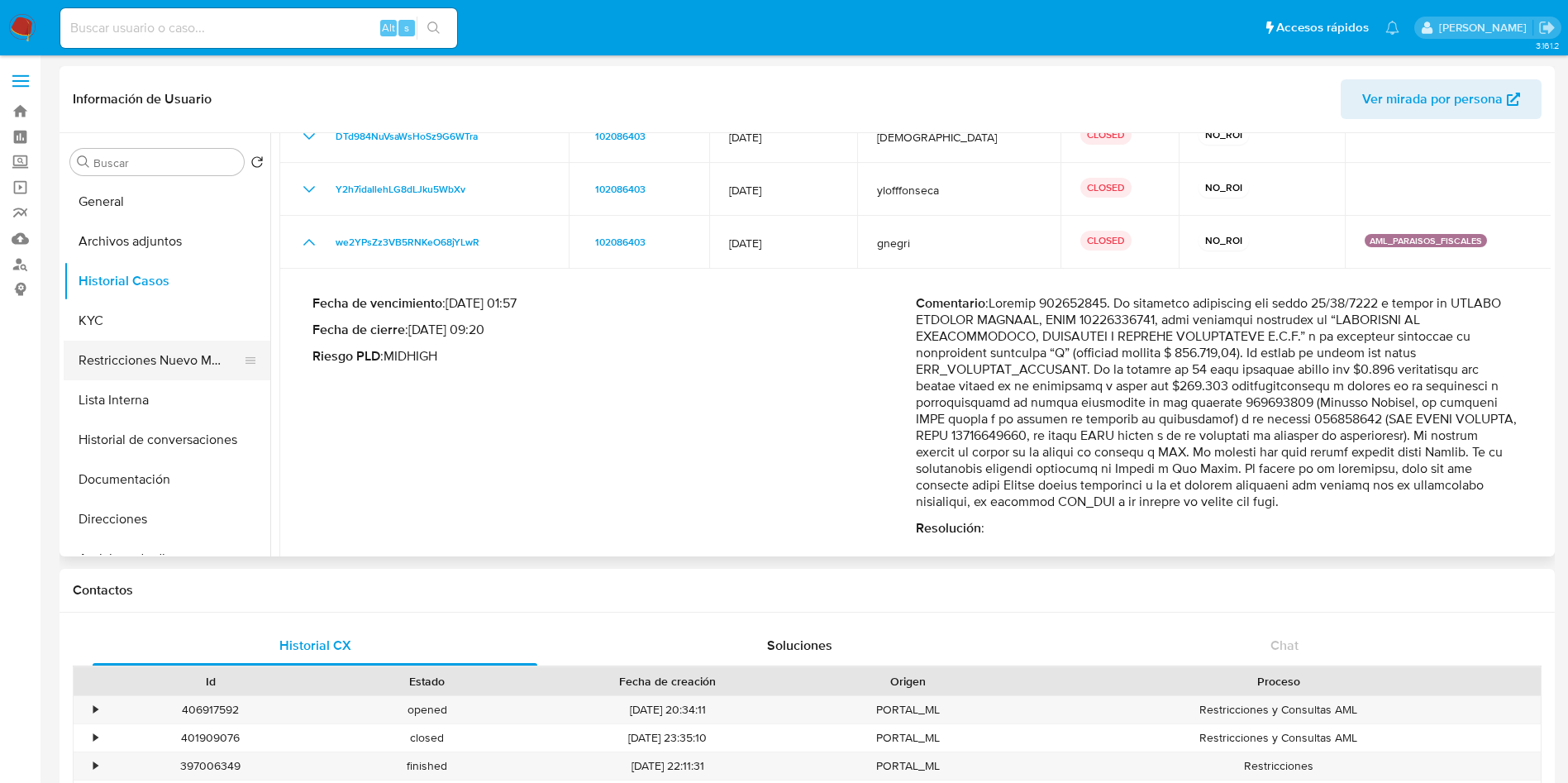
click at [132, 368] on button "Restricciones Nuevo Mundo" at bounding box center [161, 360] width 194 height 40
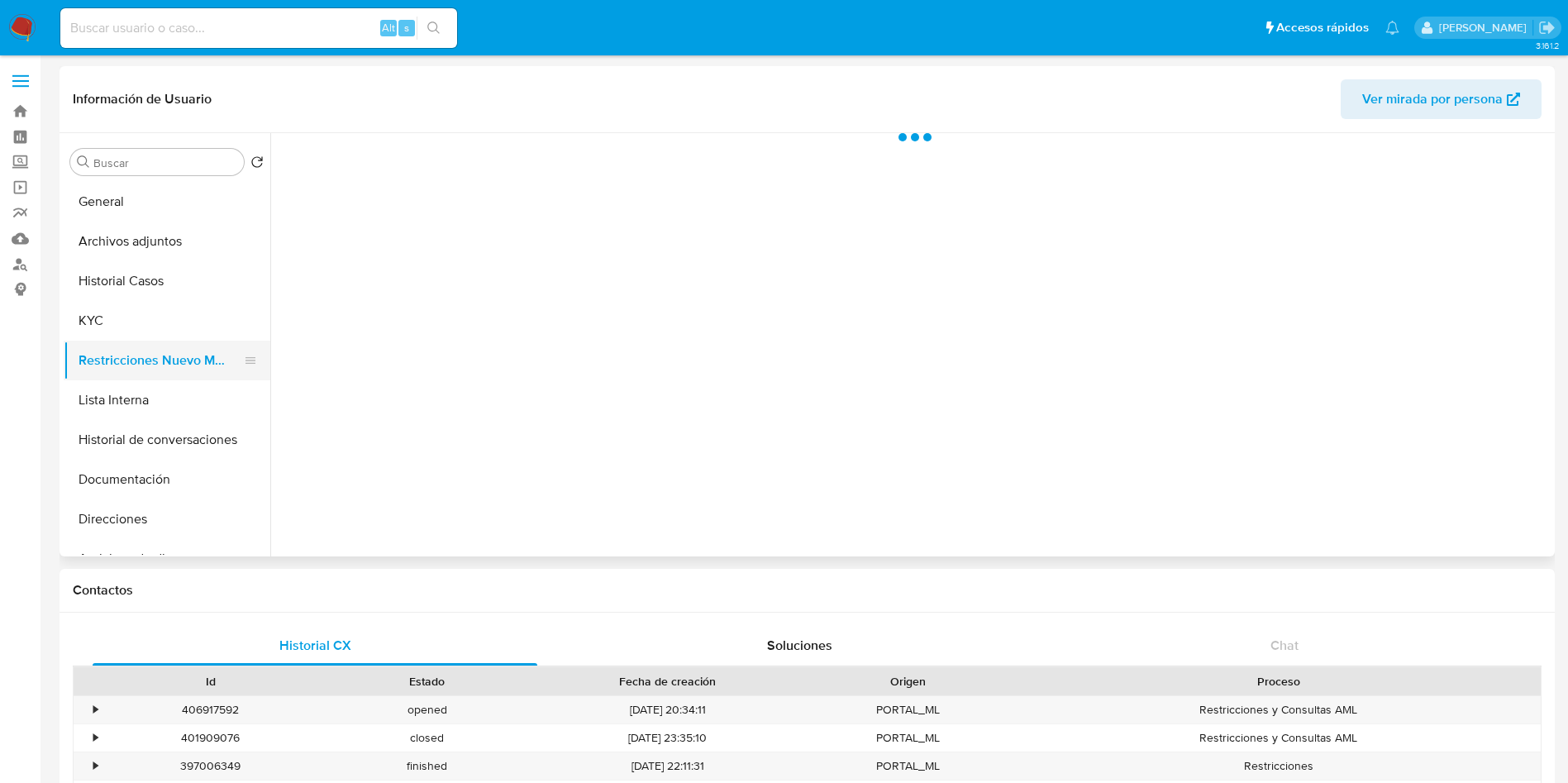
scroll to position [0, 0]
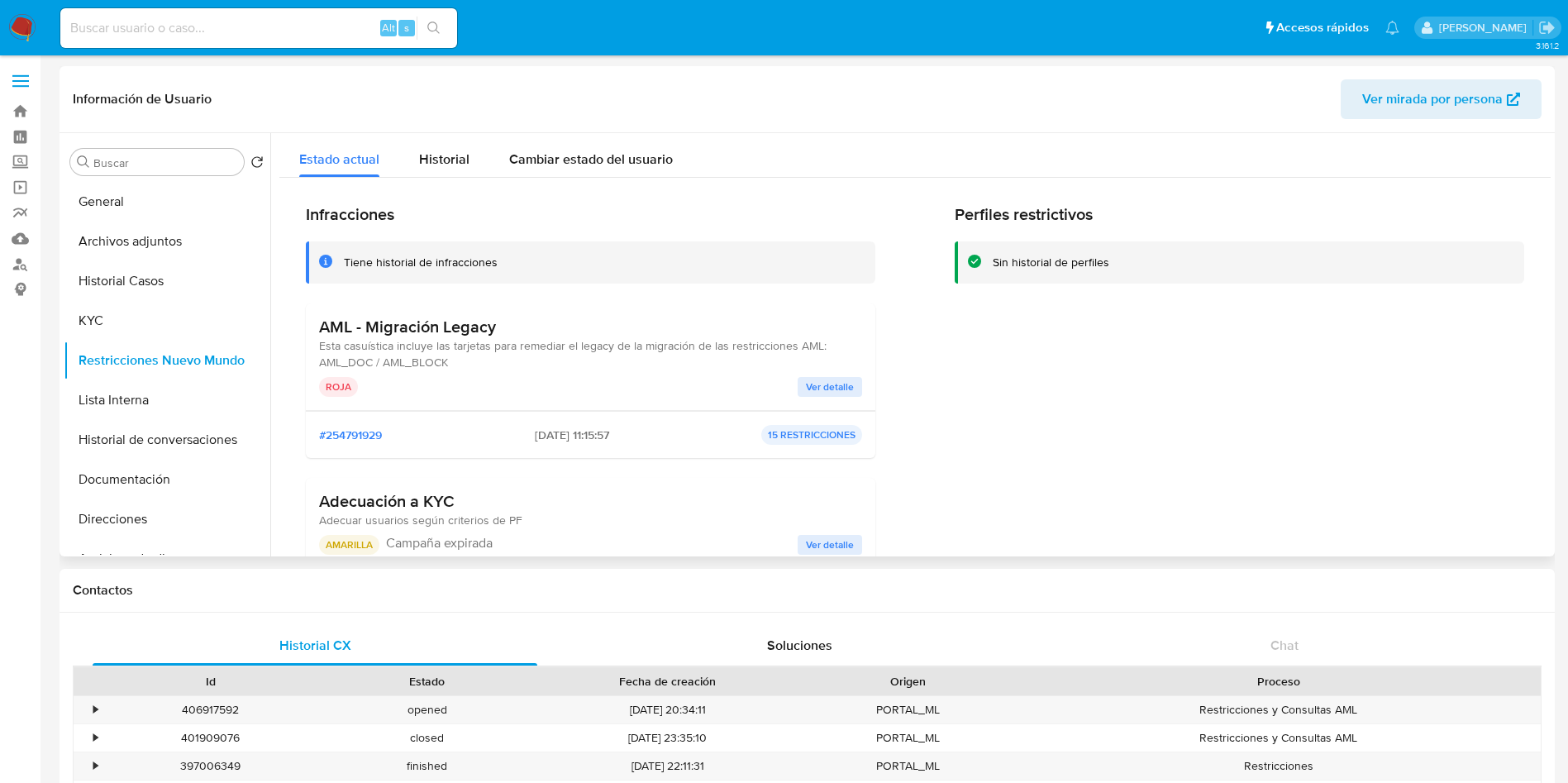
click at [821, 386] on span "Ver detalle" at bounding box center [830, 387] width 47 height 16
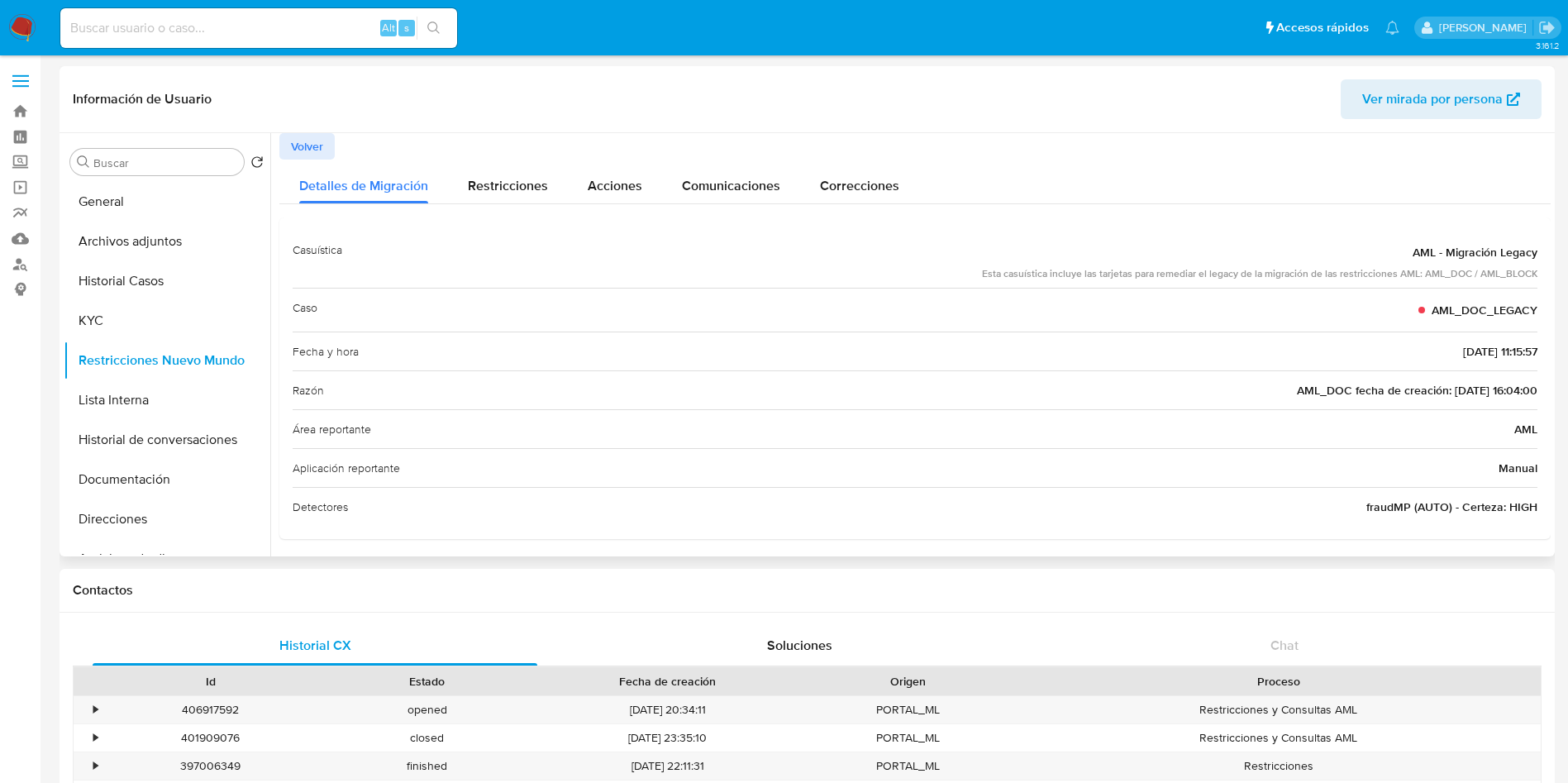
scroll to position [4, 0]
click at [308, 133] on span "Volver" at bounding box center [306, 142] width 32 height 23
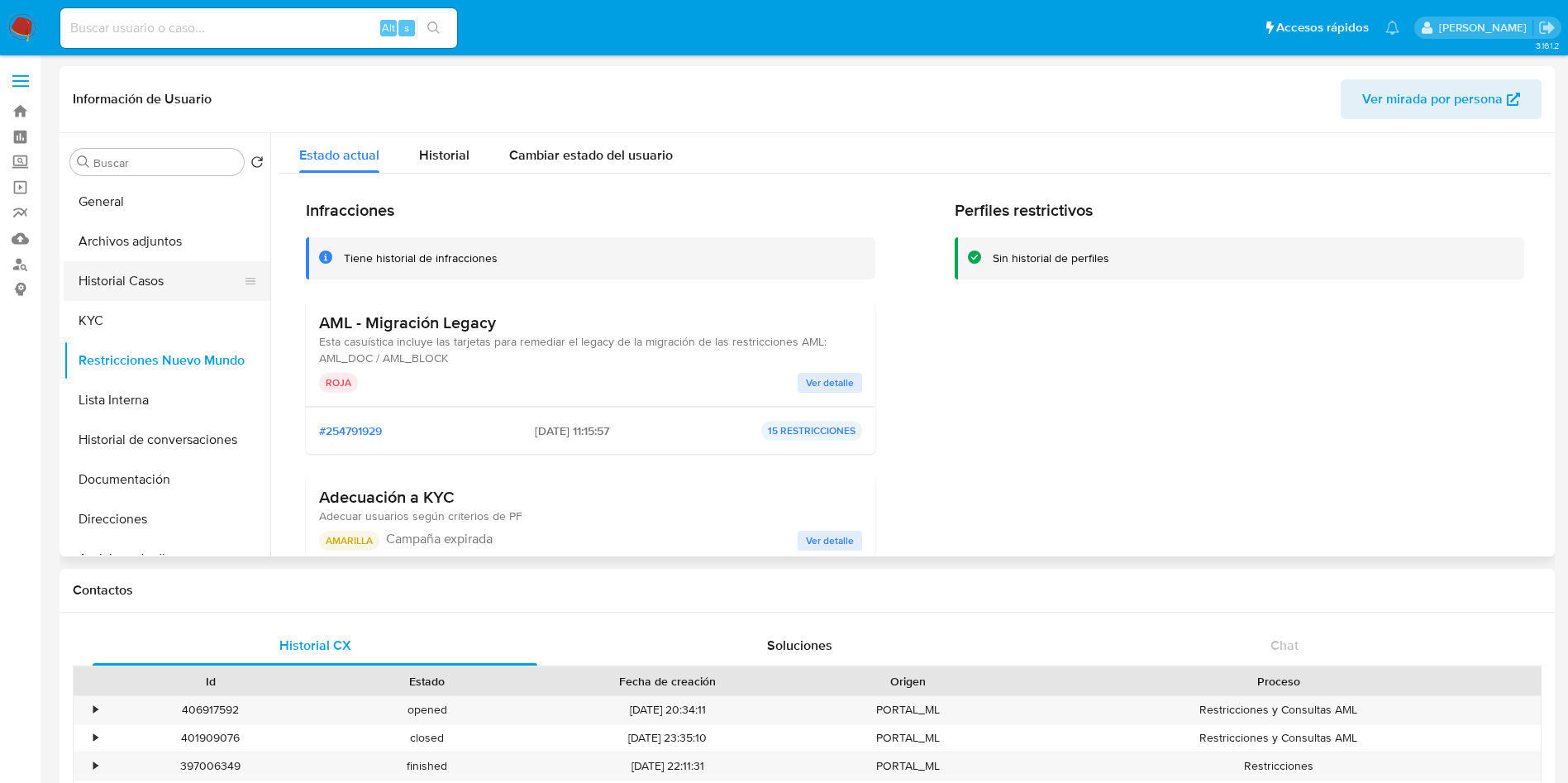
click at [174, 276] on button "Historial Casos" at bounding box center [161, 281] width 194 height 40
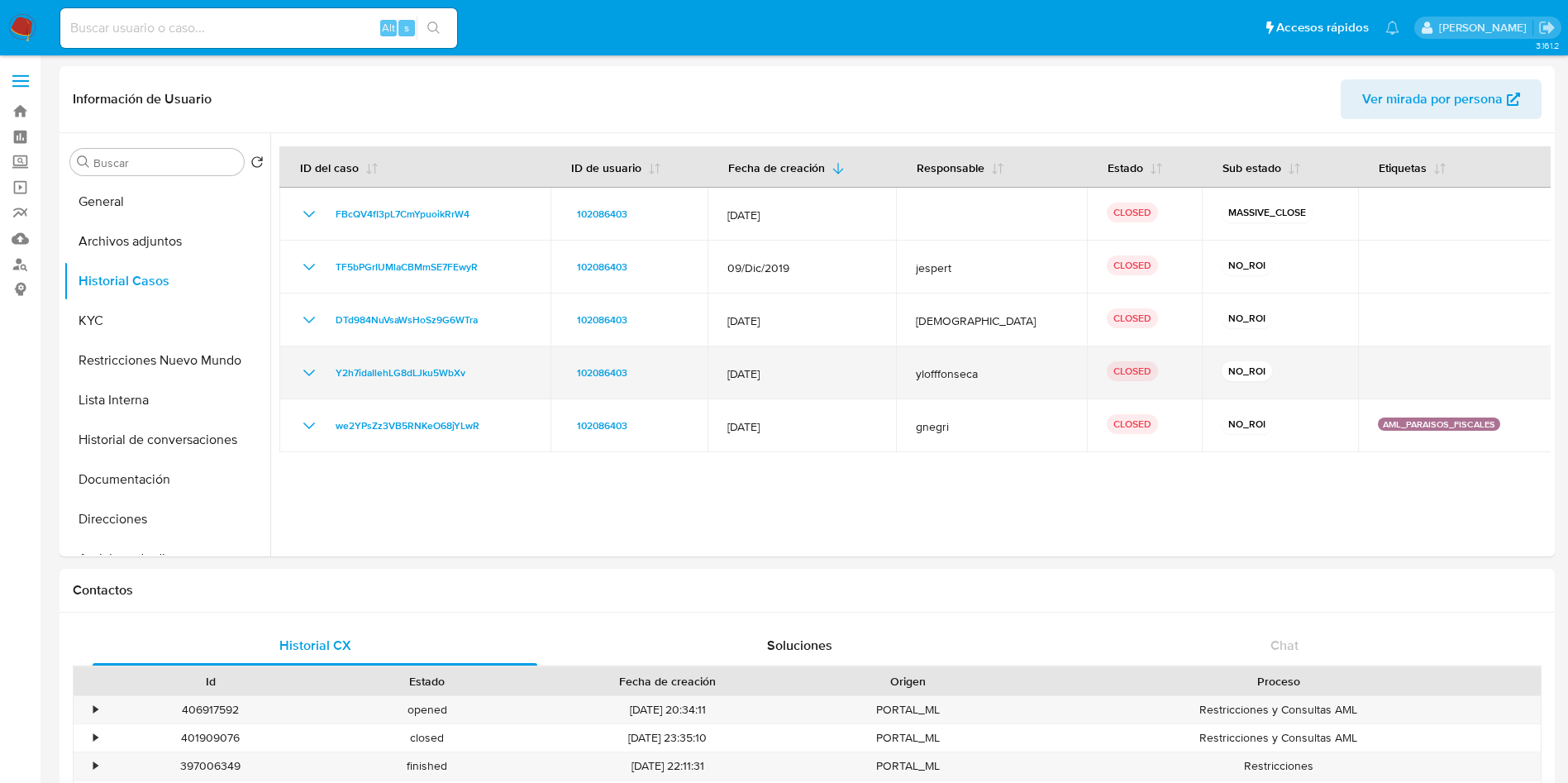
click at [317, 374] on icon "Mostrar/Ocultar" at bounding box center [309, 373] width 19 height 19
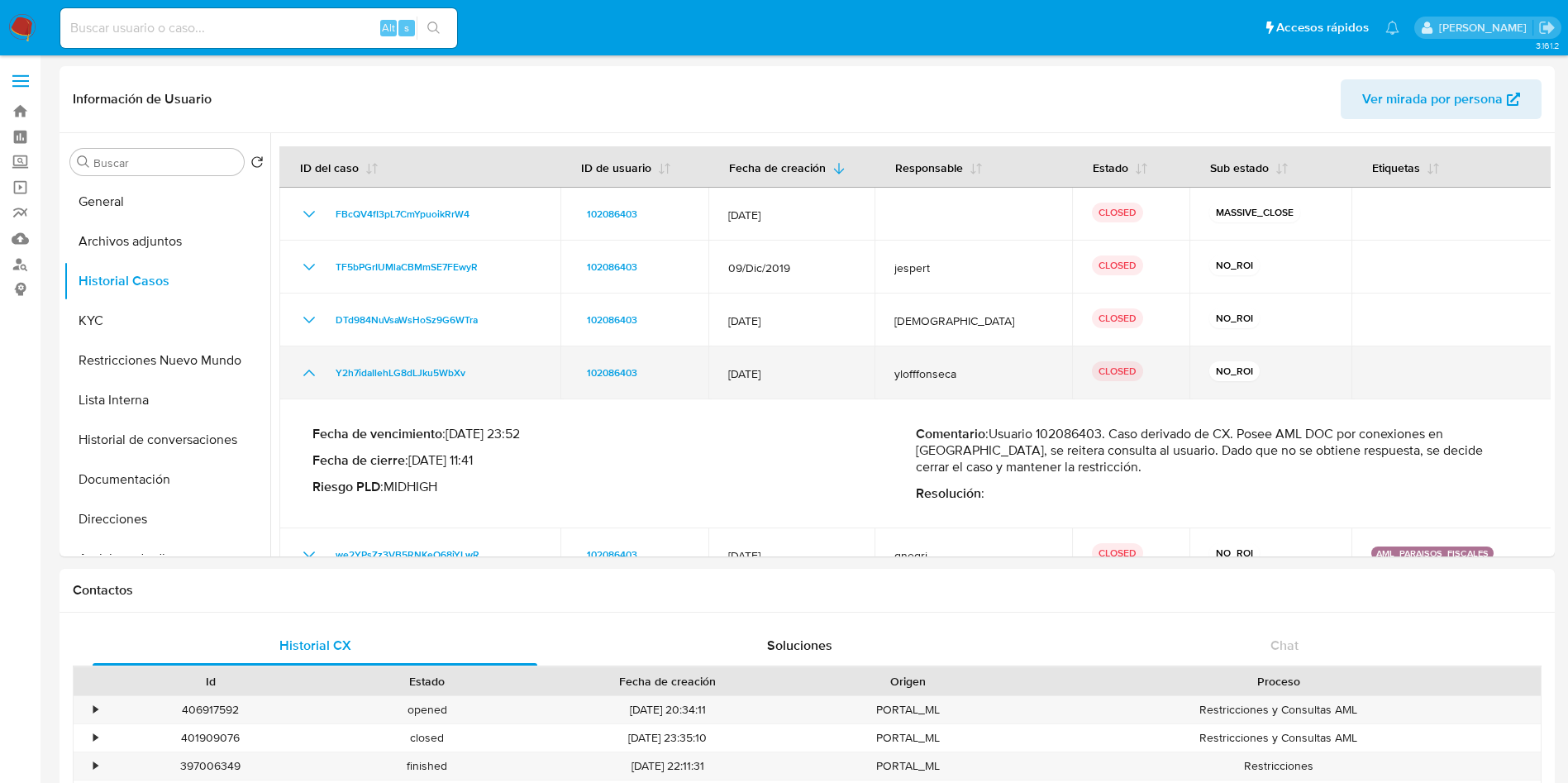
click at [317, 374] on icon "Mostrar/Ocultar" at bounding box center [309, 373] width 19 height 19
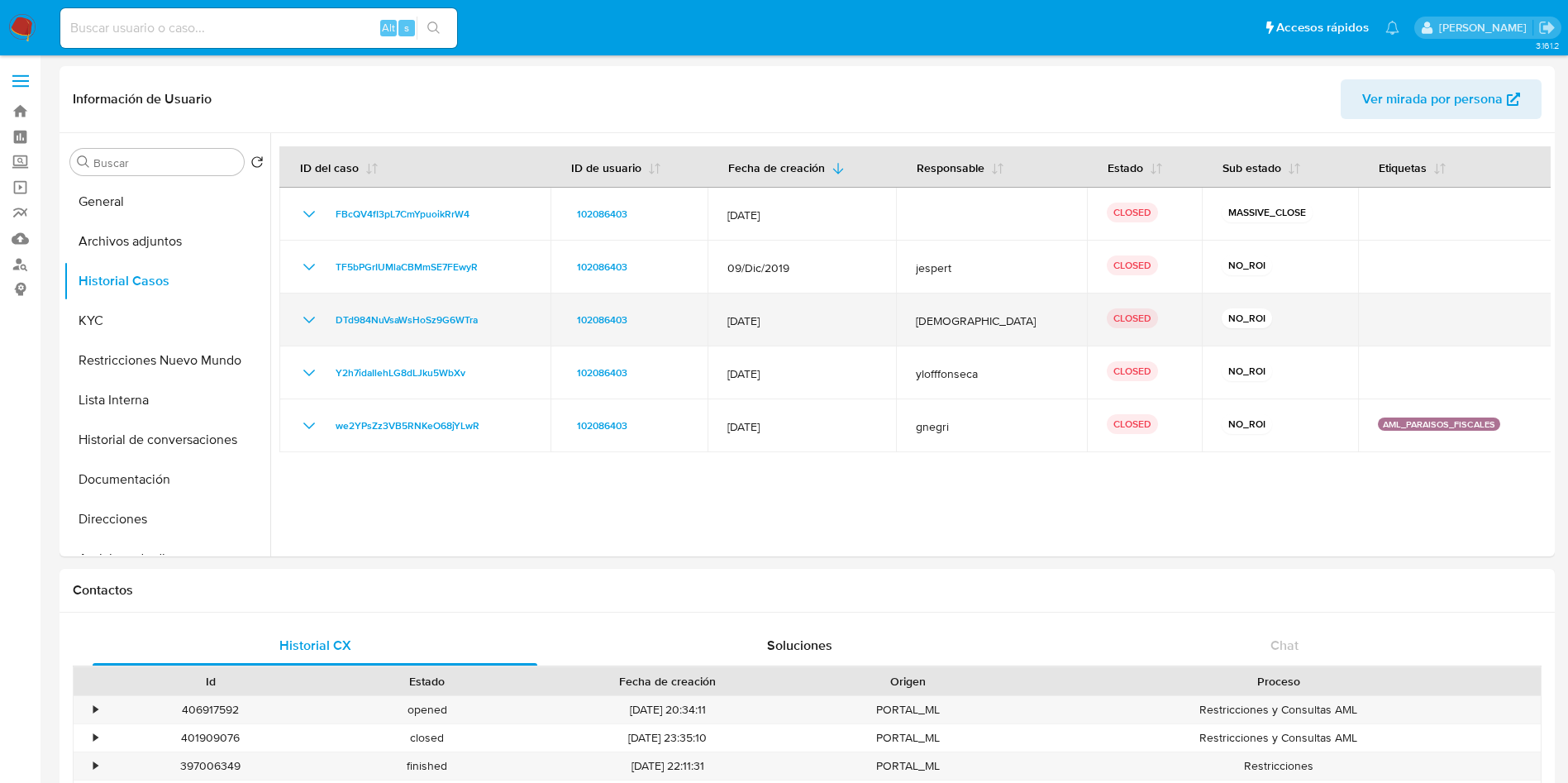
click at [311, 327] on icon "Mostrar/Ocultar" at bounding box center [309, 320] width 19 height 19
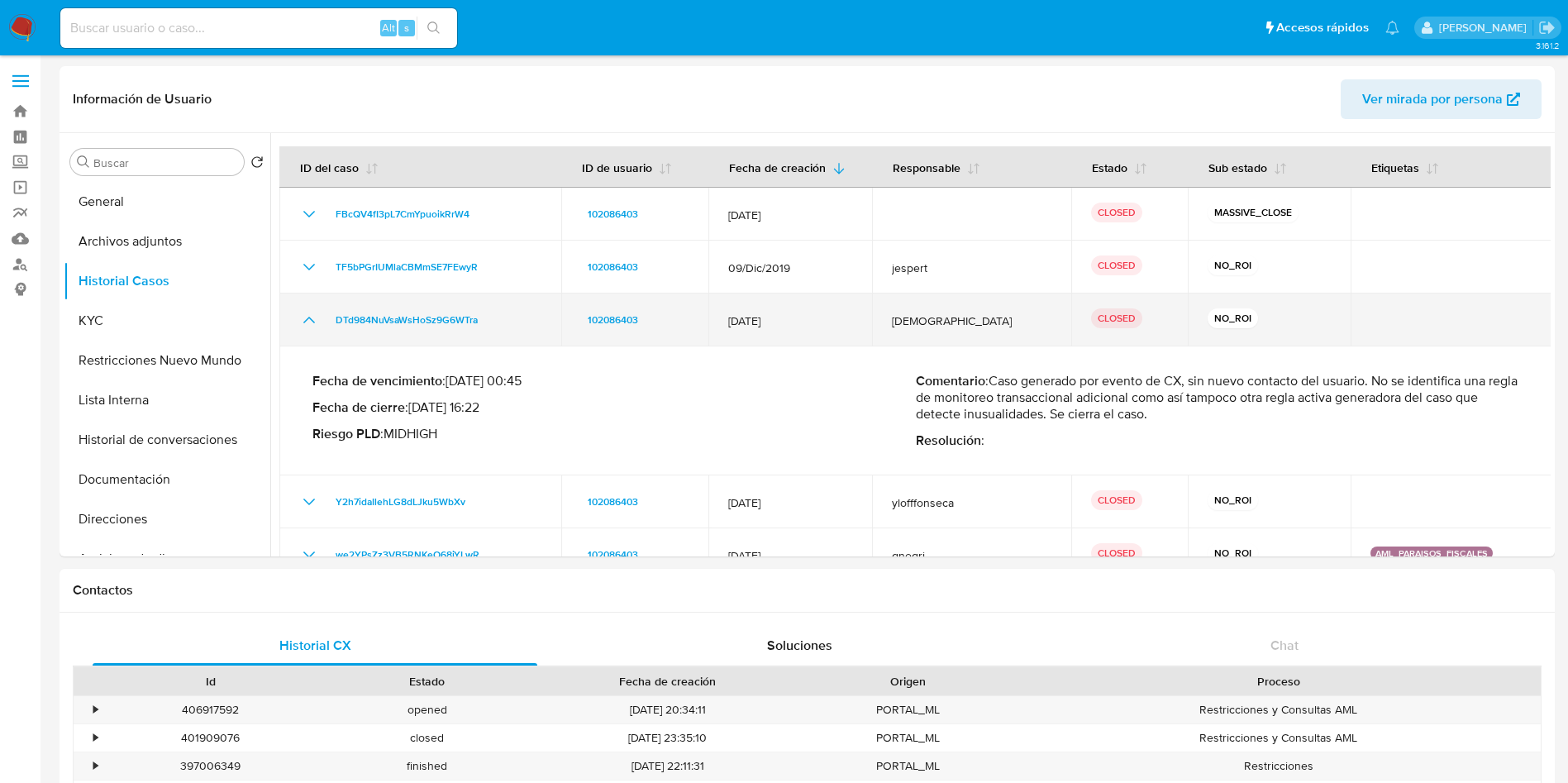
click at [311, 327] on icon "Mostrar/Ocultar" at bounding box center [309, 320] width 19 height 19
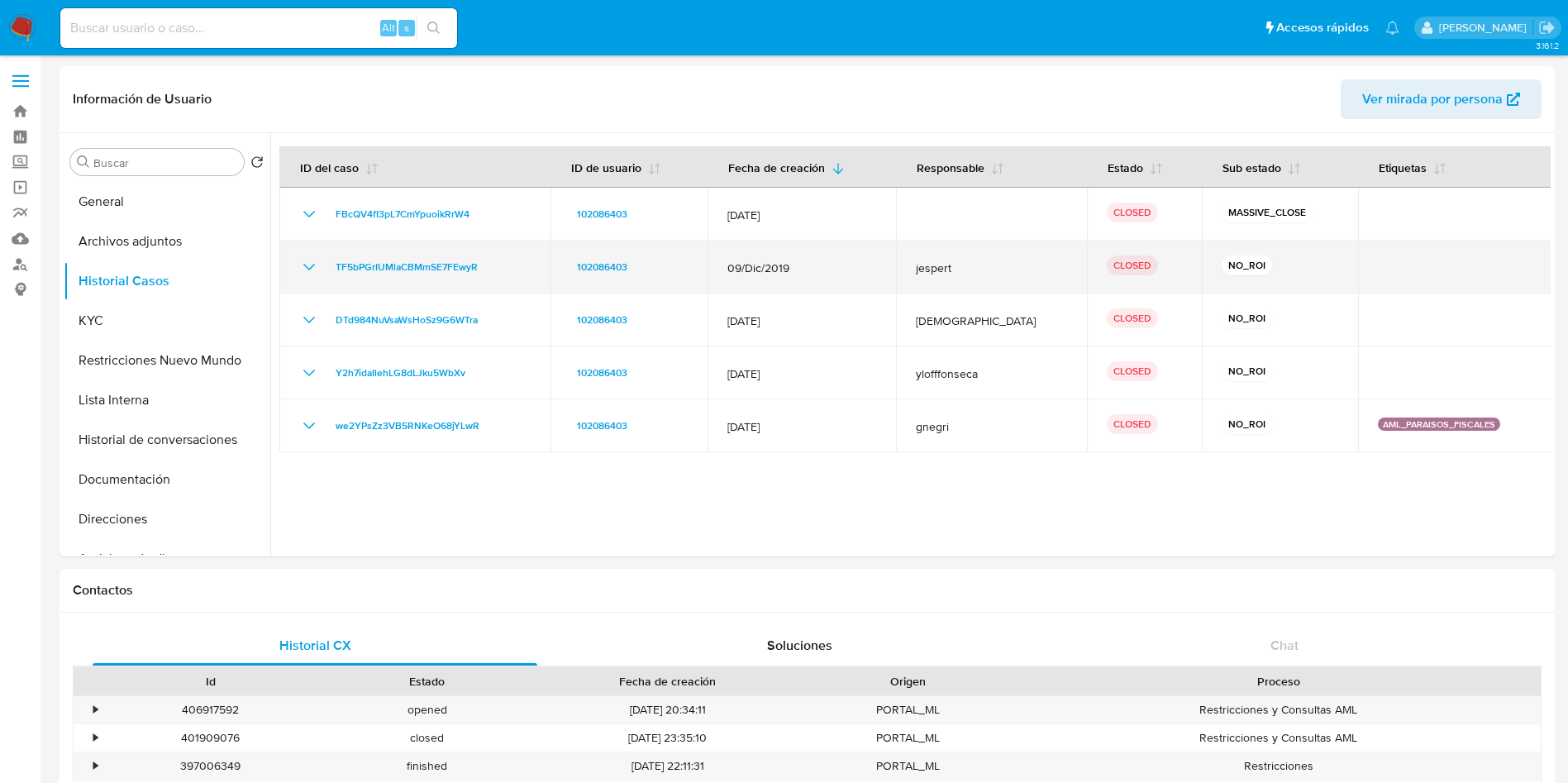
click at [313, 264] on icon "Mostrar/Ocultar" at bounding box center [309, 266] width 19 height 19
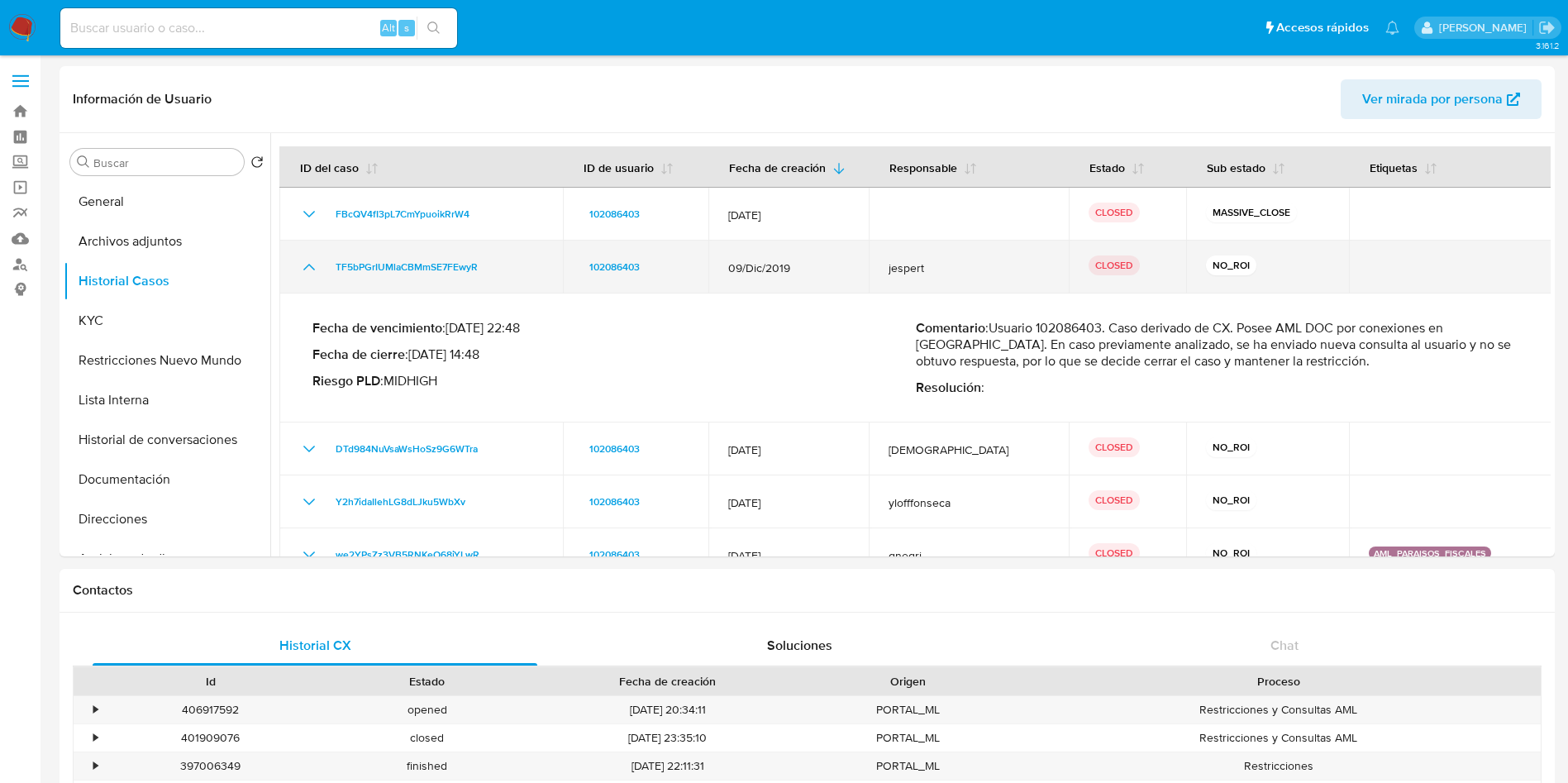
click at [313, 264] on icon "Mostrar/Ocultar" at bounding box center [309, 266] width 19 height 19
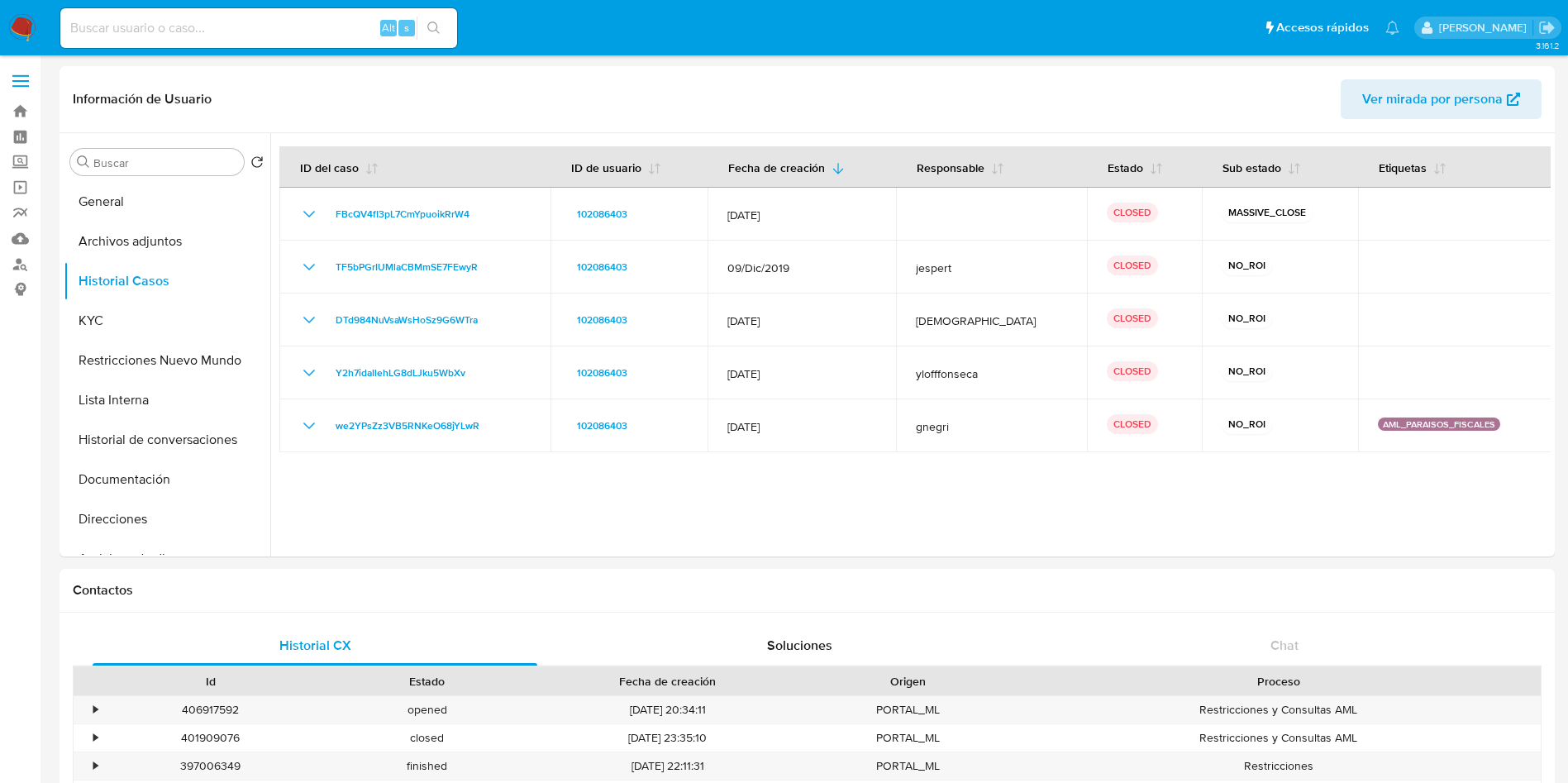
drag, startPoint x: 0, startPoint y: 548, endPoint x: 4, endPoint y: 515, distance: 33.2
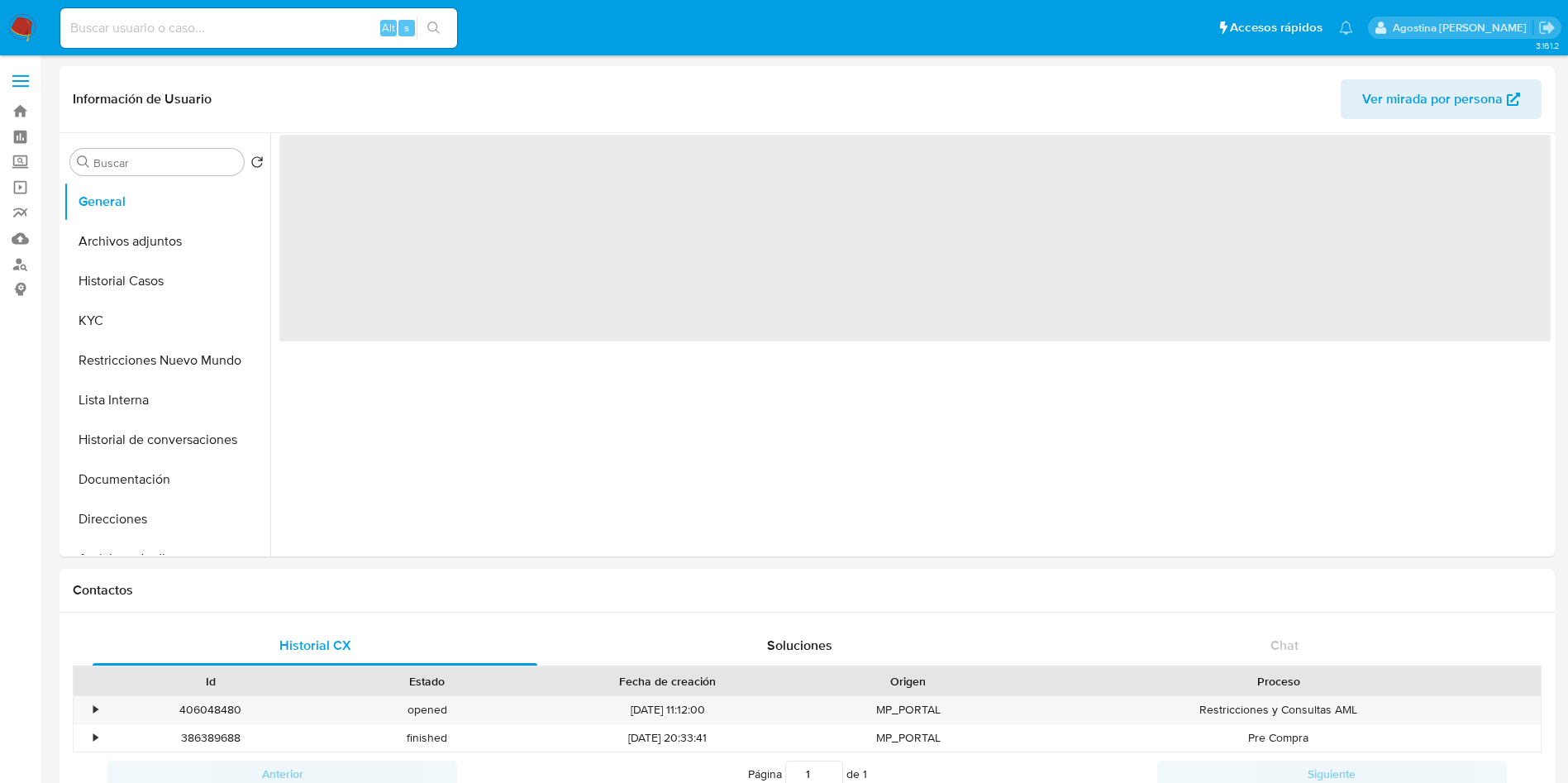
select select "10"
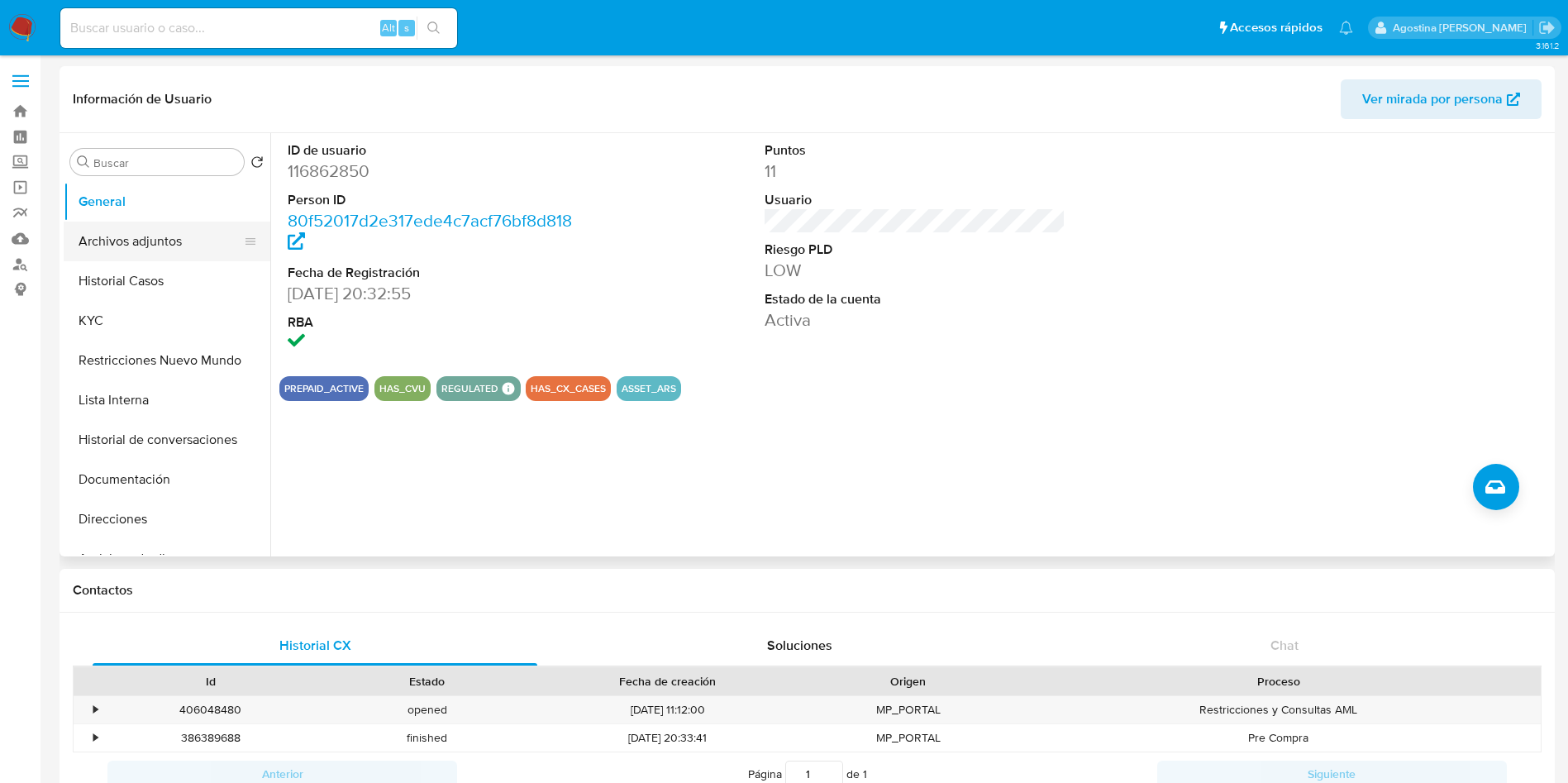
click at [177, 235] on button "Archivos adjuntos" at bounding box center [161, 241] width 194 height 40
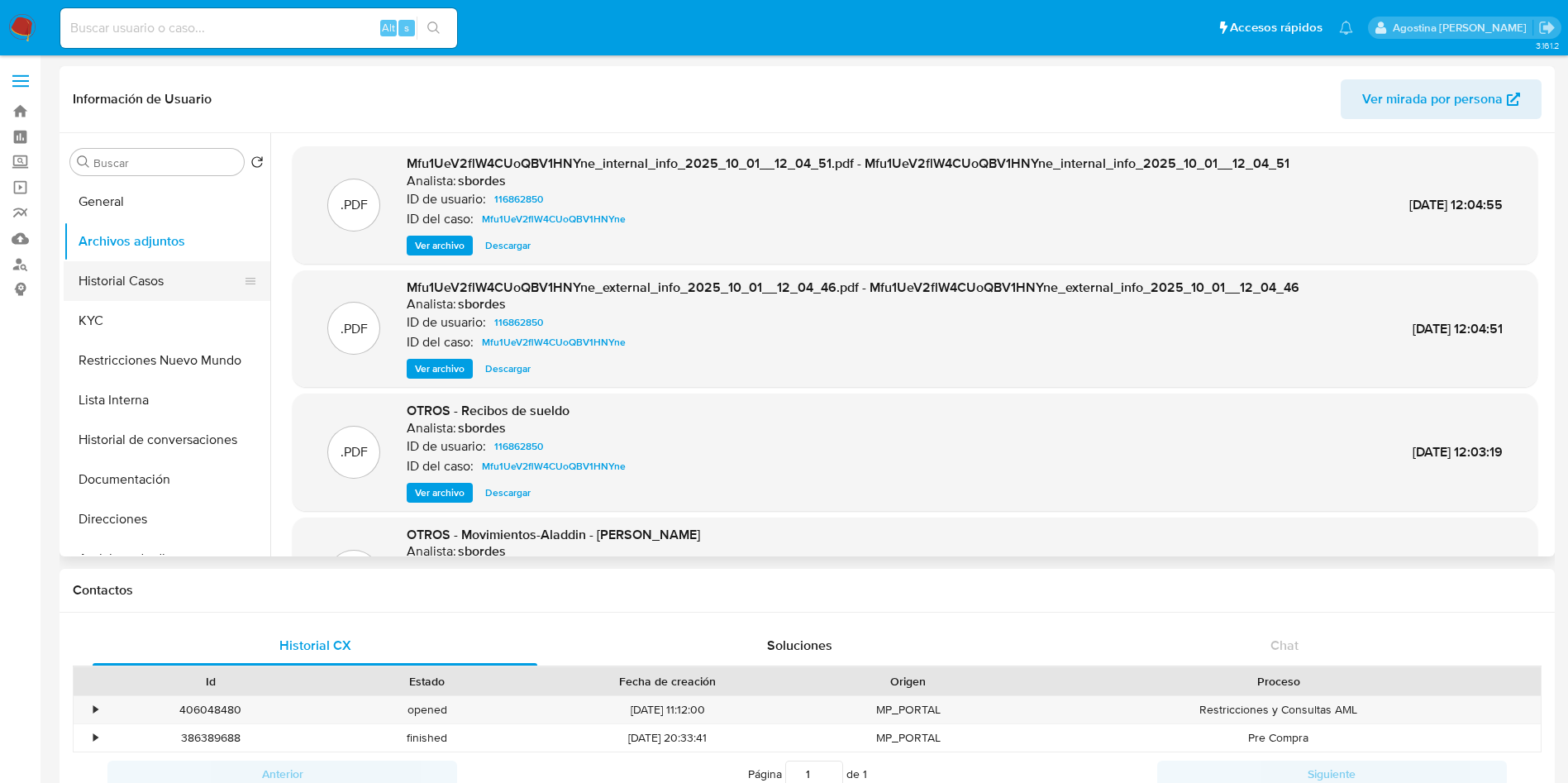
click at [191, 278] on button "Historial Casos" at bounding box center [161, 281] width 194 height 40
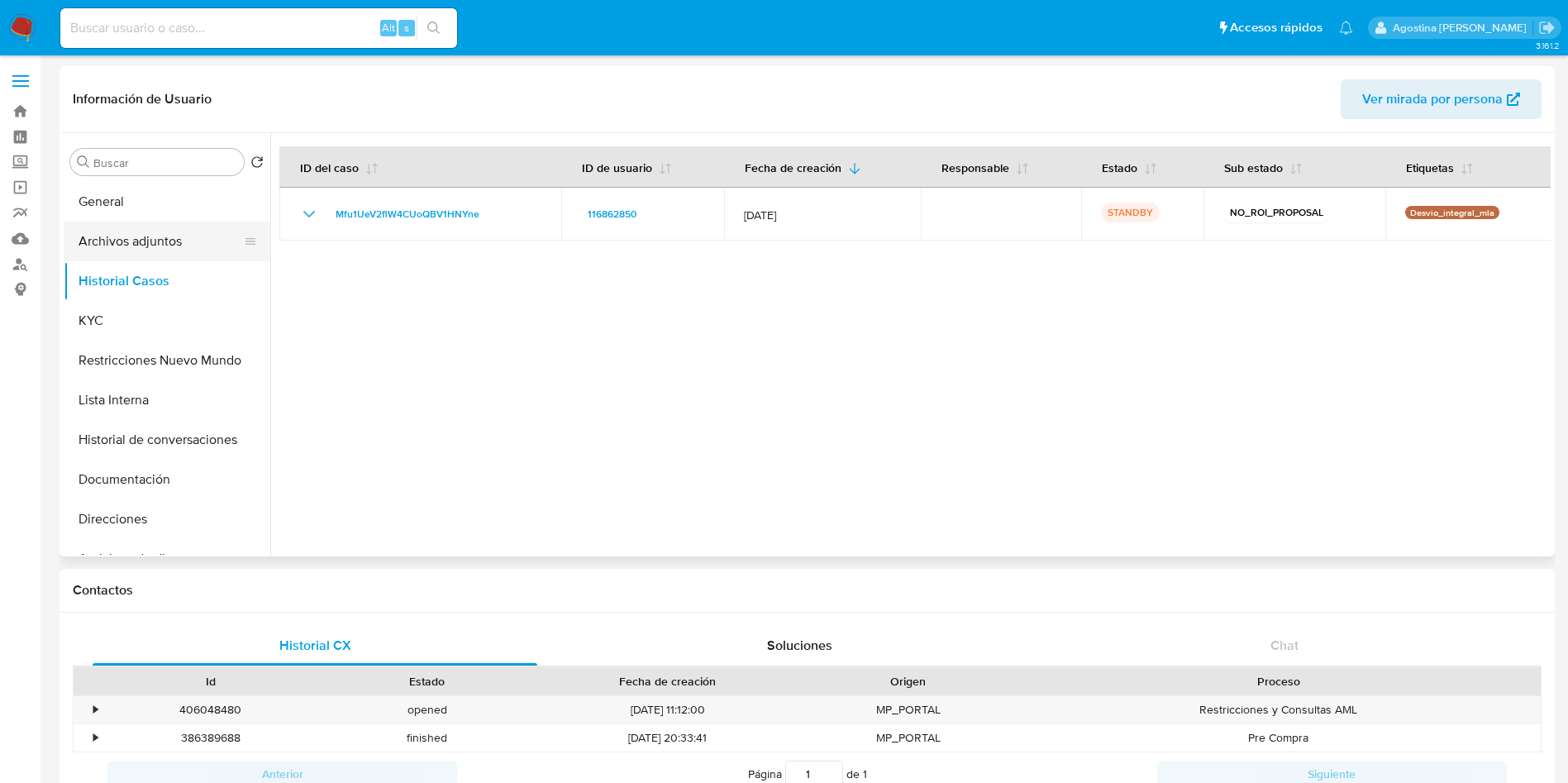
click at [153, 222] on button "Archivos adjuntos" at bounding box center [161, 241] width 194 height 40
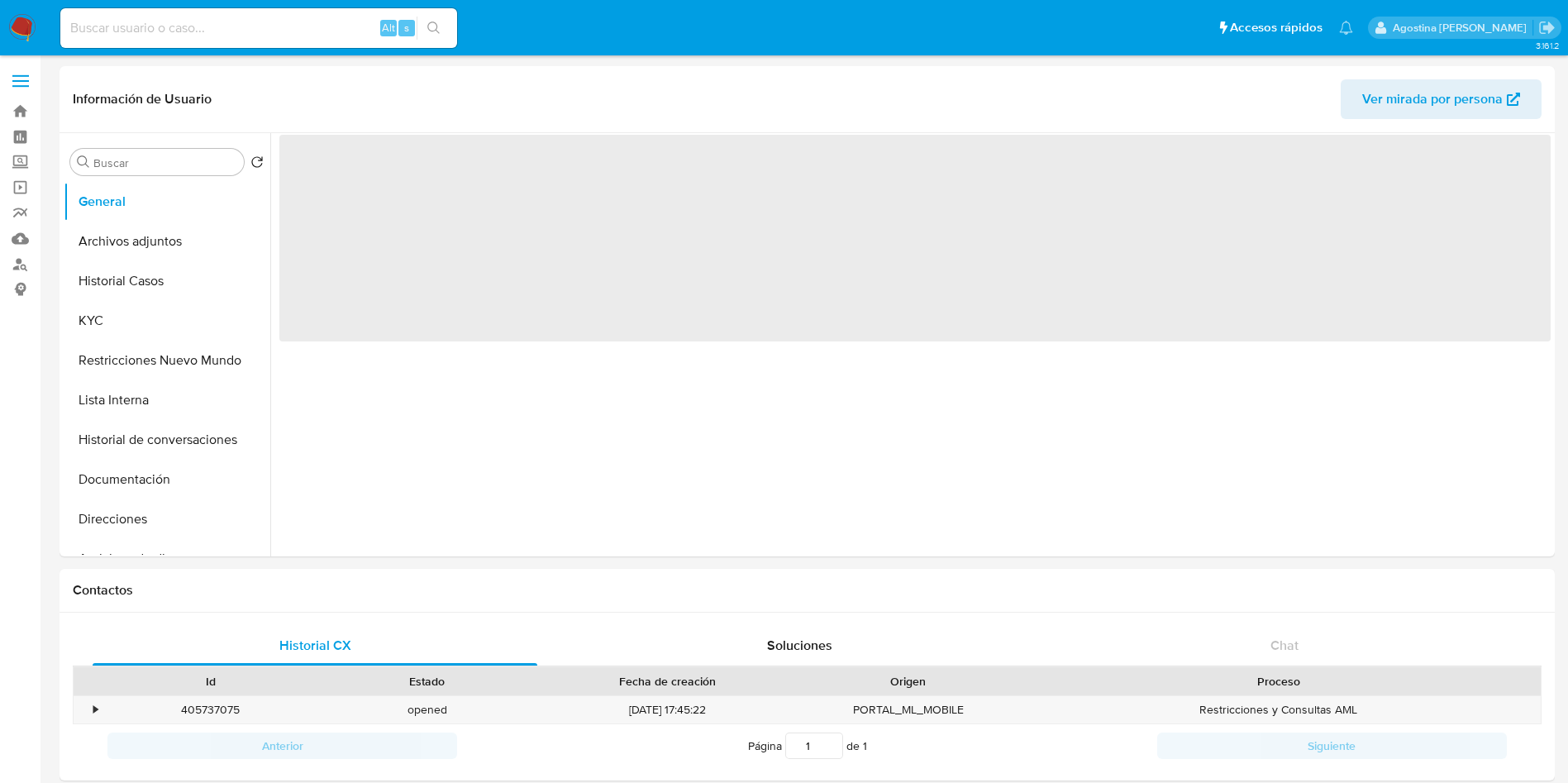
select select "10"
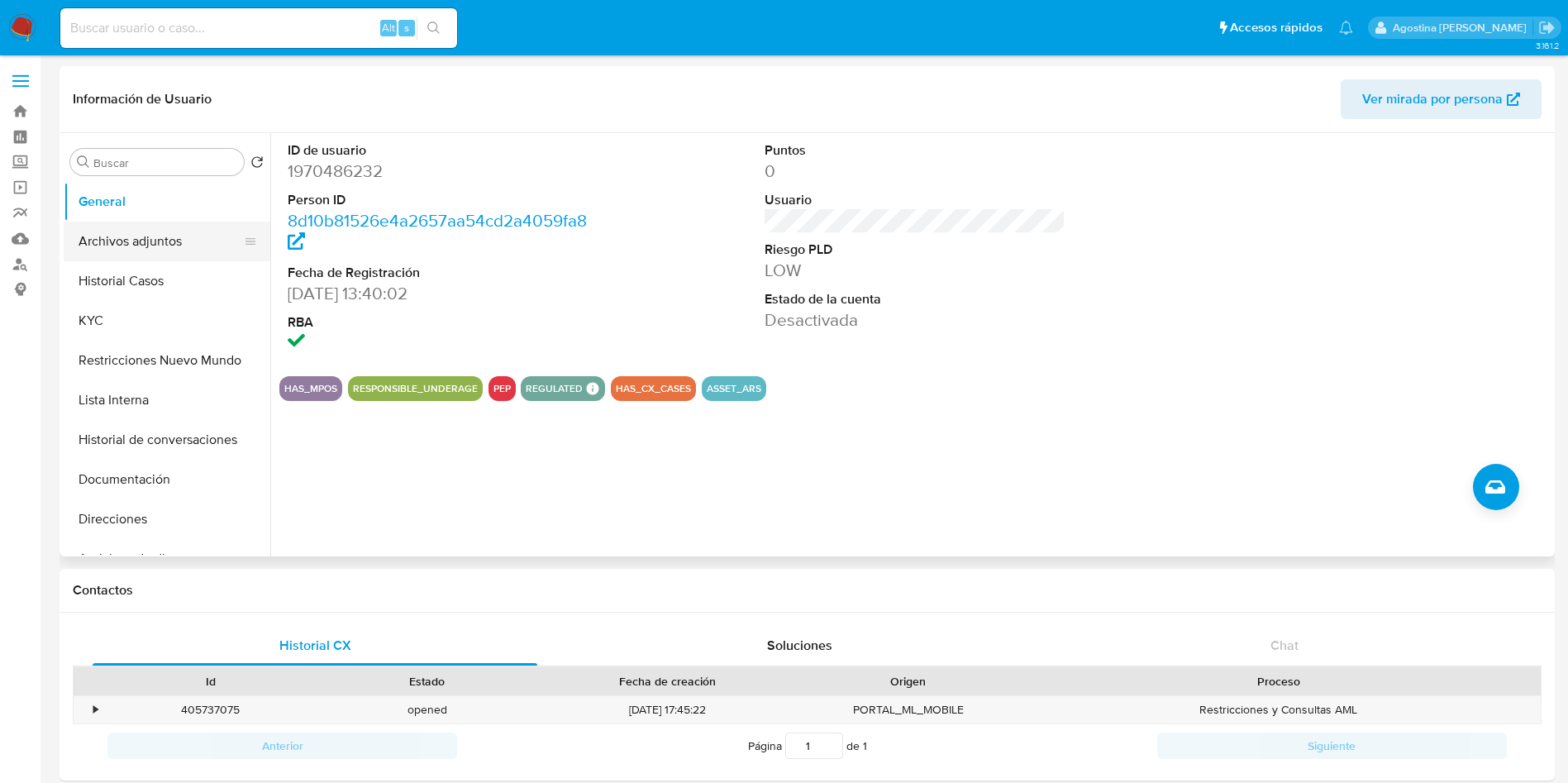
click at [141, 241] on button "Archivos adjuntos" at bounding box center [161, 241] width 194 height 40
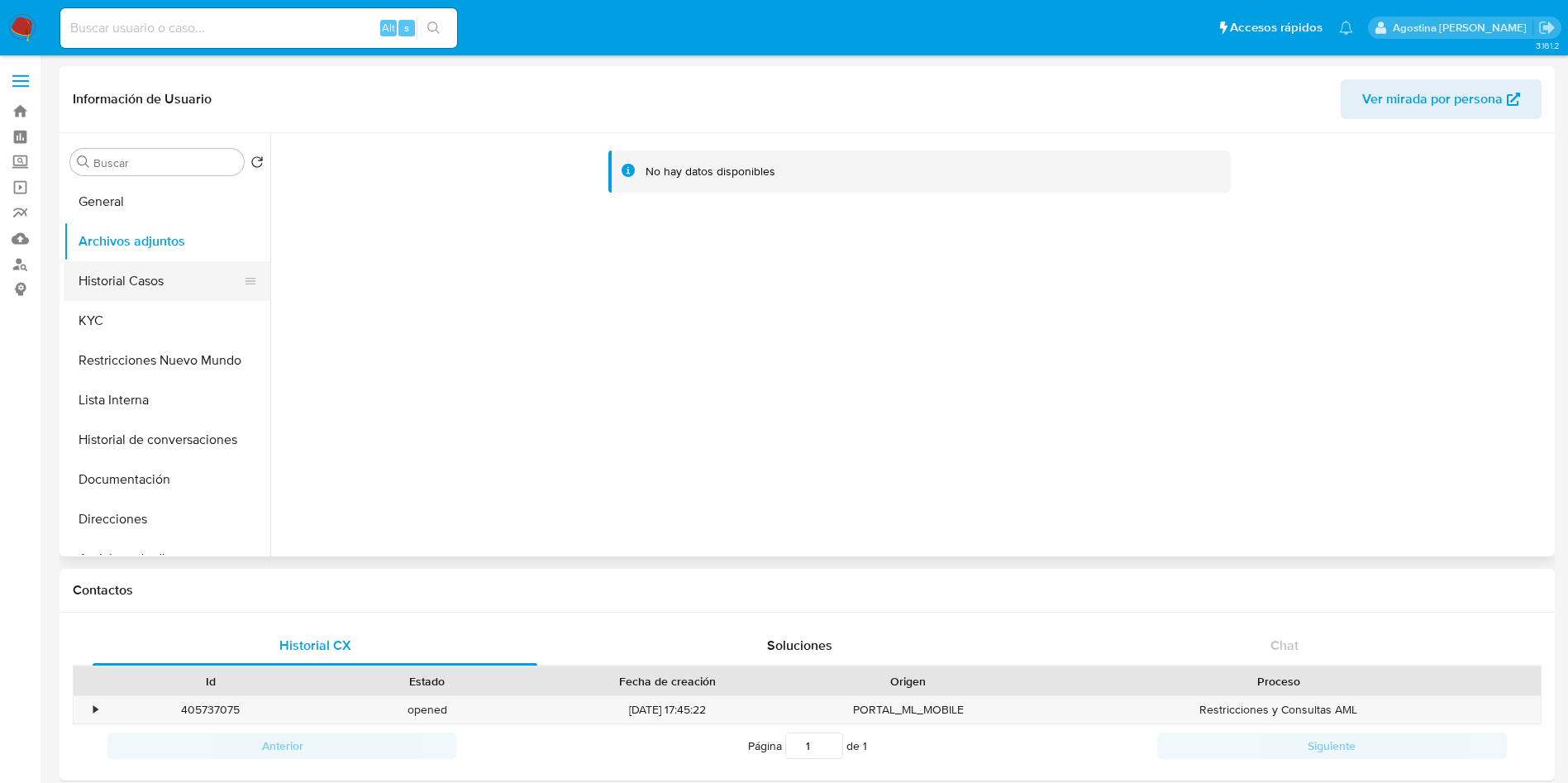
click at [182, 273] on button "Historial Casos" at bounding box center [161, 281] width 194 height 40
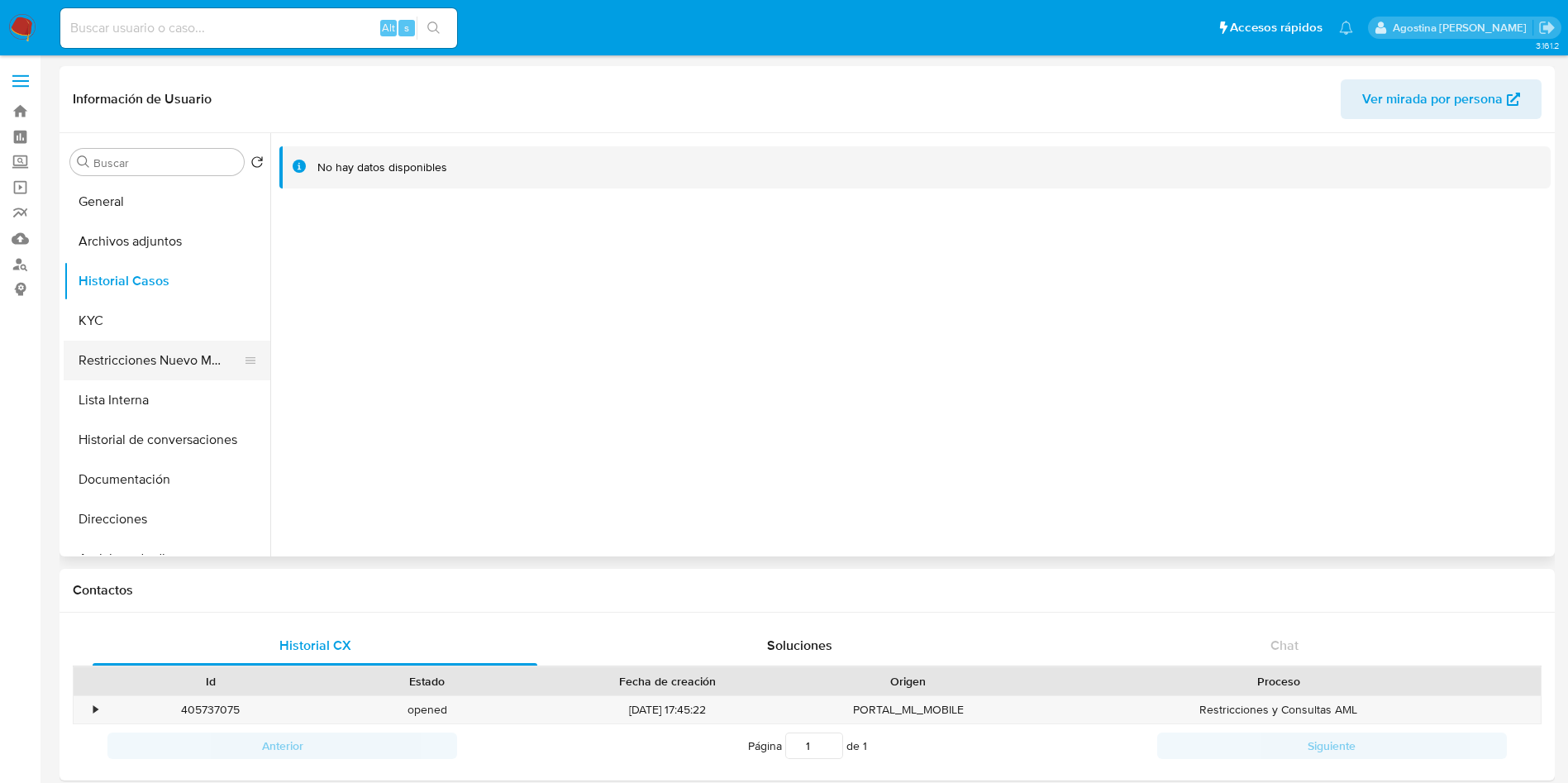
click at [177, 350] on button "Restricciones Nuevo Mundo" at bounding box center [161, 360] width 194 height 40
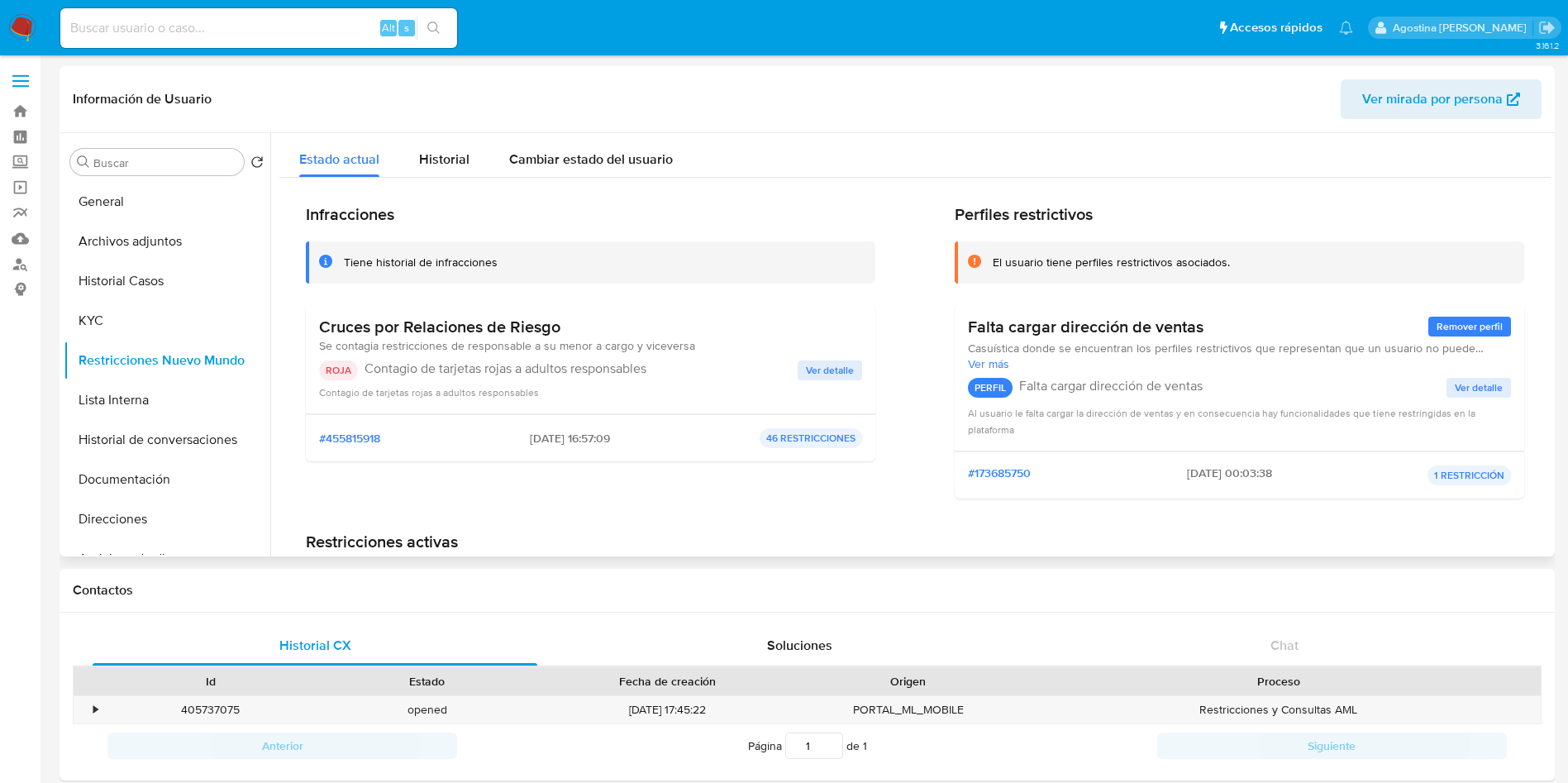
click at [824, 362] on span "Ver detalle" at bounding box center [830, 370] width 47 height 16
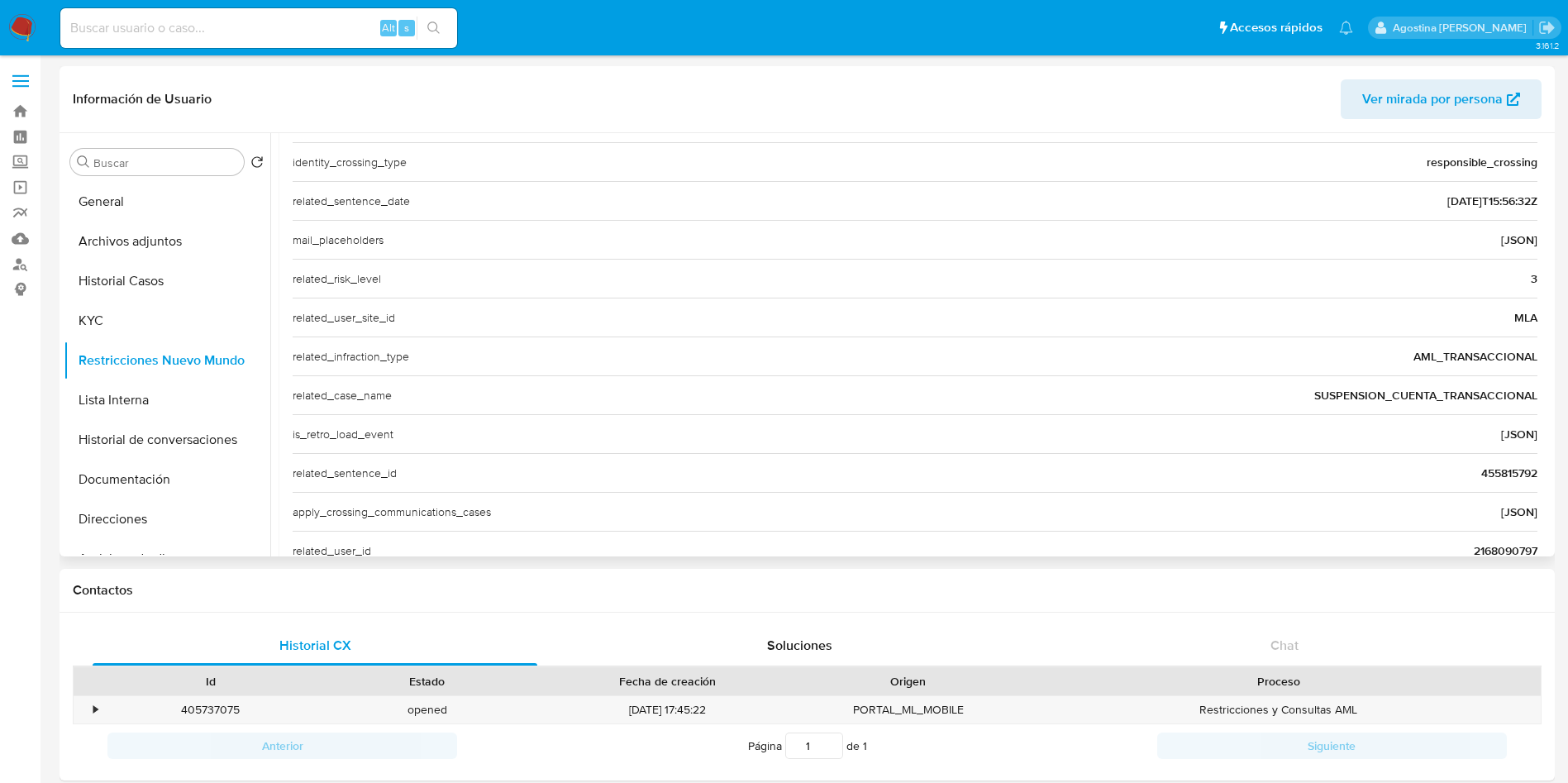
scroll to position [561, 0]
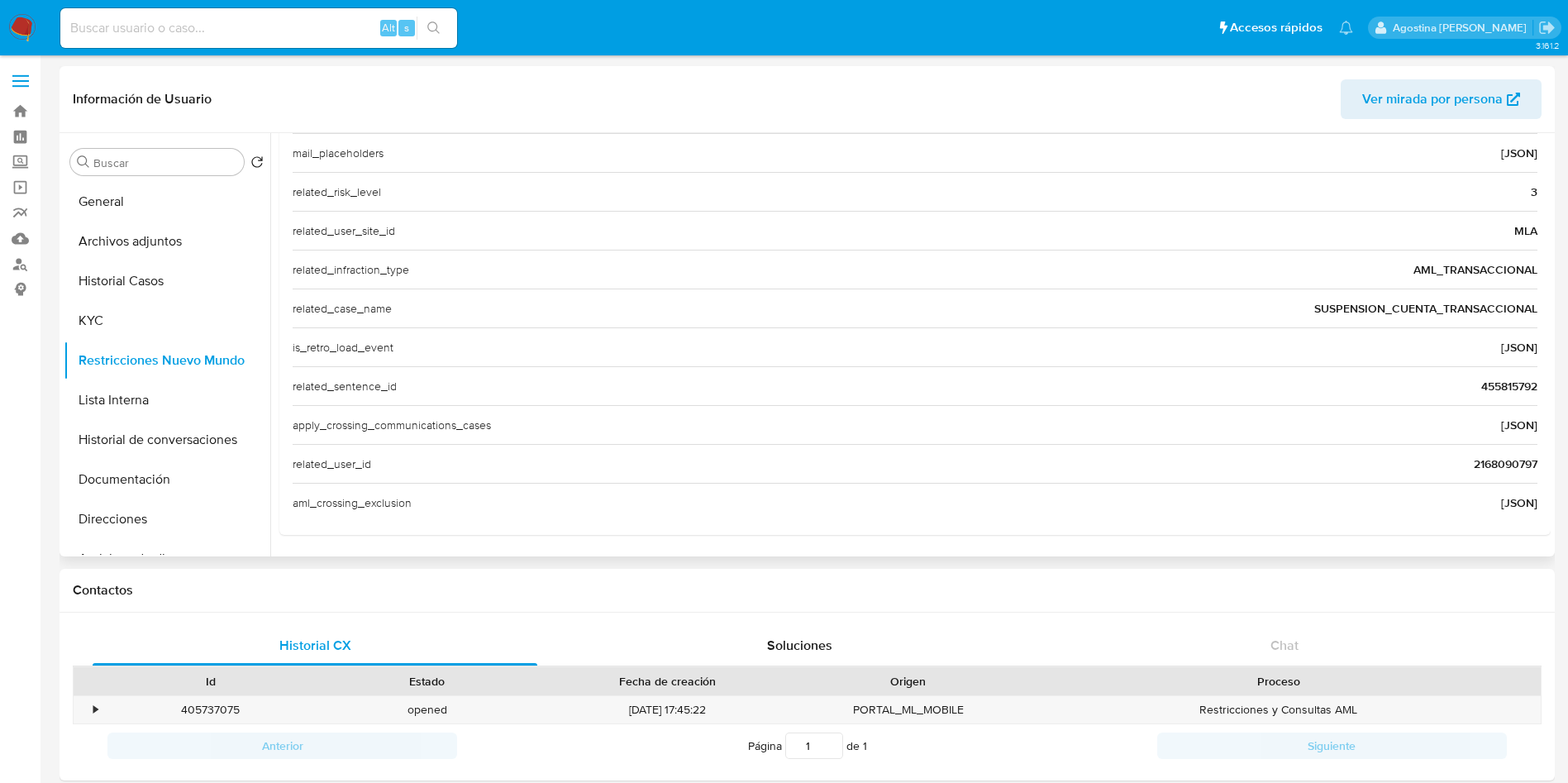
click at [1479, 464] on span "2168090797" at bounding box center [1506, 463] width 64 height 16
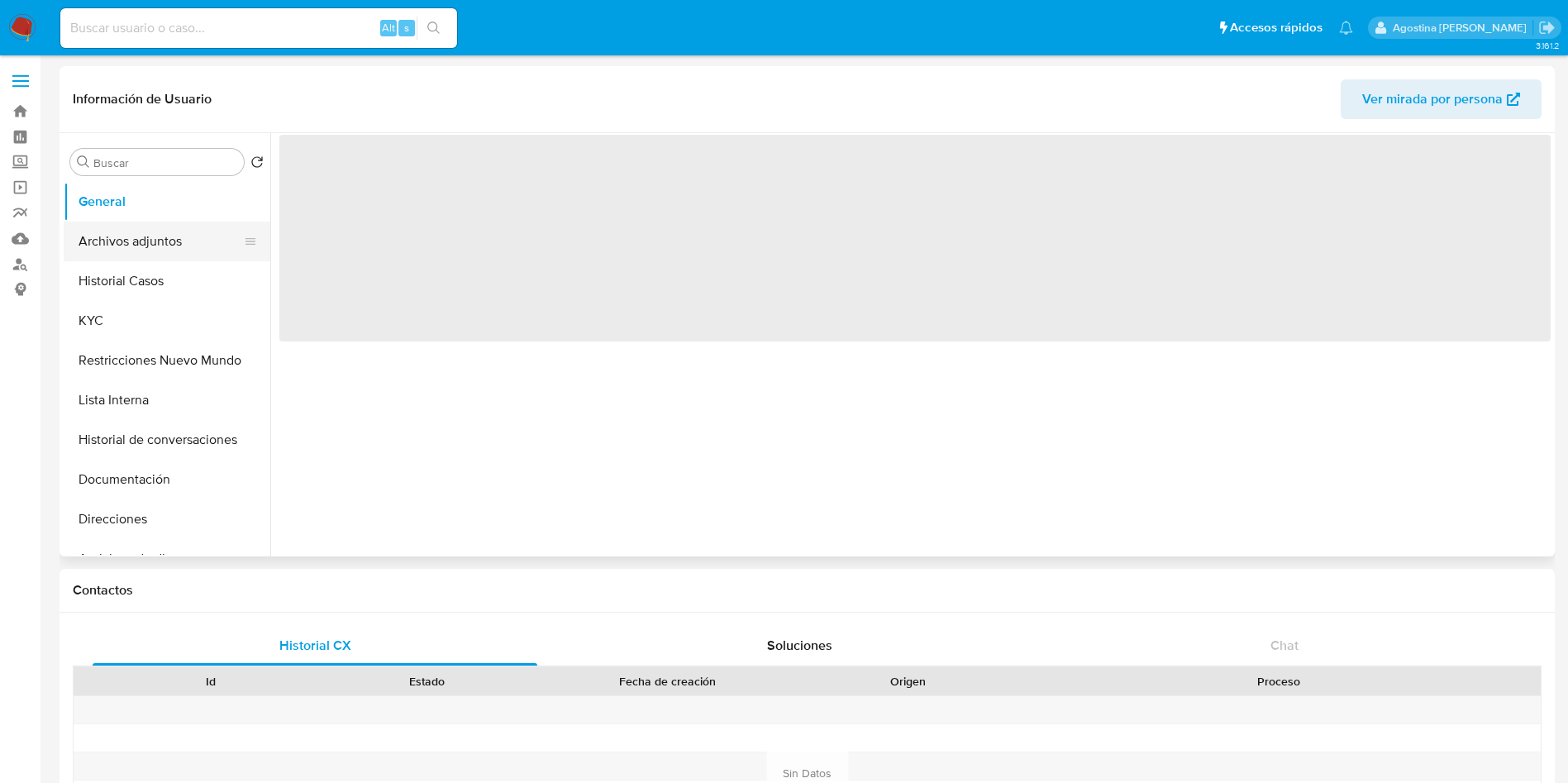
select select "10"
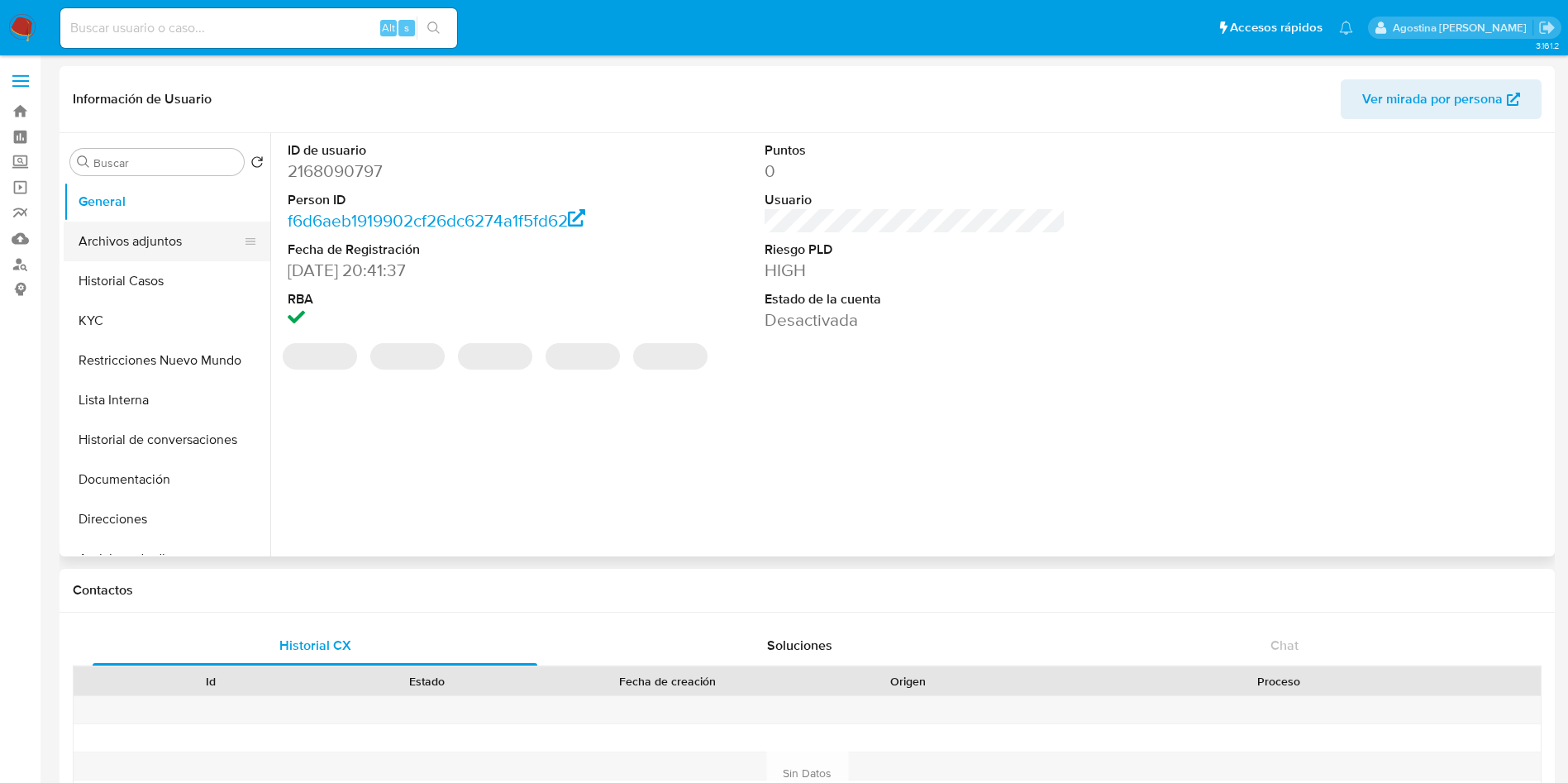
click at [149, 228] on button "Archivos adjuntos" at bounding box center [161, 241] width 194 height 40
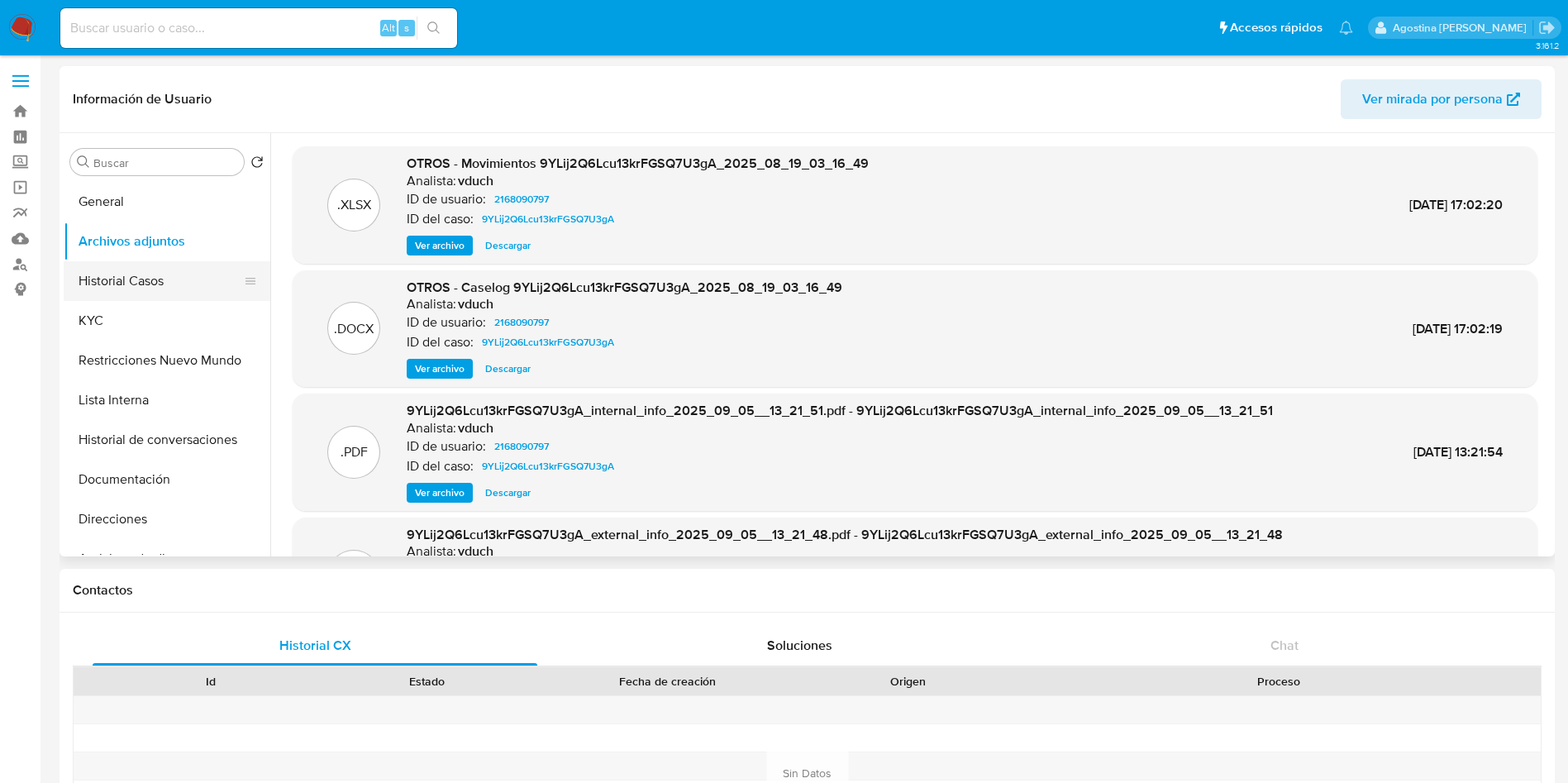
click at [189, 266] on button "Historial Casos" at bounding box center [161, 281] width 194 height 40
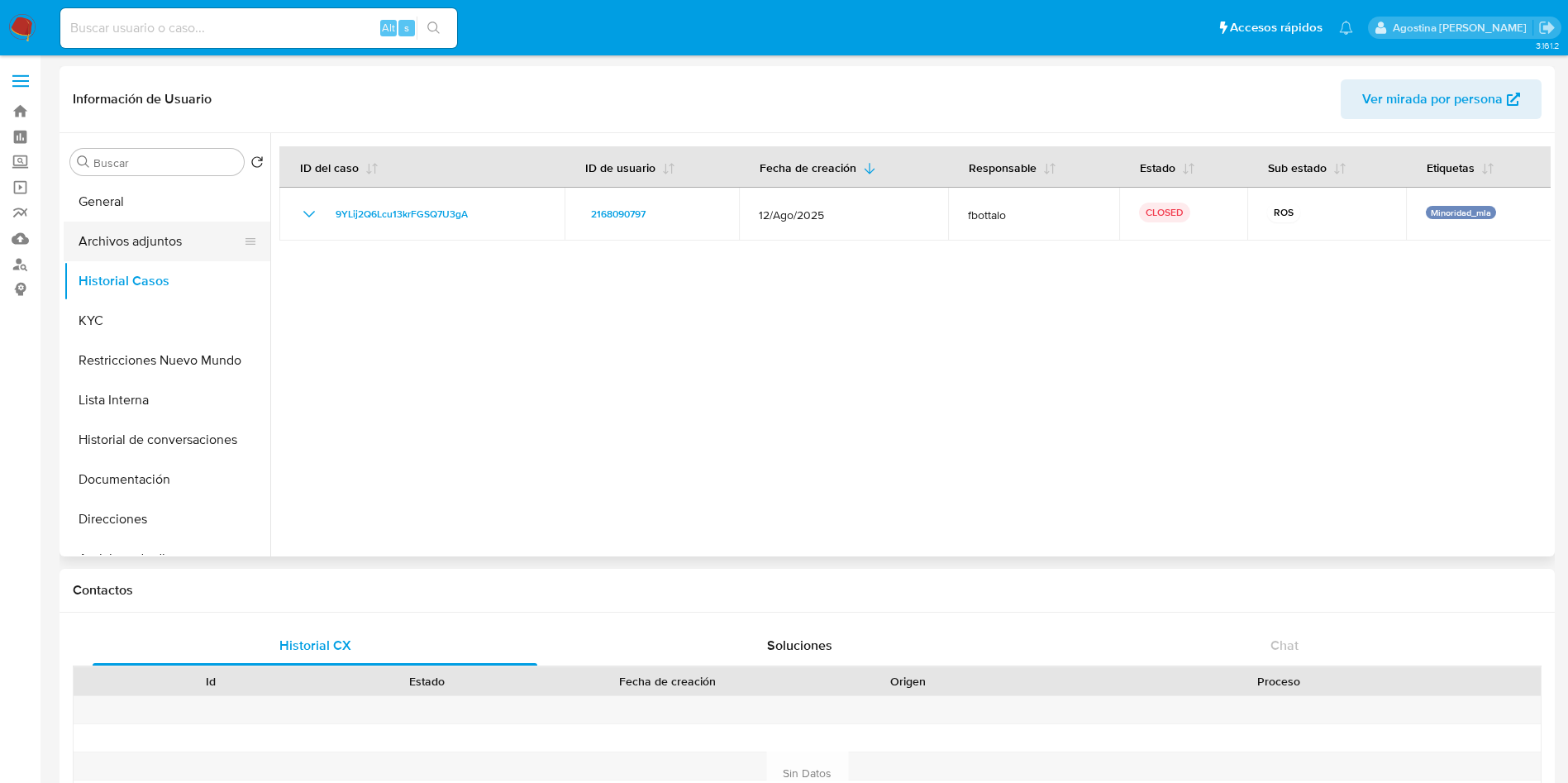
click at [171, 247] on button "Archivos adjuntos" at bounding box center [161, 241] width 194 height 40
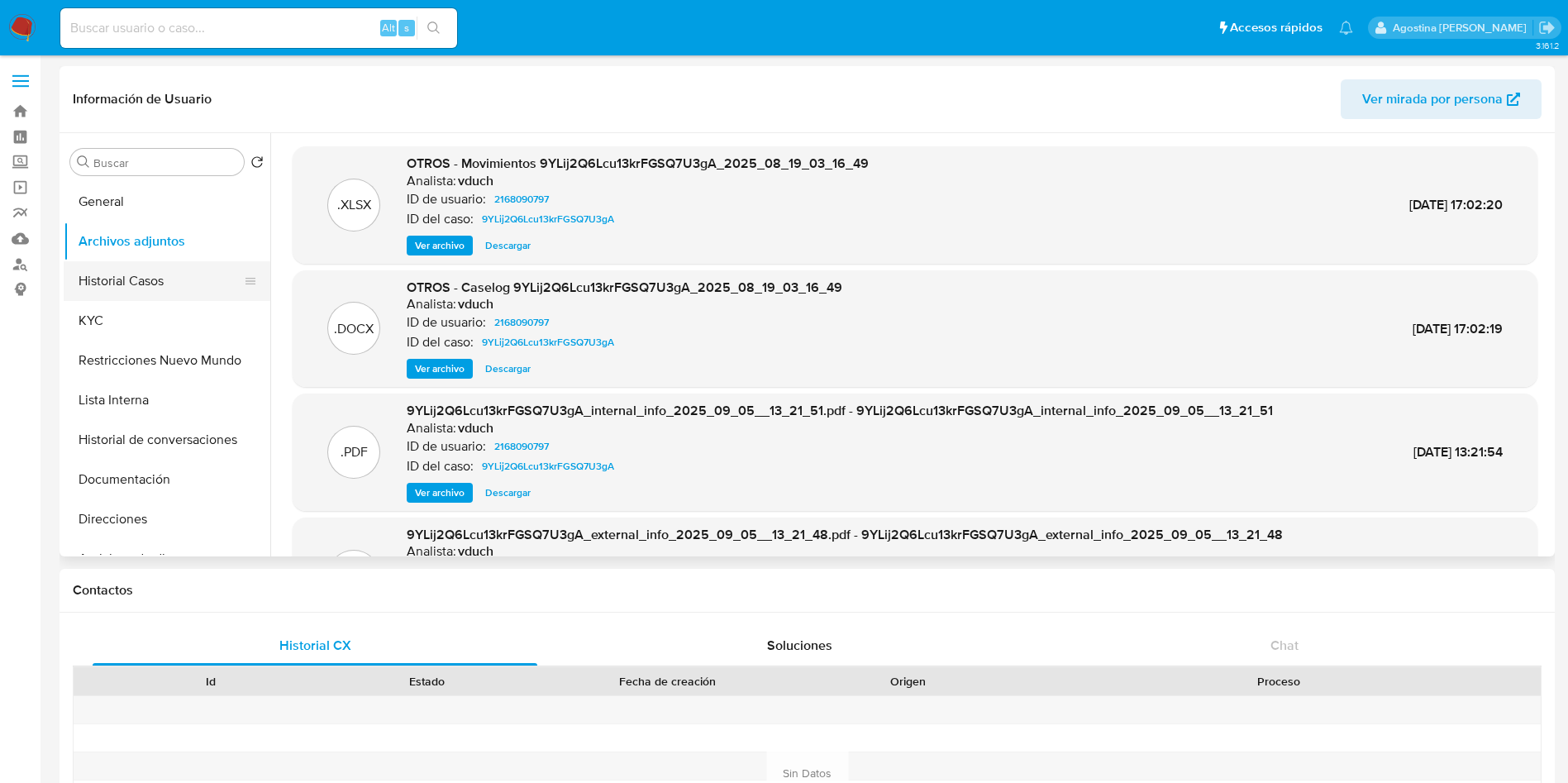
click at [173, 271] on button "Historial Casos" at bounding box center [161, 281] width 194 height 40
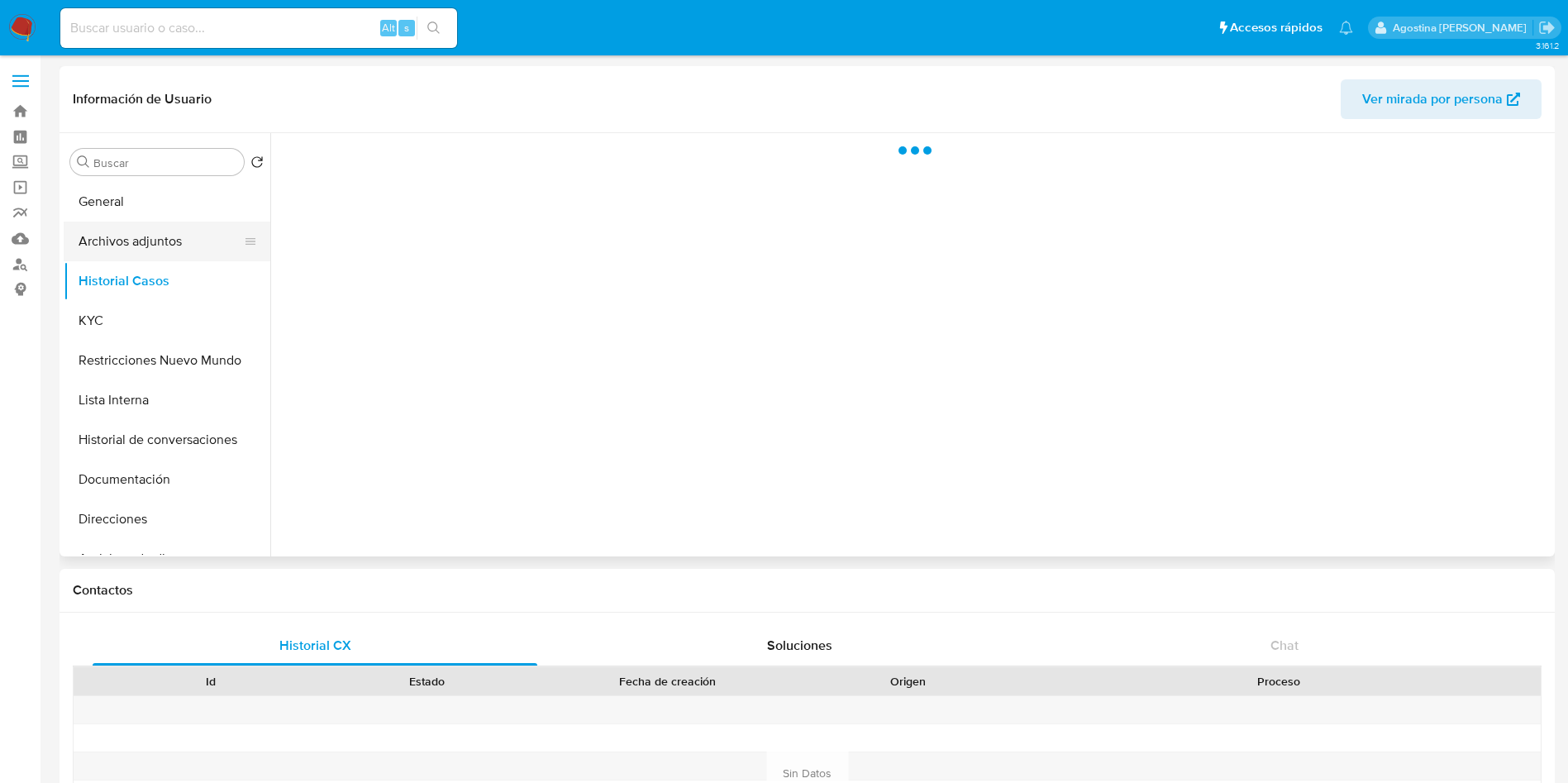
click at [187, 255] on button "Archivos adjuntos" at bounding box center [161, 241] width 194 height 40
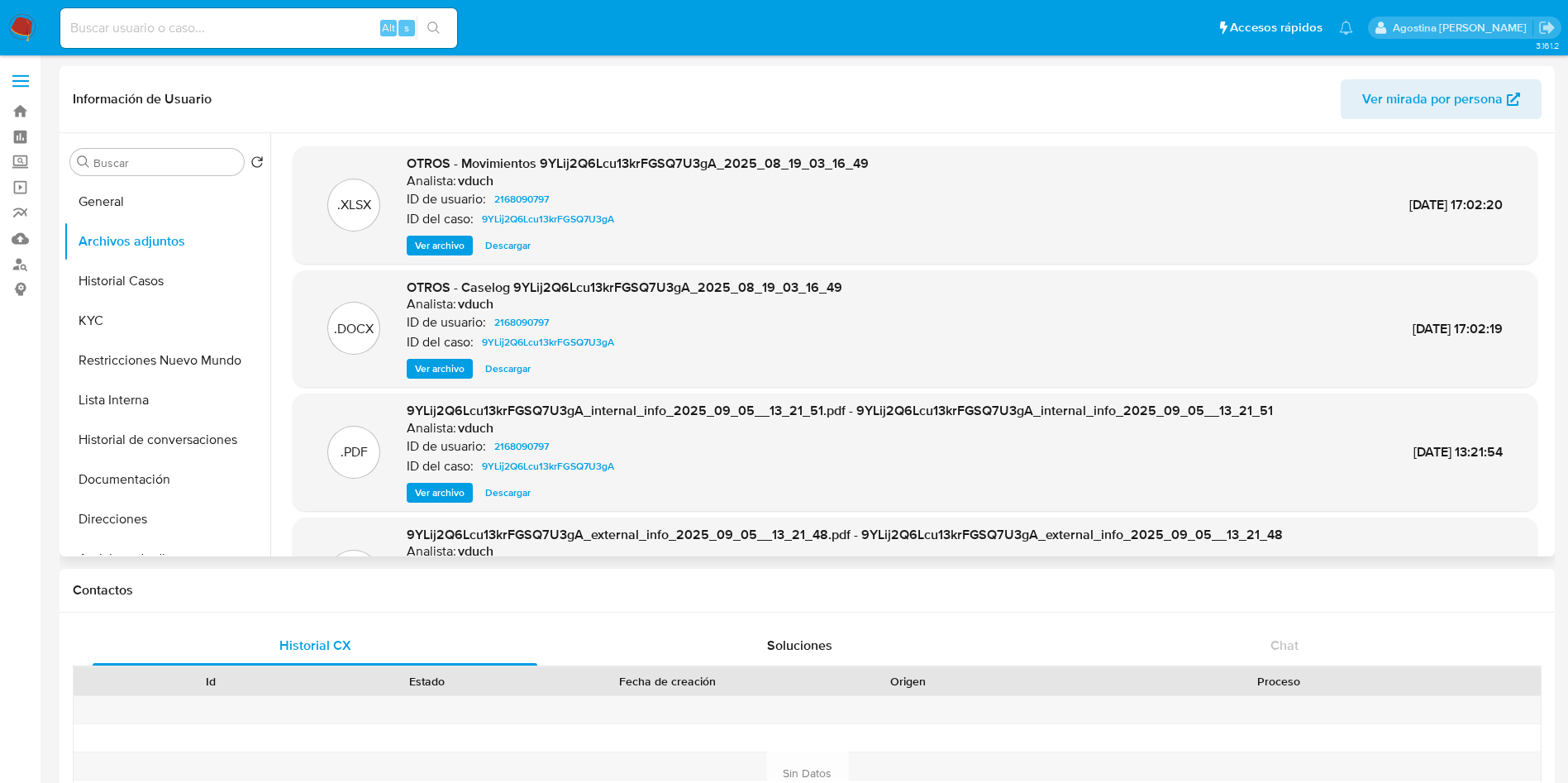
click at [445, 368] on span "Ver archivo" at bounding box center [439, 368] width 49 height 16
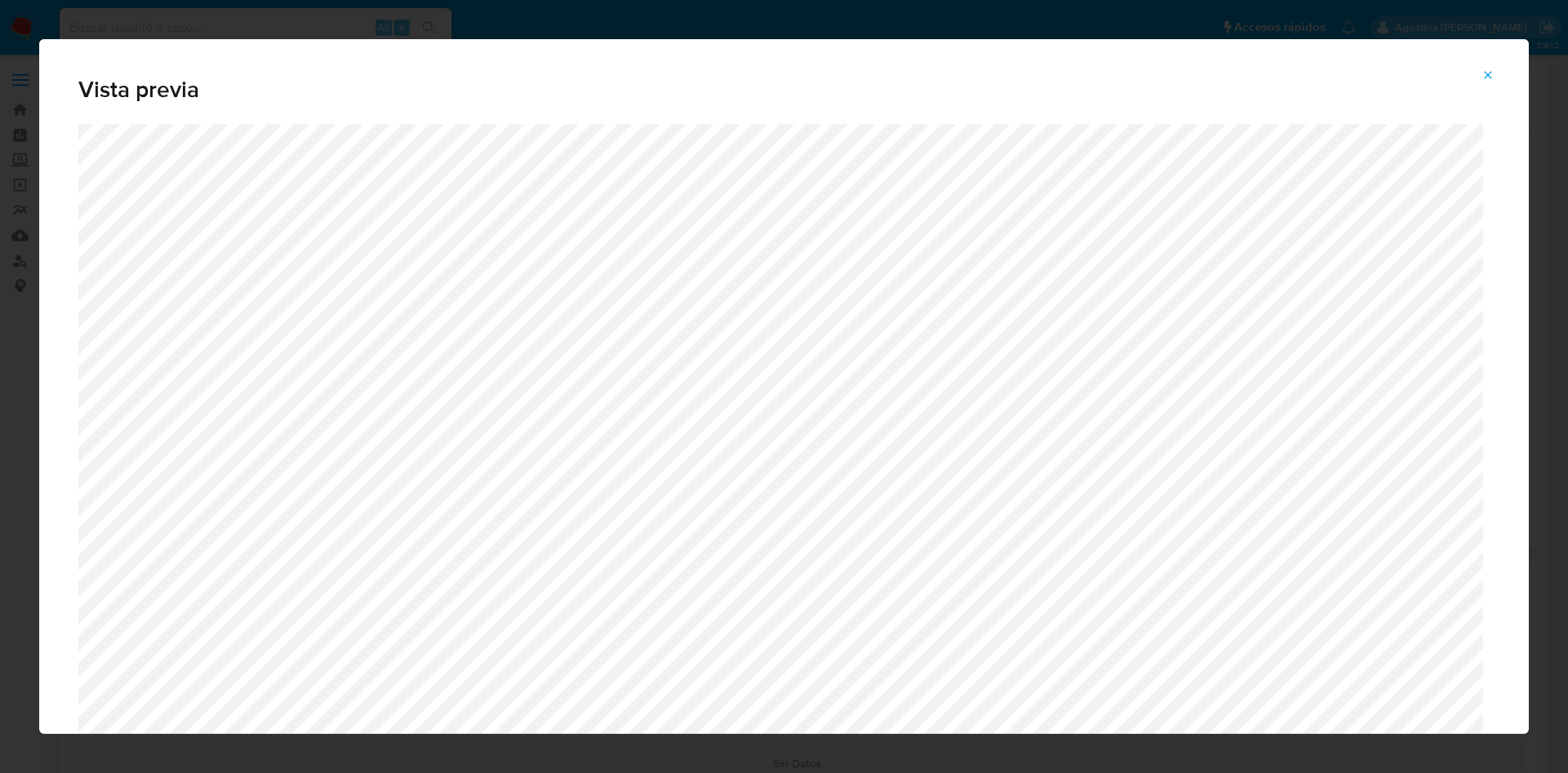
click at [1486, 70] on icon "Attachment preview" at bounding box center [1489, 76] width 13 height 13
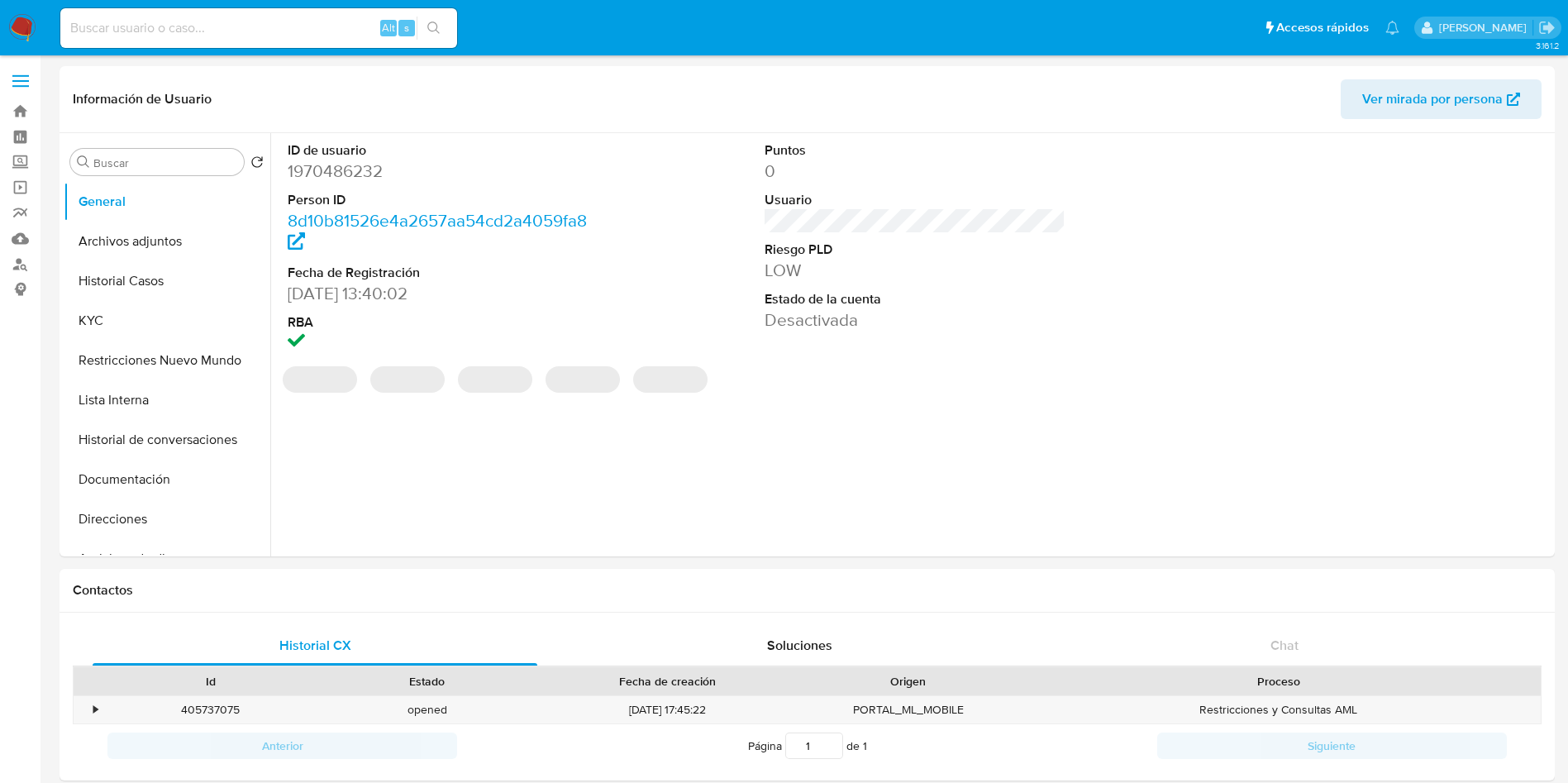
select select "10"
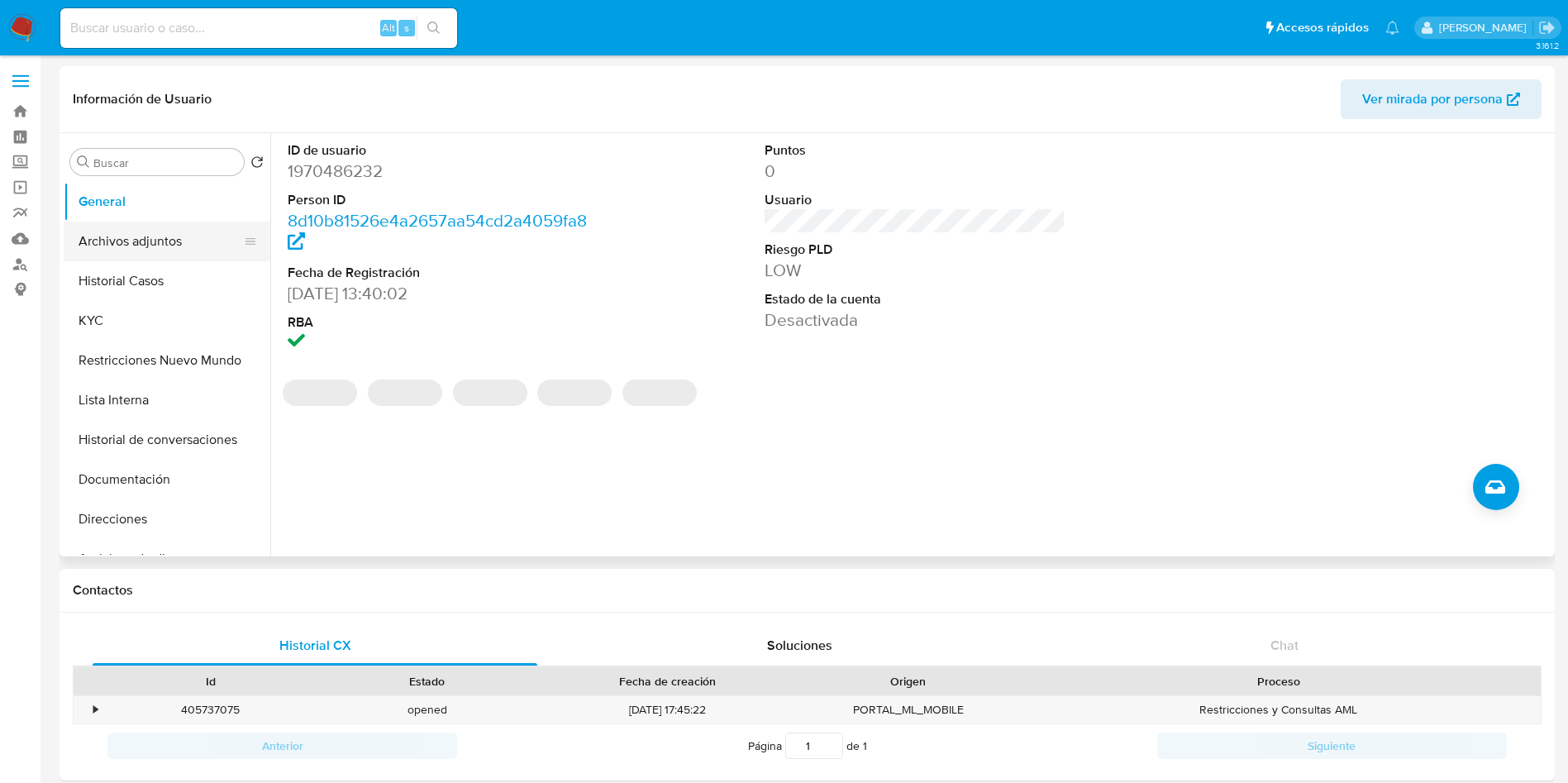
click at [161, 234] on button "Archivos adjuntos" at bounding box center [161, 241] width 194 height 40
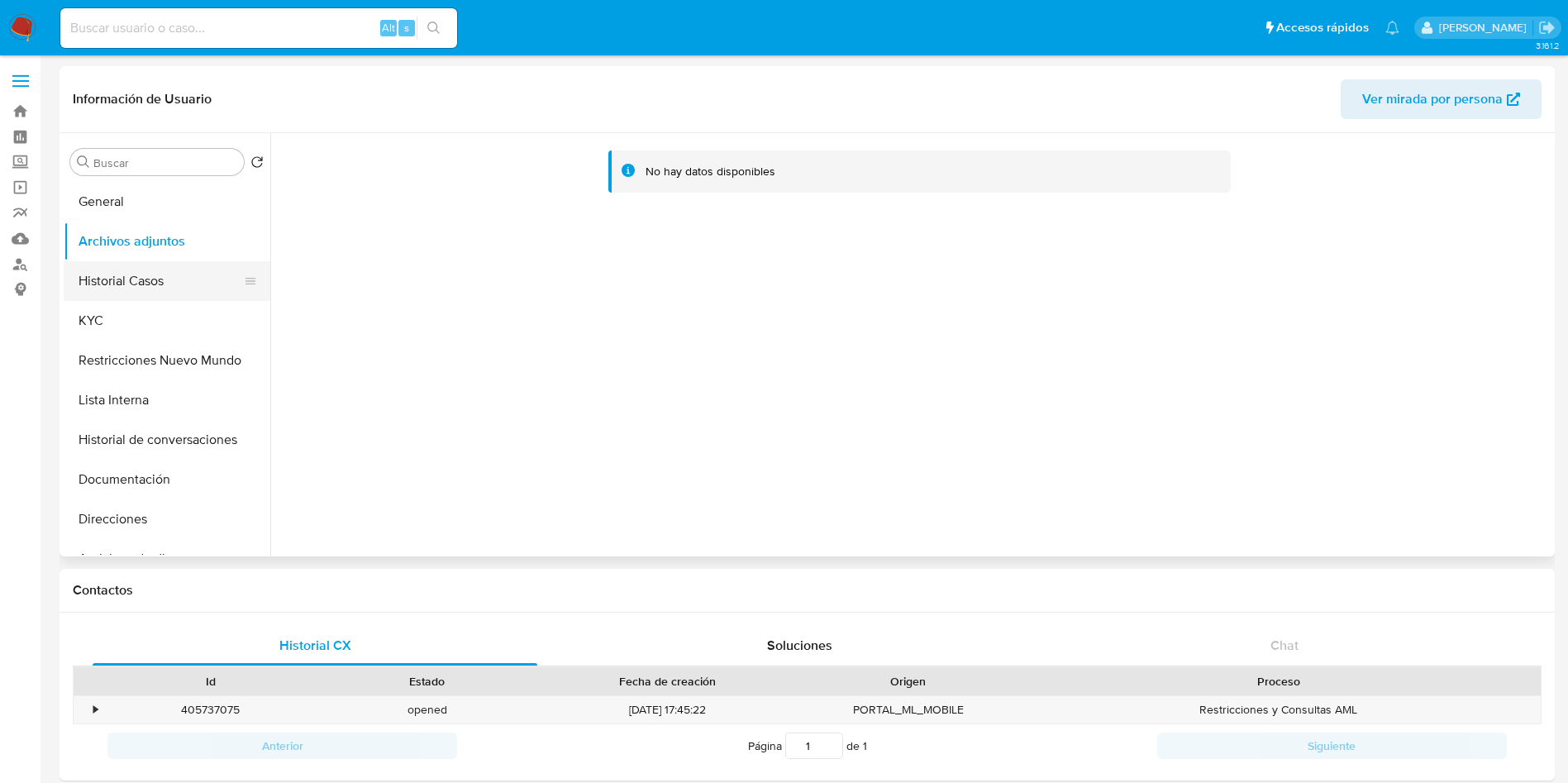
click at [162, 267] on button "Historial Casos" at bounding box center [161, 281] width 194 height 40
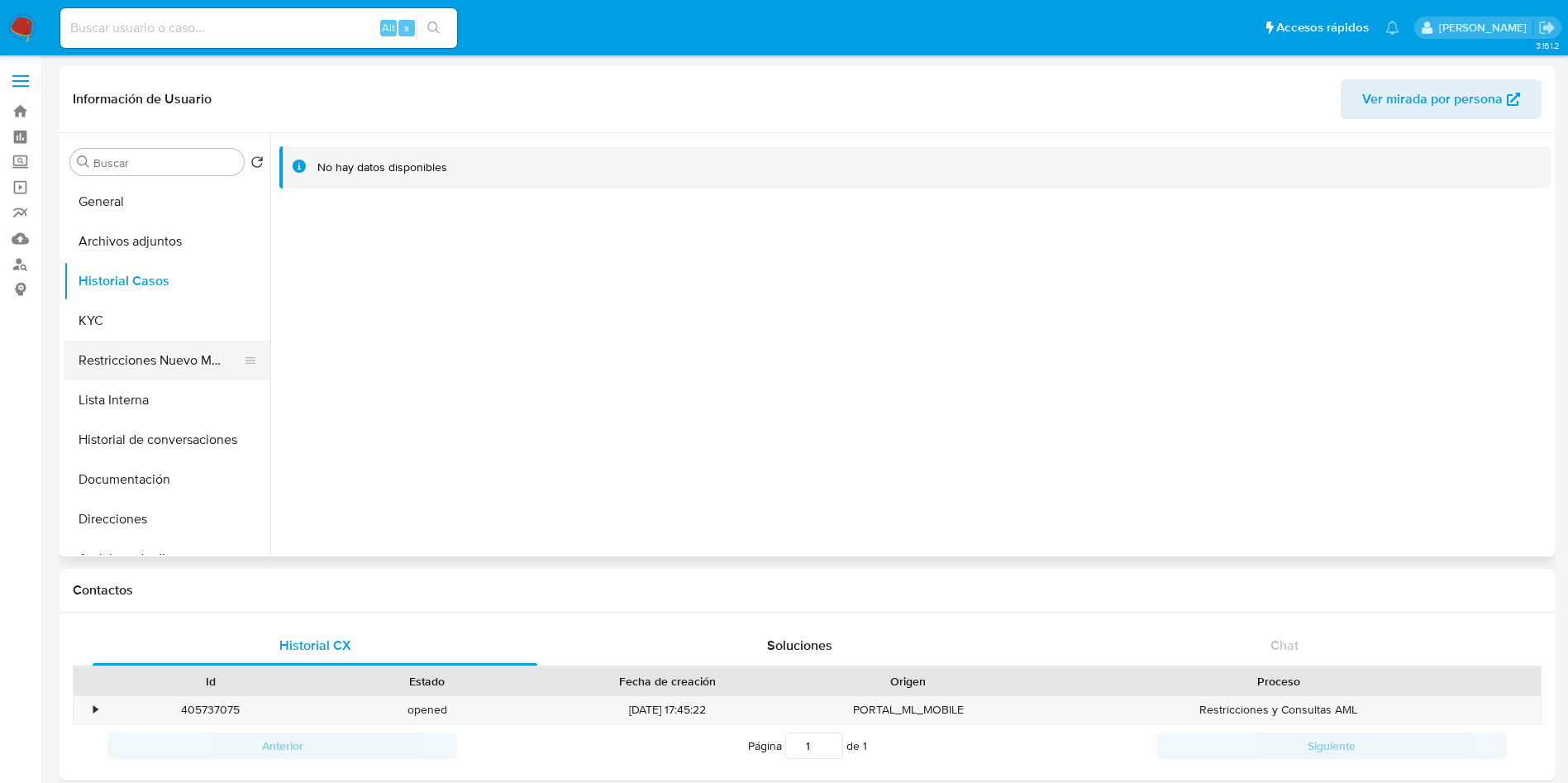
click at [177, 374] on button "Restricciones Nuevo Mundo" at bounding box center [161, 360] width 194 height 40
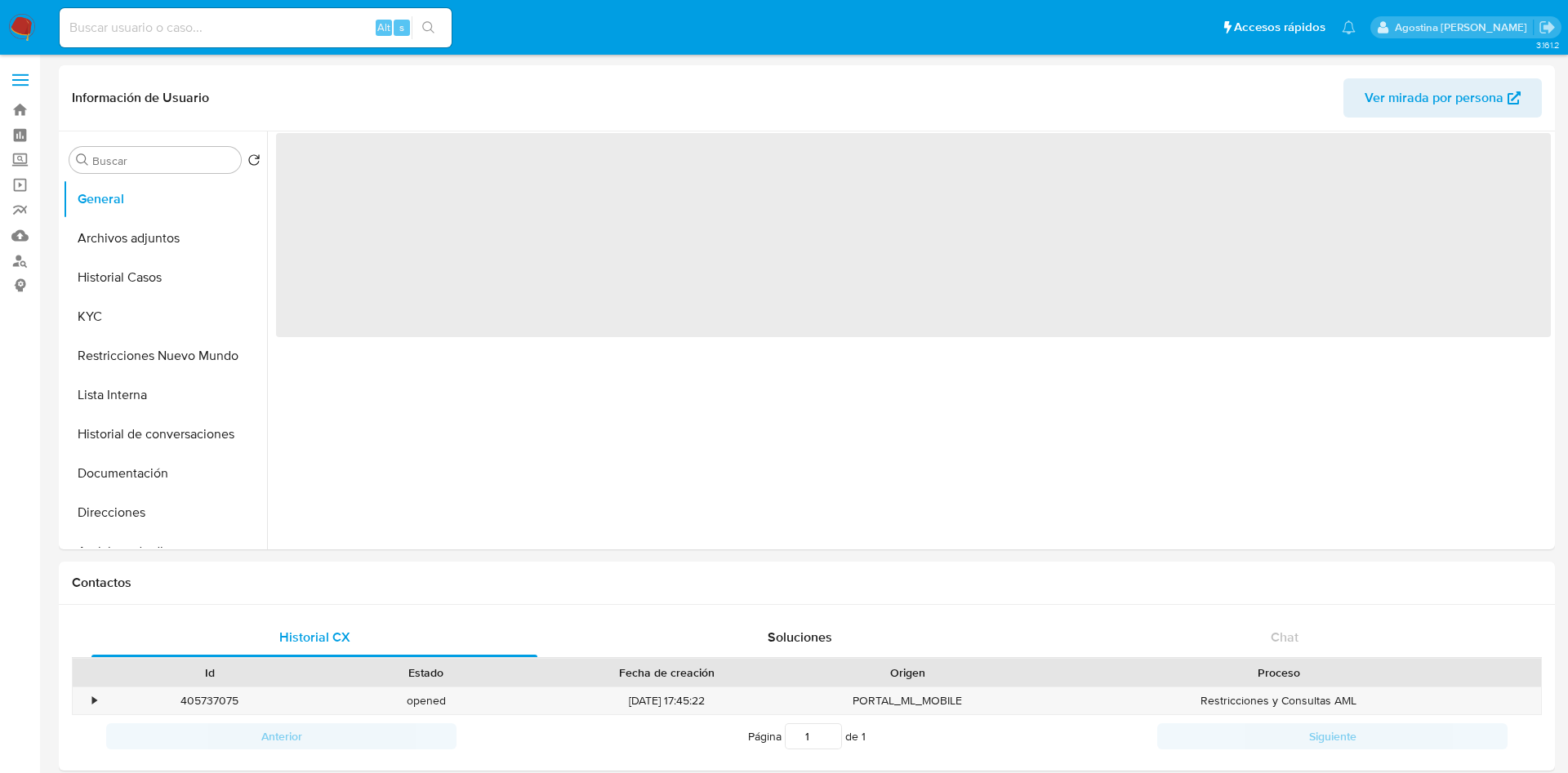
select select "10"
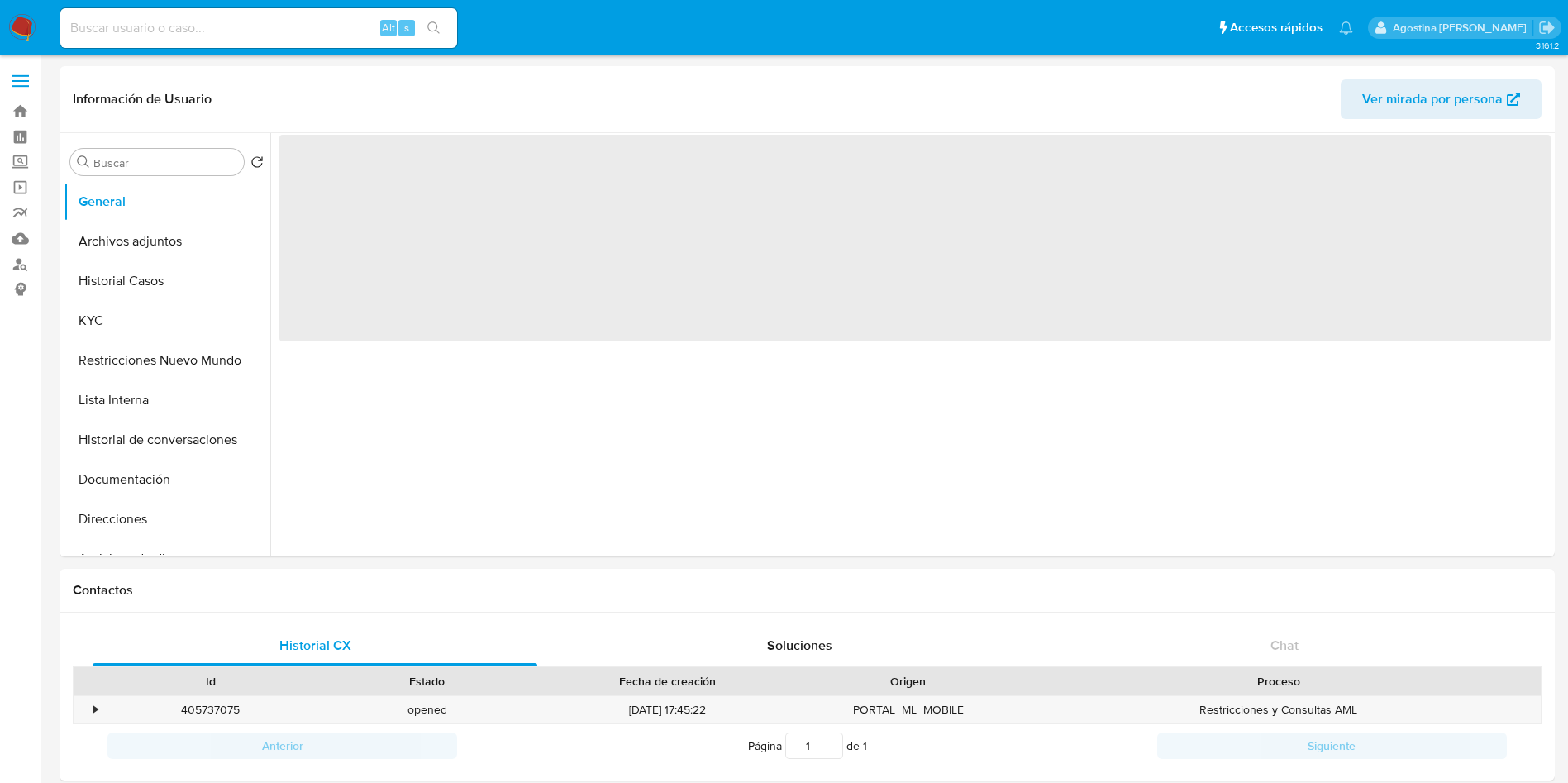
select select "10"
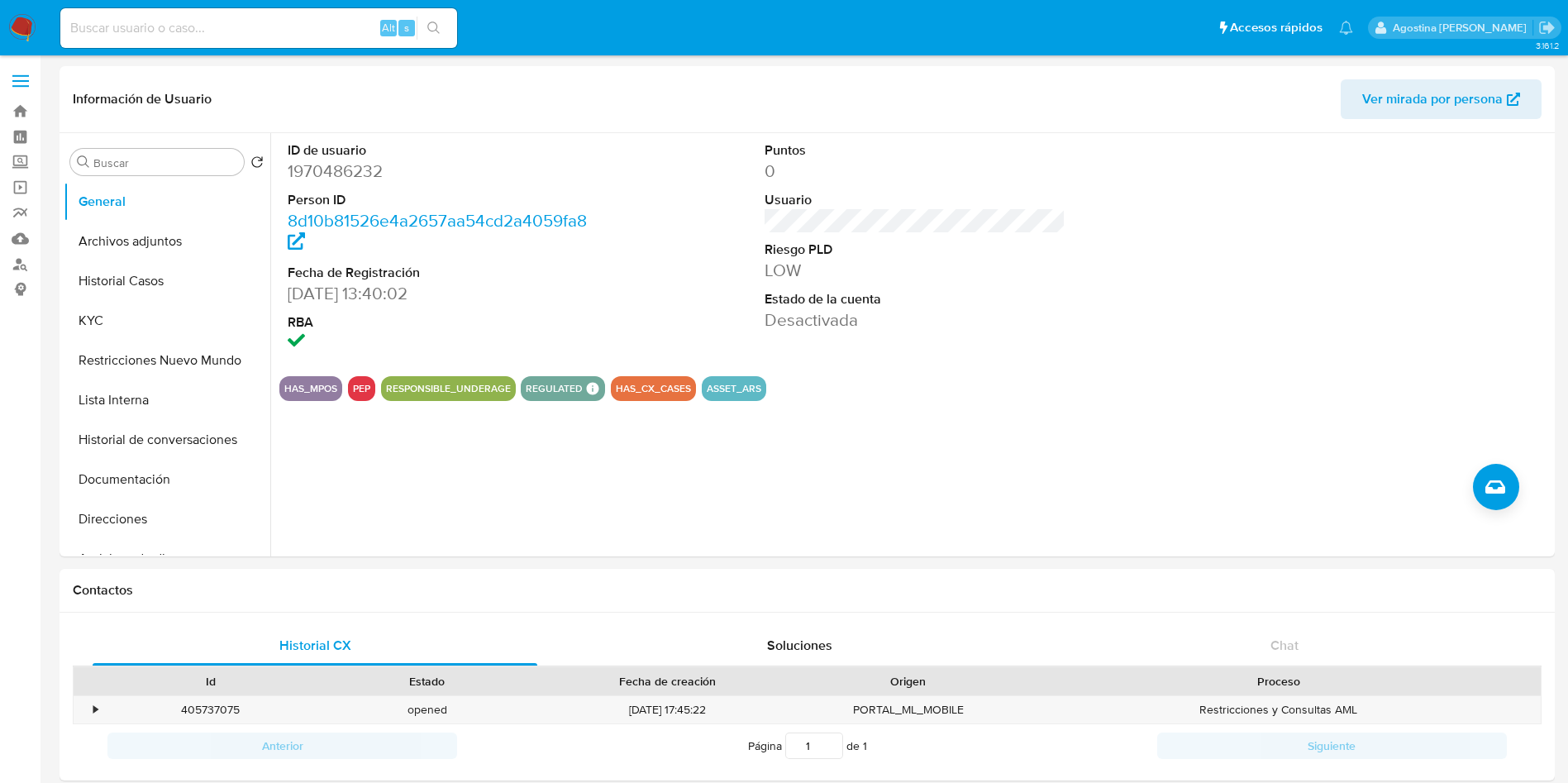
click at [185, 260] on button "Archivos adjuntos" at bounding box center [161, 241] width 194 height 40
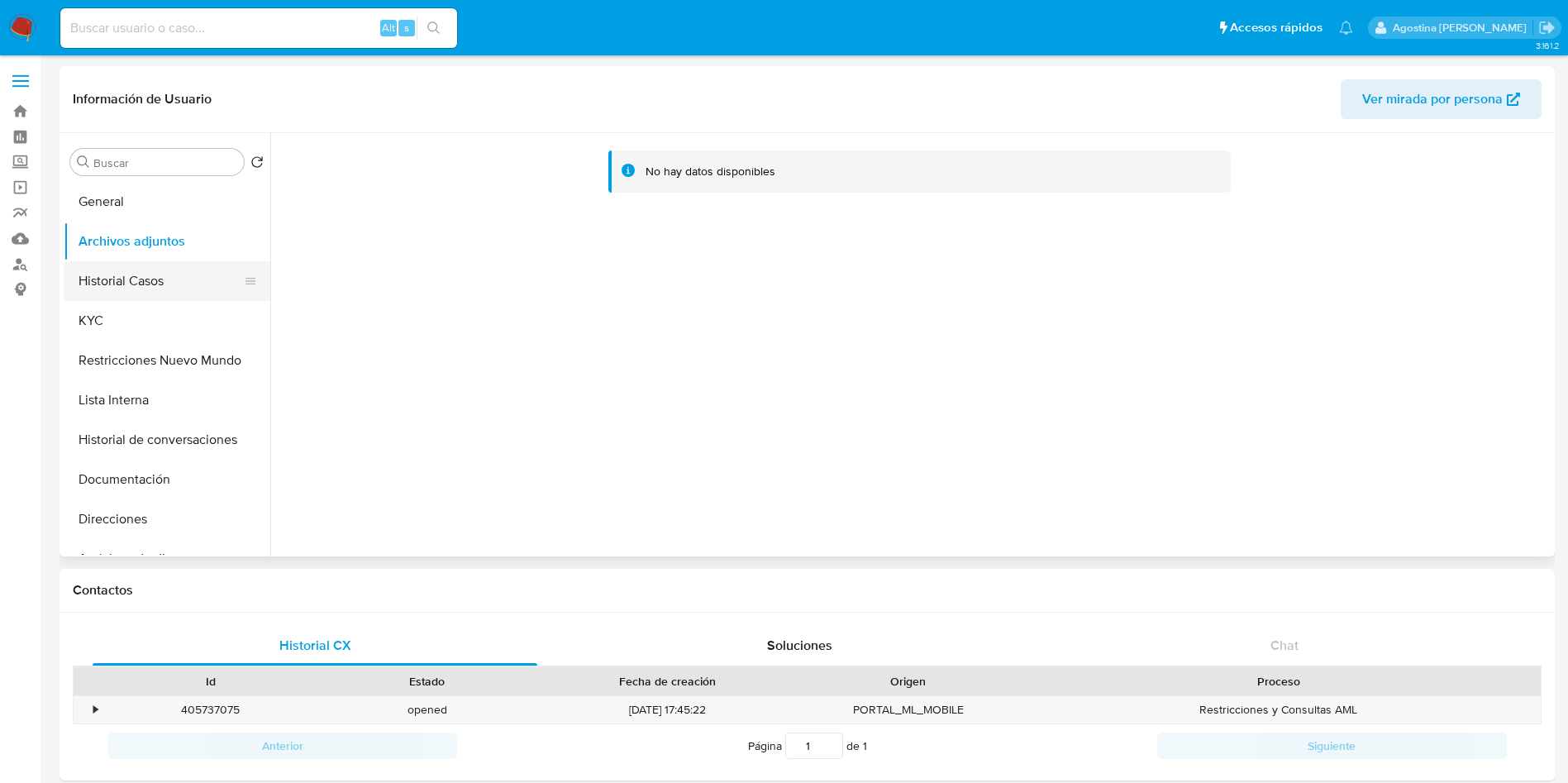
click at [167, 284] on button "Historial Casos" at bounding box center [161, 281] width 194 height 40
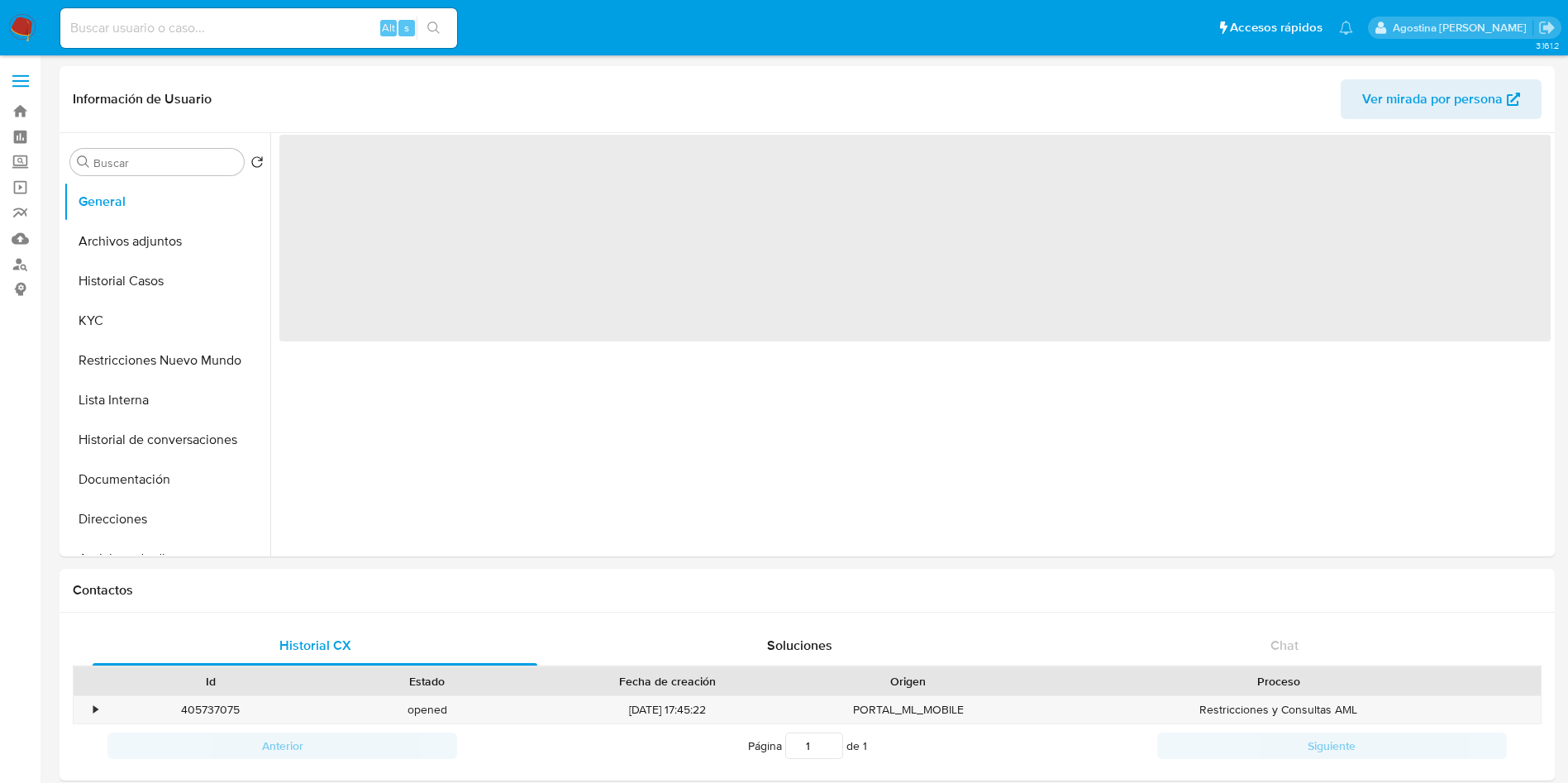
select select "10"
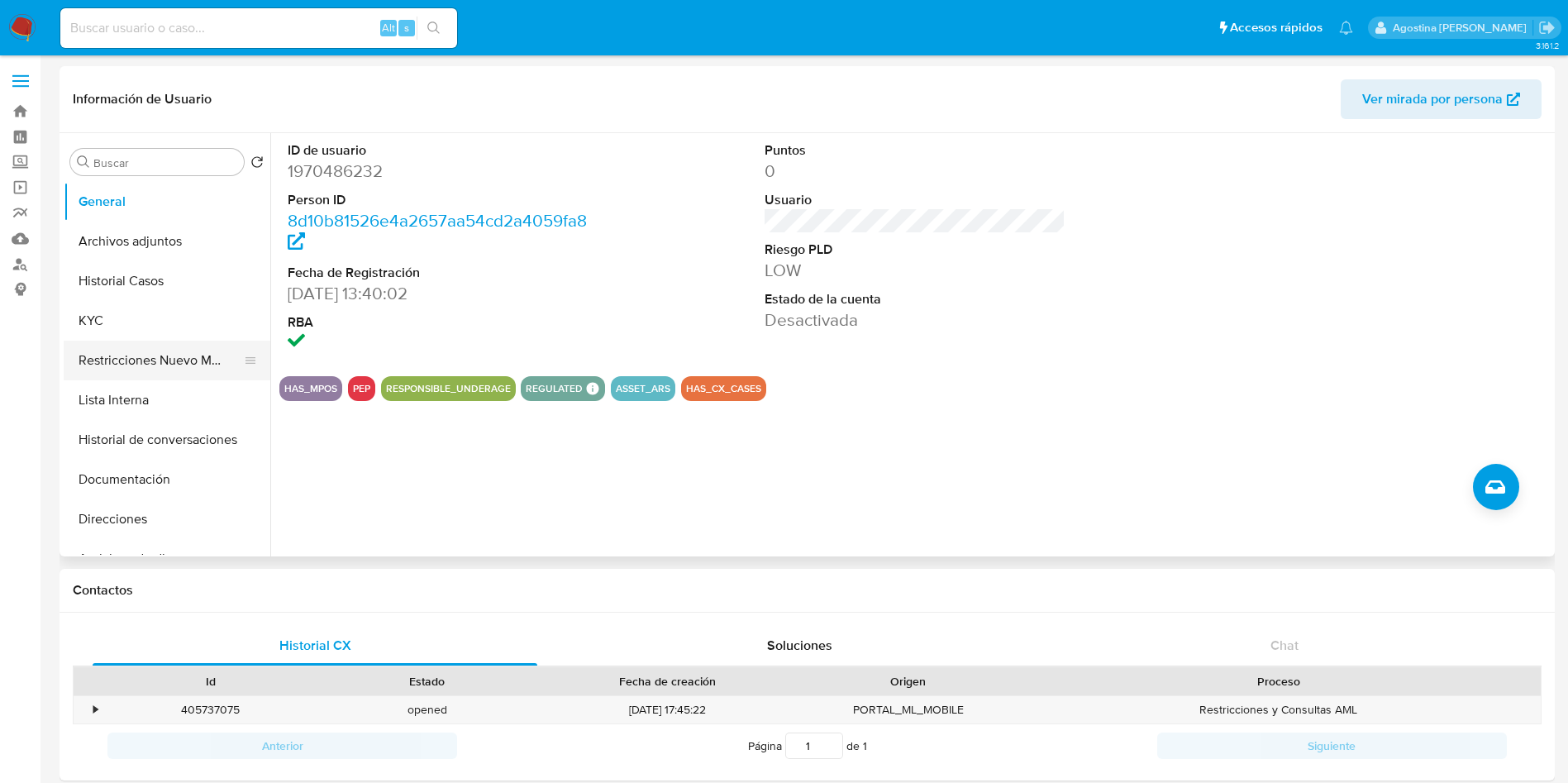
click at [126, 353] on button "Restricciones Nuevo Mundo" at bounding box center [161, 360] width 194 height 40
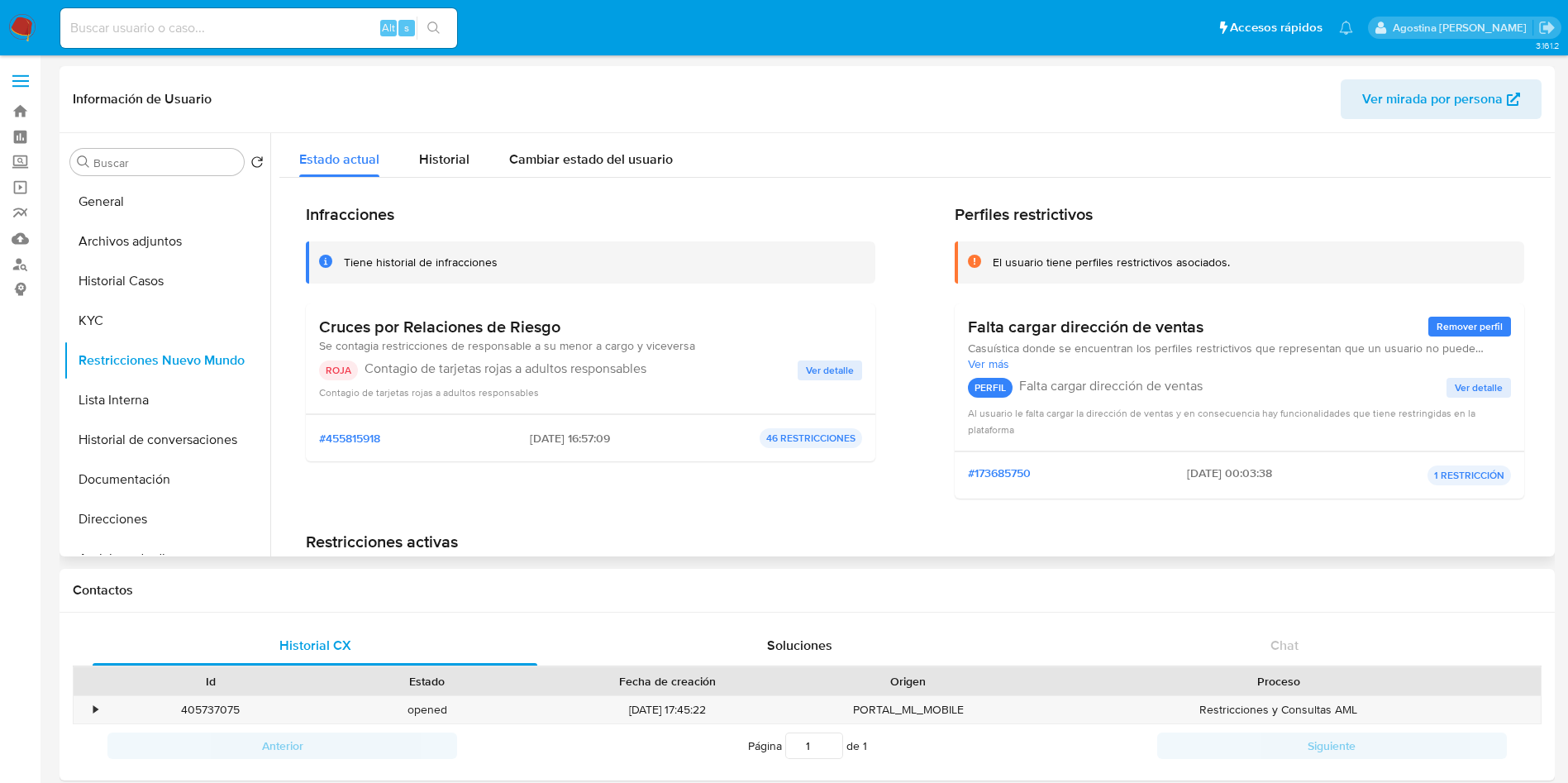
click at [839, 379] on span "Ver detalle" at bounding box center [830, 370] width 47 height 16
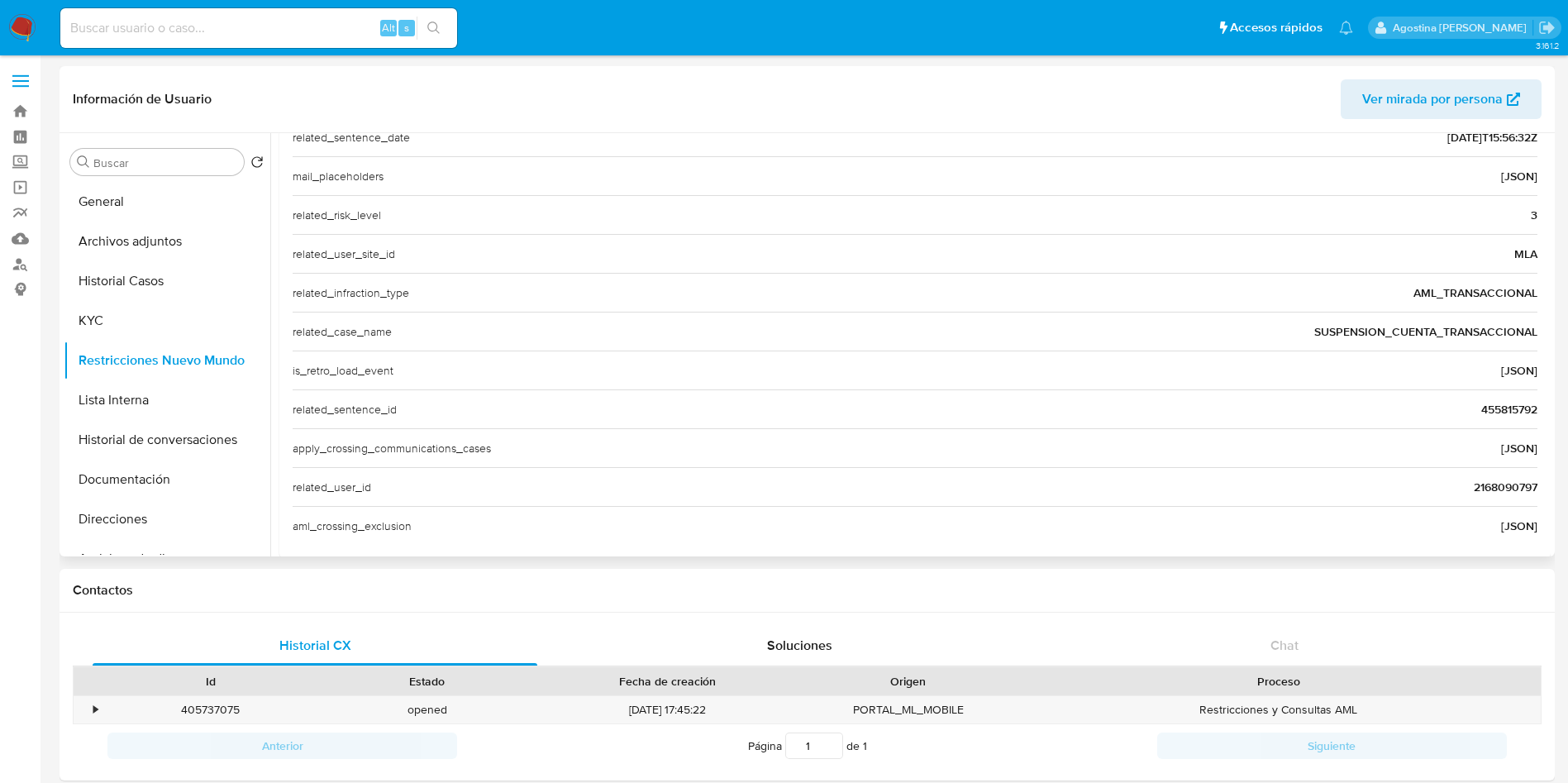
scroll to position [561, 0]
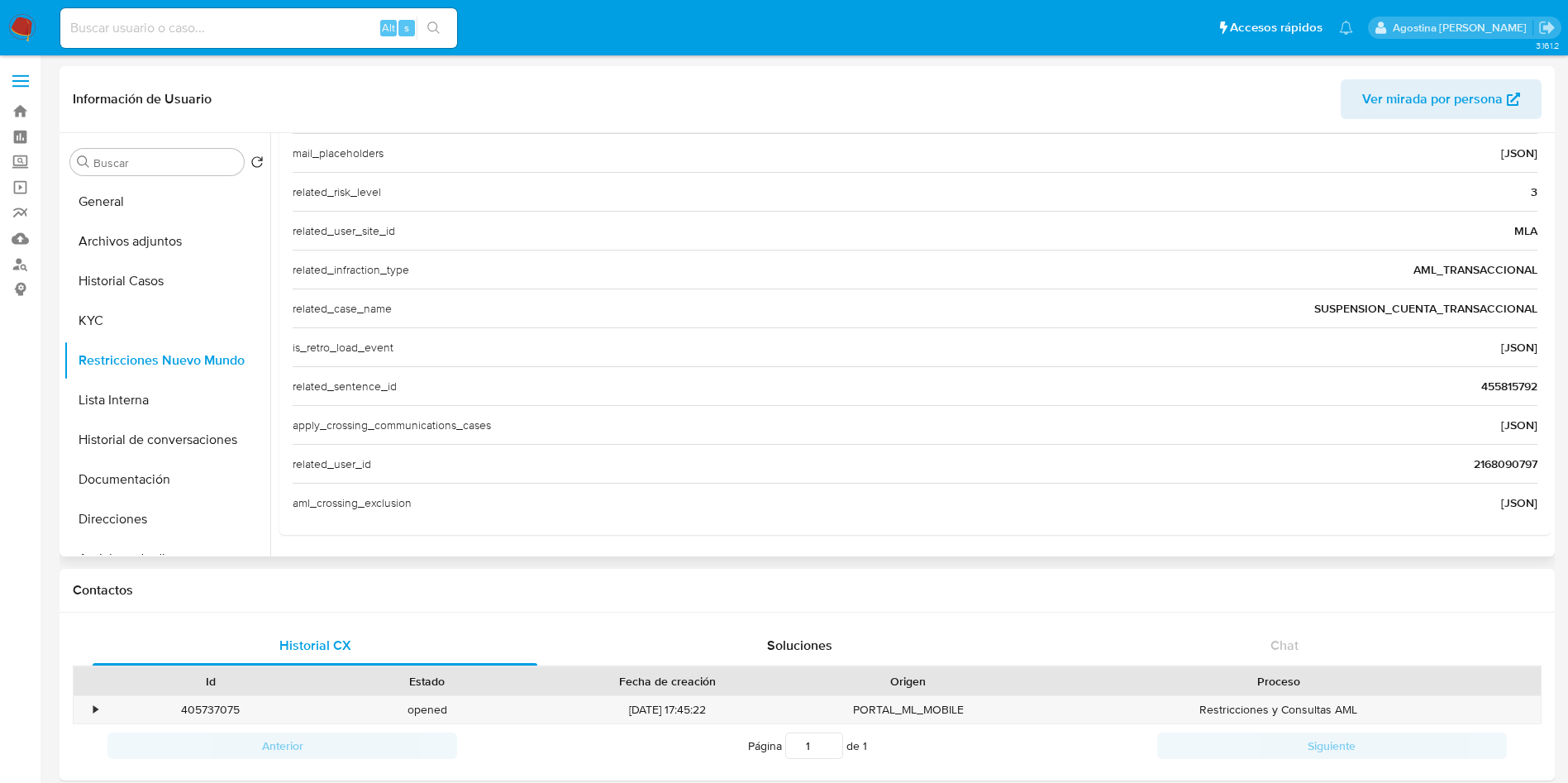
click at [1494, 472] on div "related_user_id 2168090797" at bounding box center [915, 463] width 1245 height 39
click at [1494, 464] on span "2168090797" at bounding box center [1506, 463] width 64 height 16
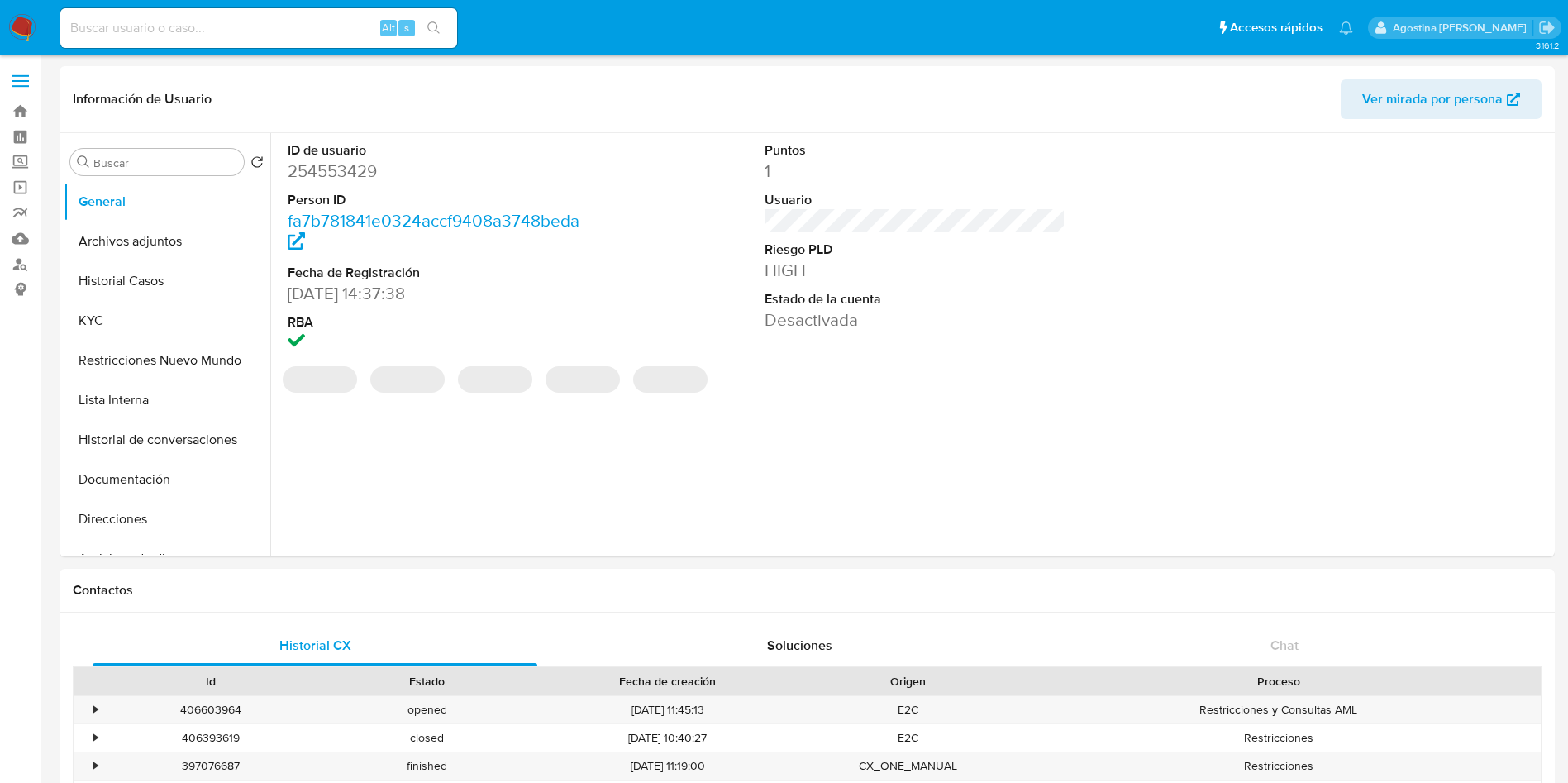
select select "10"
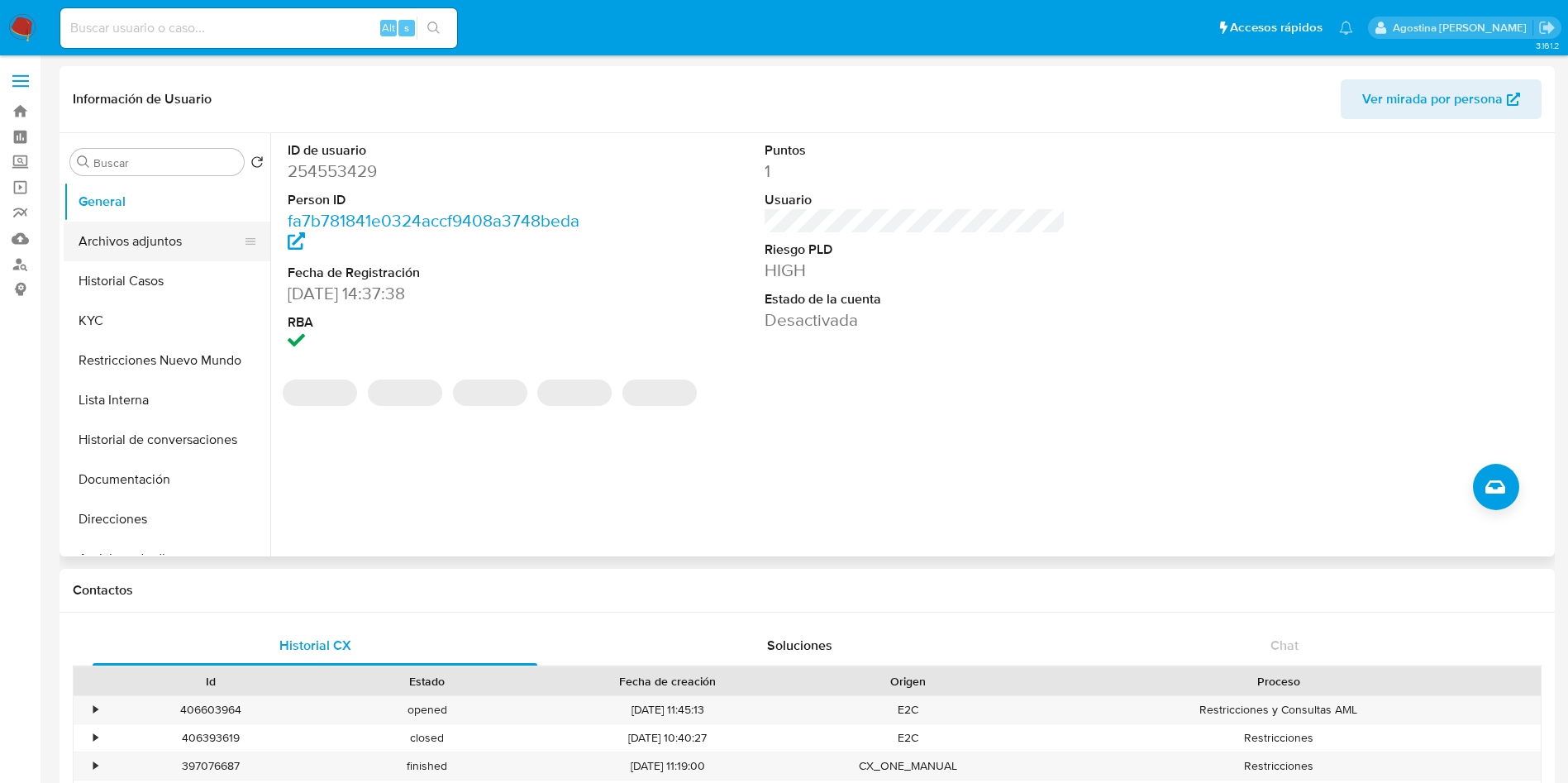
click at [91, 250] on button "Archivos adjuntos" at bounding box center [161, 241] width 194 height 40
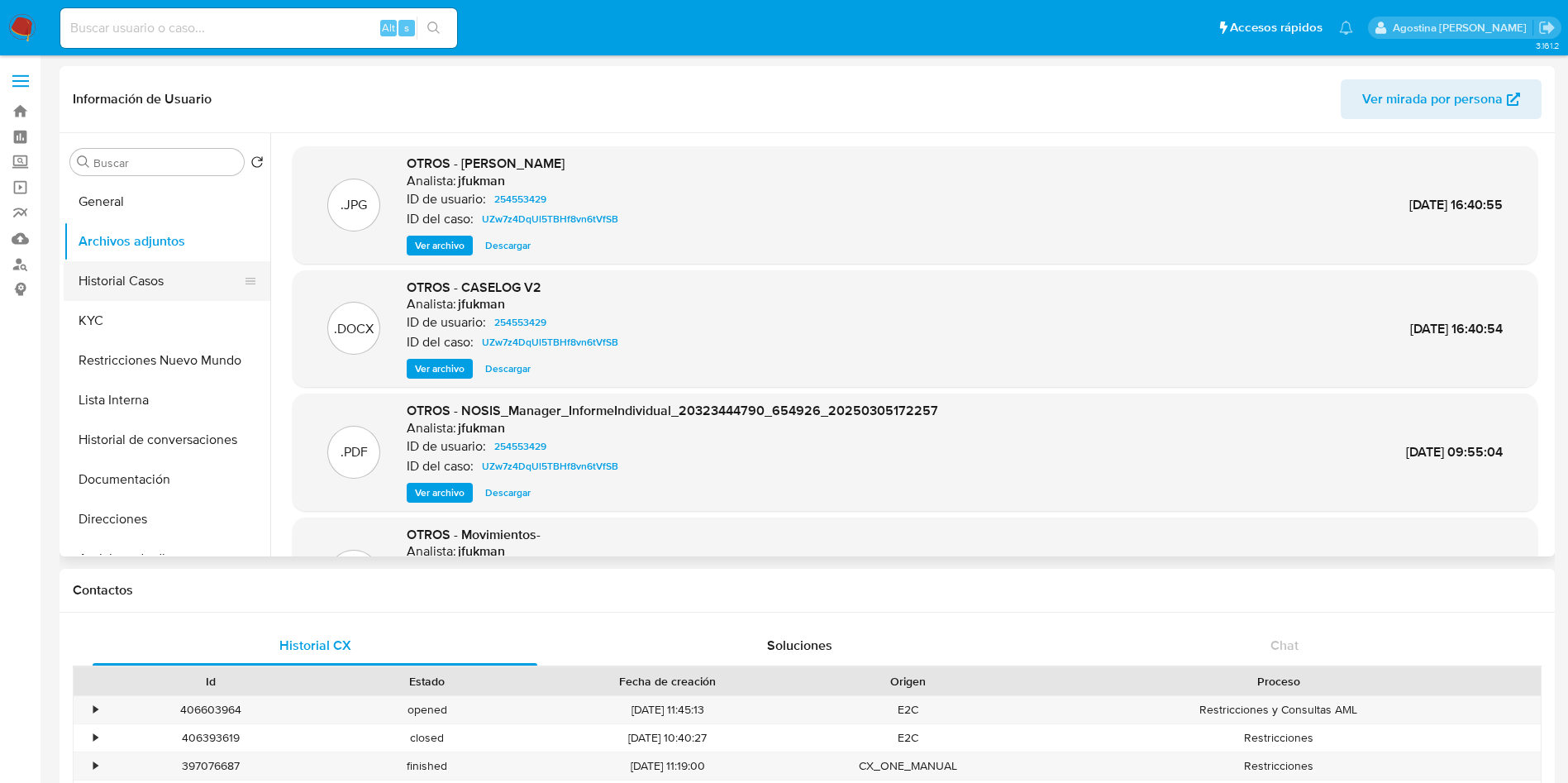
click at [110, 277] on button "Historial Casos" at bounding box center [161, 281] width 194 height 40
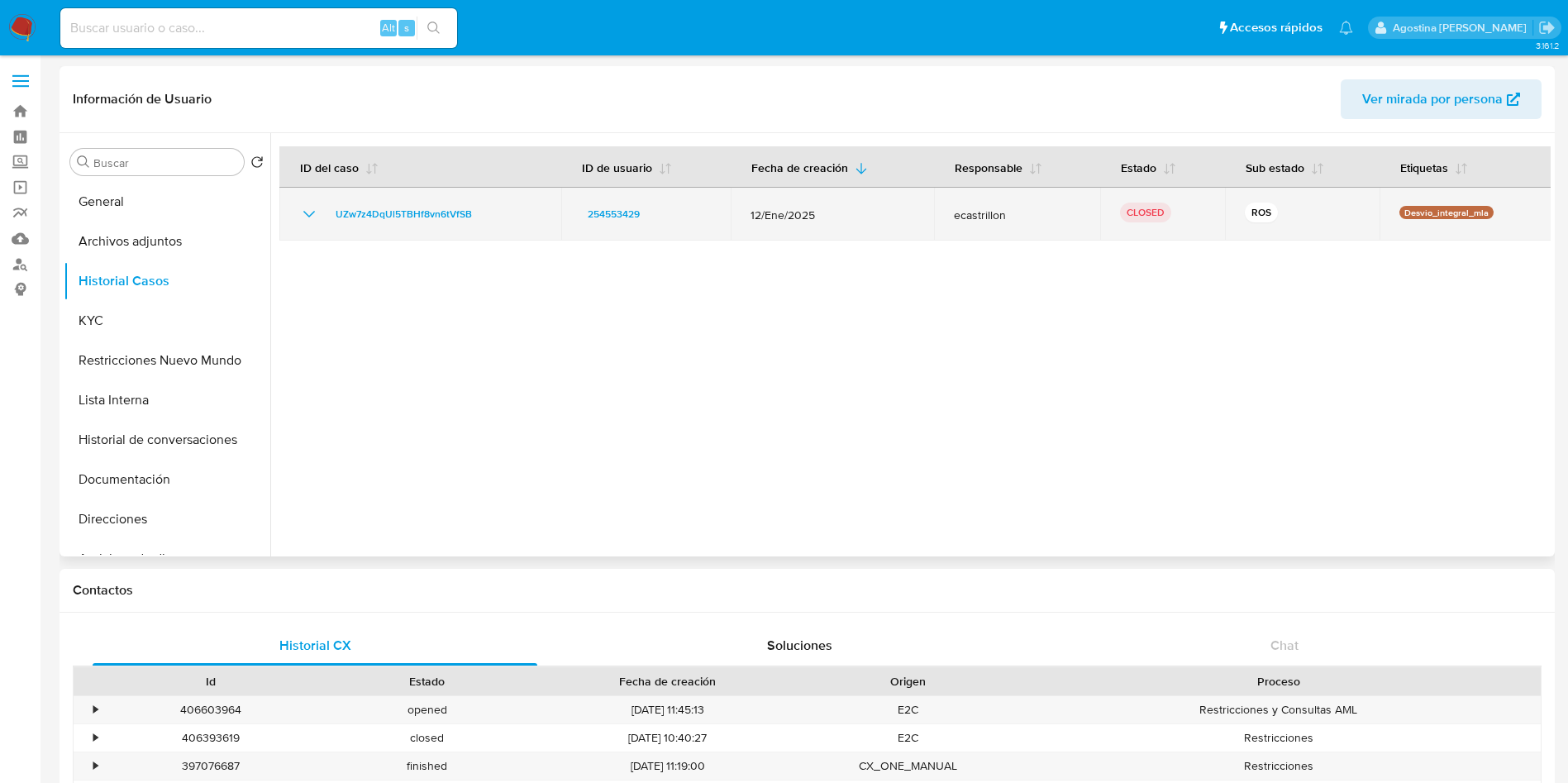
click at [307, 221] on icon "Mostrar/Ocultar" at bounding box center [309, 214] width 19 height 19
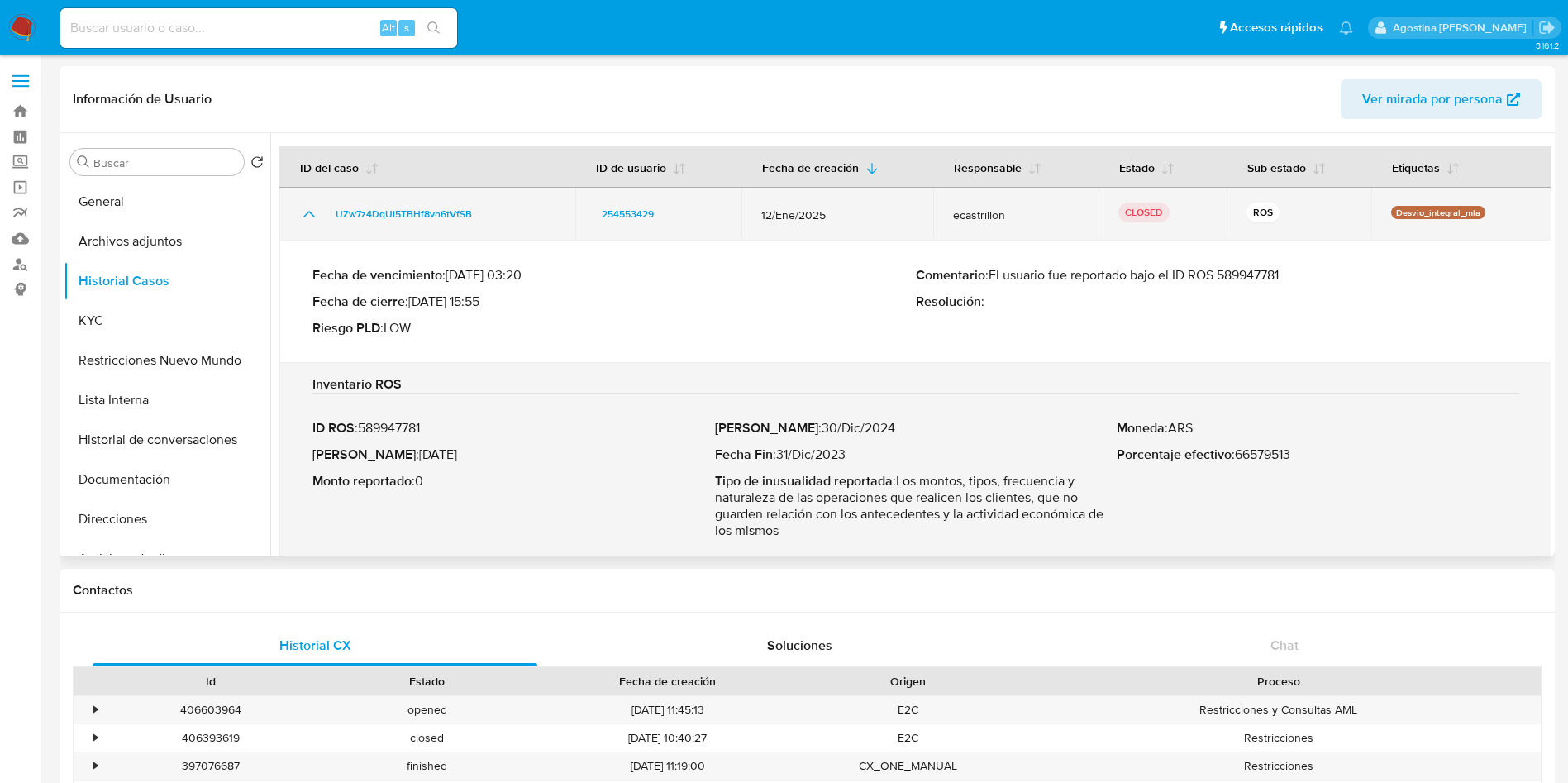
click at [307, 221] on icon "Mostrar/Ocultar" at bounding box center [309, 214] width 19 height 19
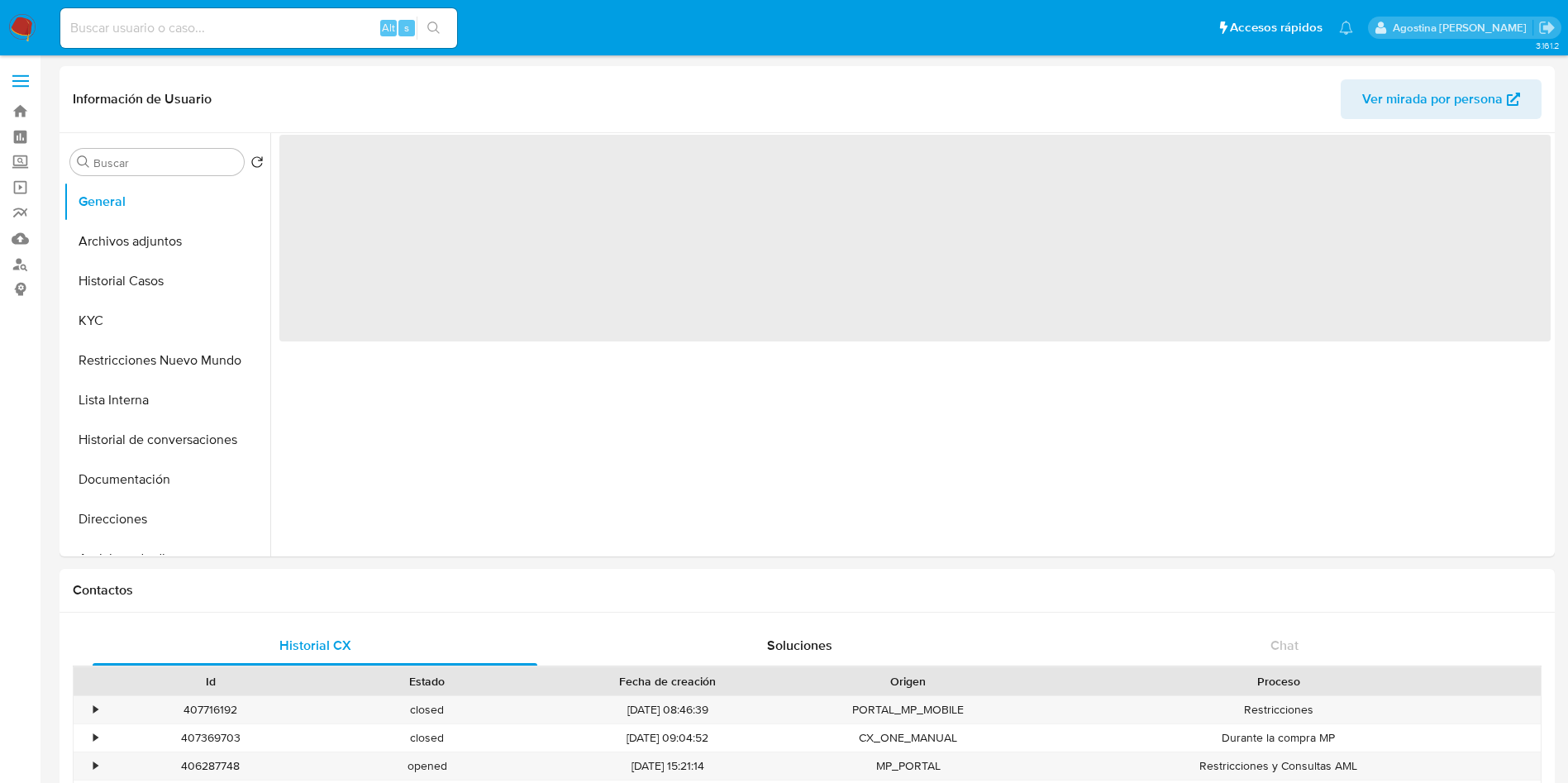
select select "10"
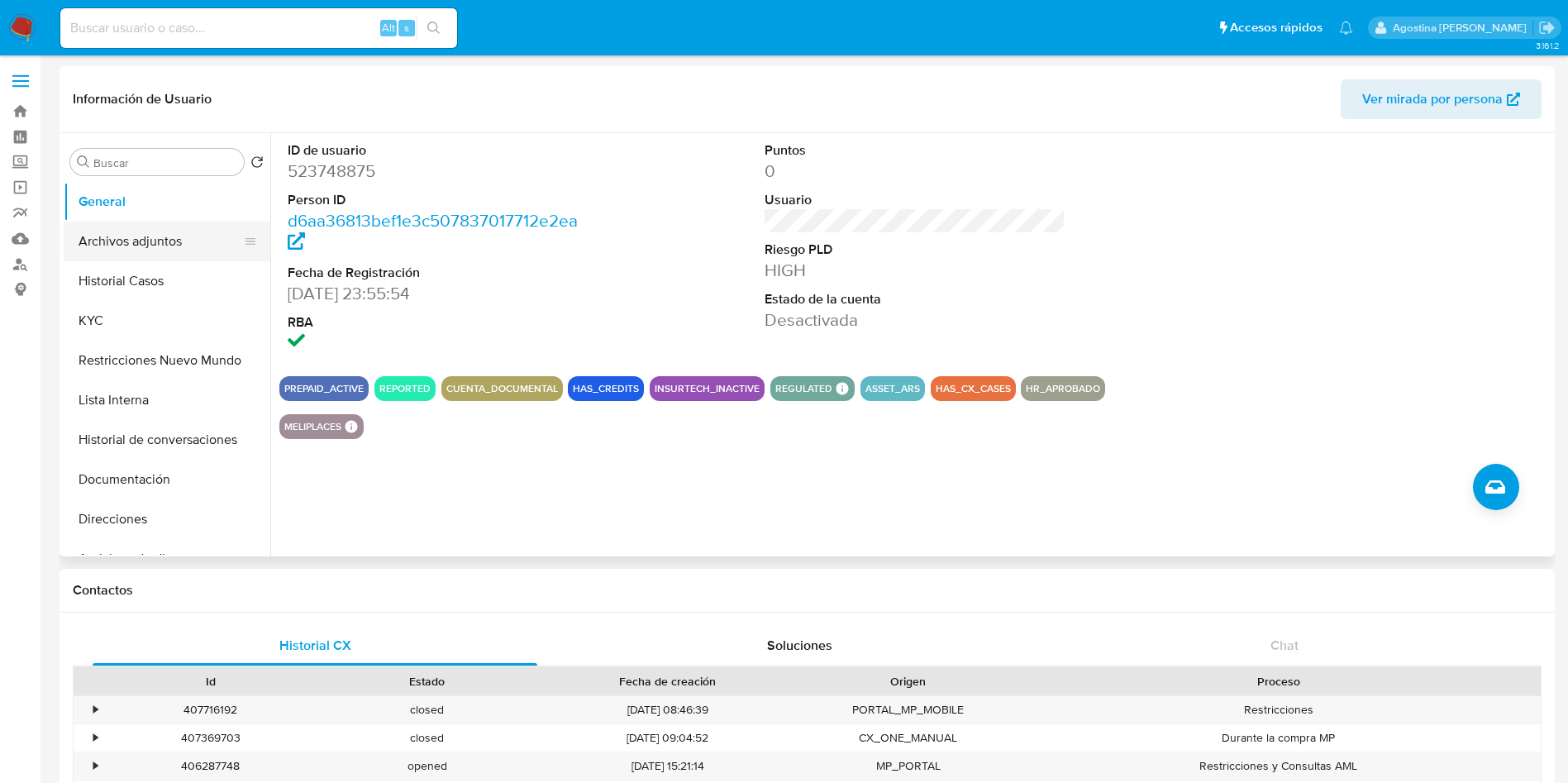
click at [165, 234] on button "Archivos adjuntos" at bounding box center [161, 241] width 194 height 40
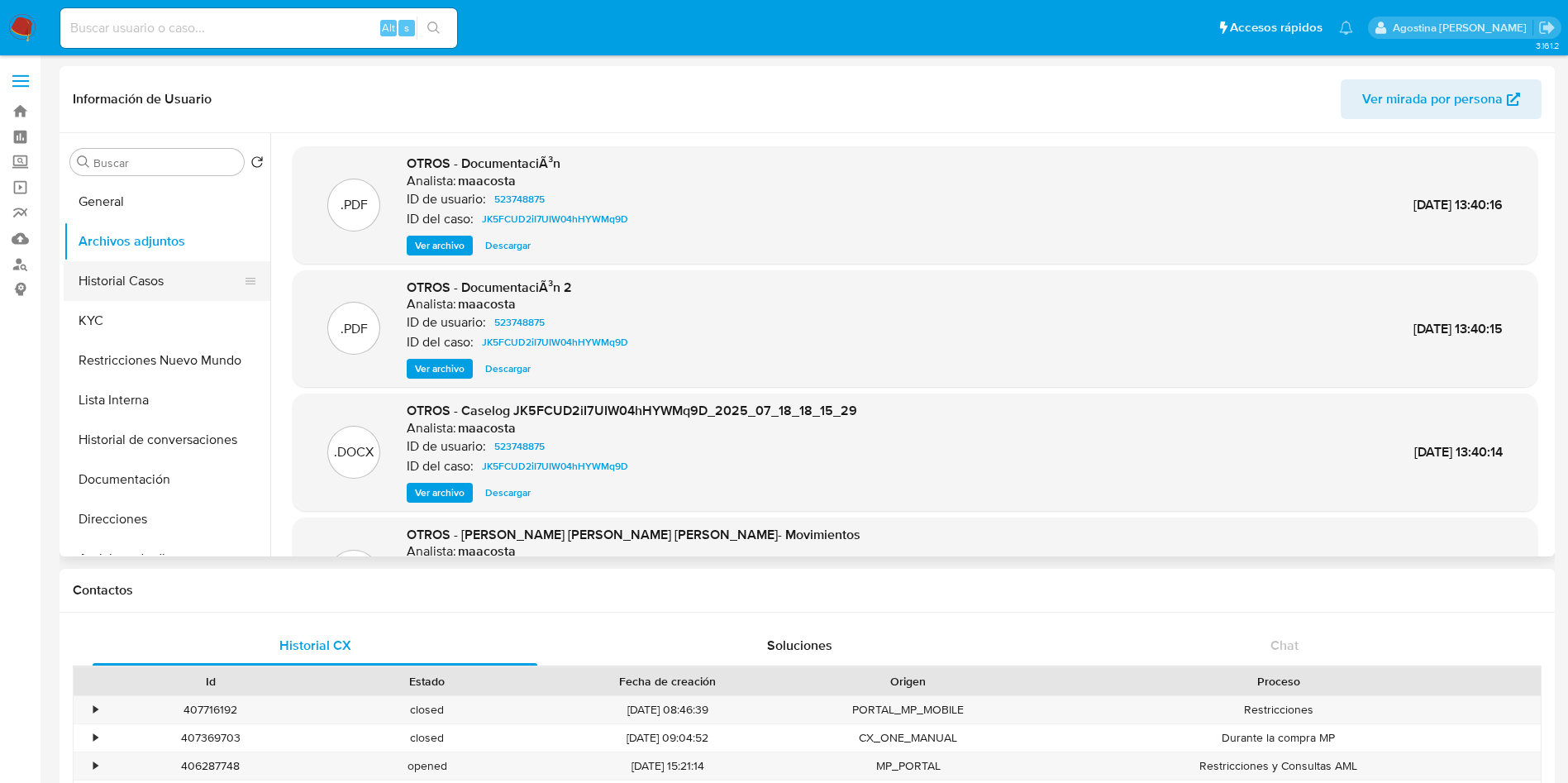
click at [196, 276] on button "Historial Casos" at bounding box center [161, 281] width 194 height 40
